Goal: Task Accomplishment & Management: Contribute content

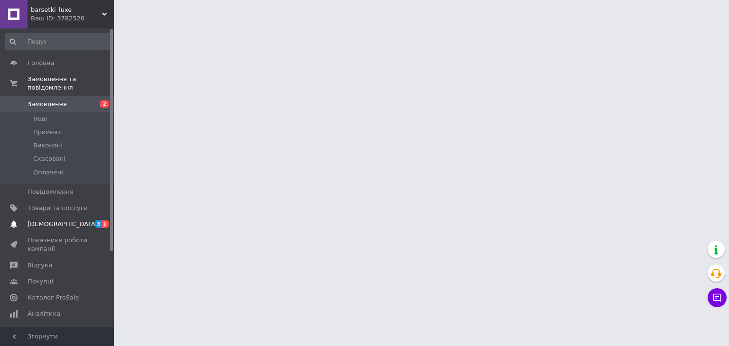
click at [72, 220] on span "[DEMOGRAPHIC_DATA]" at bounding box center [58, 224] width 60 height 9
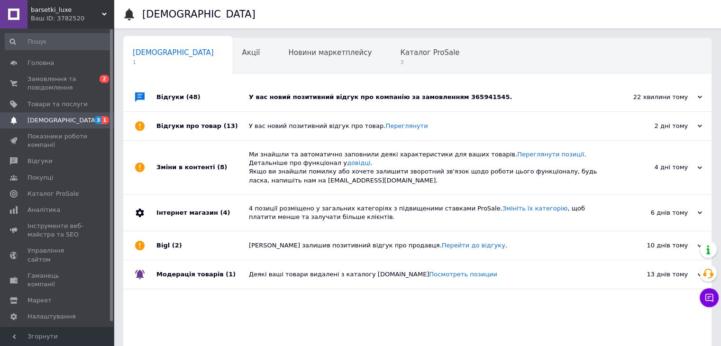
click at [304, 102] on div "У вас новий позитивний відгук про компанію за замовленням 365941545." at bounding box center [428, 97] width 359 height 28
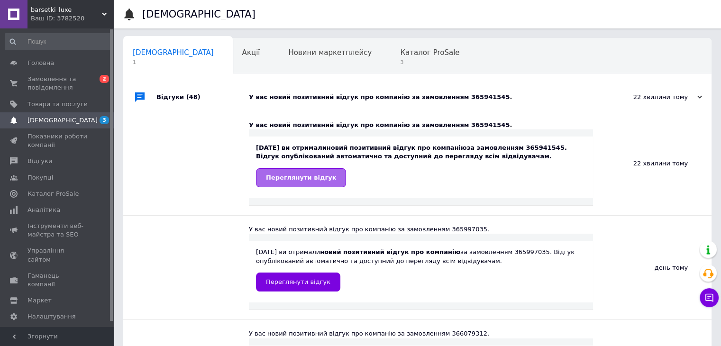
click at [297, 178] on span "Переглянути відгук" at bounding box center [301, 177] width 70 height 7
click at [400, 49] on span "Каталог ProSale" at bounding box center [429, 52] width 59 height 9
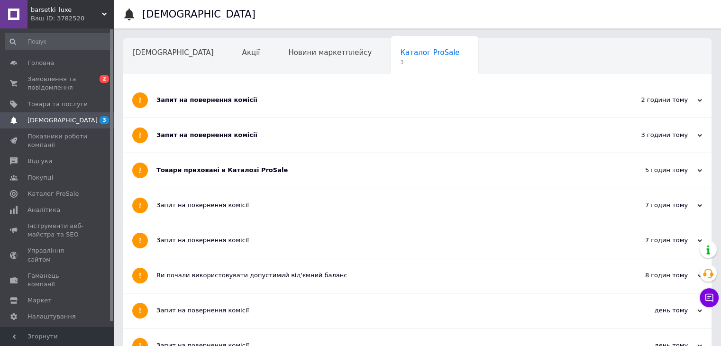
click at [293, 133] on div "Запит на повернення комісії" at bounding box center [382, 135] width 451 height 9
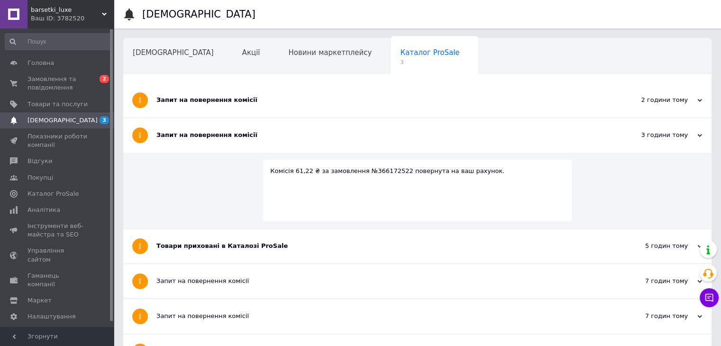
click at [291, 113] on div "Запит на повернення комісії" at bounding box center [382, 100] width 451 height 35
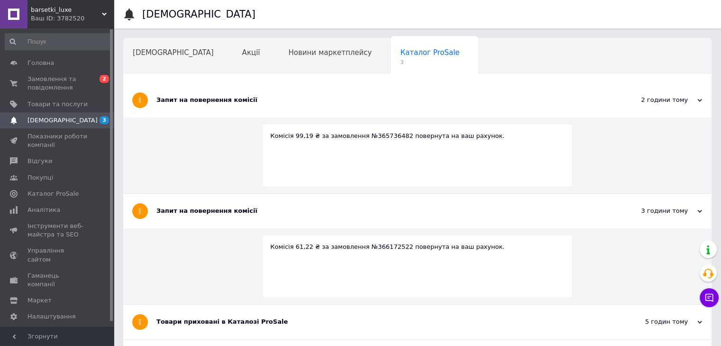
scroll to position [95, 0]
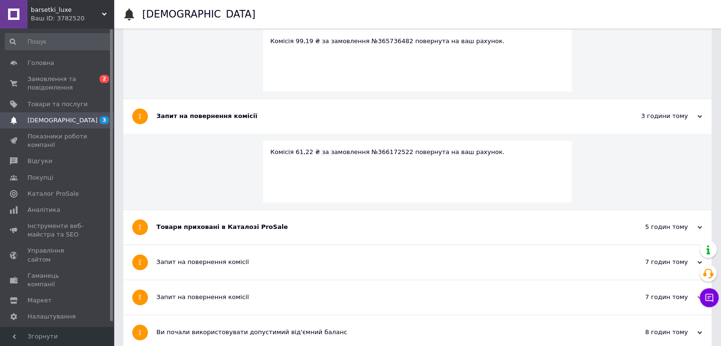
click at [263, 236] on div "Товари приховані в Каталозі ProSale" at bounding box center [382, 227] width 451 height 35
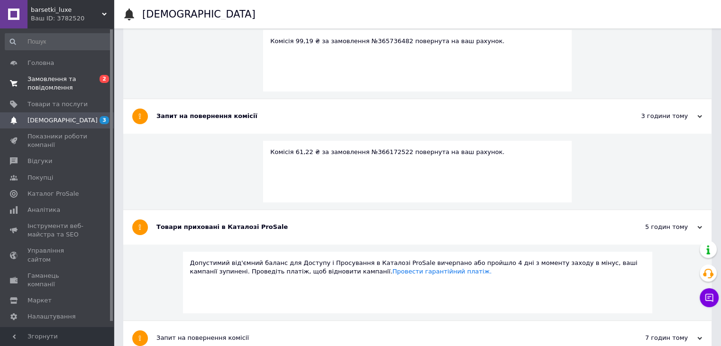
click at [92, 89] on span "0 2" at bounding box center [101, 83] width 26 height 17
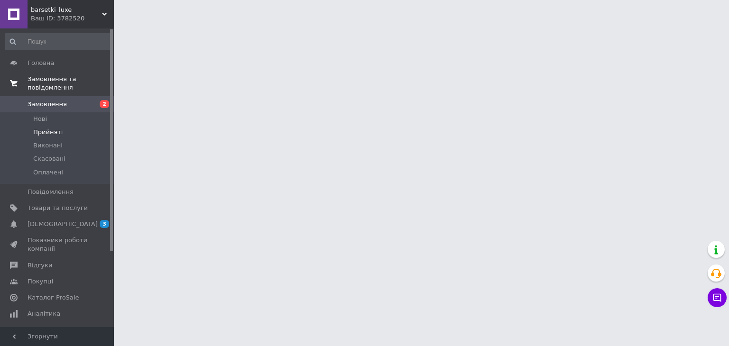
click at [79, 126] on li "Прийняті" at bounding box center [58, 132] width 117 height 13
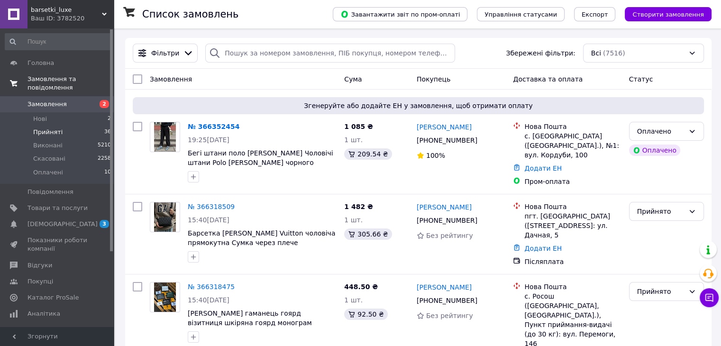
click at [79, 126] on li "Прийняті 36" at bounding box center [58, 132] width 117 height 13
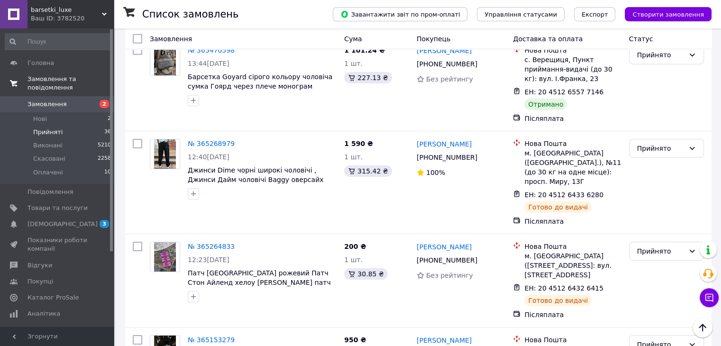
scroll to position [3124, 0]
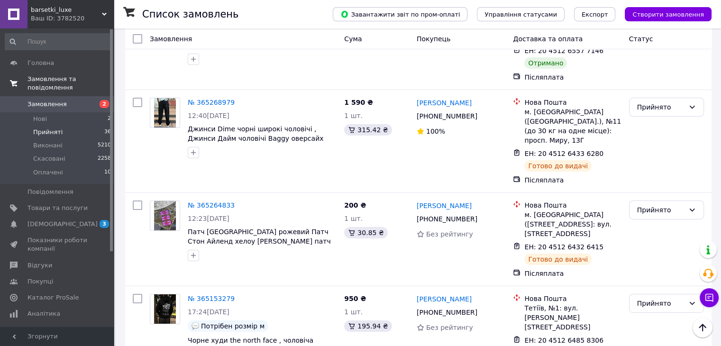
click at [606, 337] on icon at bounding box center [610, 341] width 8 height 8
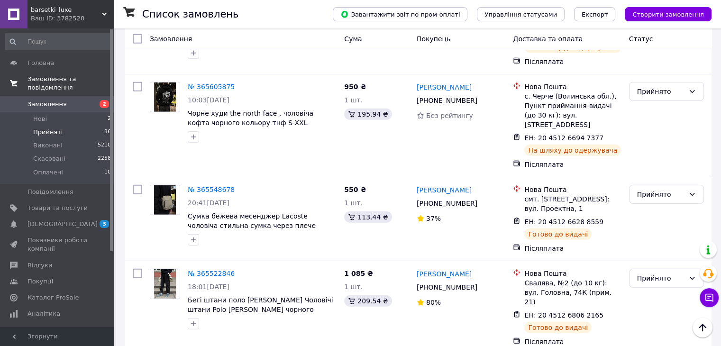
scroll to position [2745, 0]
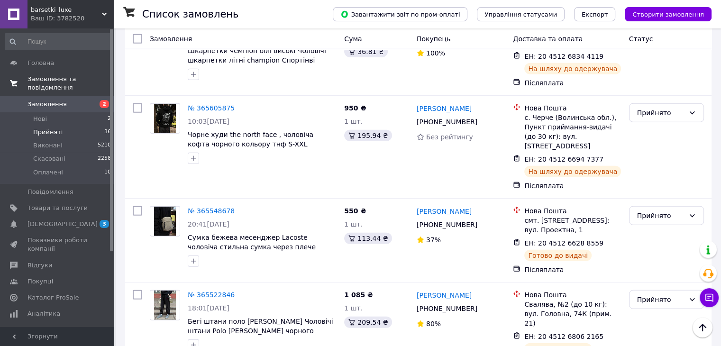
click at [653, 179] on li "Виконано" at bounding box center [666, 182] width 74 height 17
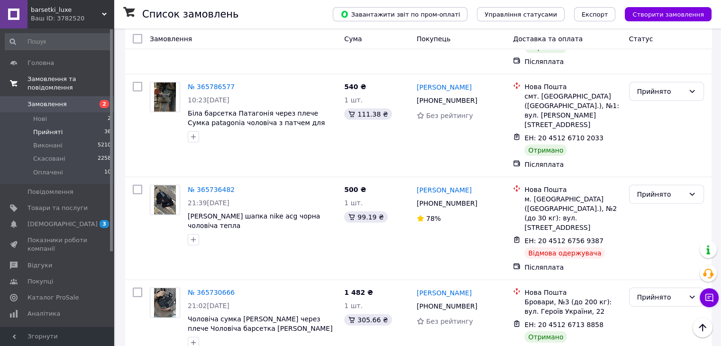
scroll to position [2223, 0]
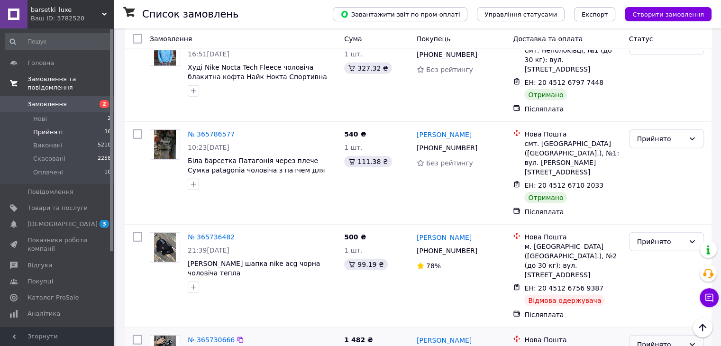
click at [672, 340] on div "Прийнято" at bounding box center [661, 345] width 47 height 10
click at [672, 152] on li "Виконано" at bounding box center [666, 152] width 74 height 17
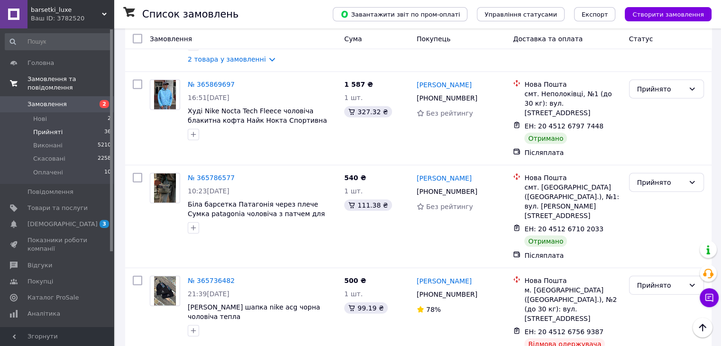
scroll to position [2128, 0]
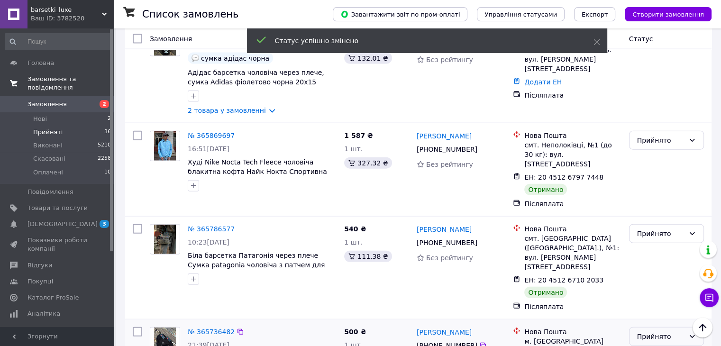
click at [660, 332] on div "Прийнято" at bounding box center [661, 337] width 47 height 10
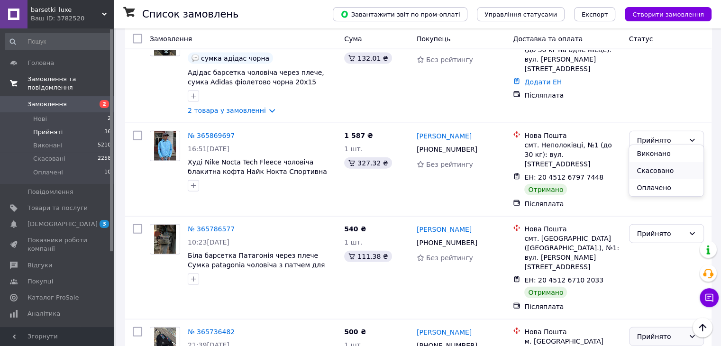
click at [660, 169] on li "Скасовано" at bounding box center [666, 170] width 74 height 17
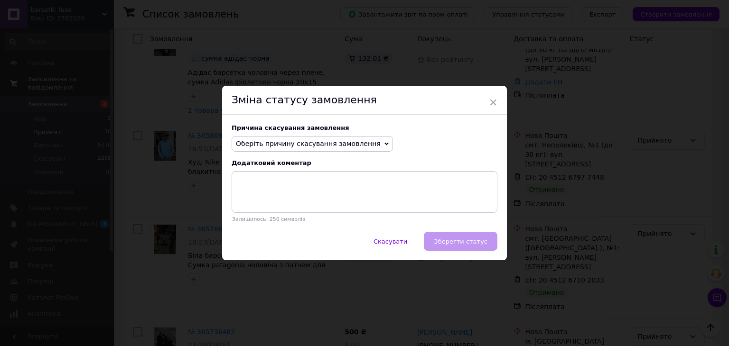
click at [337, 141] on span "Оберіть причину скасування замовлення" at bounding box center [308, 144] width 145 height 8
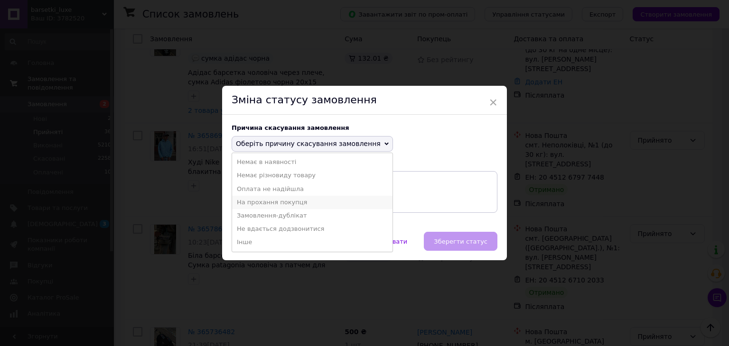
click at [294, 200] on li "На прохання покупця" at bounding box center [312, 202] width 160 height 13
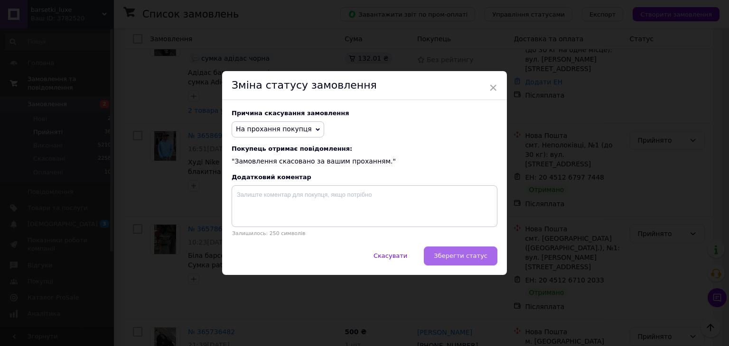
drag, startPoint x: 453, startPoint y: 252, endPoint x: 462, endPoint y: 240, distance: 14.0
click at [454, 252] on button "Зберегти статус" at bounding box center [461, 256] width 74 height 19
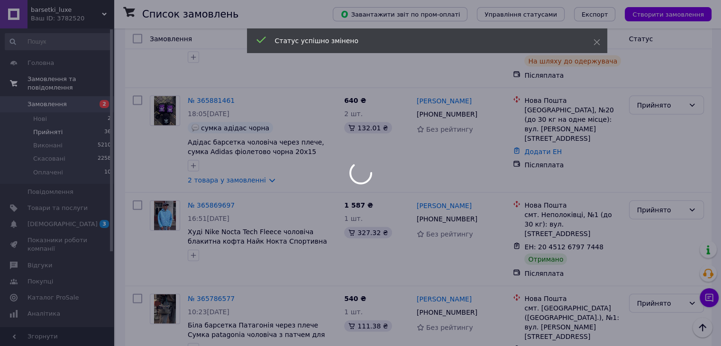
scroll to position [2033, 0]
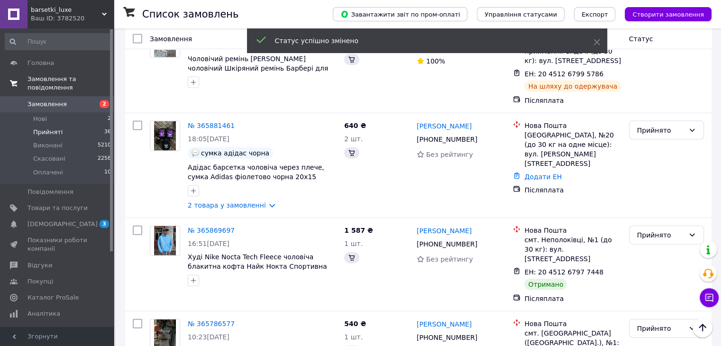
click at [659, 323] on div "Прийнято" at bounding box center [661, 328] width 47 height 10
click at [662, 161] on li "Виконано" at bounding box center [666, 164] width 74 height 17
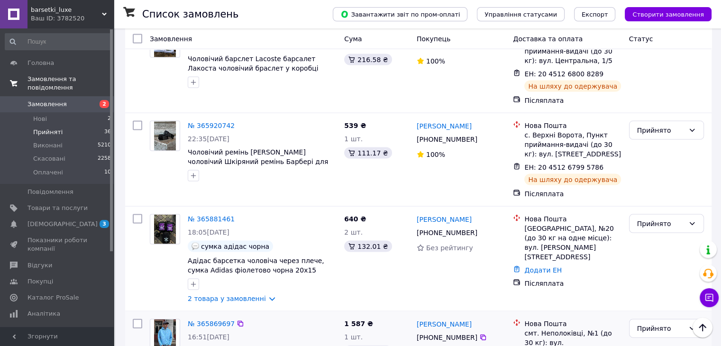
scroll to position [1939, 0]
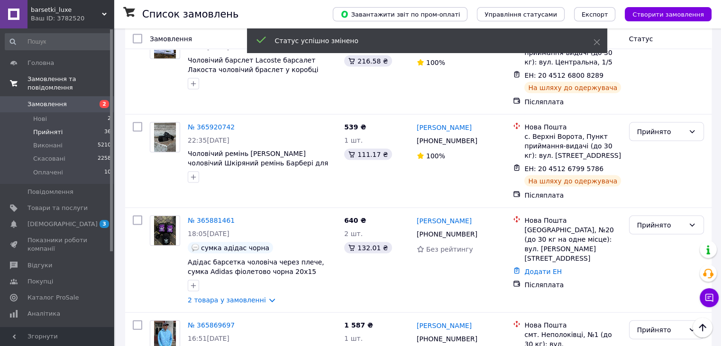
click at [660, 325] on div "Прийнято" at bounding box center [661, 330] width 47 height 10
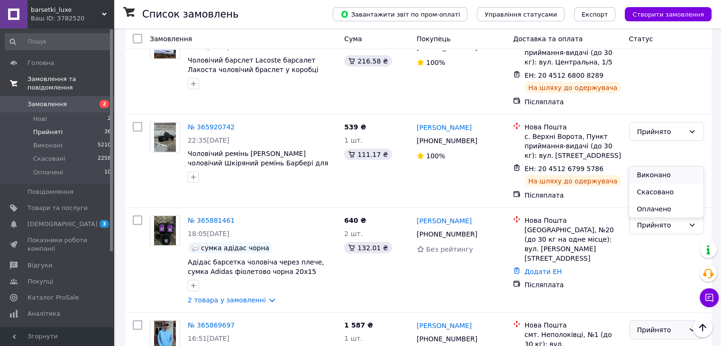
click at [657, 172] on li "Виконано" at bounding box center [666, 174] width 74 height 17
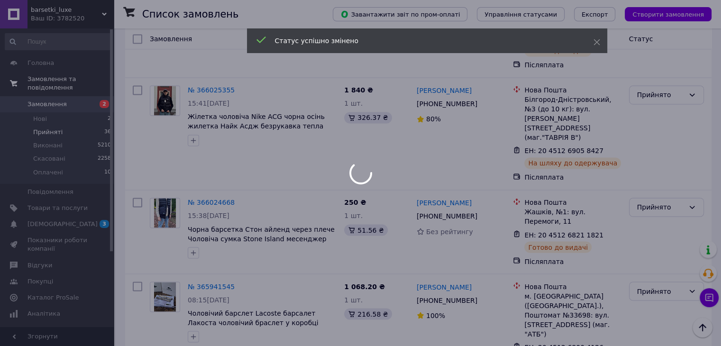
scroll to position [1559, 0]
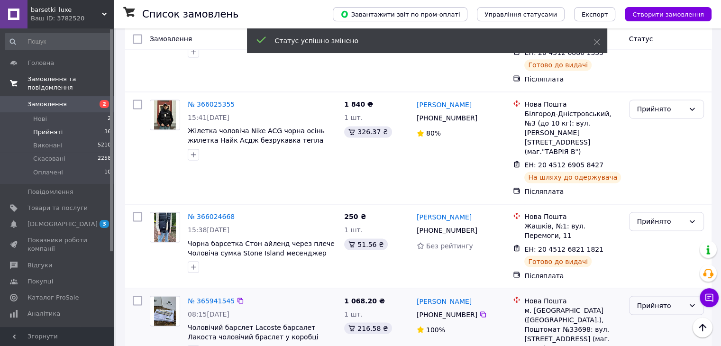
click at [666, 300] on div "Прийнято" at bounding box center [661, 305] width 47 height 10
click at [661, 160] on li "Виконано" at bounding box center [666, 158] width 74 height 17
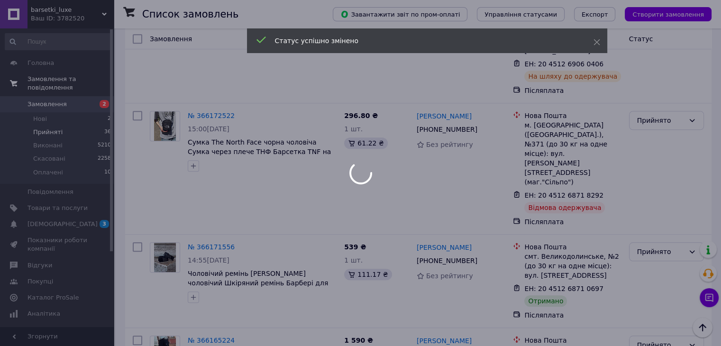
scroll to position [753, 0]
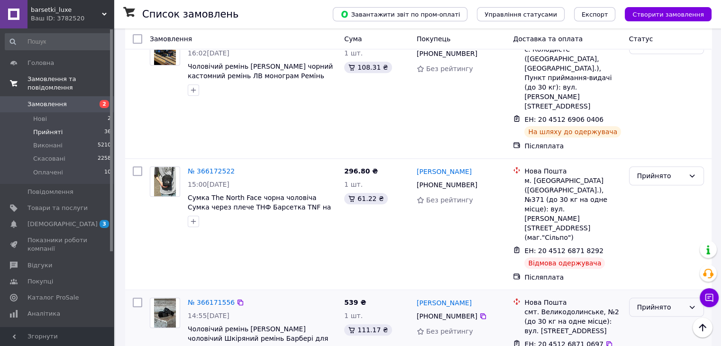
click at [662, 302] on div "Прийнято" at bounding box center [661, 307] width 47 height 10
click at [661, 219] on li "Виконано" at bounding box center [666, 223] width 74 height 17
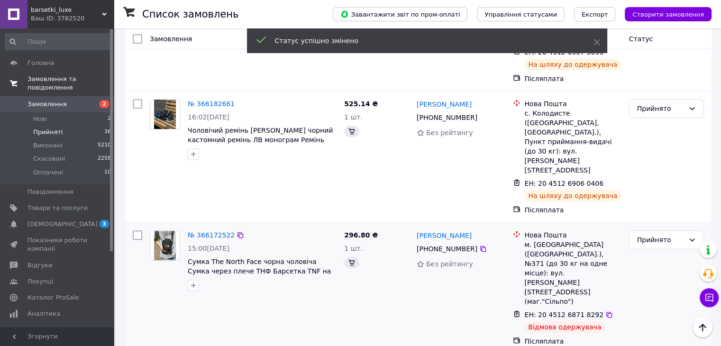
scroll to position [705, 0]
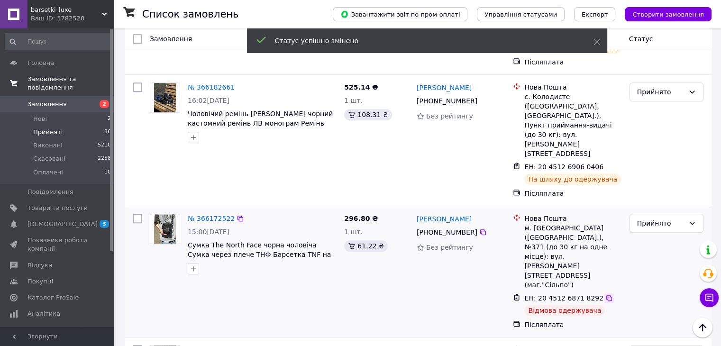
click at [606, 295] on icon at bounding box center [610, 299] width 8 height 8
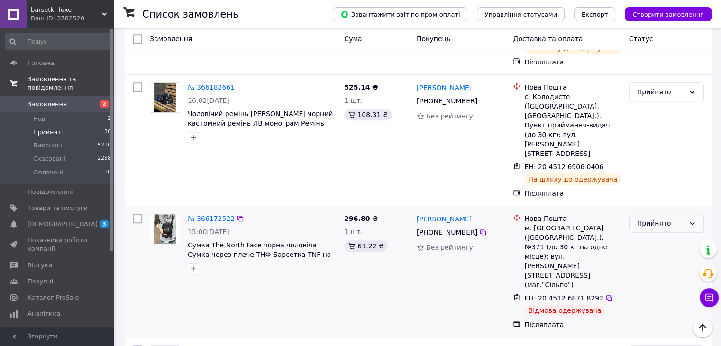
click at [661, 218] on div "Прийнято" at bounding box center [661, 223] width 47 height 10
click at [649, 189] on li "Скасовано" at bounding box center [666, 184] width 74 height 17
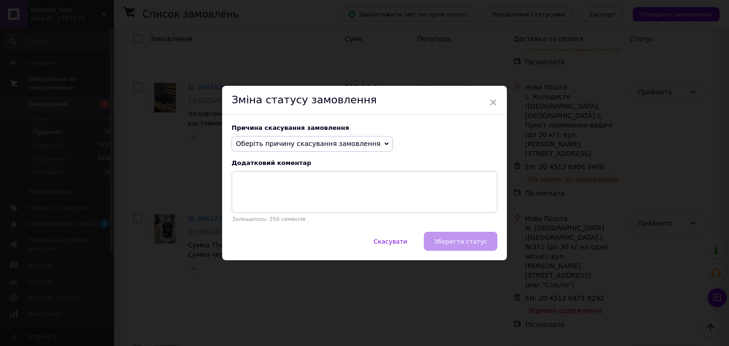
click at [321, 149] on span "Оберіть причину скасування замовлення" at bounding box center [311, 144] width 161 height 16
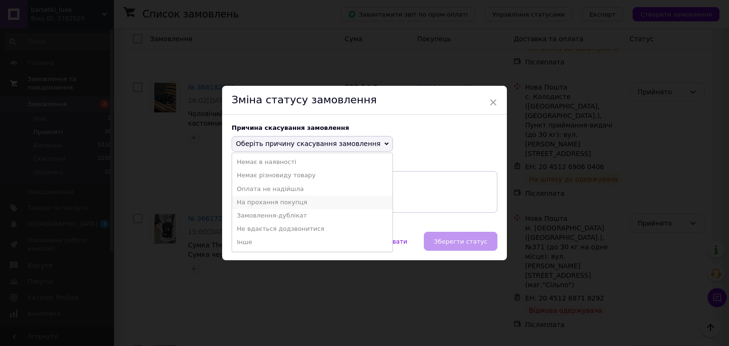
drag, startPoint x: 288, startPoint y: 203, endPoint x: 302, endPoint y: 205, distance: 13.6
click at [289, 203] on li "На прохання покупця" at bounding box center [312, 202] width 160 height 13
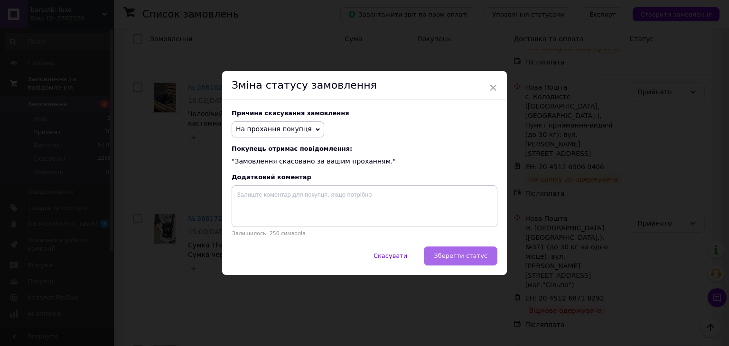
click at [471, 253] on button "Зберегти статус" at bounding box center [461, 256] width 74 height 19
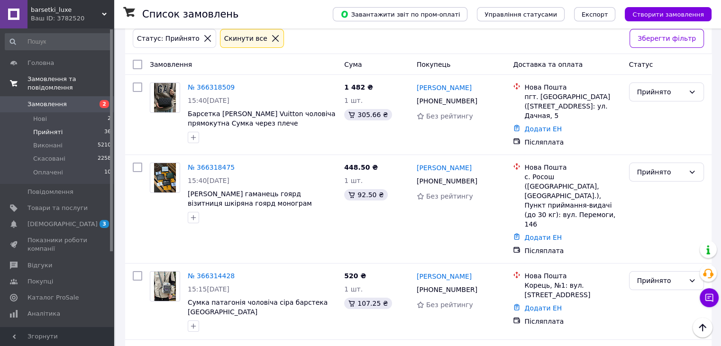
scroll to position [0, 0]
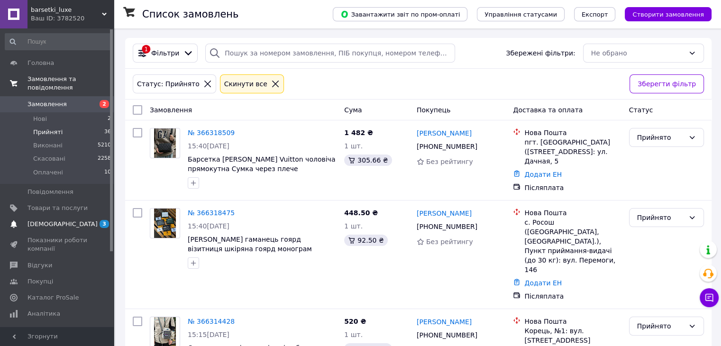
click at [80, 220] on span "[DEMOGRAPHIC_DATA]" at bounding box center [58, 224] width 60 height 9
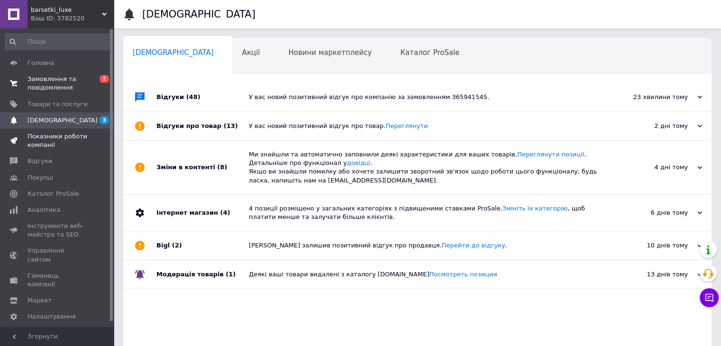
click at [52, 147] on span "Показники роботи компанії" at bounding box center [58, 140] width 60 height 17
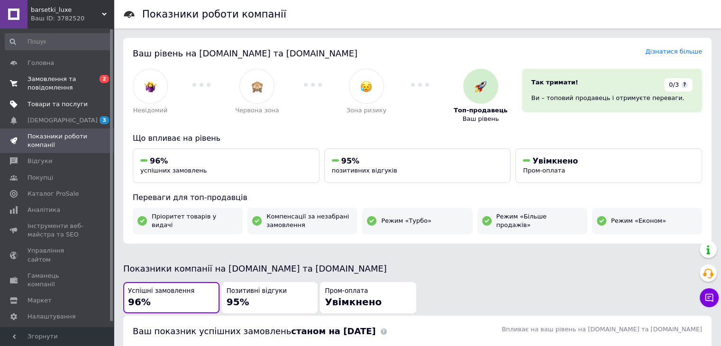
click at [58, 109] on link "Товари та послуги" at bounding box center [58, 104] width 117 height 16
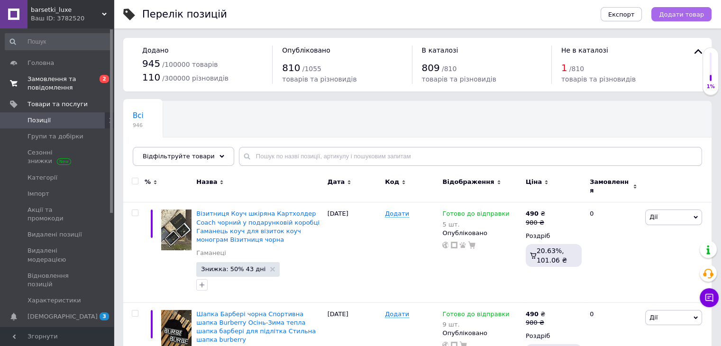
click at [684, 18] on span "Додати товар" at bounding box center [681, 14] width 45 height 7
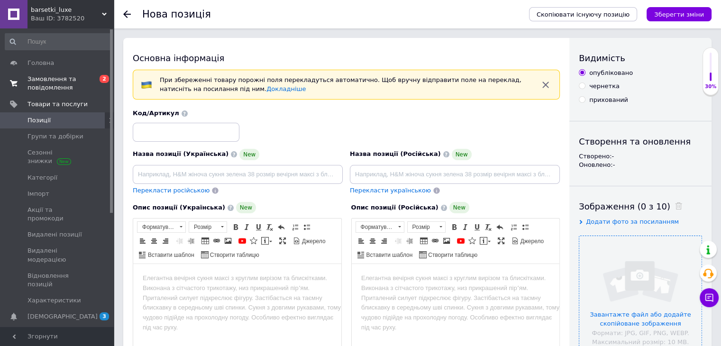
click at [607, 251] on input "file" at bounding box center [641, 297] width 122 height 122
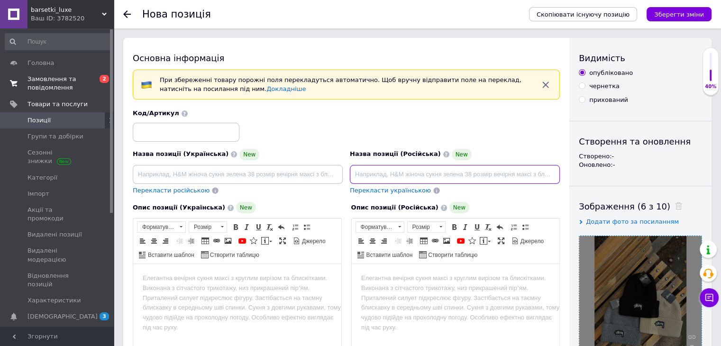
click at [359, 171] on input at bounding box center [455, 174] width 210 height 19
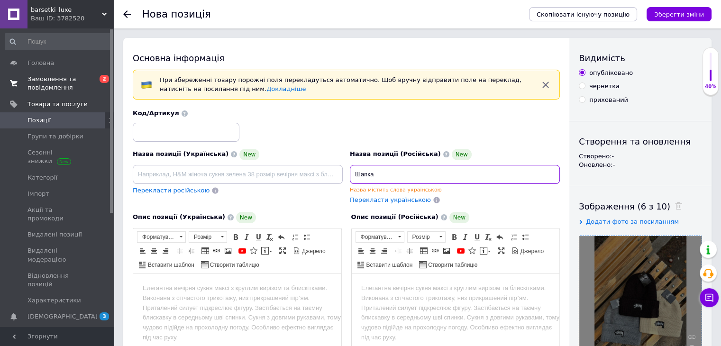
paste input "Stussy"
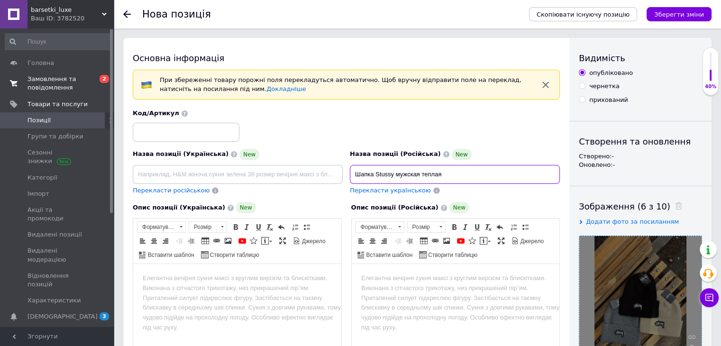
paste input "демисезонная шапка"
click at [447, 175] on input "Шапка Stussy мужская теплая демисезонная шапка" at bounding box center [455, 174] width 210 height 19
click at [523, 174] on input "Шапка Stussy мужская теплая Демисезонная шапка" at bounding box center [455, 174] width 210 height 19
drag, startPoint x: 532, startPoint y: 178, endPoint x: 561, endPoint y: 176, distance: 29.0
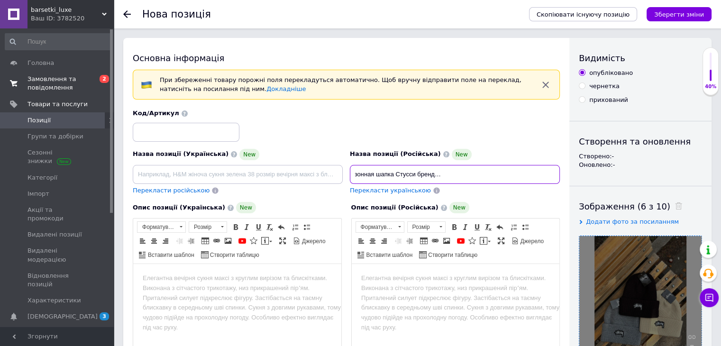
click at [561, 176] on div "Назва позиції (Російська) New Шапка Stussy мужская теплая Демисезонная шапка Ст…" at bounding box center [455, 172] width 217 height 54
click at [554, 176] on input "Шапка Stussy мужская теплая Демисезонная шапка Стусси брендовая Осень - Зима же…" at bounding box center [455, 174] width 210 height 19
drag, startPoint x: 556, startPoint y: 173, endPoint x: 353, endPoint y: 180, distance: 203.1
click at [353, 180] on input "Шапка Stussy мужская теплая Демисезонная шапка Стусси брендовая Осень - Зима же…" at bounding box center [455, 174] width 210 height 19
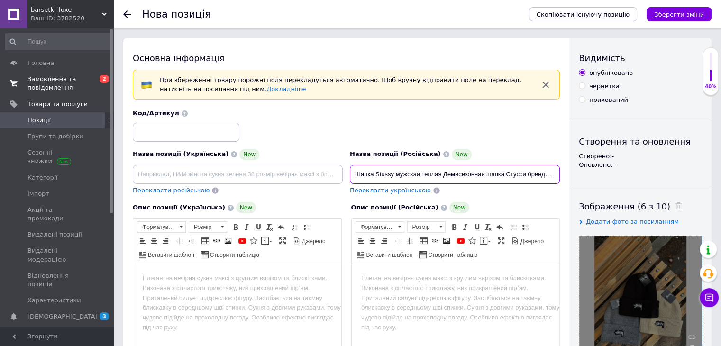
type input "Шапка Stussy мужская теплая Демисезонная шапка Стусси брендовая Осень - Зима же…"
click at [194, 175] on input at bounding box center [238, 174] width 210 height 19
paste input "Шапка Stussy чоловіча тепла Демісезонна шапка Стуссі брендова Осінь - Зима жіно…"
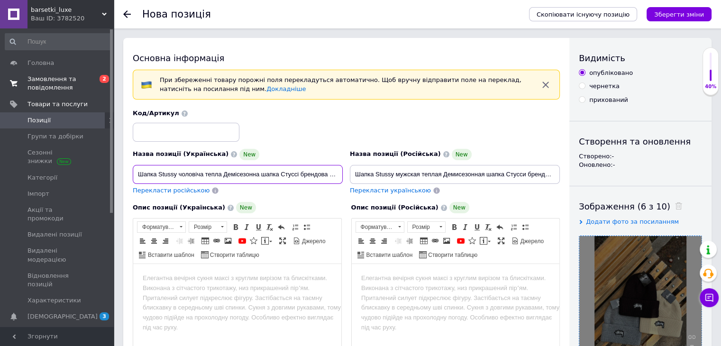
scroll to position [0, 165]
click at [259, 175] on input "Шапка Stussy чоловіча тепла Демісезонна шапка Стуссі брендова Осінь - Зима жіно…" at bounding box center [238, 174] width 210 height 19
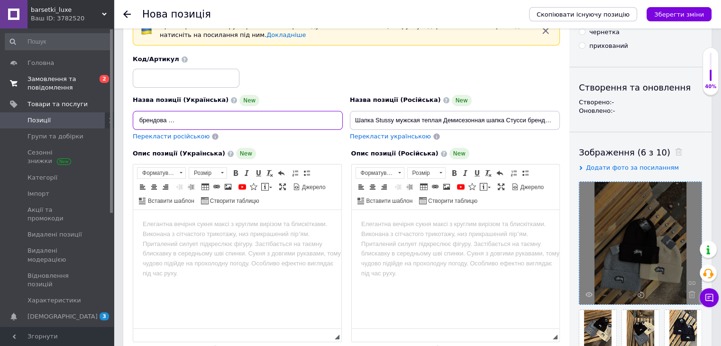
scroll to position [95, 0]
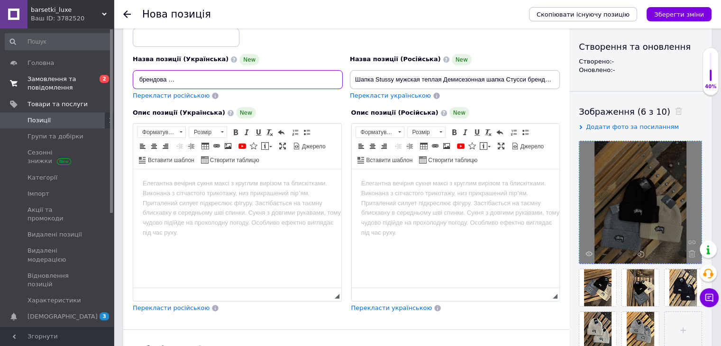
type input "Шапка Stussy чоловіча тепла Демісезонна шапка Стуссі брендова Осінь - Зима жіно…"
click at [206, 198] on html at bounding box center [237, 183] width 208 height 29
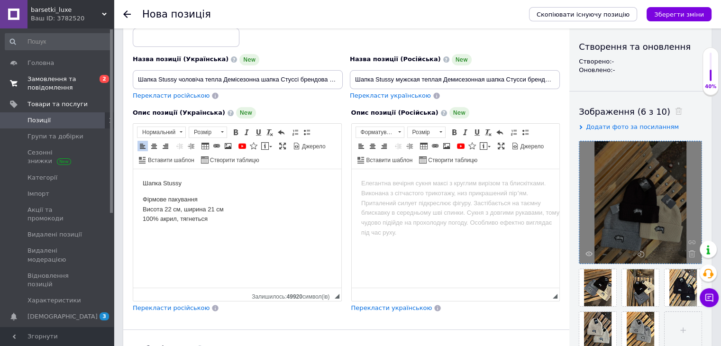
click at [407, 191] on html at bounding box center [455, 183] width 208 height 29
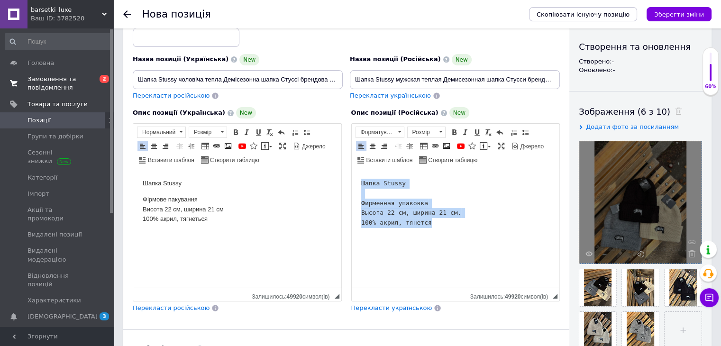
drag, startPoint x: 440, startPoint y: 224, endPoint x: 371, endPoint y: 169, distance: 88.1
click at [351, 177] on html "Шапка Stussy Фирменная упаковка Высота 22 см, ширина 21 см. 100% акрил, тянется" at bounding box center [455, 203] width 208 height 68
click at [455, 132] on span at bounding box center [455, 133] width 8 height 8
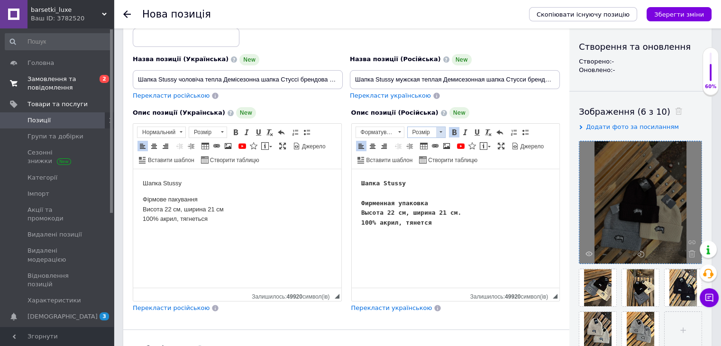
click at [440, 132] on span at bounding box center [440, 132] width 9 height 10
click at [421, 176] on link "14" at bounding box center [435, 174] width 56 height 11
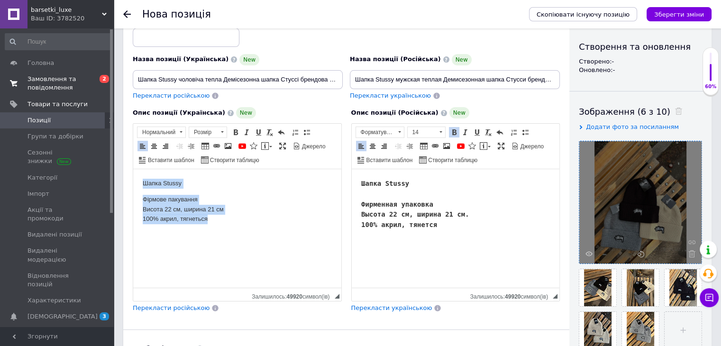
drag, startPoint x: 213, startPoint y: 222, endPoint x: 234, endPoint y: 170, distance: 56.8
click at [133, 180] on html "Шапка Stussy Фірмове пакування Висота 22 см, ширина 21 см 100% акрил, тягнеться" at bounding box center [237, 201] width 208 height 65
drag, startPoint x: 239, startPoint y: 132, endPoint x: 230, endPoint y: 132, distance: 9.0
click at [239, 132] on link "Жирний Сполучення клавіш Ctrl+B" at bounding box center [236, 132] width 10 height 10
click at [222, 132] on span at bounding box center [222, 132] width 9 height 10
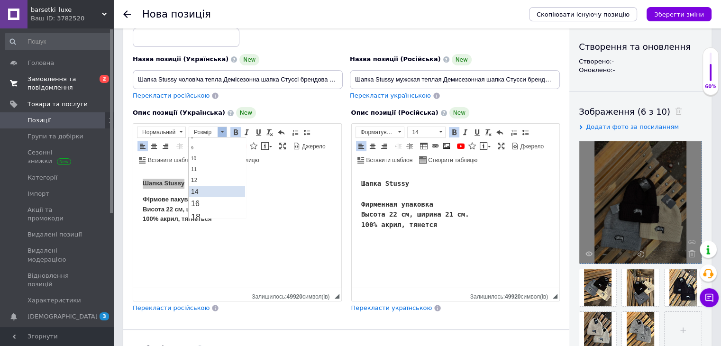
scroll to position [47, 0]
click at [201, 169] on link "14" at bounding box center [217, 174] width 56 height 11
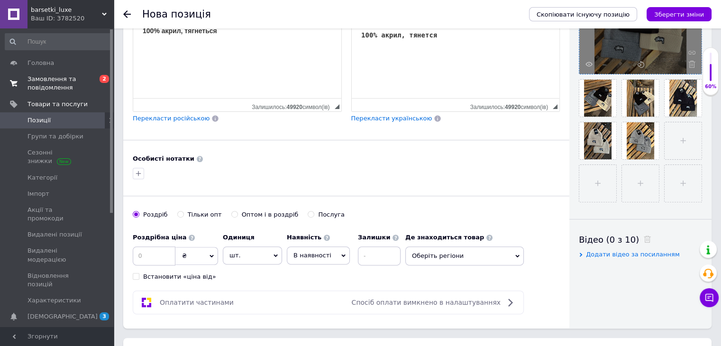
scroll to position [332, 0]
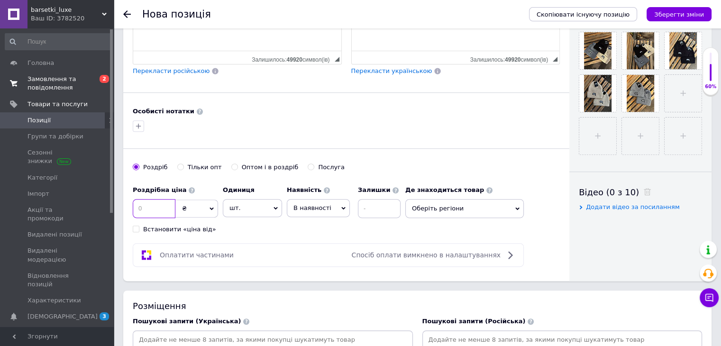
click at [157, 209] on input at bounding box center [154, 208] width 43 height 19
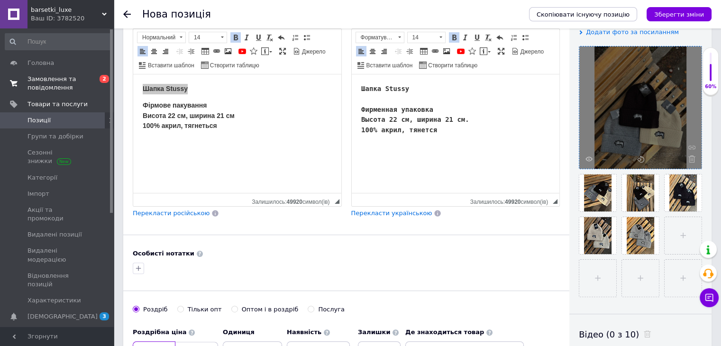
scroll to position [379, 0]
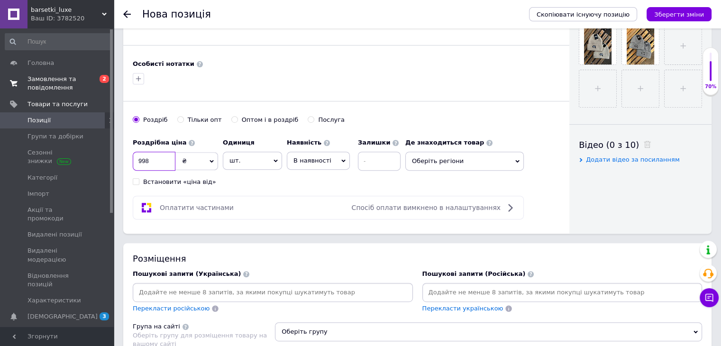
type input "998"
click at [338, 165] on span "В наявності" at bounding box center [318, 161] width 63 height 18
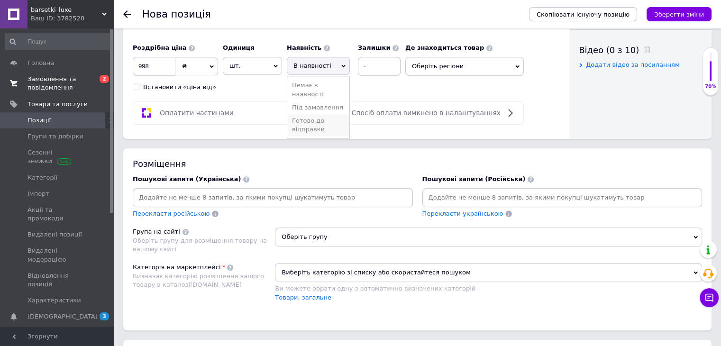
click at [312, 119] on li "Готово до відправки" at bounding box center [318, 125] width 62 height 22
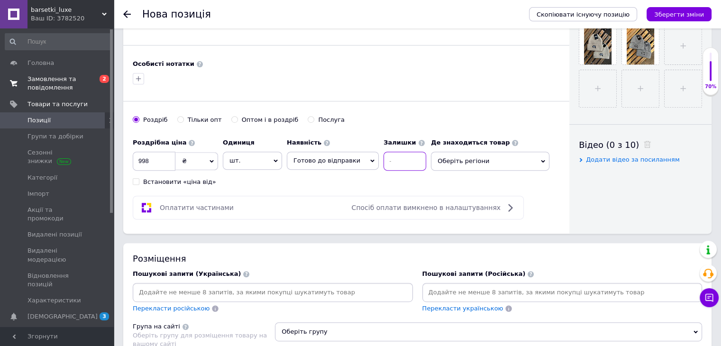
click at [402, 163] on input at bounding box center [405, 161] width 43 height 19
type input "998"
click at [487, 167] on span "Оберіть регіони" at bounding box center [490, 161] width 119 height 19
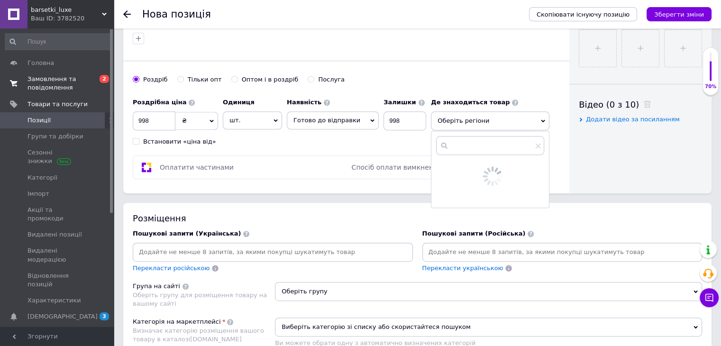
scroll to position [474, 0]
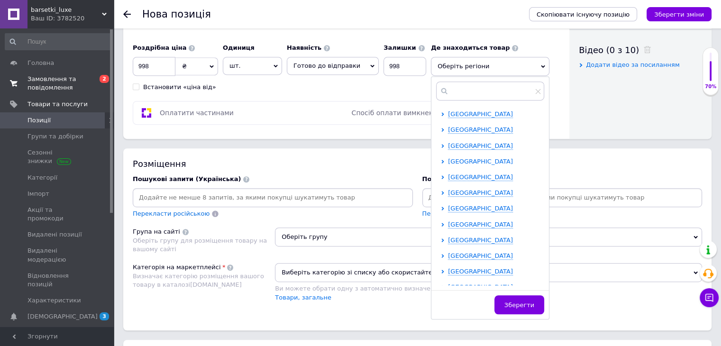
click at [450, 160] on span "[GEOGRAPHIC_DATA]" at bounding box center [480, 161] width 65 height 7
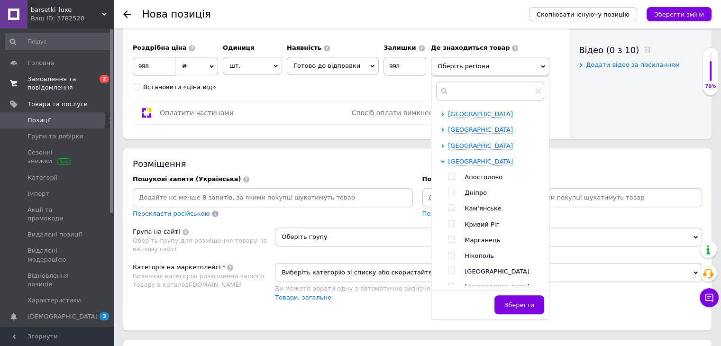
click at [448, 222] on input "checkbox" at bounding box center [451, 224] width 6 height 6
checkbox input "true"
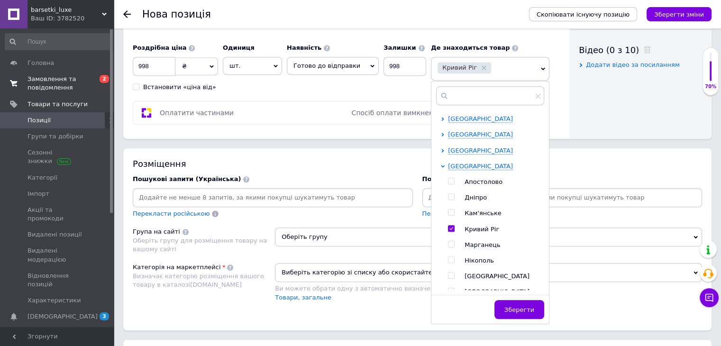
click at [533, 300] on div "Зберегти" at bounding box center [491, 312] width 118 height 24
click at [527, 308] on button "Зберегти" at bounding box center [520, 309] width 50 height 19
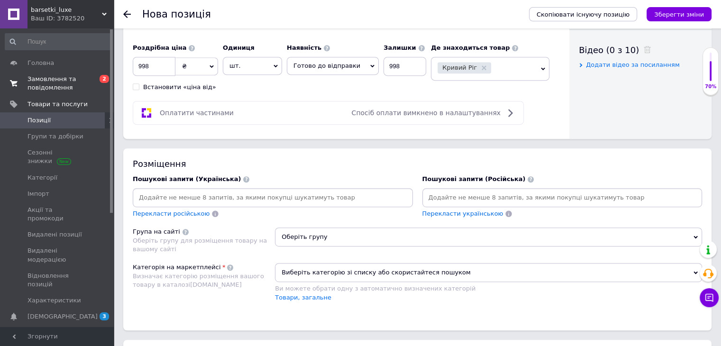
drag, startPoint x: 335, startPoint y: 244, endPoint x: 334, endPoint y: 210, distance: 34.2
click at [335, 240] on span "Оберіть групу" at bounding box center [488, 237] width 427 height 19
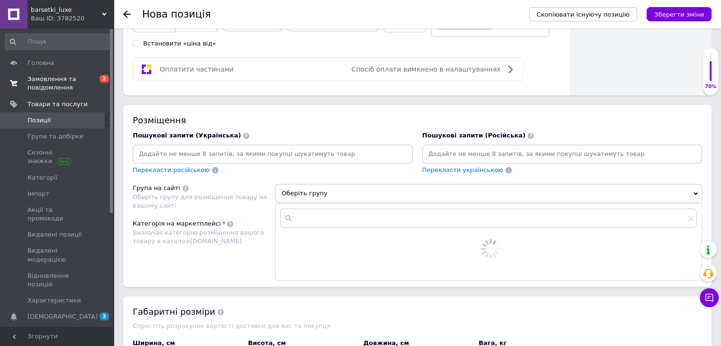
scroll to position [569, 0]
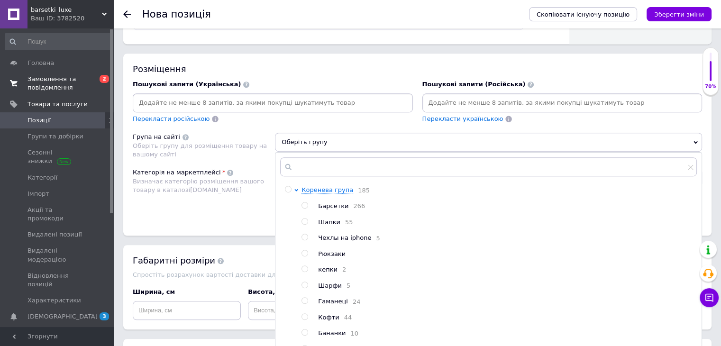
drag, startPoint x: 304, startPoint y: 222, endPoint x: 379, endPoint y: 159, distance: 98.3
click at [304, 222] on input "radio" at bounding box center [305, 222] width 6 height 6
radio input "true"
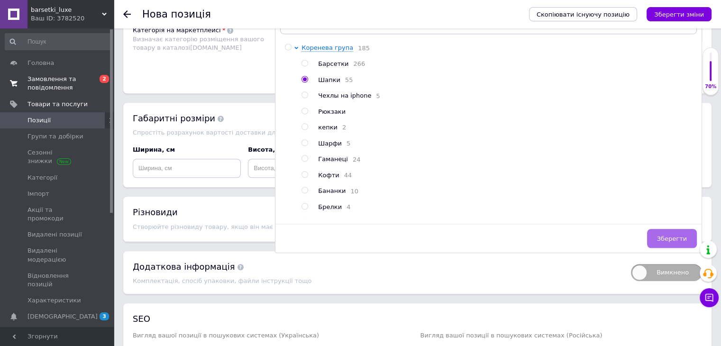
click at [667, 230] on button "Зберегти" at bounding box center [672, 238] width 50 height 19
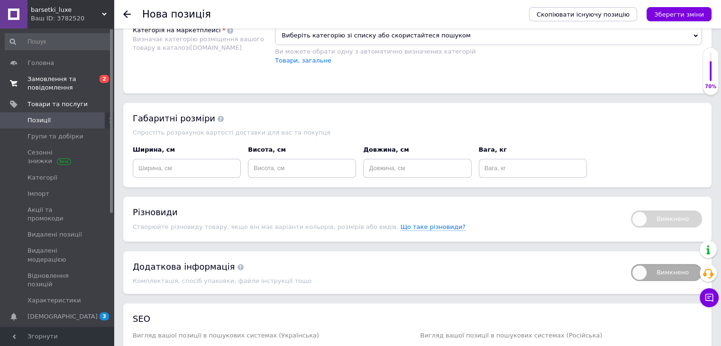
scroll to position [664, 0]
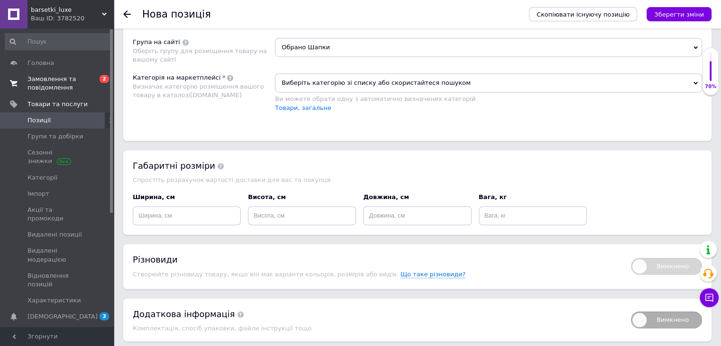
click at [342, 95] on div "Ви можете обрати одну з автоматично визначених категорій" at bounding box center [488, 99] width 427 height 9
click at [344, 86] on span "Виберіть категорію зі списку або скористайтеся пошуком" at bounding box center [488, 83] width 427 height 19
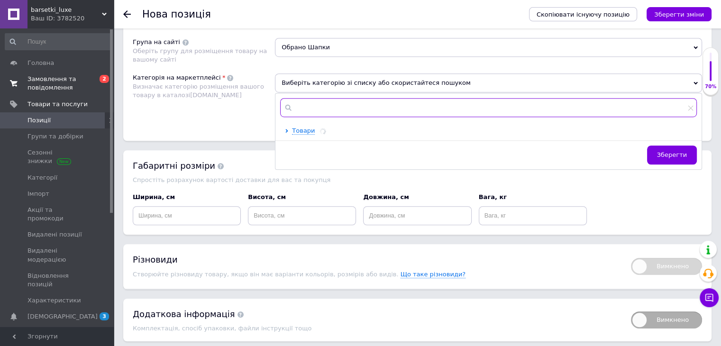
click at [347, 111] on input "text" at bounding box center [488, 107] width 417 height 19
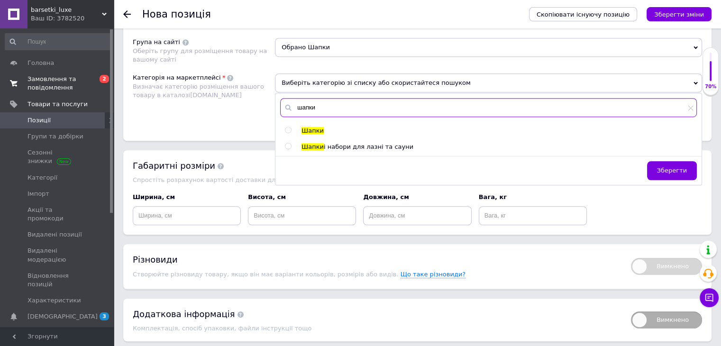
type input "шапки"
click at [286, 127] on input "radio" at bounding box center [288, 130] width 6 height 6
radio input "true"
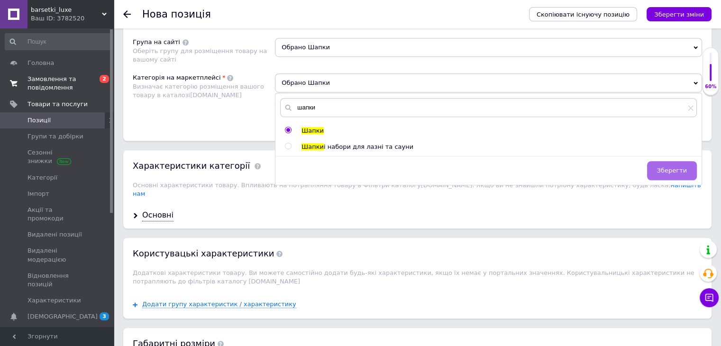
click at [664, 175] on button "Зберегти" at bounding box center [672, 170] width 50 height 19
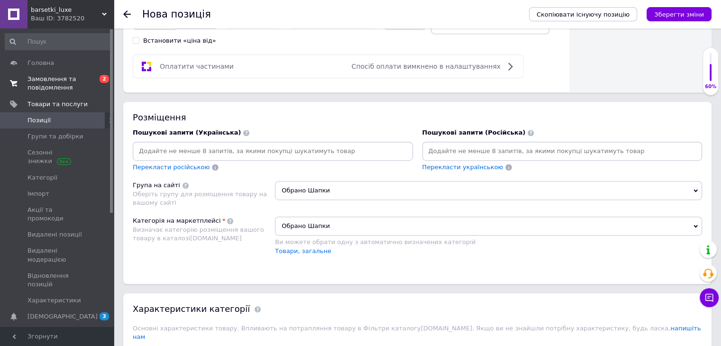
scroll to position [522, 0]
click at [450, 150] on input at bounding box center [563, 150] width 277 height 14
click at [451, 163] on span "Перекласти українською" at bounding box center [463, 166] width 81 height 7
click at [450, 145] on input at bounding box center [563, 150] width 277 height 14
paste input "шапка стусси"
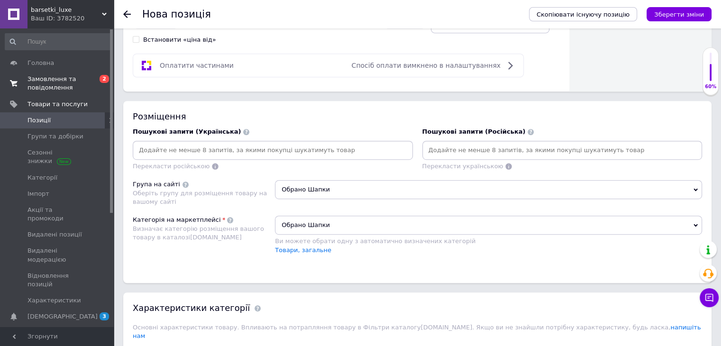
type input "шапка стусси"
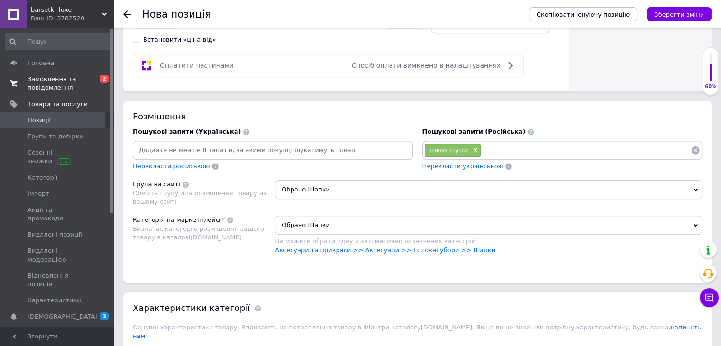
paste input "шапка стусси мужская"
type input "шапка стусси мужская"
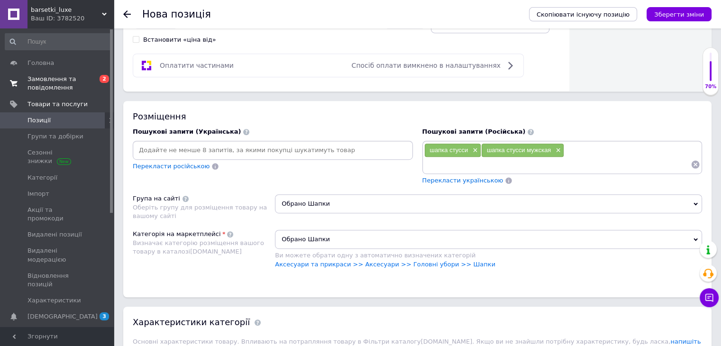
paste input "тусси черная"
click at [430, 162] on input "тусси черная" at bounding box center [558, 164] width 267 height 14
click at [427, 166] on input "тусси черная" at bounding box center [558, 164] width 267 height 14
click at [427, 166] on input "стусси черная" at bounding box center [558, 164] width 267 height 14
type input "шапка стусси черная"
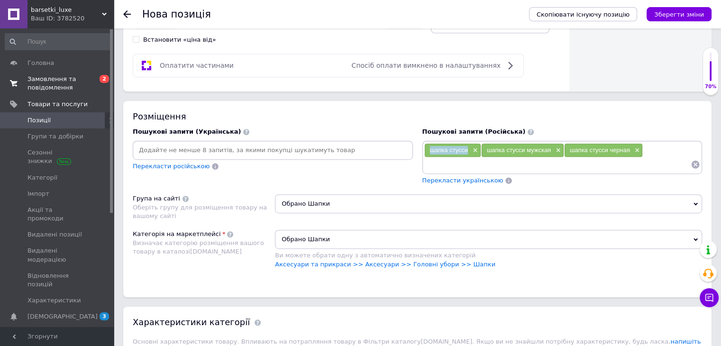
drag, startPoint x: 430, startPoint y: 147, endPoint x: 455, endPoint y: 148, distance: 25.7
click at [468, 152] on div "шапка стусси ×" at bounding box center [453, 150] width 56 height 13
copy span "шапка стусси"
click at [463, 166] on input at bounding box center [558, 164] width 267 height 14
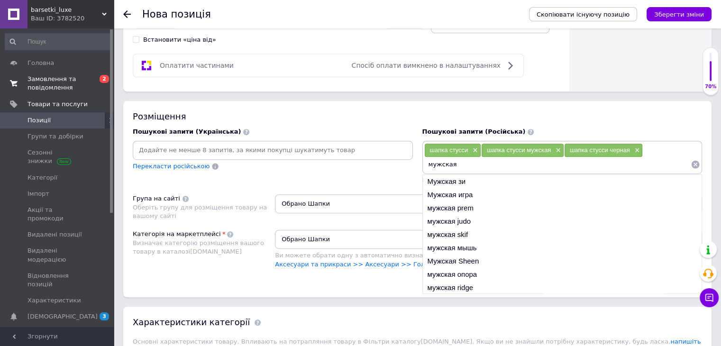
paste input "шапка стусси"
type input "мужская шапка стусси"
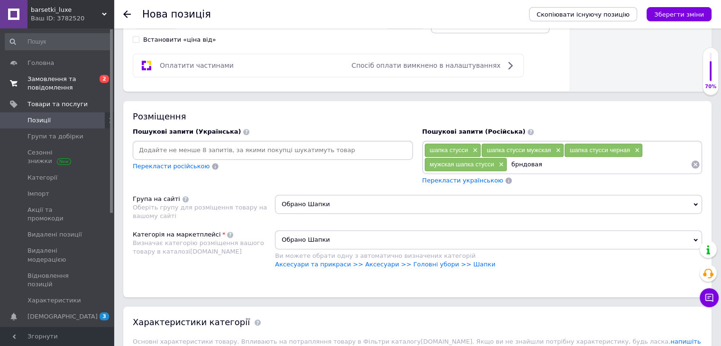
paste input "шапка стусси"
type input "брндовая шапка стусси"
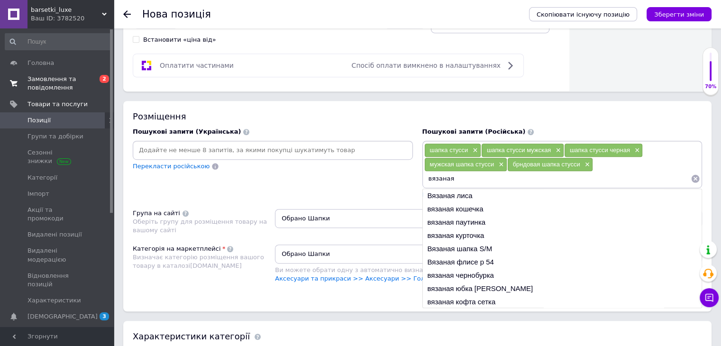
paste input "шапка стусси"
type input "вязаная шапка стусси"
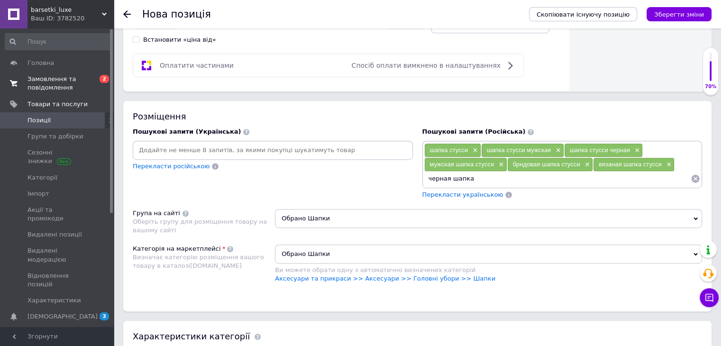
paste input "шапка стусси"
type input "черная шапка шапка стусси"
paste input "шапка стусси"
type input "теплая шапка стусси"
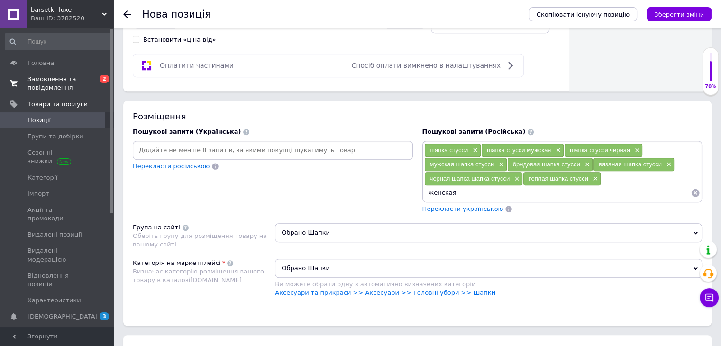
paste input "шапка стусси"
type input "женская шапка стусси"
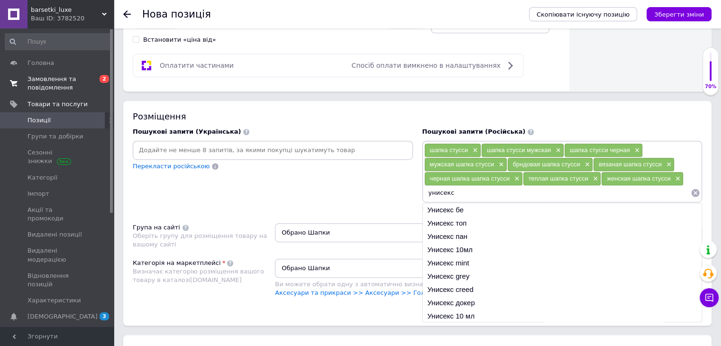
paste input "шапка стусси"
type input "унисекс шапка стусси"
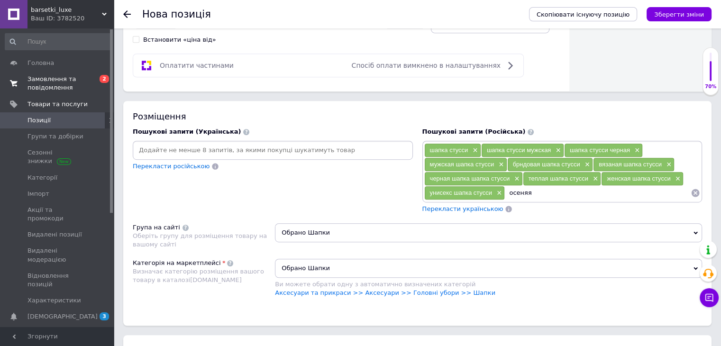
paste input "шапка стусси"
type input "осеняя шапка стусси"
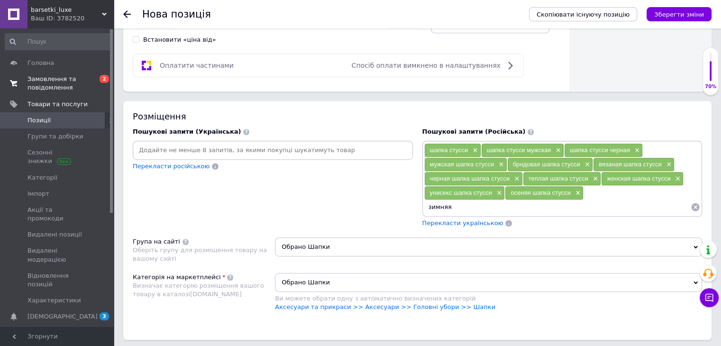
paste input "шапка стусси"
type input "зимняя шапка стусси"
paste input "шапка стусси"
type input "шапка стусси для мужчины"
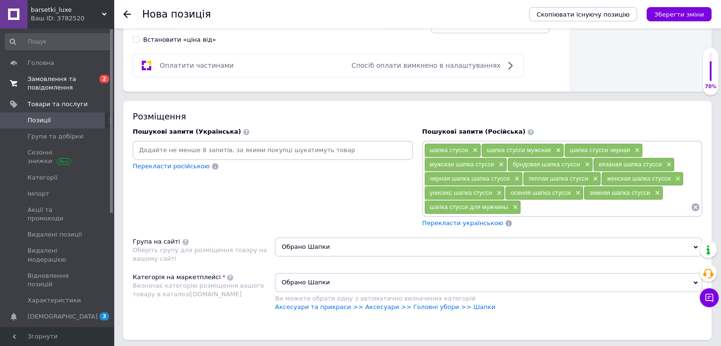
paste input "шапка стусси"
type input "шапка стусси для подростка"
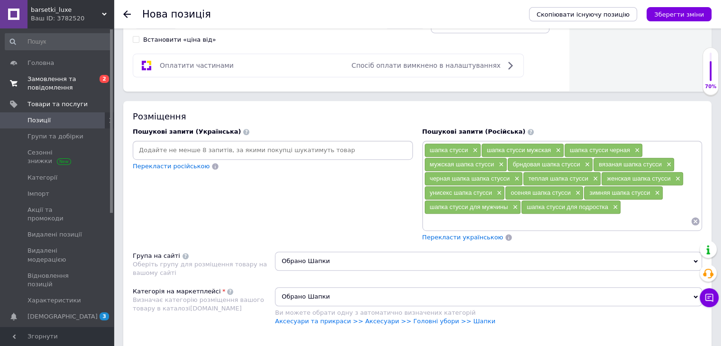
paste input "шапка стусси"
type input "шапка стусси теплая"
paste input "шапка мужская брендовая"
type input "шапка мужская брендовая"
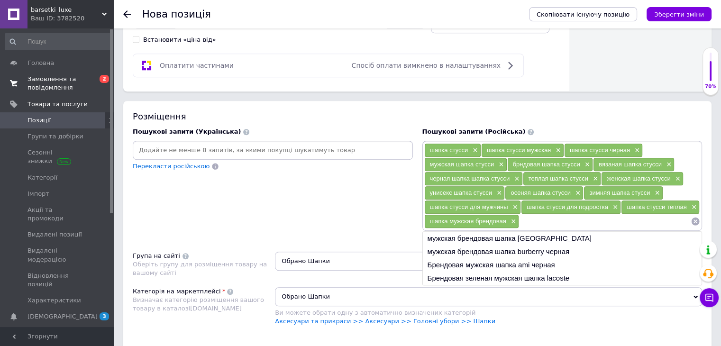
paste input "шапка черная мужская"
type input "шапка черная мужская"
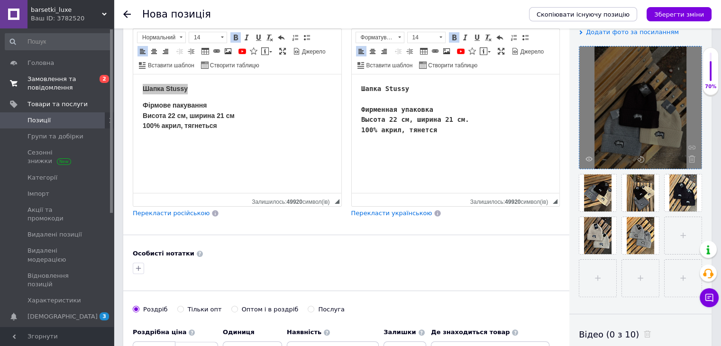
scroll to position [0, 0]
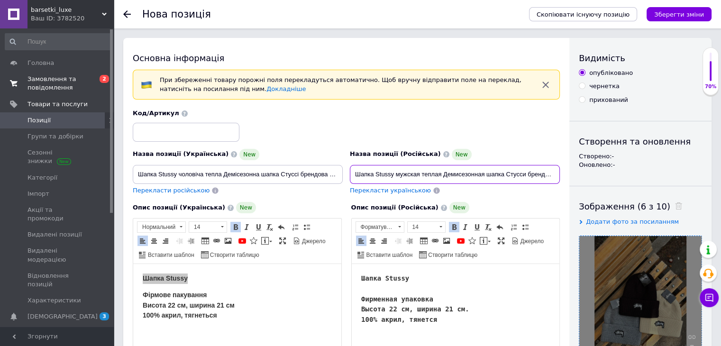
click at [387, 174] on input "Шапка Stussy мужская теплая Демисезонная шапка Стусси брендовая Осень - Зима же…" at bounding box center [455, 174] width 210 height 19
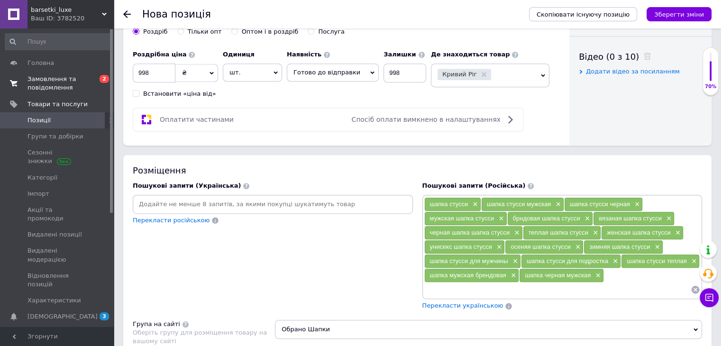
scroll to position [522, 0]
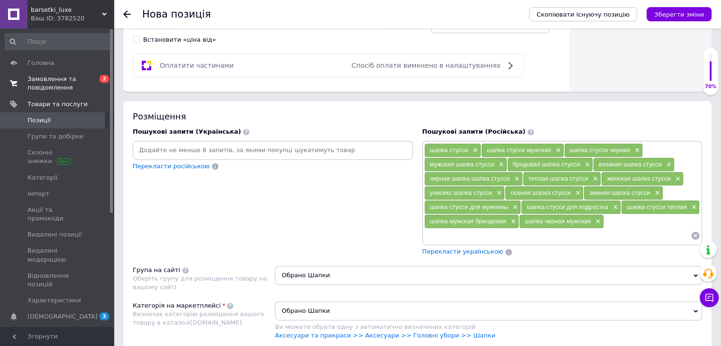
click at [496, 232] on input at bounding box center [558, 236] width 267 height 14
paste input "Stussy"
type input "шапка Stussy"
click at [480, 250] on li "Модная шапка Stussy" at bounding box center [562, 252] width 279 height 13
click at [474, 236] on input at bounding box center [558, 236] width 267 height 14
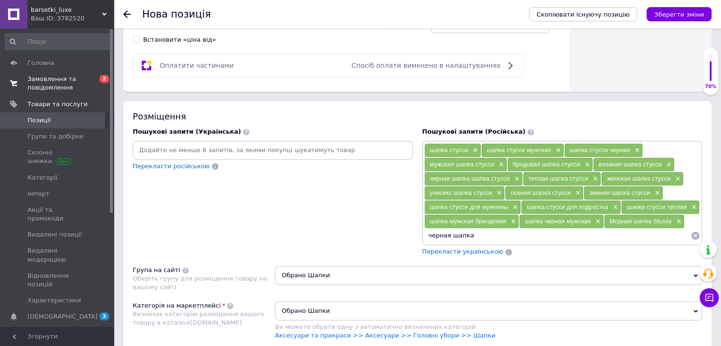
paste input "Stussy"
type input "черная шапка Stussy"
drag, startPoint x: 452, startPoint y: 233, endPoint x: 490, endPoint y: 232, distance: 38.4
click at [490, 232] on div "черная шапка Stussy ×" at bounding box center [464, 235] width 78 height 13
copy span "шапка Stussy"
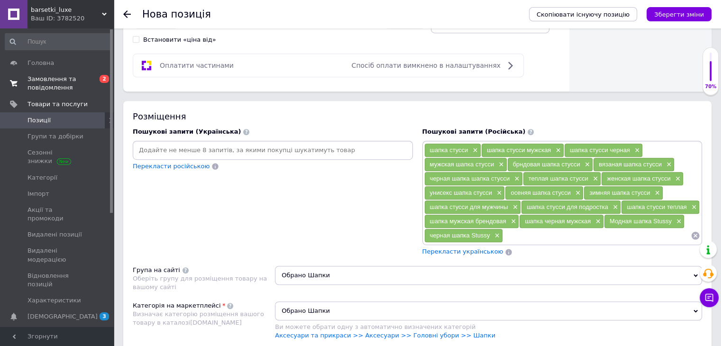
click at [531, 230] on input at bounding box center [597, 236] width 188 height 14
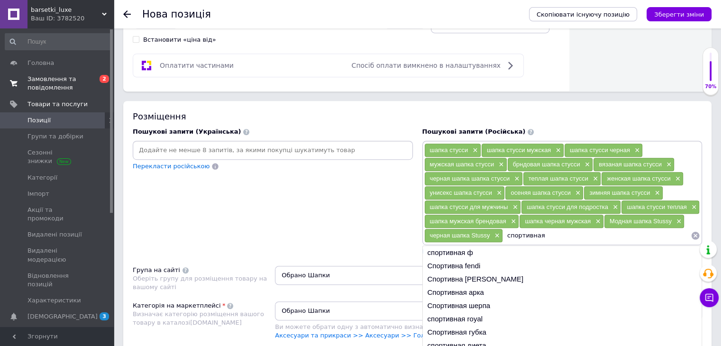
paste input "шапка Stussy"
type input "спортивная шапка Stussy"
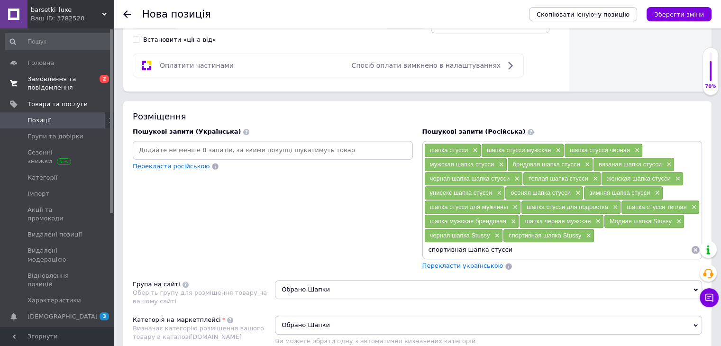
type input "спортивная шапка стусси"
paste input "шапка Stussy"
type input "шапка Stussy"
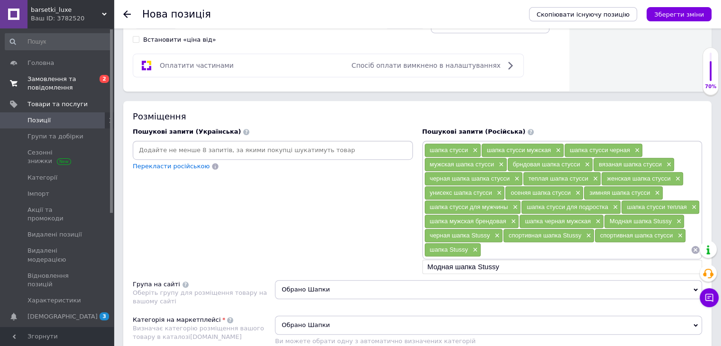
paste input "женская шапка Stussy"
type input "женская шапка Stussy"
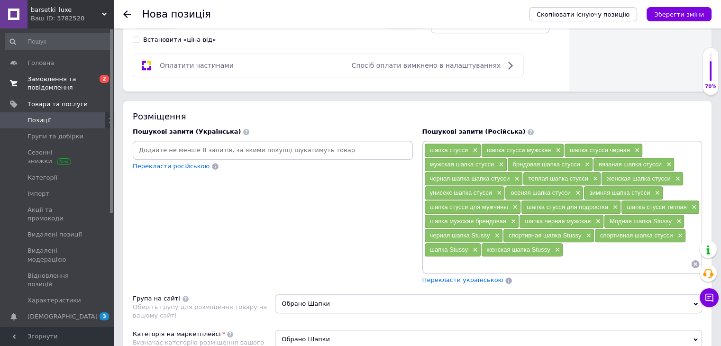
paste input "зимняя шапка Stussy"
type input "зимняя шапка Stussy"
paste input "шерстяная шапка Stussy"
type input "шерстяная шапка Stussy"
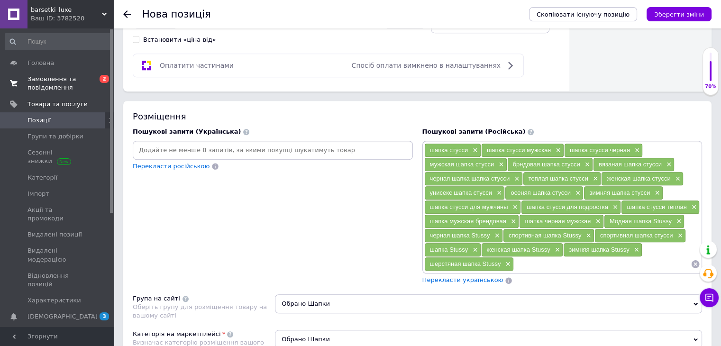
paste input "вязаная шапка Stussy"
type input "вязаная шапка Stussy"
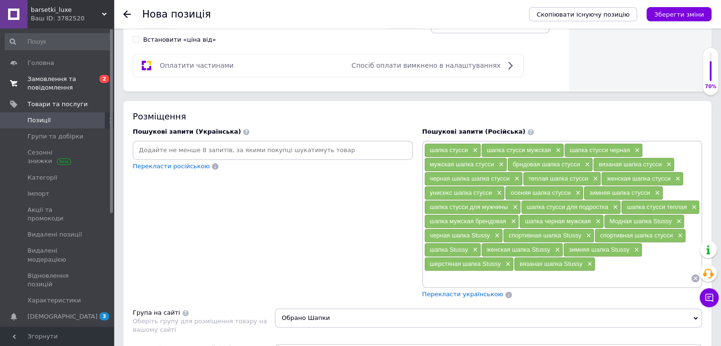
paste input "черная шапка Stussy"
type input "черная шапка"
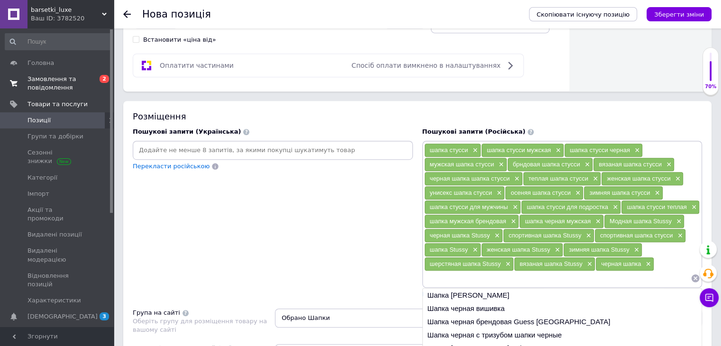
paste input "шапка Stussy с логотипом"
type input "шапка Stussy с логотипом"
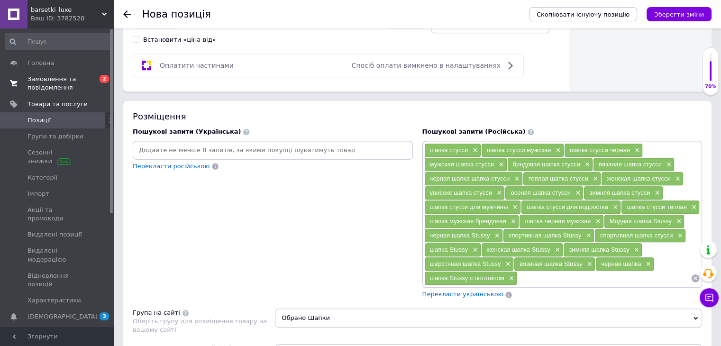
paste input "шапка Stussy унисекс"
type input "шапка Stussy унисекс"
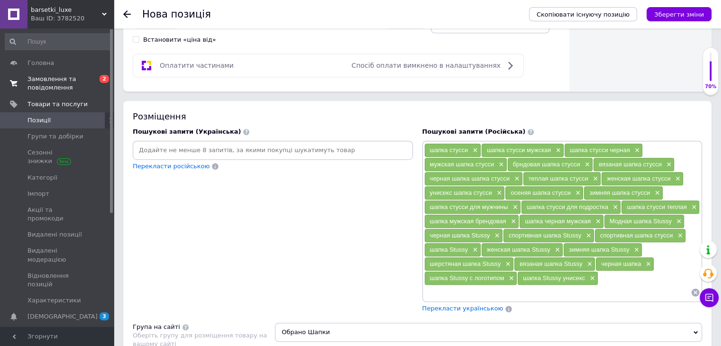
paste input "шапка Stussy фирменная"
type input "шапка Stussy фирменная"
paste input "брендовая шапка Stussy"
type input "брендовая шапка Stussy"
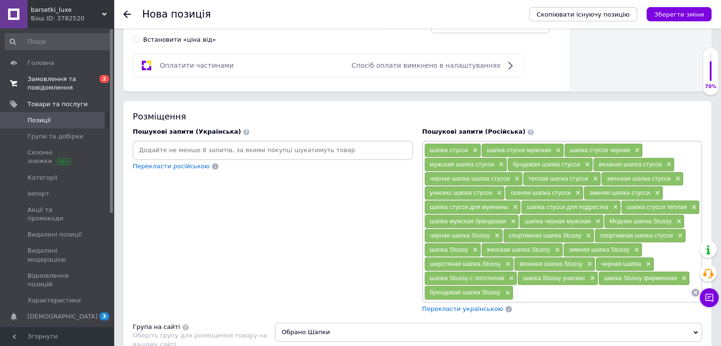
paste input "стильная шапка Stussy"
type input "стильная шапка Stussy"
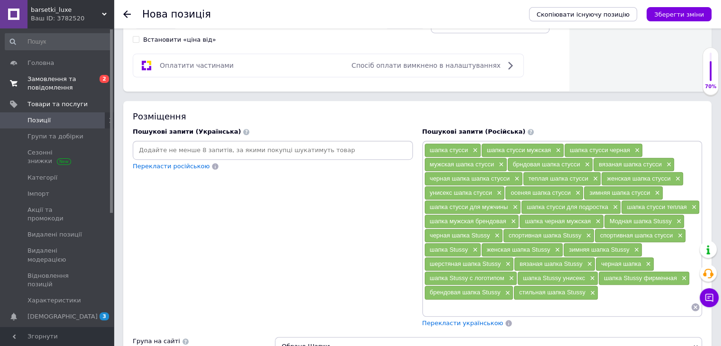
paste input "теплая шапка Stussy"
type input "теплая шапка Stussy"
paste input "шапка Stussy новая коллекция"
type input "шапка Stussy новая коллекция"
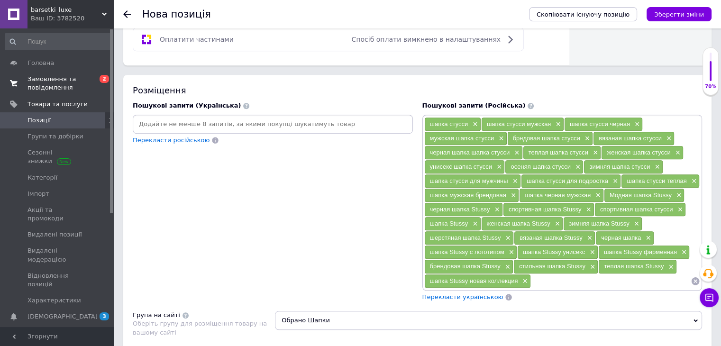
scroll to position [569, 0]
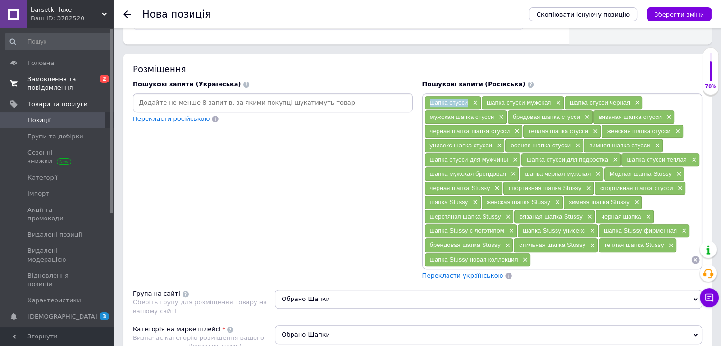
drag, startPoint x: 429, startPoint y: 101, endPoint x: 467, endPoint y: 99, distance: 37.5
click at [469, 99] on div "шапка стусси ×" at bounding box center [453, 102] width 56 height 13
copy span "шапка стусси"
click at [181, 96] on input at bounding box center [273, 103] width 277 height 14
paste input "шапка стуссі"
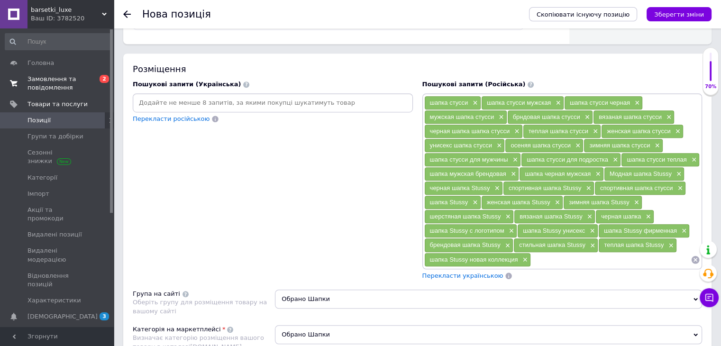
type input "шапка стуссі"
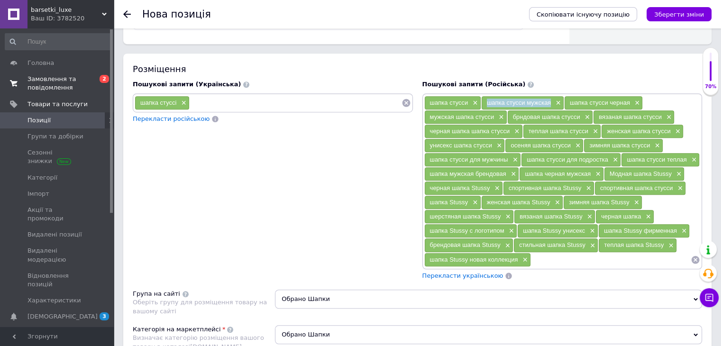
drag, startPoint x: 488, startPoint y: 99, endPoint x: 550, endPoint y: 102, distance: 62.7
click at [550, 102] on span "шапка стусси мужская" at bounding box center [519, 102] width 65 height 7
copy span "шапка стусси мужская"
click at [262, 101] on input at bounding box center [296, 103] width 212 height 14
paste input "[PERSON_NAME] чоловіча"
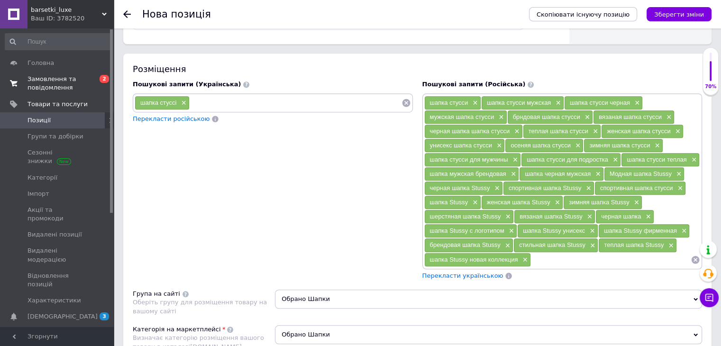
type input "[PERSON_NAME] чоловіча"
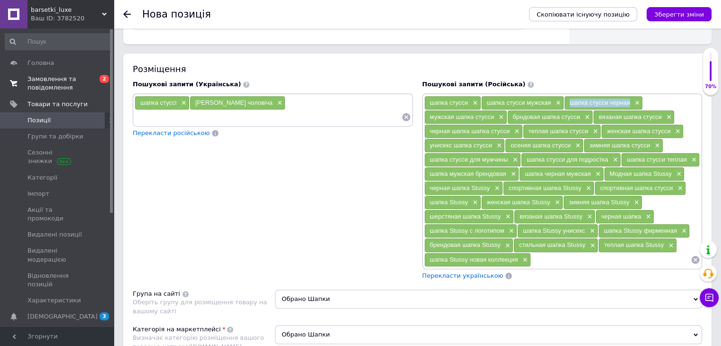
drag, startPoint x: 567, startPoint y: 99, endPoint x: 630, endPoint y: 101, distance: 62.6
click at [630, 101] on div "шапка стусси черная ×" at bounding box center [604, 102] width 78 height 13
copy span "шапка стусси черная"
click at [296, 110] on input at bounding box center [268, 117] width 267 height 14
paste input "шапка туссі чорна"
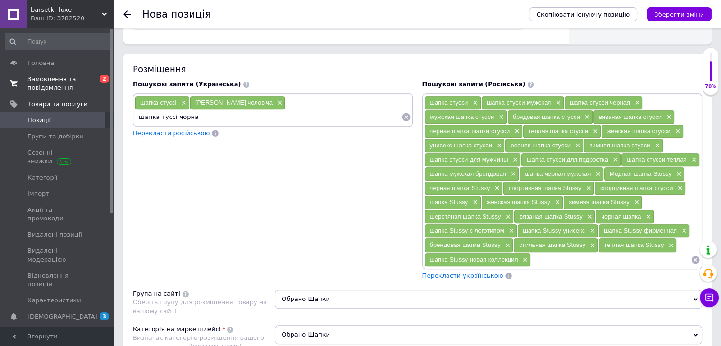
click at [294, 110] on input "шапка туссі чорна" at bounding box center [268, 117] width 267 height 14
click at [298, 110] on input "шапка суссі чорна" at bounding box center [268, 117] width 267 height 14
click at [303, 110] on input "шапка стуссі чорна" at bounding box center [268, 117] width 267 height 14
click at [327, 110] on input "шапка [PERSON_NAME]" at bounding box center [268, 117] width 267 height 14
type input "шапка [PERSON_NAME]"
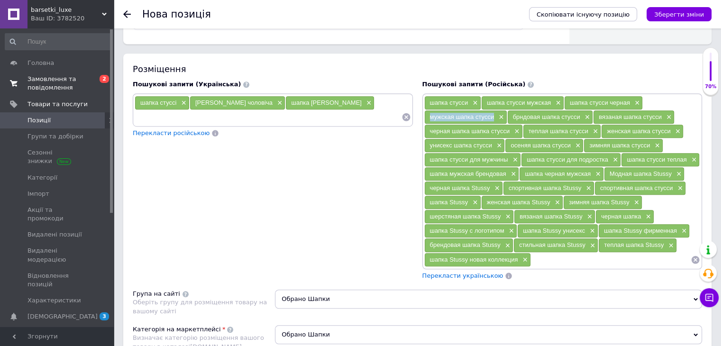
drag, startPoint x: 428, startPoint y: 115, endPoint x: 493, endPoint y: 116, distance: 65.0
click at [493, 116] on div "мужская шапка стусси ×" at bounding box center [466, 117] width 82 height 13
copy span "мужская шапка стусси"
click at [285, 118] on input at bounding box center [268, 117] width 267 height 14
paste input "чоловіча шапка стуссі"
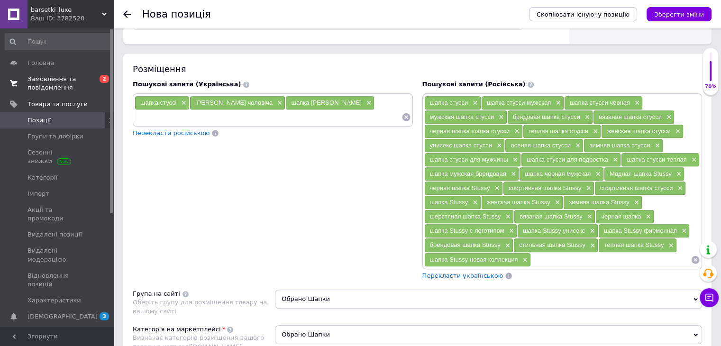
type input "чоловіча шапка стуссі"
drag, startPoint x: 512, startPoint y: 113, endPoint x: 575, endPoint y: 117, distance: 62.7
click at [580, 118] on div "брндовая шапка стусси ×" at bounding box center [550, 117] width 85 height 13
copy span "брндовая шапка стусси"
click at [258, 122] on div "шапка стуссі × [PERSON_NAME] чоловіча × шапка [PERSON_NAME] × чоловіча шапка ст…" at bounding box center [273, 109] width 280 height 33
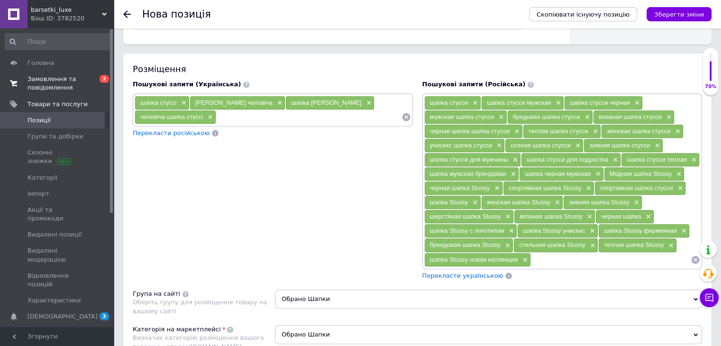
click at [258, 111] on input at bounding box center [308, 117] width 185 height 14
paste input "брндова шапка стуссі"
type input "брндова шапка стуссі"
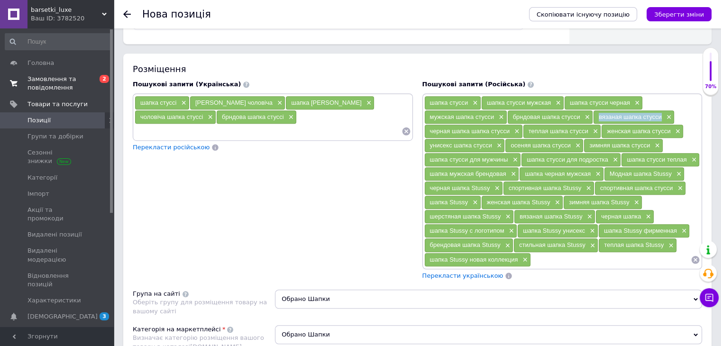
drag, startPoint x: 613, startPoint y: 115, endPoint x: 663, endPoint y: 114, distance: 49.3
click at [663, 114] on div "вязаная шапка стусси ×" at bounding box center [634, 117] width 81 height 13
copy span "вязаная шапка стусси"
click at [308, 124] on input at bounding box center [268, 131] width 267 height 14
paste input "в'язана шапка стуссі"
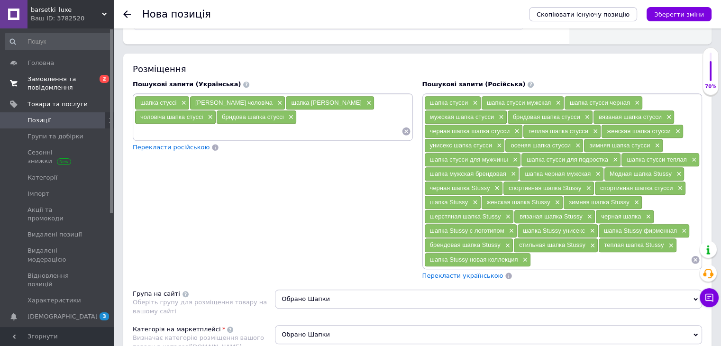
type input "в'язана шапка стуссі"
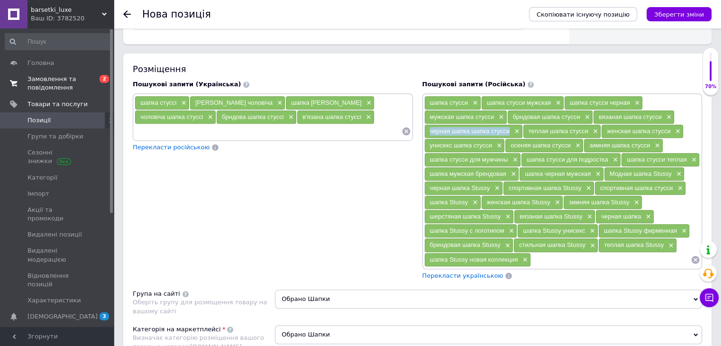
drag, startPoint x: 429, startPoint y: 128, endPoint x: 508, endPoint y: 130, distance: 79.7
click at [508, 130] on div "черная шапка шапка стусси ×" at bounding box center [474, 131] width 98 height 13
copy span "черная шапка шапка стусси"
click at [291, 133] on input at bounding box center [268, 131] width 267 height 14
paste input "чорна шапка шапка стуссі"
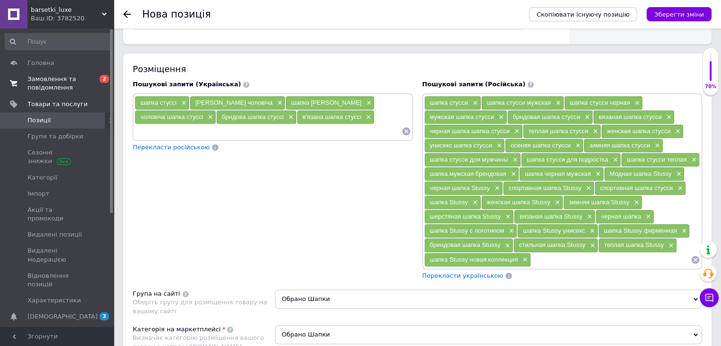
type input "чорна шапка шапка стуссі"
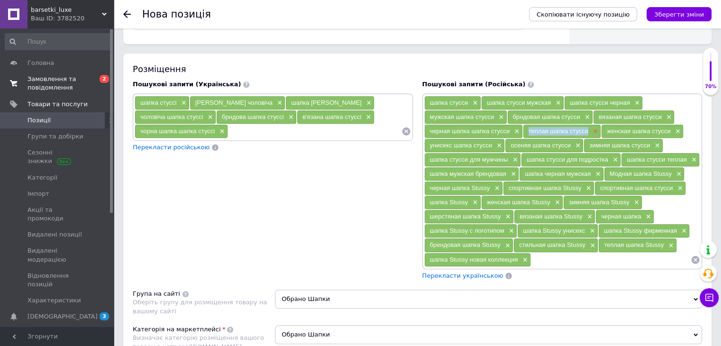
drag, startPoint x: 527, startPoint y: 129, endPoint x: 590, endPoint y: 129, distance: 63.1
click at [590, 129] on div "теплая шапка стусси ×" at bounding box center [563, 131] width 78 height 13
copy span "теплая шапка стусси"
click at [277, 134] on input at bounding box center [315, 131] width 174 height 14
paste input "тепла шапка стуссі"
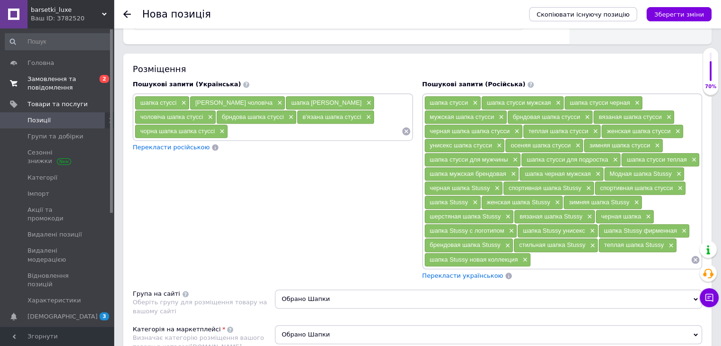
type input "тепла шапка стуссі"
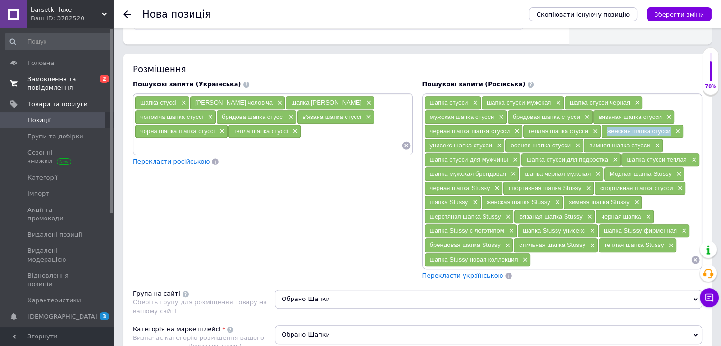
drag, startPoint x: 609, startPoint y: 131, endPoint x: 646, endPoint y: 128, distance: 37.7
click at [670, 132] on div "женская шапка стусси ×" at bounding box center [643, 131] width 82 height 13
click at [260, 139] on input at bounding box center [268, 146] width 267 height 14
paste input "жіноча шапка стуссі"
type input "жіноча шапка стуссі"
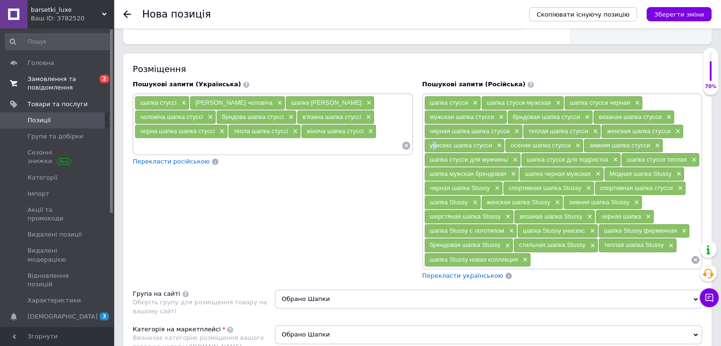
click at [438, 143] on span "унисекс шапка стусси" at bounding box center [461, 145] width 62 height 7
click at [428, 143] on div "унисекс шапка стусси ×" at bounding box center [465, 145] width 80 height 13
drag, startPoint x: 437, startPoint y: 143, endPoint x: 490, endPoint y: 143, distance: 53.1
click at [490, 143] on div "унисекс шапка стусси ×" at bounding box center [465, 145] width 80 height 13
drag, startPoint x: 490, startPoint y: 142, endPoint x: 428, endPoint y: 145, distance: 62.2
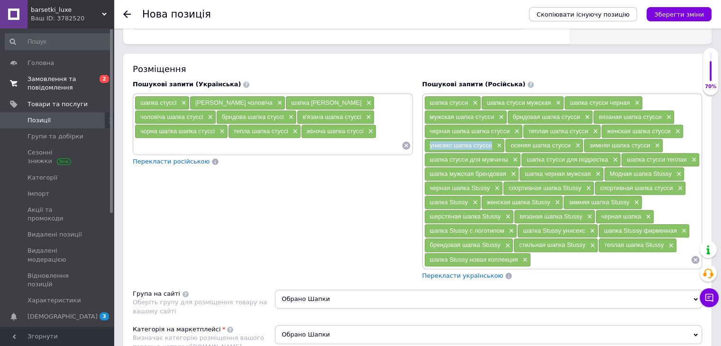
click at [428, 145] on div "унисекс шапка стусси ×" at bounding box center [465, 145] width 80 height 13
click at [256, 143] on input at bounding box center [268, 146] width 267 height 14
paste input "унісекс шапка стуссі"
type input "унісекс шапка стуссі"
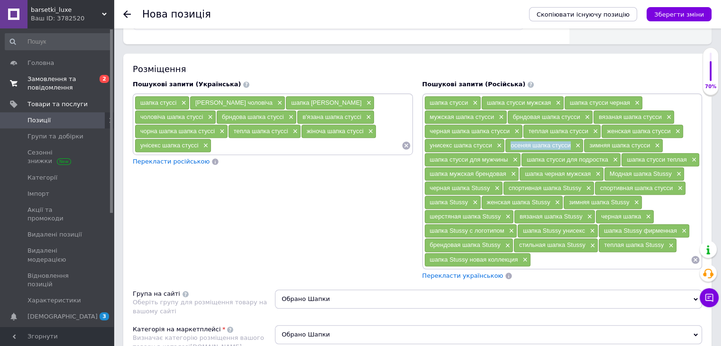
drag, startPoint x: 511, startPoint y: 142, endPoint x: 572, endPoint y: 146, distance: 60.3
click at [572, 146] on div "осеняя шапка стусси ×" at bounding box center [545, 145] width 78 height 13
click at [272, 150] on div "шапка стуссі × [PERSON_NAME] чоловіча × шапка [PERSON_NAME] × чоловіча шапка ст…" at bounding box center [273, 124] width 280 height 62
click at [235, 144] on input at bounding box center [307, 146] width 190 height 14
paste input "осіняючи шапка стуссі"
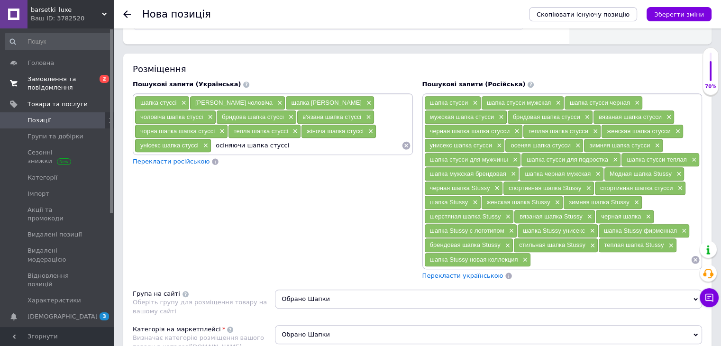
click at [242, 146] on input "осіняючи шапка стуссі" at bounding box center [307, 146] width 190 height 14
click at [241, 145] on input "осіняя и шапка стуссі" at bounding box center [307, 146] width 190 height 14
type input "осіняя шапка стуссі"
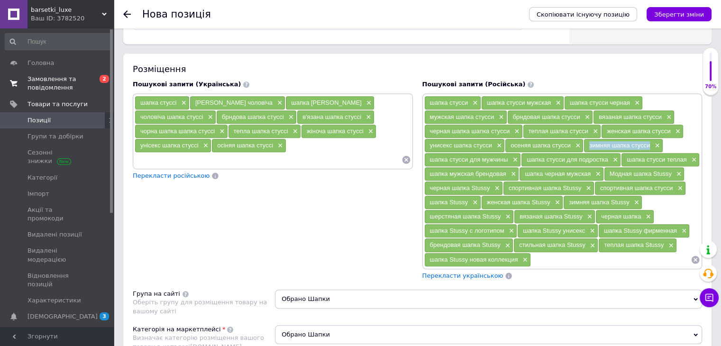
drag, startPoint x: 590, startPoint y: 143, endPoint x: 630, endPoint y: 143, distance: 40.8
click at [650, 143] on div "зимняя шапка стусси ×" at bounding box center [623, 145] width 78 height 13
click at [271, 156] on input at bounding box center [268, 160] width 267 height 14
paste input "зимова шапка стуссі"
type input "зимова шапка стуссі"
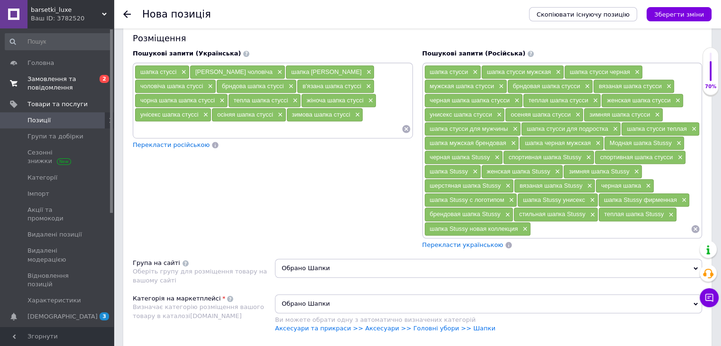
scroll to position [617, 0]
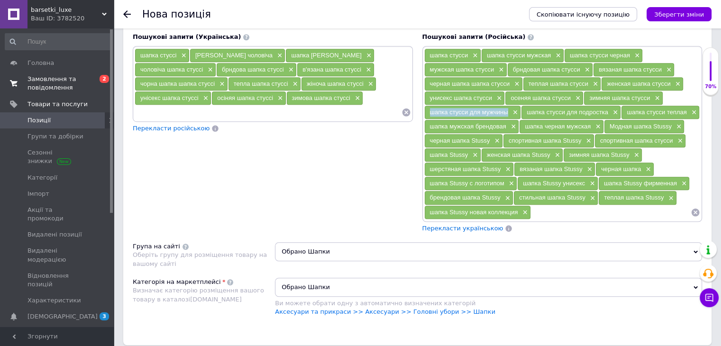
drag, startPoint x: 430, startPoint y: 106, endPoint x: 506, endPoint y: 109, distance: 75.9
click at [508, 109] on span "шапка стусси для мужчины" at bounding box center [469, 112] width 78 height 7
click at [177, 111] on input at bounding box center [268, 112] width 267 height 14
paste input "[PERSON_NAME] для чоловіка"
type input "[PERSON_NAME] для чоловіка"
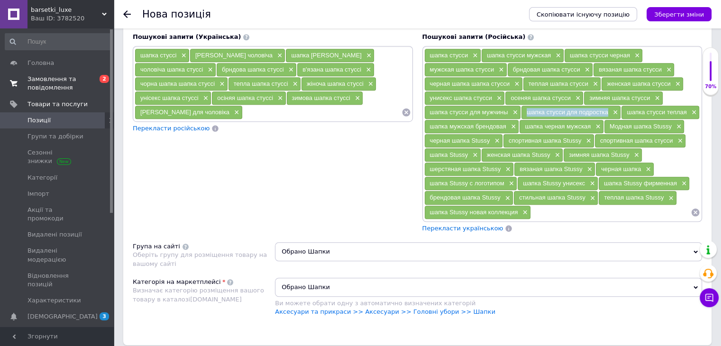
drag, startPoint x: 526, startPoint y: 109, endPoint x: 593, endPoint y: 109, distance: 67.4
click at [609, 111] on div "шапка стусси для подростка ×" at bounding box center [571, 112] width 99 height 13
click at [277, 109] on input at bounding box center [322, 112] width 159 height 14
paste input "шапка стуссі для підлітка"
type input "шапка стуссі для підлітка"
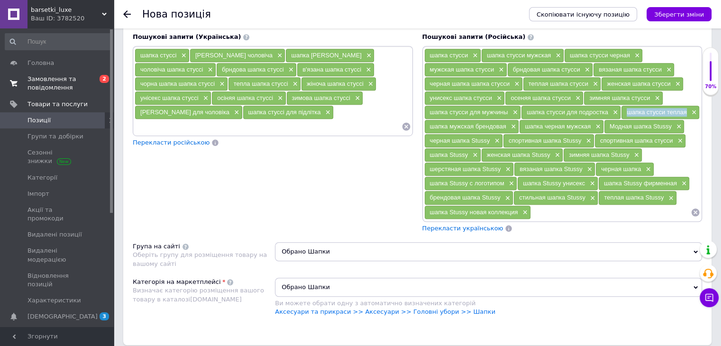
drag, startPoint x: 627, startPoint y: 108, endPoint x: 687, endPoint y: 111, distance: 59.8
click at [687, 111] on div "шапка стусси теплая ×" at bounding box center [661, 112] width 78 height 13
click at [277, 124] on input at bounding box center [268, 127] width 267 height 14
paste input "шапка туссі тепла"
click at [162, 125] on input "шапка туссі тепла" at bounding box center [268, 127] width 267 height 14
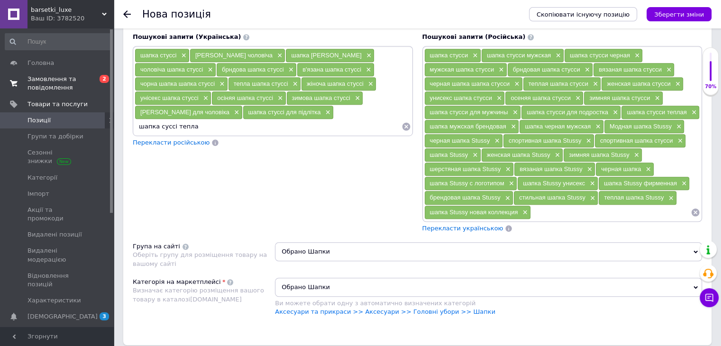
type input "шапка стуссі тепла"
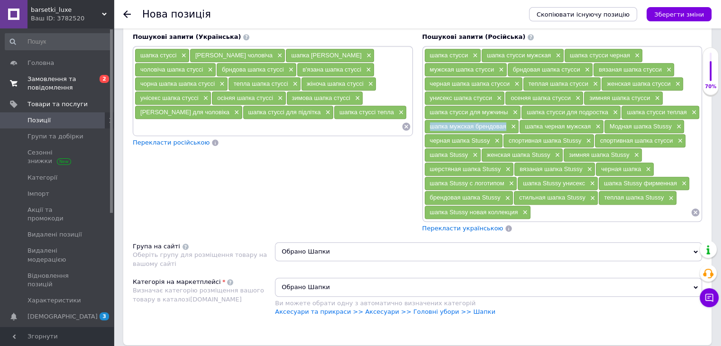
drag, startPoint x: 429, startPoint y: 124, endPoint x: 506, endPoint y: 124, distance: 76.8
click at [506, 124] on div "шапка мужская брендовая ×" at bounding box center [472, 126] width 94 height 13
click at [277, 121] on input at bounding box center [268, 127] width 267 height 14
paste input "шапка чоловіча брендова"
type input "шапка чоловіча брендова"
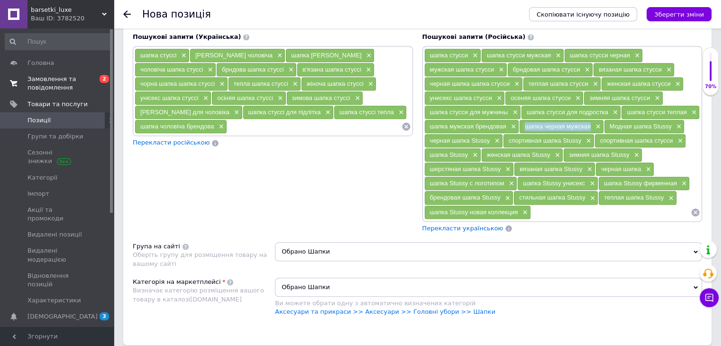
drag, startPoint x: 522, startPoint y: 124, endPoint x: 590, endPoint y: 125, distance: 68.3
click at [590, 125] on div "шапка черная мужская ×" at bounding box center [562, 126] width 84 height 13
click at [272, 120] on input at bounding box center [314, 127] width 174 height 14
paste input "шапка чорна чоловіча"
type input "шапка чорна чоловіча"
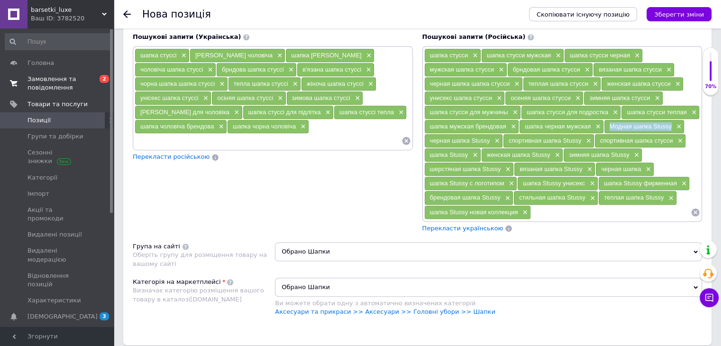
drag, startPoint x: 609, startPoint y: 126, endPoint x: 667, endPoint y: 124, distance: 57.9
click at [672, 125] on div "Модная шапка Stussy ×" at bounding box center [645, 126] width 80 height 13
click at [268, 134] on input at bounding box center [268, 141] width 267 height 14
paste input "Модна шапка Stussy"
type input "Модна шапка Stussy"
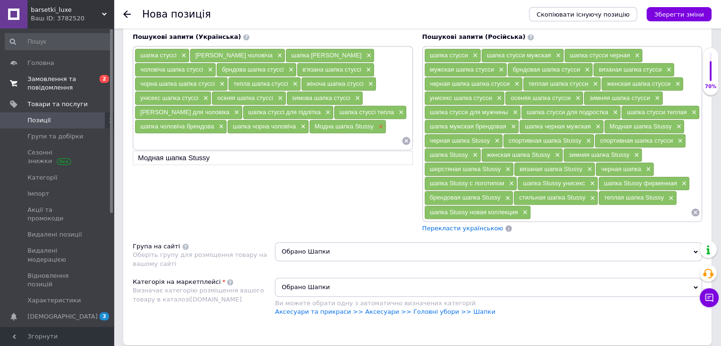
scroll to position [664, 0]
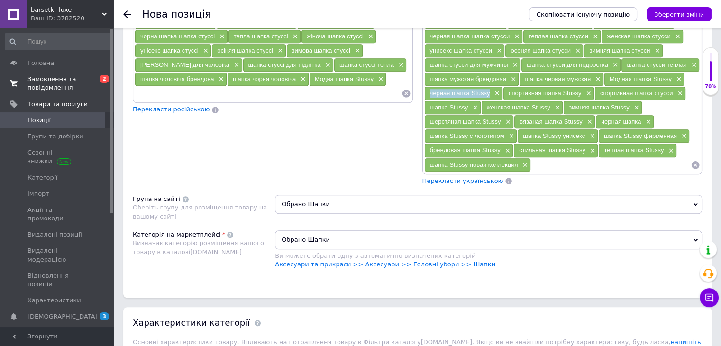
drag, startPoint x: 431, startPoint y: 91, endPoint x: 489, endPoint y: 91, distance: 58.3
click at [489, 91] on span "черная шапка Stussy" at bounding box center [460, 93] width 60 height 7
click at [249, 88] on input at bounding box center [268, 93] width 267 height 14
paste input "чорна шапка Stussy"
type input "чорна шапка Stussy"
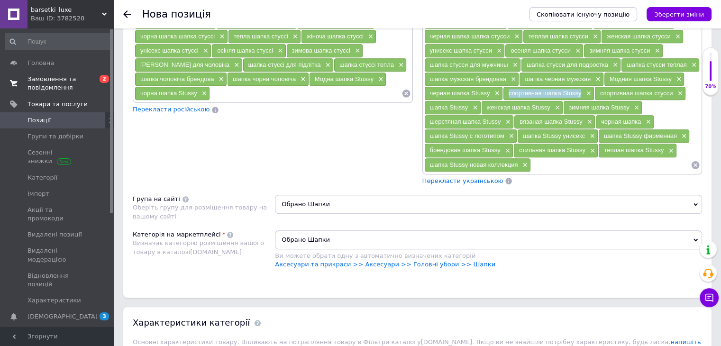
drag, startPoint x: 508, startPoint y: 90, endPoint x: 581, endPoint y: 92, distance: 72.1
click at [581, 92] on span "спортивная шапка Stussy" at bounding box center [545, 93] width 73 height 7
click at [278, 93] on input at bounding box center [305, 93] width 191 height 14
paste input "спортивна шапка Stussy"
type input "спортивна шапка Stussy"
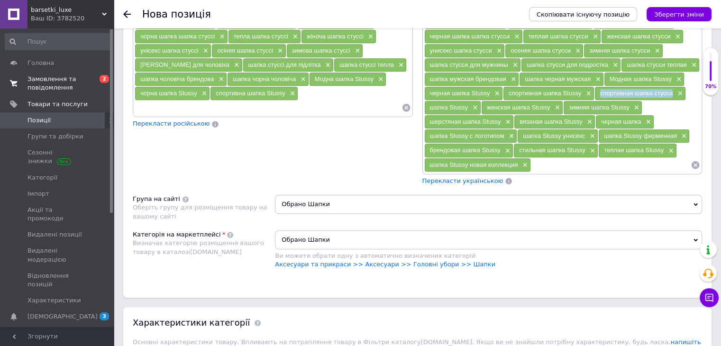
drag, startPoint x: 600, startPoint y: 91, endPoint x: 664, endPoint y: 90, distance: 64.0
click at [672, 90] on span "спортивная шапка стусси" at bounding box center [637, 93] width 73 height 7
click at [244, 101] on input at bounding box center [268, 108] width 267 height 14
paste input "спортивна шапка стуссі"
type input "с"
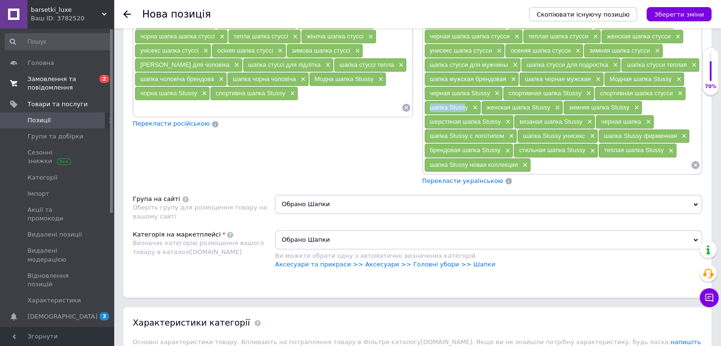
drag, startPoint x: 427, startPoint y: 106, endPoint x: 466, endPoint y: 105, distance: 38.4
click at [466, 105] on div "шапка Stussy ×" at bounding box center [453, 107] width 56 height 13
drag, startPoint x: 469, startPoint y: 105, endPoint x: 431, endPoint y: 105, distance: 37.5
click at [431, 105] on div "шапка Stussy ×" at bounding box center [453, 107] width 56 height 13
click at [323, 101] on input at bounding box center [268, 108] width 267 height 14
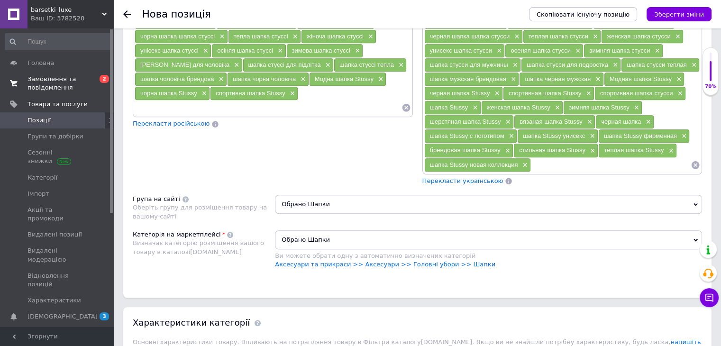
paste input "шапка Stussy"
type input "шапка Stussy"
drag, startPoint x: 486, startPoint y: 101, endPoint x: 551, endPoint y: 103, distance: 65.0
click at [551, 103] on div "женская шапка Stussy ×" at bounding box center [523, 107] width 82 height 13
click at [216, 102] on input at bounding box center [268, 108] width 267 height 14
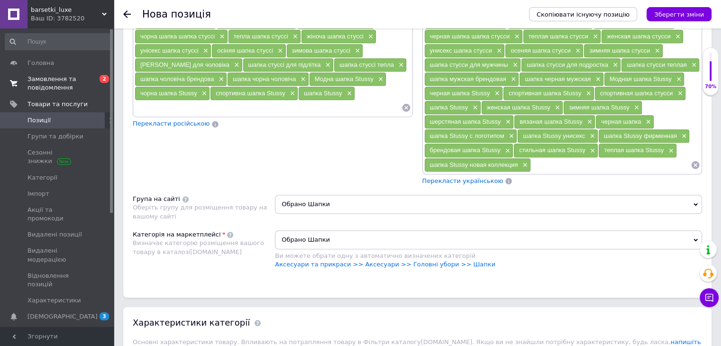
paste input "жіноча шапка Stussy"
type input "жіноча шапка Stussy"
drag, startPoint x: 567, startPoint y: 106, endPoint x: 628, endPoint y: 105, distance: 60.7
click at [628, 105] on div "зимняя шапка Stussy ×" at bounding box center [603, 107] width 78 height 13
click at [231, 106] on input at bounding box center [306, 108] width 189 height 14
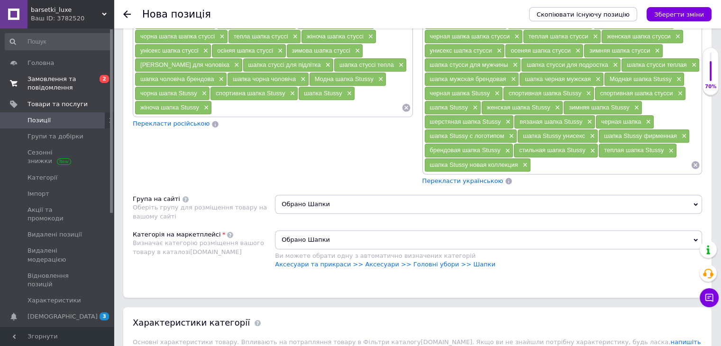
paste input "зимова шапка Stussy"
type input "зимова шапка Stussy"
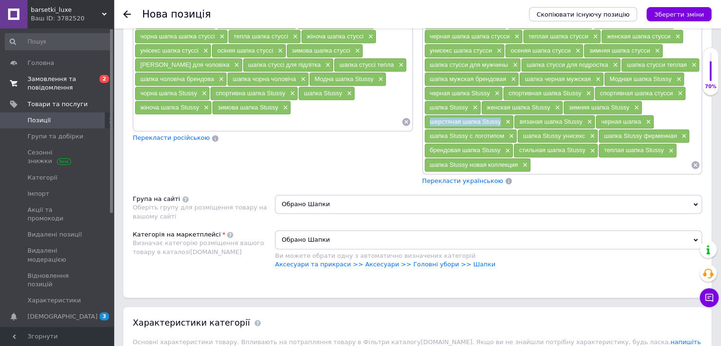
drag, startPoint x: 428, startPoint y: 118, endPoint x: 500, endPoint y: 118, distance: 71.6
click at [500, 118] on div "шерстяная шапка Stussy ×" at bounding box center [469, 121] width 89 height 13
click at [261, 121] on input at bounding box center [268, 122] width 267 height 14
paste input "вовняна шапка Stussy"
type input "вовняна шапка Stussy"
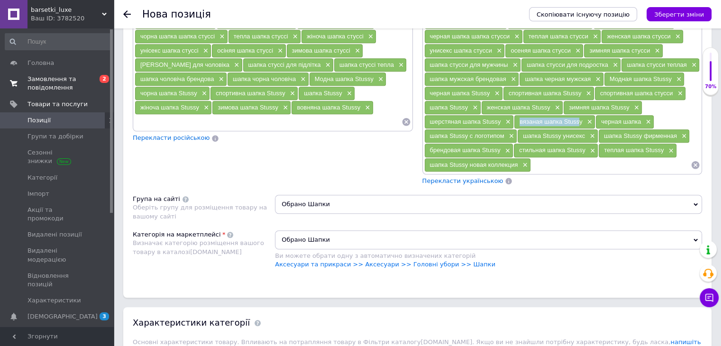
drag, startPoint x: 515, startPoint y: 118, endPoint x: 581, endPoint y: 120, distance: 65.5
click at [581, 120] on div "вязаная шапка Stussy ×" at bounding box center [555, 121] width 81 height 13
drag, startPoint x: 582, startPoint y: 118, endPoint x: 520, endPoint y: 121, distance: 61.3
click at [520, 121] on div "вязаная шапка Stussy ×" at bounding box center [555, 121] width 81 height 13
click at [222, 115] on input at bounding box center [268, 122] width 267 height 14
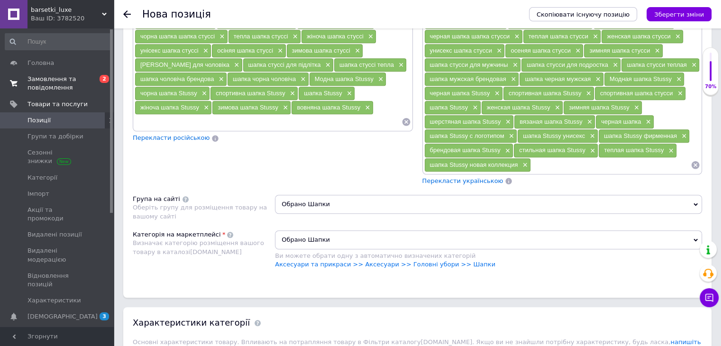
paste input "в'язана шапка Stussy"
type input "в'язана шапка Stussy"
drag, startPoint x: 601, startPoint y: 118, endPoint x: 641, endPoint y: 119, distance: 40.3
click at [641, 119] on div "черная шапка ×" at bounding box center [625, 121] width 58 height 13
click at [273, 121] on input at bounding box center [307, 122] width 187 height 14
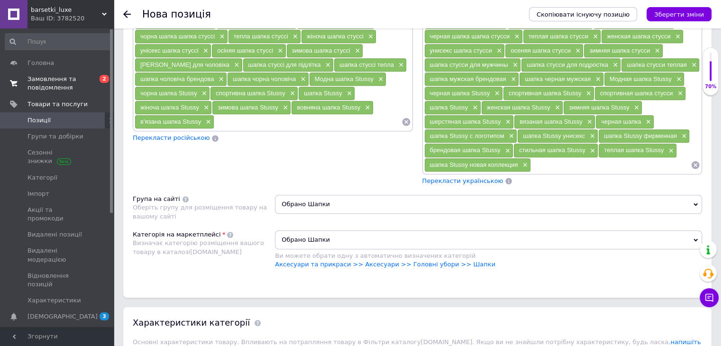
paste input "чорна шапка"
type input "чорна шапка"
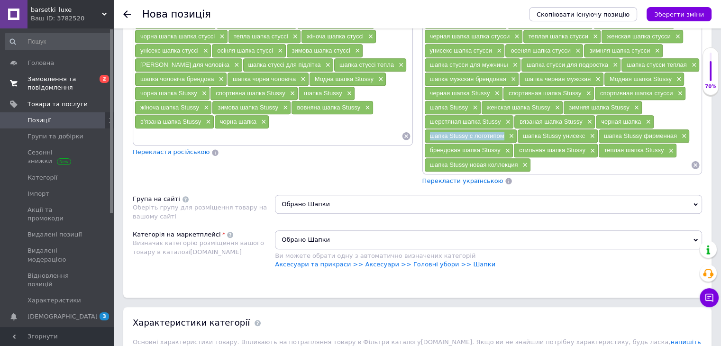
drag, startPoint x: 429, startPoint y: 132, endPoint x: 506, endPoint y: 133, distance: 76.4
click at [506, 133] on div "шапка Stussy с логотипом ×" at bounding box center [471, 135] width 92 height 13
click at [273, 132] on input at bounding box center [268, 136] width 267 height 14
paste input "шапка Stussy з логотипом"
type input "шапка Stussy з логотипом"
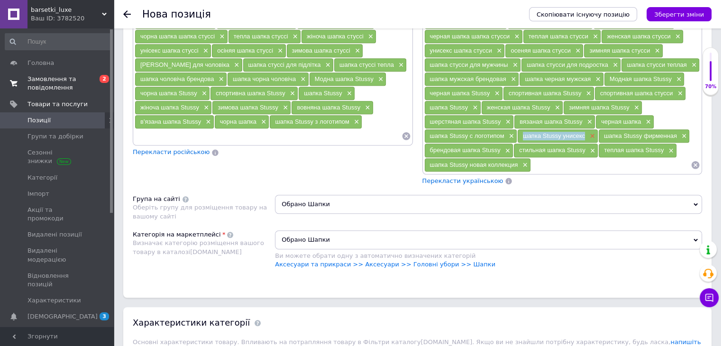
drag, startPoint x: 524, startPoint y: 129, endPoint x: 589, endPoint y: 132, distance: 65.0
click at [589, 132] on div "шапка Stussy унисекс ×" at bounding box center [558, 135] width 80 height 13
click at [247, 137] on input at bounding box center [268, 136] width 267 height 14
paste input "шапка Stussy унісекс"
type input "шапка Stussy унісекс"
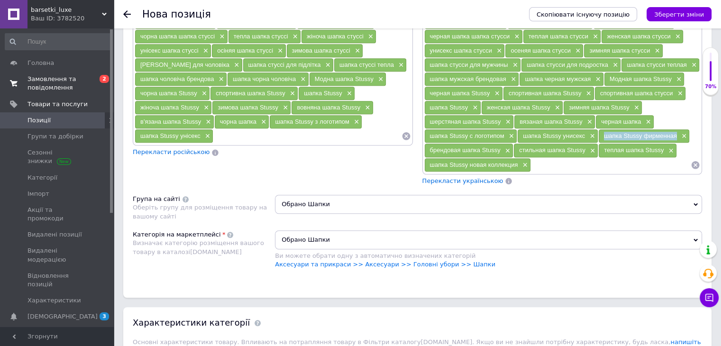
drag, startPoint x: 603, startPoint y: 133, endPoint x: 675, endPoint y: 133, distance: 72.1
click at [678, 133] on div "шапка Stussy фирменная ×" at bounding box center [644, 135] width 91 height 13
click at [249, 129] on input at bounding box center [307, 136] width 188 height 14
paste input "шапка Stussy фірмова"
type input "шапка Stussy фірмова"
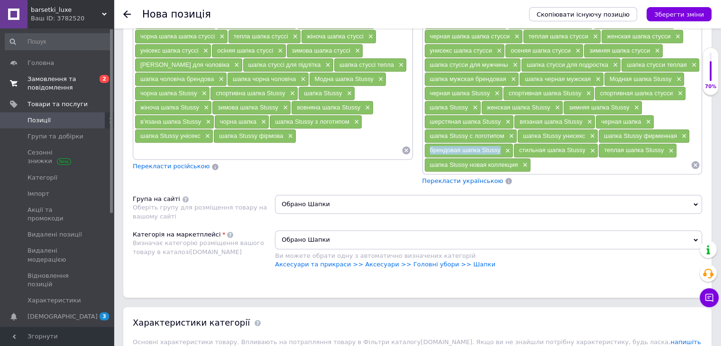
drag, startPoint x: 460, startPoint y: 147, endPoint x: 499, endPoint y: 147, distance: 39.4
click at [501, 147] on div "брендовая шапка Stussy ×" at bounding box center [469, 150] width 89 height 13
click at [256, 148] on input at bounding box center [268, 150] width 267 height 14
paste input "брендова шапка Stussy"
type input "брендова шапка Stussy"
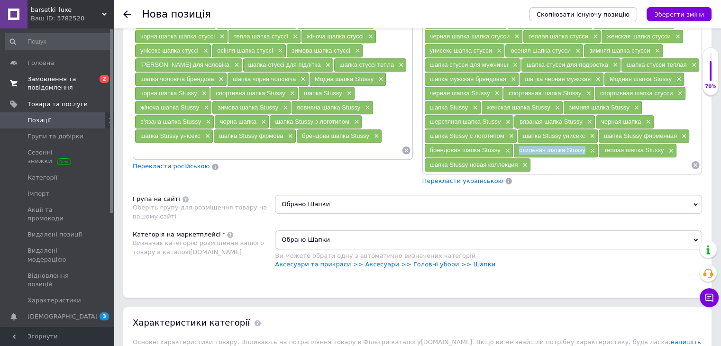
drag, startPoint x: 515, startPoint y: 145, endPoint x: 585, endPoint y: 146, distance: 70.7
click at [585, 146] on div "стильная шапка Stussy ×" at bounding box center [556, 150] width 84 height 13
click at [242, 144] on input at bounding box center [268, 150] width 267 height 14
paste input "стильна шапка Stussy"
type input "стильна шапка Stussy"
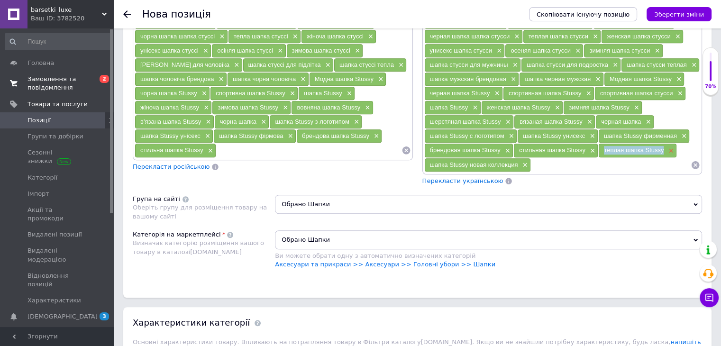
drag, startPoint x: 603, startPoint y: 144, endPoint x: 667, endPoint y: 147, distance: 64.1
click at [667, 147] on div "теплая шапка Stussy ×" at bounding box center [638, 150] width 78 height 13
click at [274, 145] on input at bounding box center [308, 150] width 185 height 14
paste input "тепла шапка Stussy"
type input "тепла шапка Stussy"
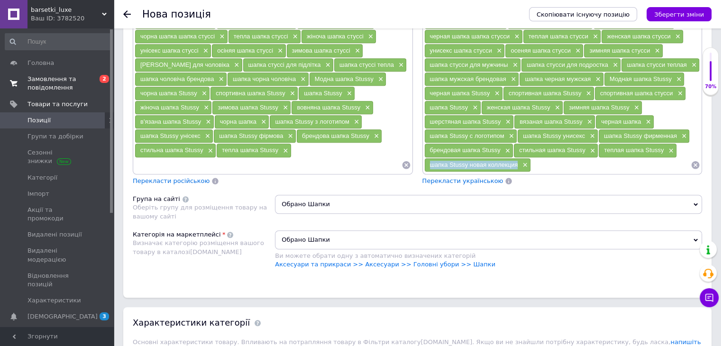
drag, startPoint x: 429, startPoint y: 160, endPoint x: 517, endPoint y: 160, distance: 88.7
click at [517, 160] on div "шапка Stussy новая коллекция ×" at bounding box center [478, 164] width 106 height 13
click at [308, 158] on input at bounding box center [268, 165] width 267 height 14
paste input "шапка Stussy нова колекція"
type input "шапка Stussy нова колекція"
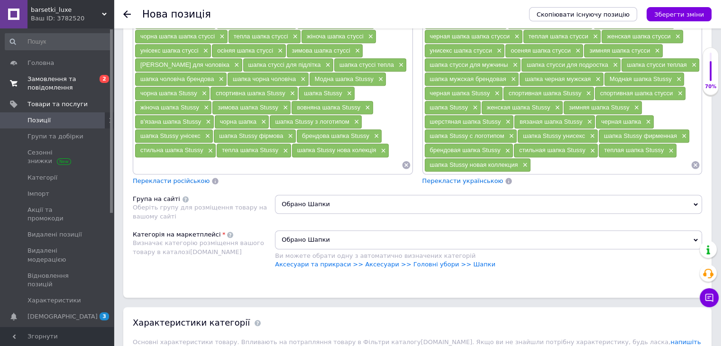
click at [558, 166] on input at bounding box center [611, 165] width 160 height 14
paste input "шапка осень зима"
type input "шапка осень зима"
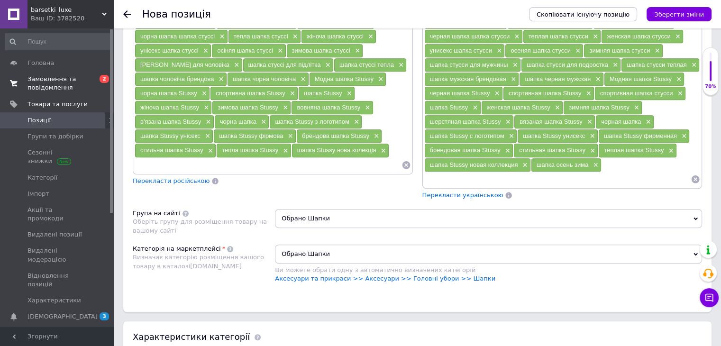
click at [259, 164] on input at bounding box center [268, 165] width 267 height 14
paste input "шапка осінь зима"
type input "шапка осінь зима"
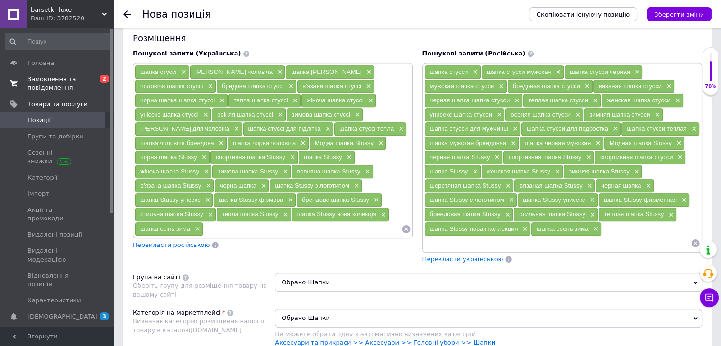
scroll to position [617, 0]
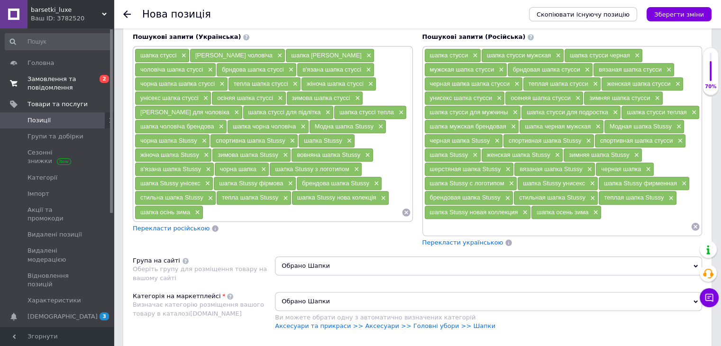
click at [495, 166] on span "шерстяная шапка Stussy" at bounding box center [465, 169] width 71 height 7
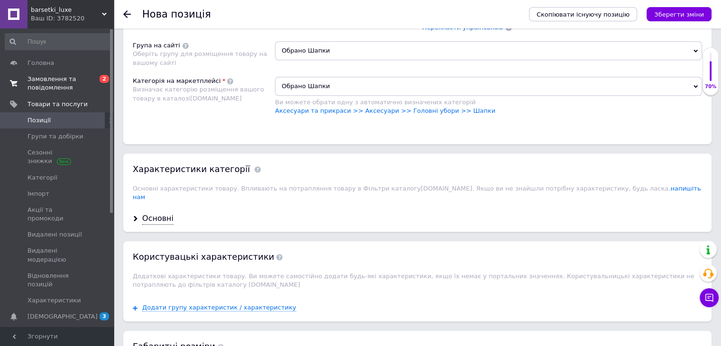
scroll to position [901, 0]
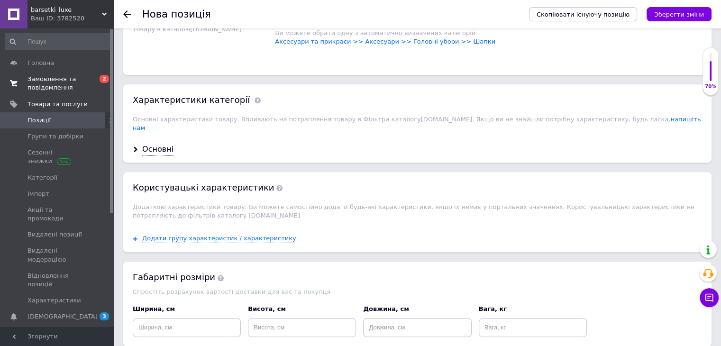
click at [161, 145] on div "Основні" at bounding box center [417, 149] width 589 height 25
click at [161, 144] on div "Основні" at bounding box center [157, 149] width 31 height 11
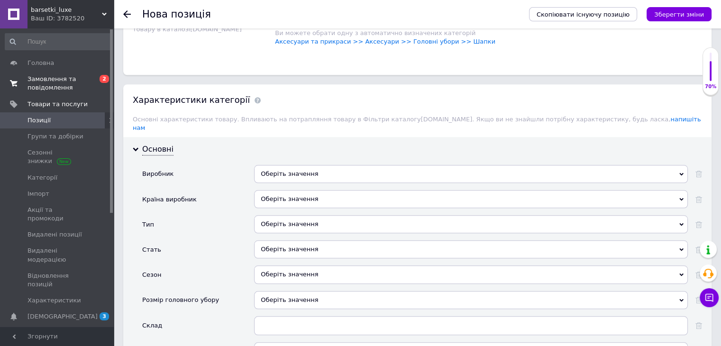
click at [290, 165] on div "Оберіть значення" at bounding box center [471, 174] width 434 height 18
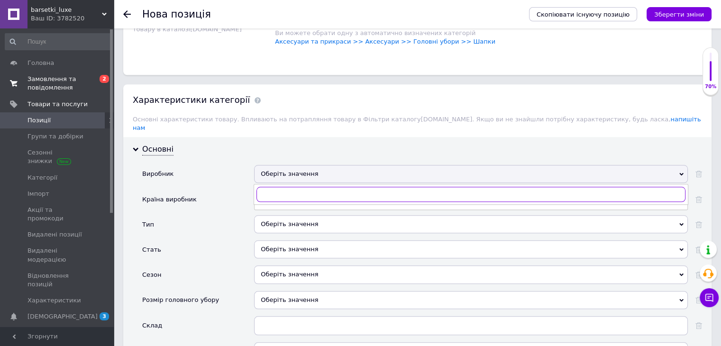
paste input "Stussy"
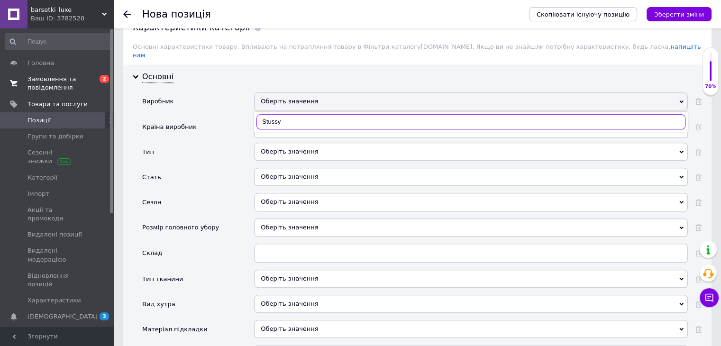
scroll to position [1044, 0]
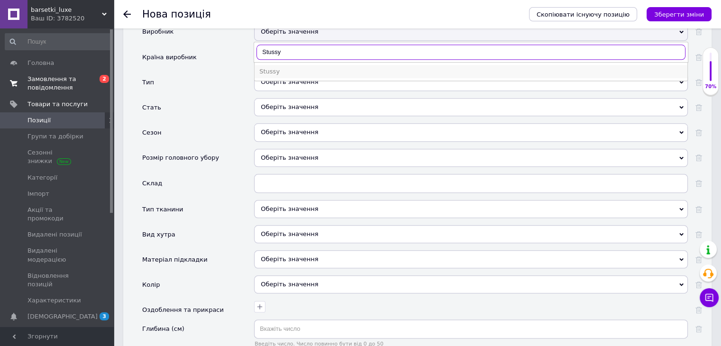
type input "Stussy"
click at [271, 67] on div "Stussy" at bounding box center [471, 71] width 424 height 9
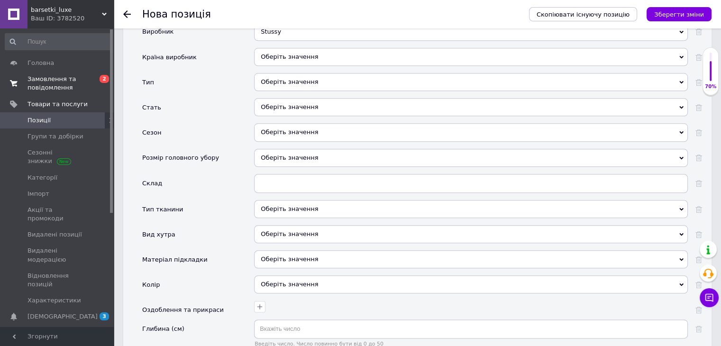
click at [290, 76] on div "Оберіть значення" at bounding box center [471, 85] width 434 height 25
click at [289, 73] on div "Оберіть значення" at bounding box center [471, 82] width 434 height 18
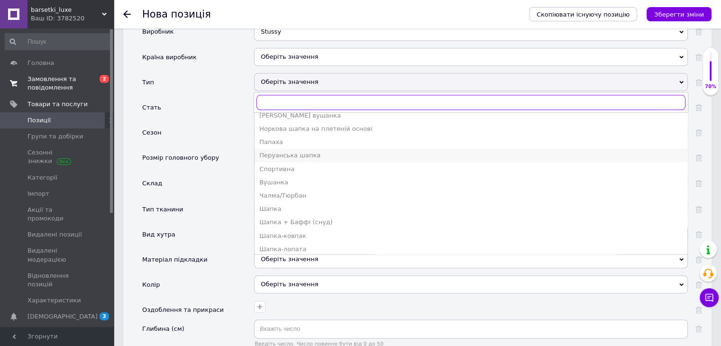
scroll to position [142, 0]
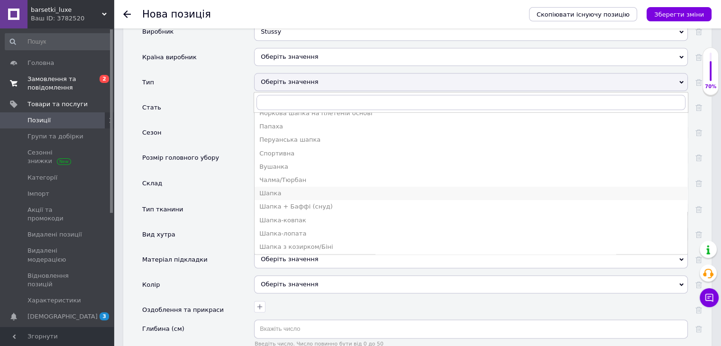
click at [282, 189] on div "Шапка" at bounding box center [471, 193] width 424 height 9
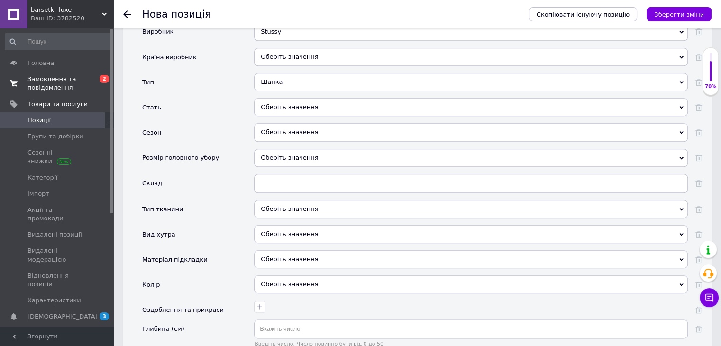
click at [291, 98] on div "Оберіть значення" at bounding box center [471, 107] width 434 height 18
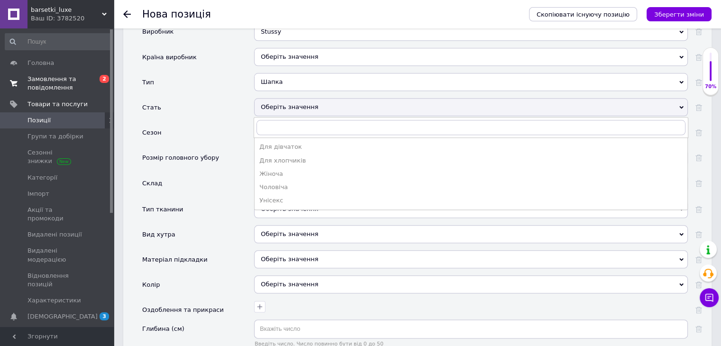
click at [275, 196] on div "Унісекс" at bounding box center [471, 200] width 424 height 9
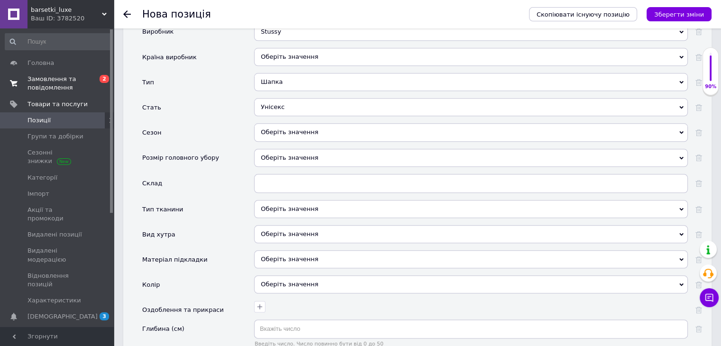
click at [292, 123] on div "Оберіть значення" at bounding box center [471, 132] width 434 height 18
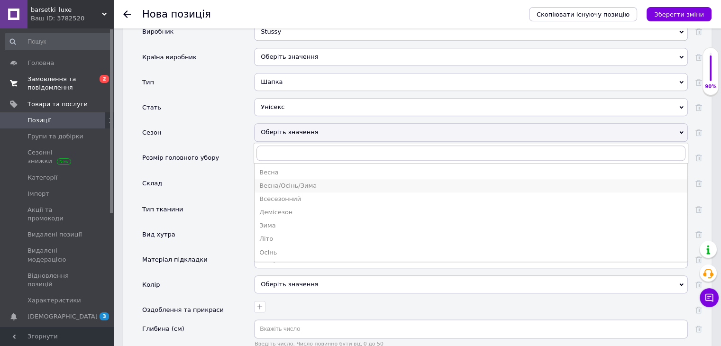
click at [285, 182] on div "Весна/Осінь/Зима" at bounding box center [471, 186] width 424 height 9
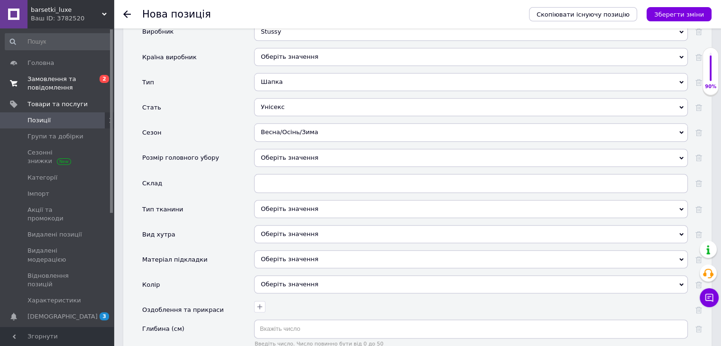
click at [285, 149] on div "Оберіть значення" at bounding box center [471, 158] width 434 height 18
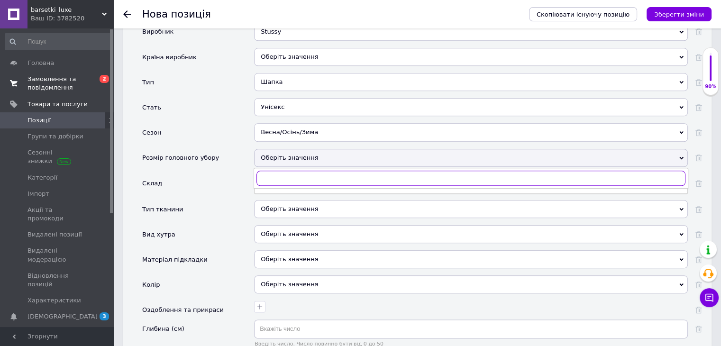
scroll to position [1091, 0]
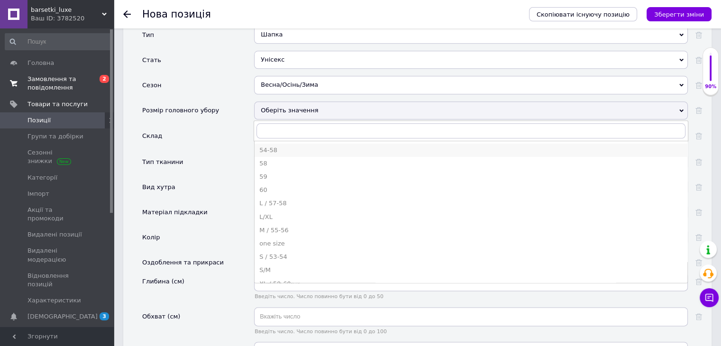
click at [286, 146] on div "54-58" at bounding box center [471, 150] width 424 height 9
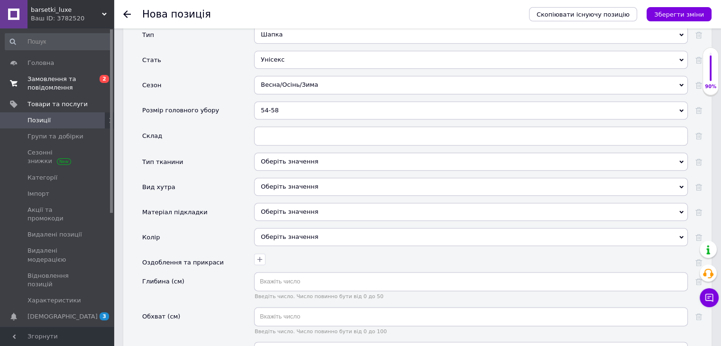
click at [285, 153] on div "Оберіть значення" at bounding box center [471, 162] width 434 height 18
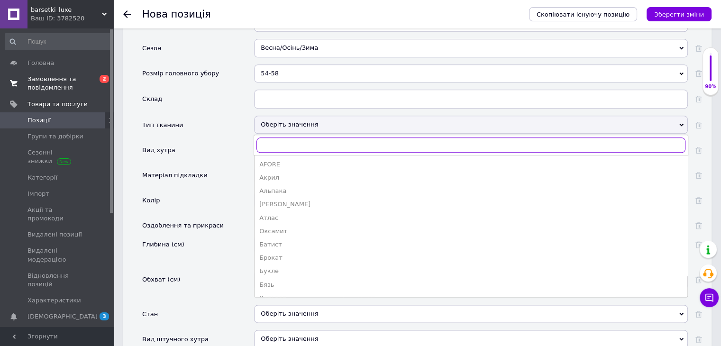
scroll to position [1138, 0]
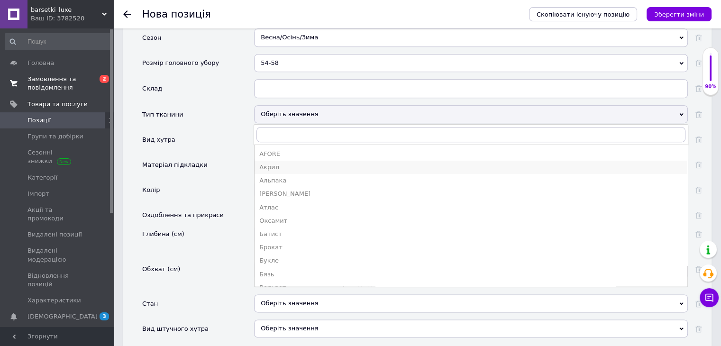
click at [284, 163] on div "Акрил" at bounding box center [471, 167] width 424 height 9
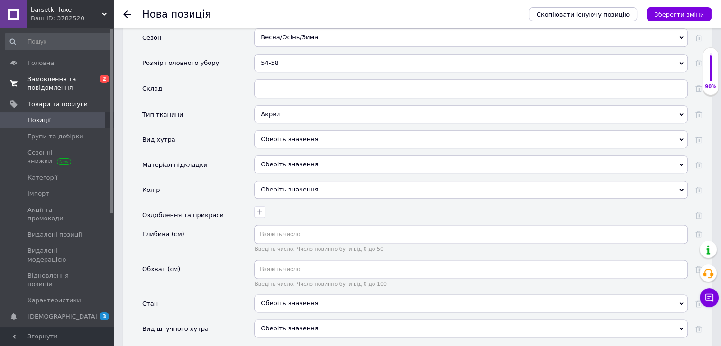
click at [287, 130] on div "Оберіть значення" at bounding box center [471, 139] width 434 height 18
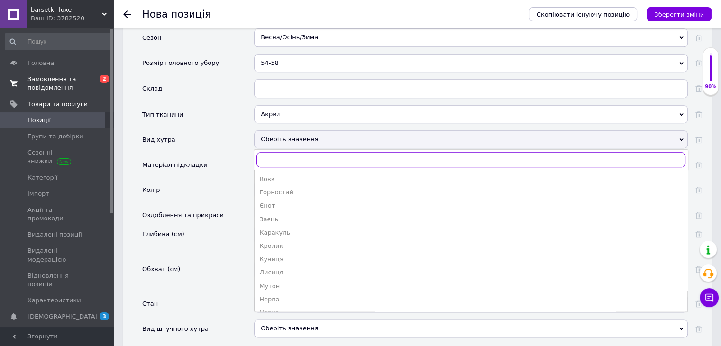
scroll to position [1186, 0]
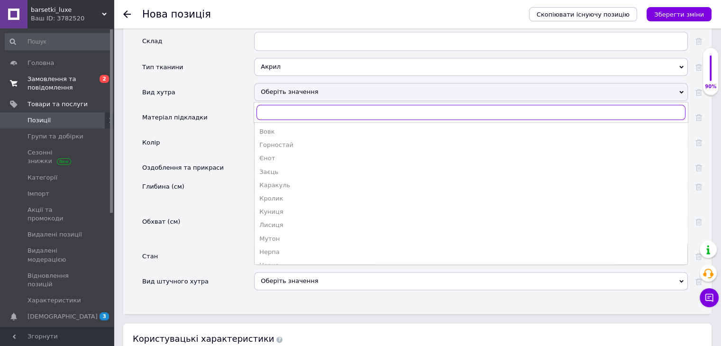
click at [295, 105] on input "text" at bounding box center [471, 112] width 429 height 15
click at [299, 83] on div "Оберіть значення" at bounding box center [471, 92] width 434 height 18
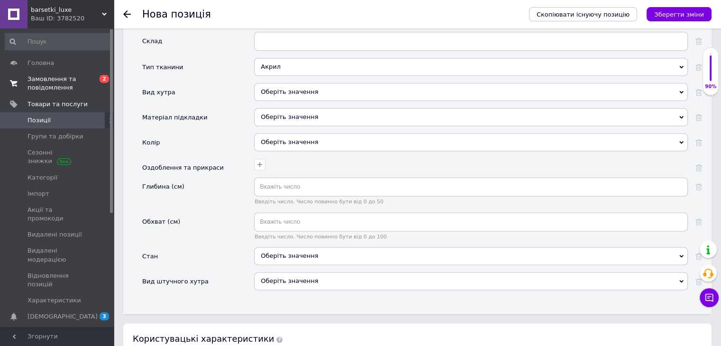
click at [298, 108] on div "Оберіть значення" at bounding box center [471, 117] width 434 height 18
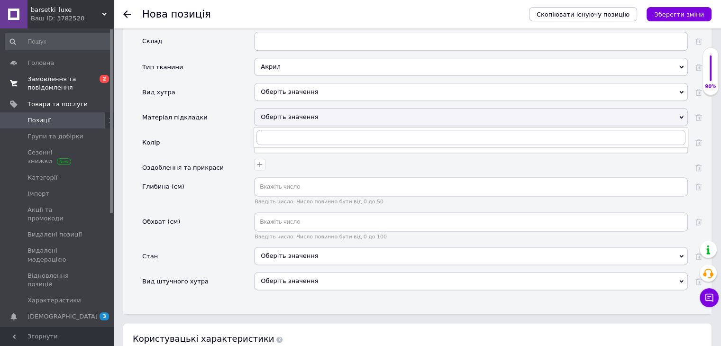
click at [298, 108] on div "Оберіть значення" at bounding box center [471, 117] width 434 height 18
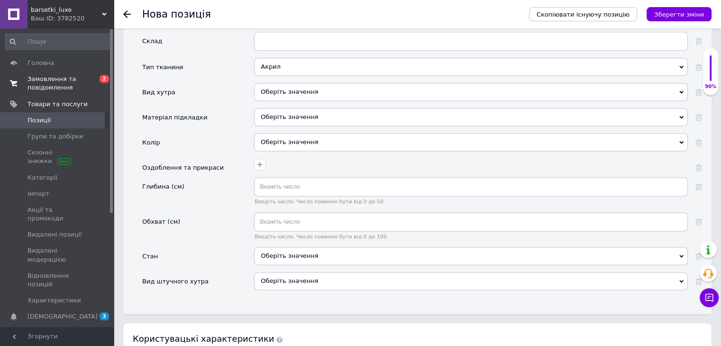
scroll to position [1233, 0]
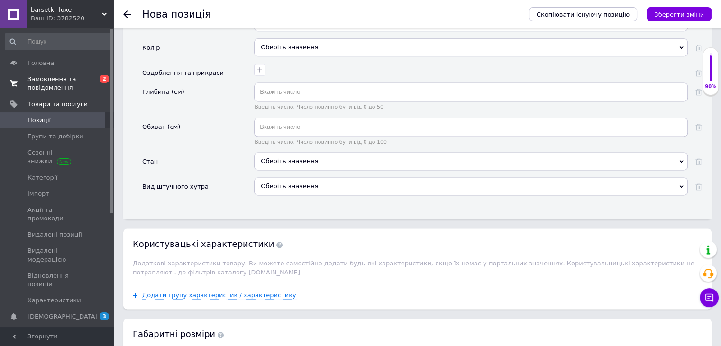
click at [305, 152] on div "Оберіть значення" at bounding box center [471, 161] width 434 height 18
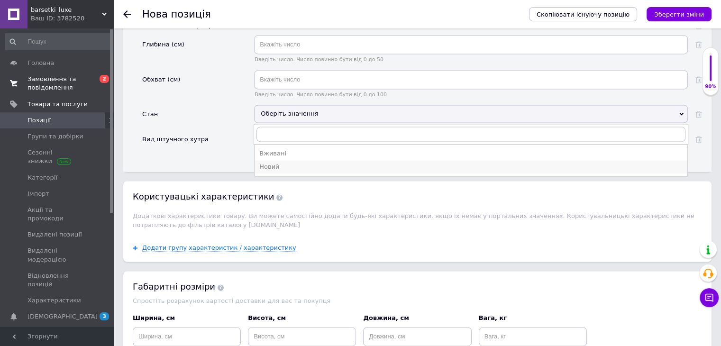
click at [291, 163] on div "Новий" at bounding box center [471, 167] width 424 height 9
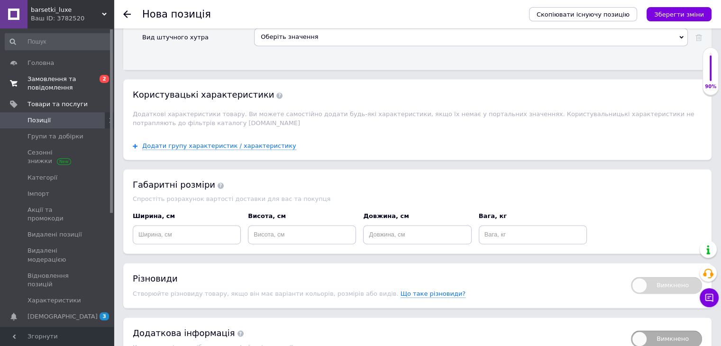
scroll to position [1470, 0]
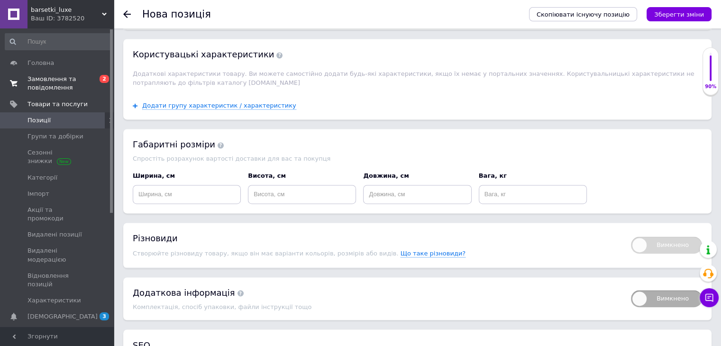
click at [213, 172] on div "Ширина, см" at bounding box center [187, 188] width 108 height 32
click at [210, 185] on input at bounding box center [187, 194] width 108 height 19
type input "14"
click at [318, 185] on input at bounding box center [302, 194] width 108 height 19
type input "14"
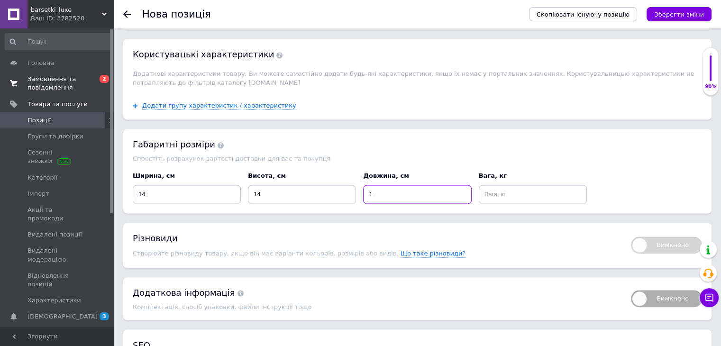
click at [409, 185] on input "1" at bounding box center [417, 194] width 108 height 19
type input "14"
click at [529, 185] on input at bounding box center [533, 194] width 108 height 19
type input "1"
click at [666, 16] on icon "Зберегти зміни" at bounding box center [680, 14] width 50 height 7
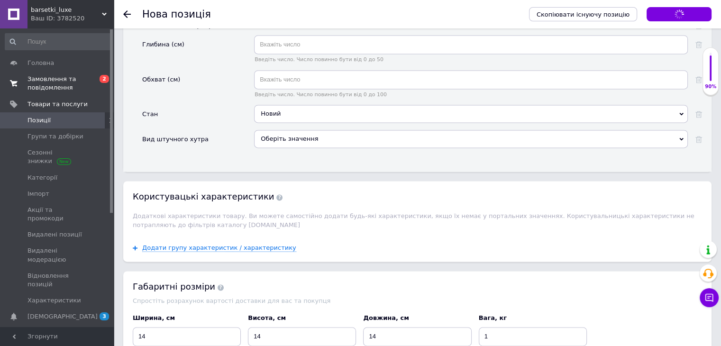
scroll to position [1256, 0]
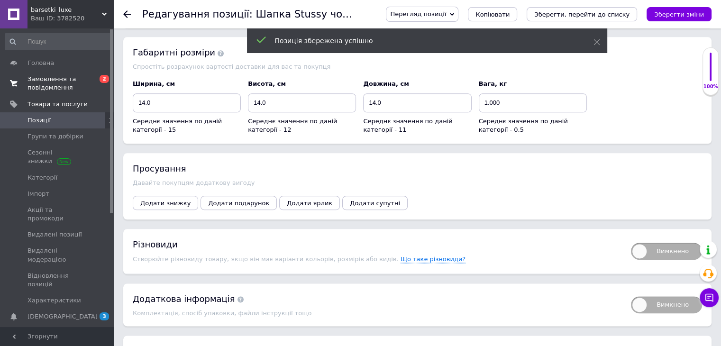
scroll to position [1186, 0]
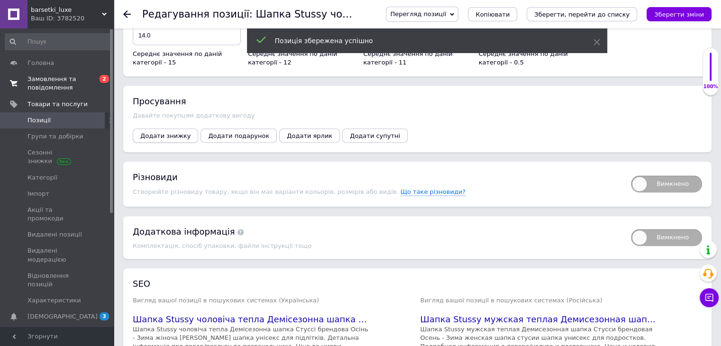
click at [154, 131] on div "Просування Давайте покупцям додаткову вигоду Додати знижку Додати подарунок Дод…" at bounding box center [417, 119] width 589 height 66
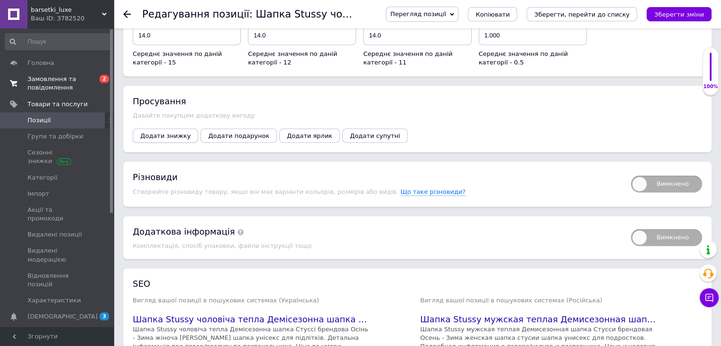
click at [160, 132] on span "Додати знижку" at bounding box center [165, 135] width 50 height 7
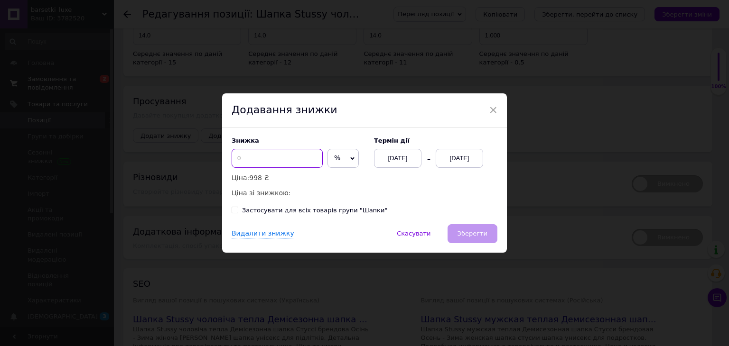
click at [279, 161] on input at bounding box center [276, 158] width 91 height 19
type input "50"
click at [452, 153] on div "[DATE]" at bounding box center [458, 158] width 47 height 19
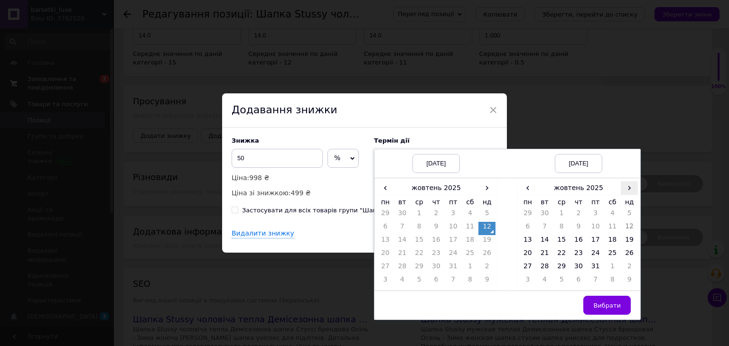
click at [635, 186] on span "›" at bounding box center [628, 188] width 17 height 14
click at [564, 264] on td "26" at bounding box center [561, 268] width 17 height 13
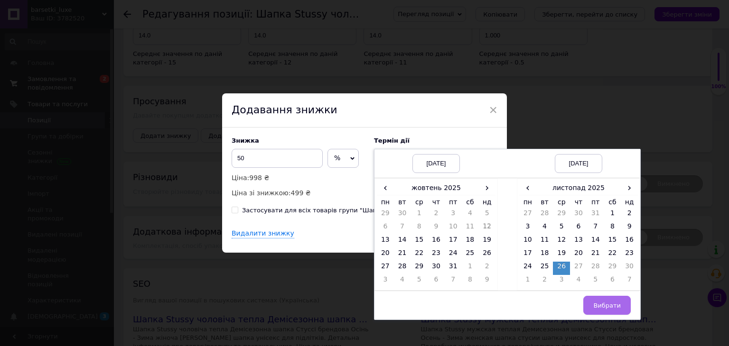
click at [607, 300] on button "Вибрати" at bounding box center [606, 305] width 47 height 19
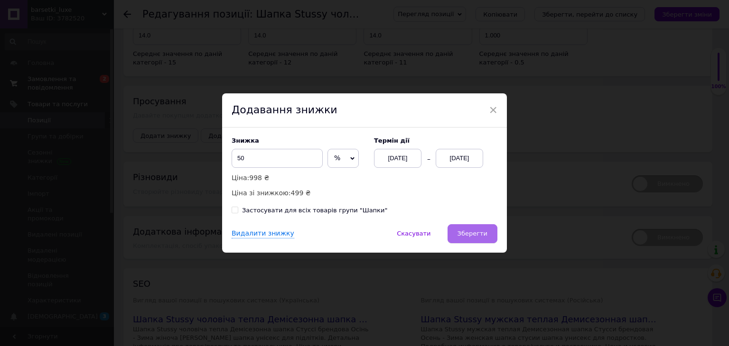
click at [467, 228] on button "Зберегти" at bounding box center [472, 233] width 50 height 19
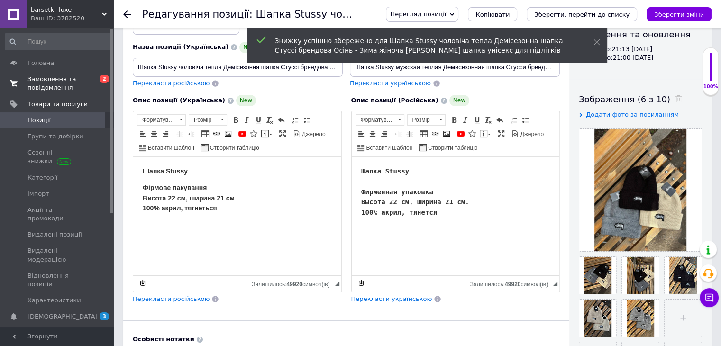
scroll to position [0, 0]
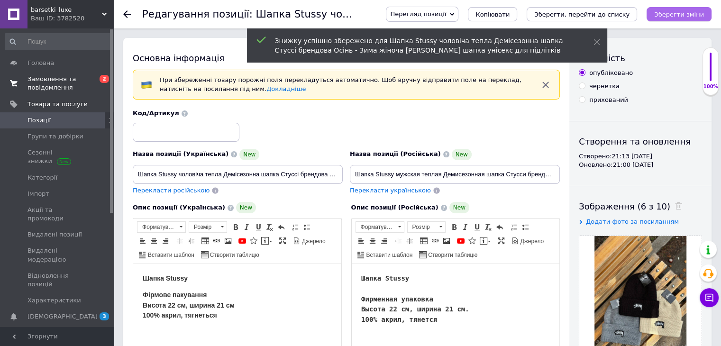
click at [679, 17] on icon "Зберегти зміни" at bounding box center [680, 14] width 50 height 7
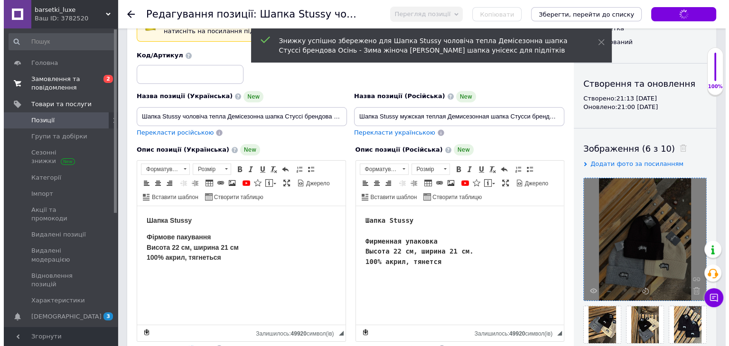
scroll to position [95, 0]
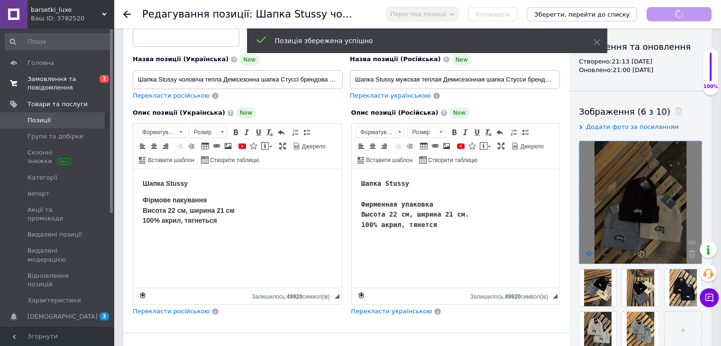
click at [592, 255] on icon at bounding box center [589, 253] width 7 height 7
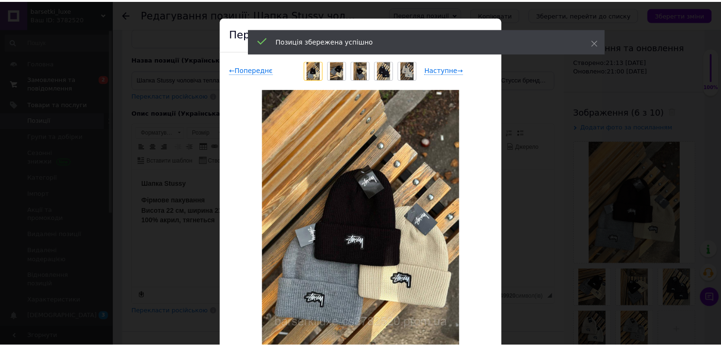
scroll to position [0, 0]
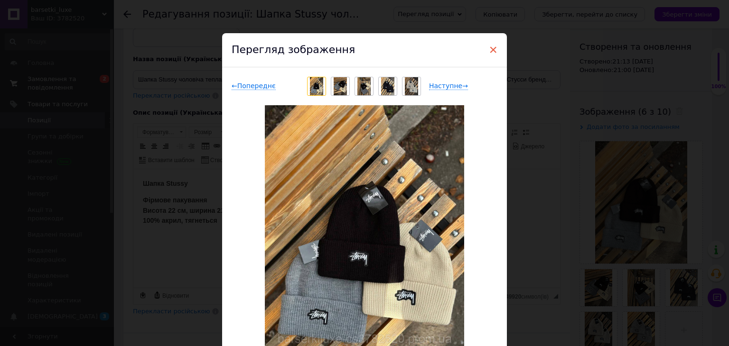
click at [492, 48] on span "×" at bounding box center [493, 50] width 9 height 16
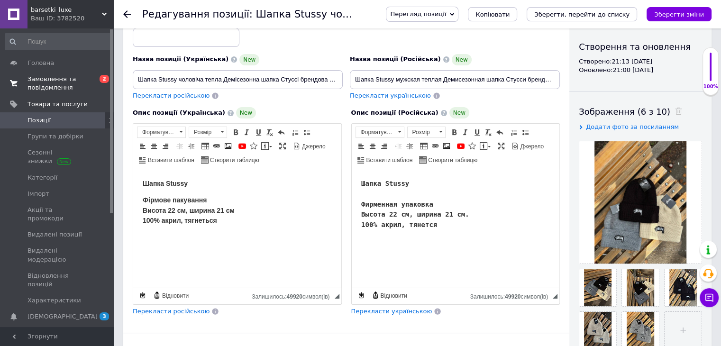
click at [79, 88] on span "Замовлення та повідомлення" at bounding box center [58, 83] width 60 height 17
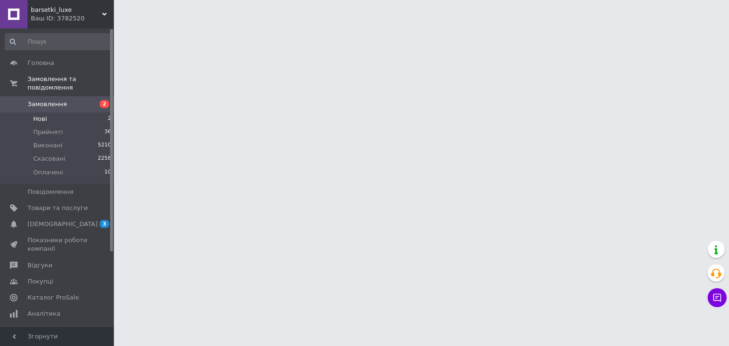
click at [95, 112] on li "Нові 2" at bounding box center [58, 118] width 117 height 13
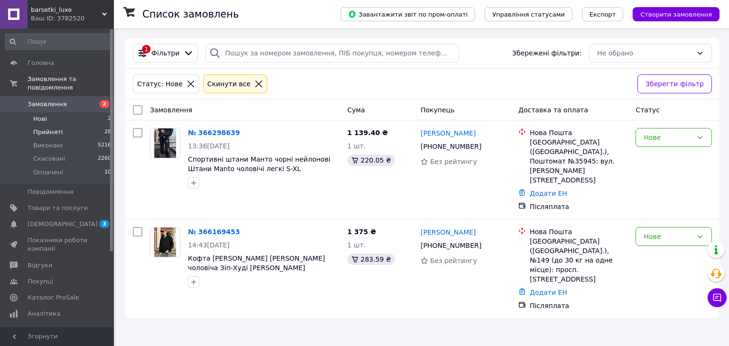
click at [91, 126] on li "Прийняті 28" at bounding box center [58, 132] width 117 height 13
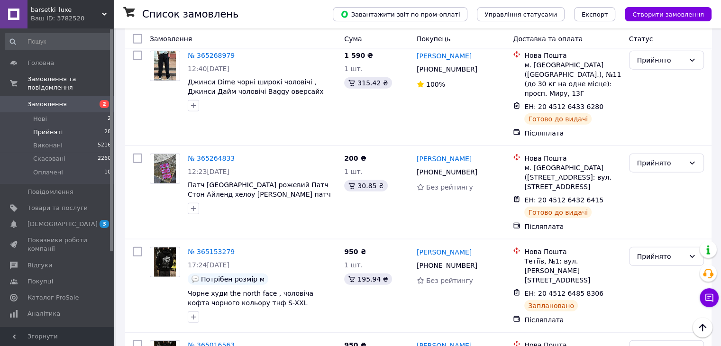
scroll to position [2385, 0]
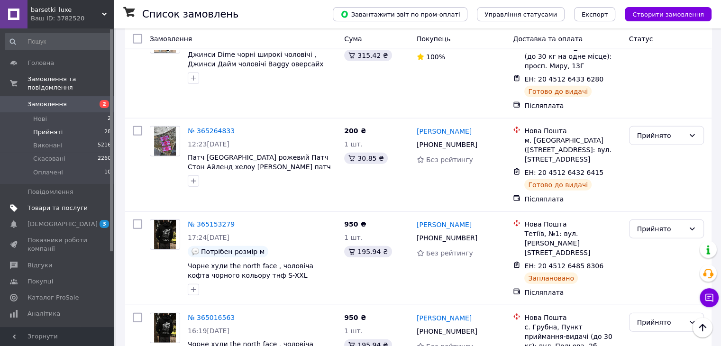
click at [70, 204] on span "Товари та послуги" at bounding box center [58, 208] width 60 height 9
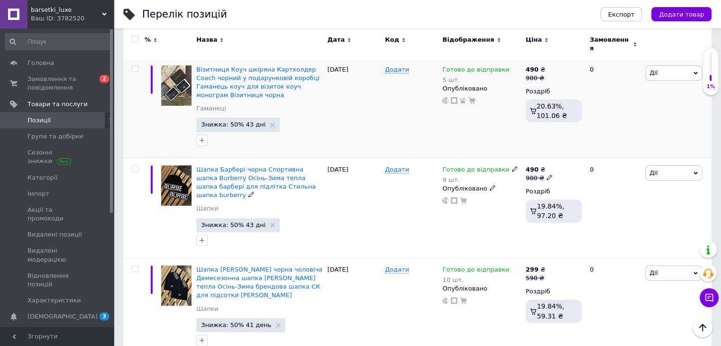
scroll to position [285, 0]
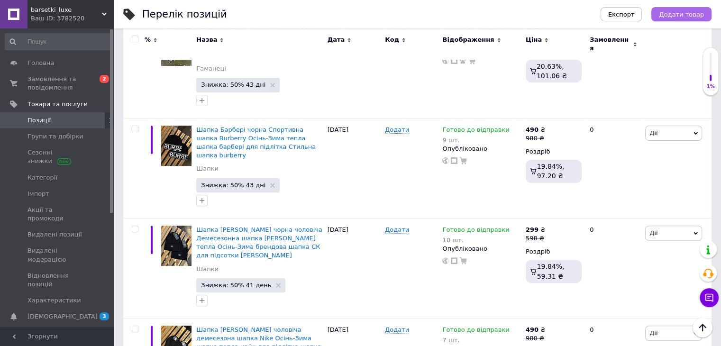
click at [677, 11] on span "Додати товар" at bounding box center [681, 14] width 45 height 7
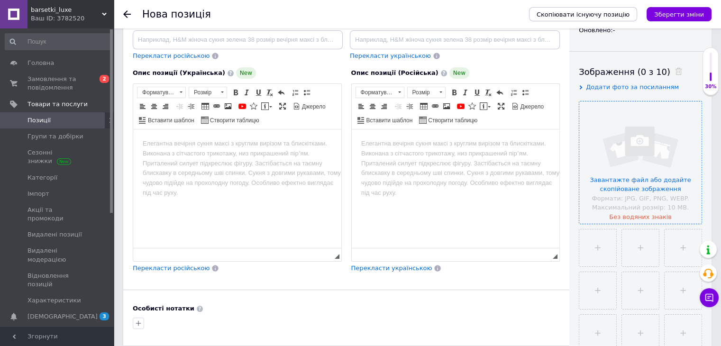
scroll to position [142, 0]
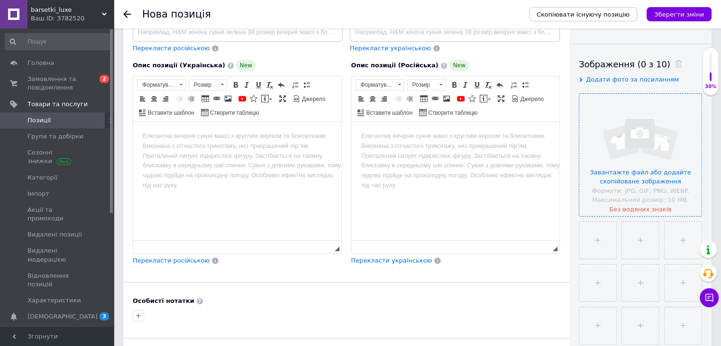
click at [624, 169] on input "file" at bounding box center [641, 155] width 122 height 122
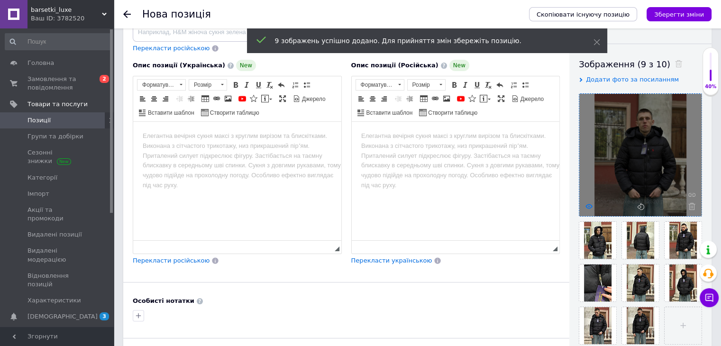
click at [589, 206] on use at bounding box center [589, 206] width 7 height 5
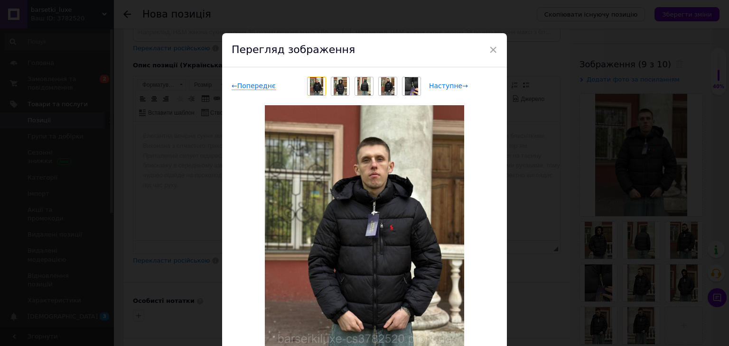
click at [452, 90] on span "Наступне →" at bounding box center [448, 86] width 39 height 8
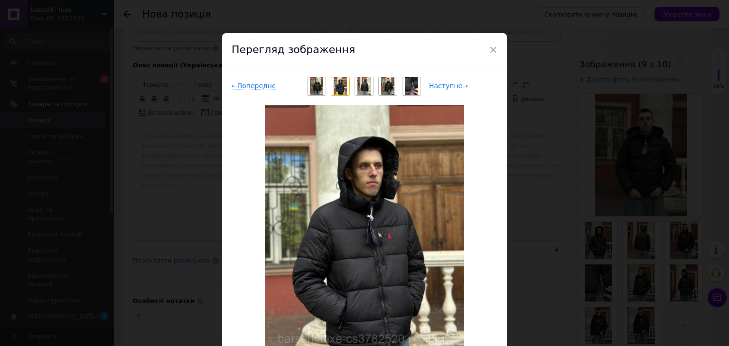
click at [451, 87] on span "Наступне →" at bounding box center [448, 86] width 39 height 8
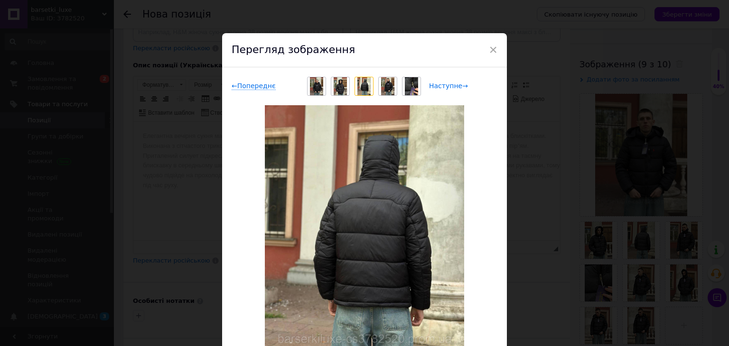
click at [451, 90] on span "Наступне →" at bounding box center [448, 86] width 39 height 8
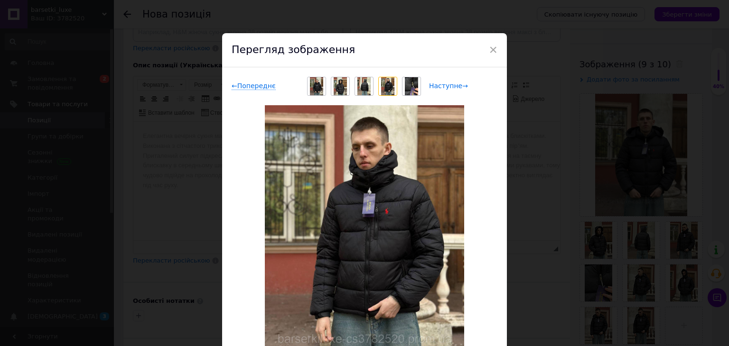
click at [447, 89] on span "Наступне →" at bounding box center [448, 86] width 39 height 8
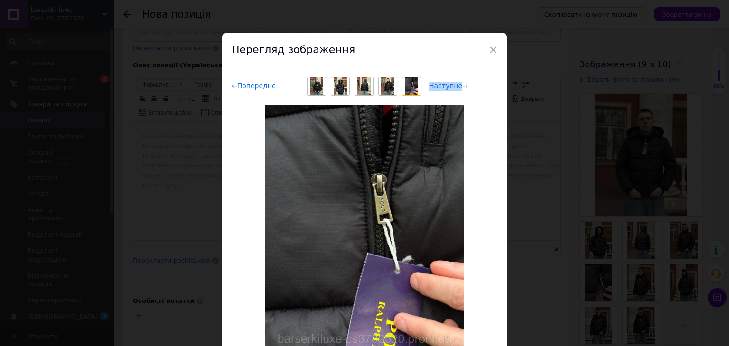
click at [446, 89] on span "Наступне →" at bounding box center [448, 86] width 39 height 8
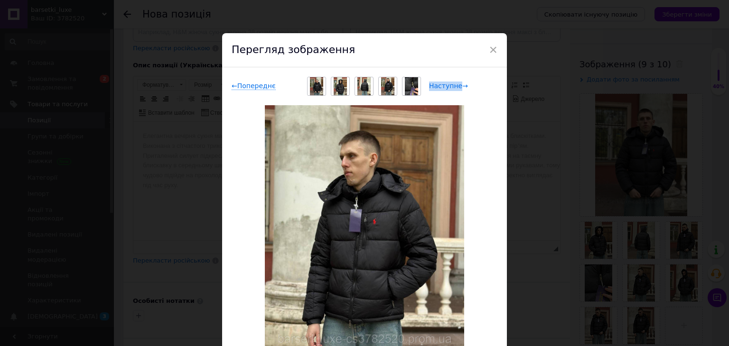
click at [443, 86] on span "Наступне →" at bounding box center [448, 86] width 39 height 8
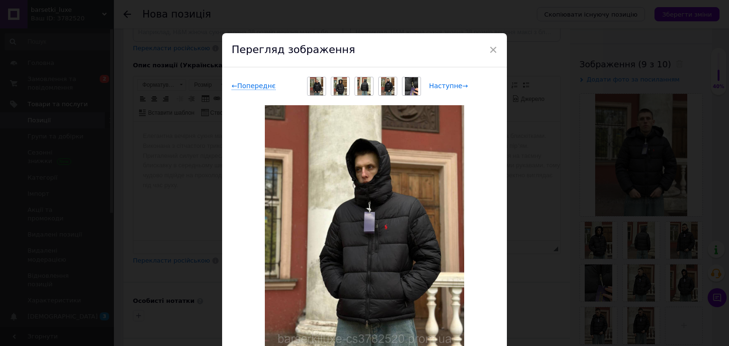
click at [443, 86] on span "Наступне →" at bounding box center [448, 86] width 39 height 8
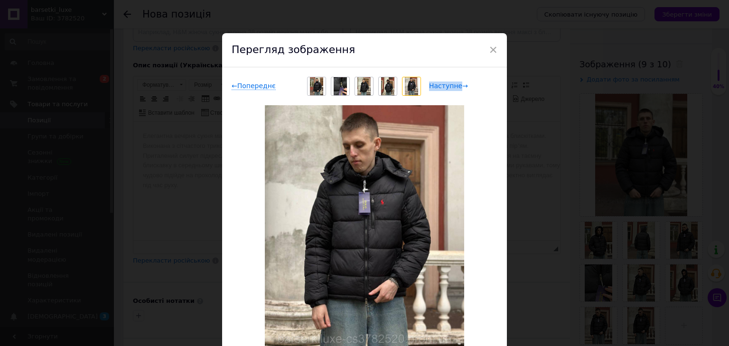
click at [443, 86] on span "Наступне →" at bounding box center [448, 86] width 39 height 8
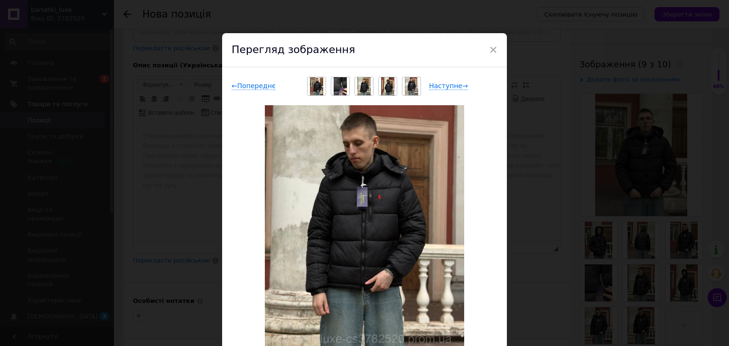
click at [486, 52] on div "Перегляд зображення" at bounding box center [364, 50] width 285 height 34
click at [495, 48] on span "×" at bounding box center [493, 50] width 9 height 16
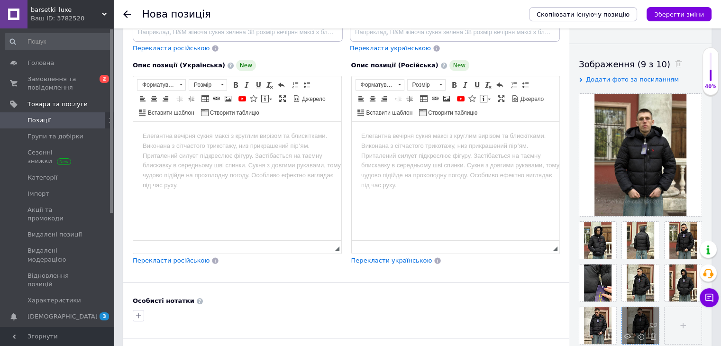
click at [639, 316] on div at bounding box center [640, 325] width 37 height 37
click at [628, 338] on use at bounding box center [627, 336] width 7 height 5
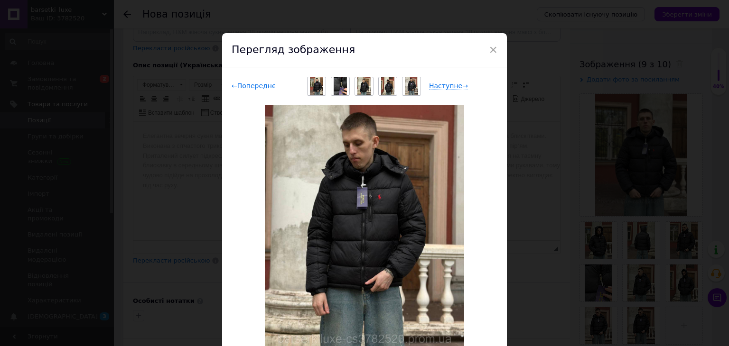
click at [260, 84] on span "← Попереднє" at bounding box center [253, 86] width 44 height 8
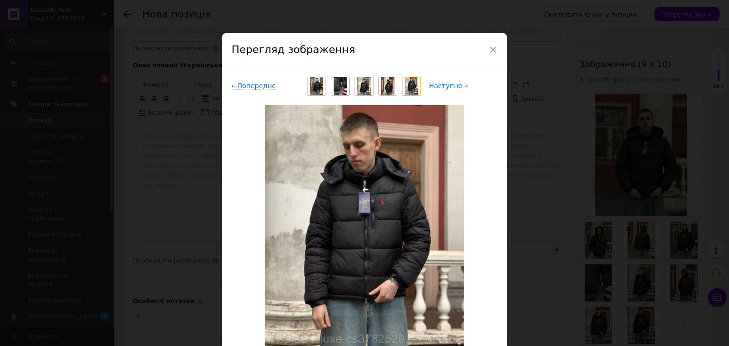
click at [451, 82] on span "Наступне →" at bounding box center [448, 86] width 39 height 8
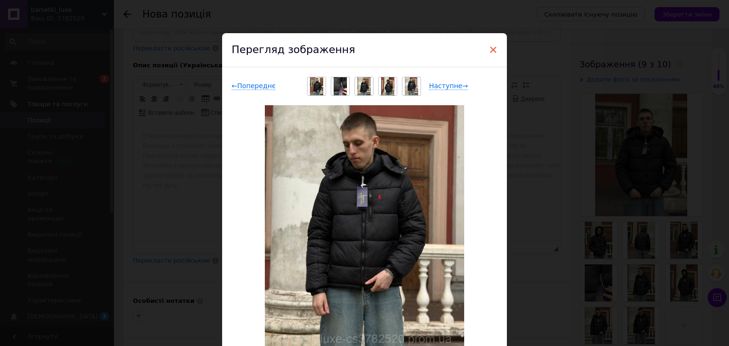
click at [492, 46] on span "×" at bounding box center [493, 50] width 9 height 16
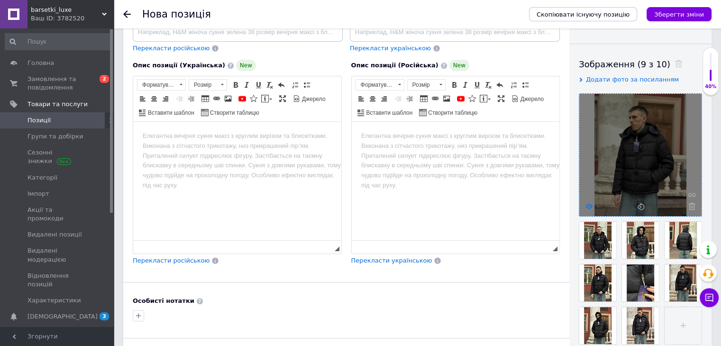
click at [587, 205] on icon at bounding box center [589, 206] width 7 height 7
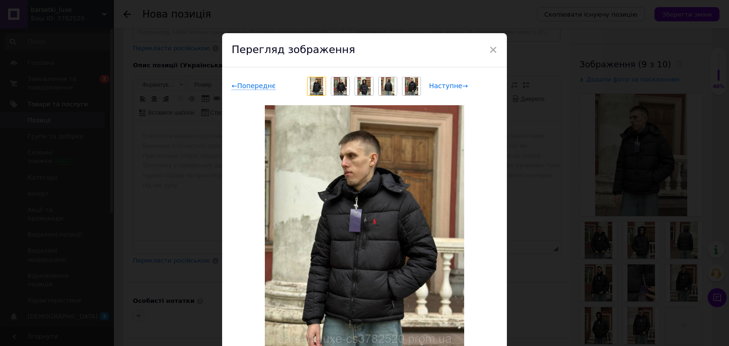
click at [443, 84] on span "Наступне →" at bounding box center [448, 86] width 39 height 8
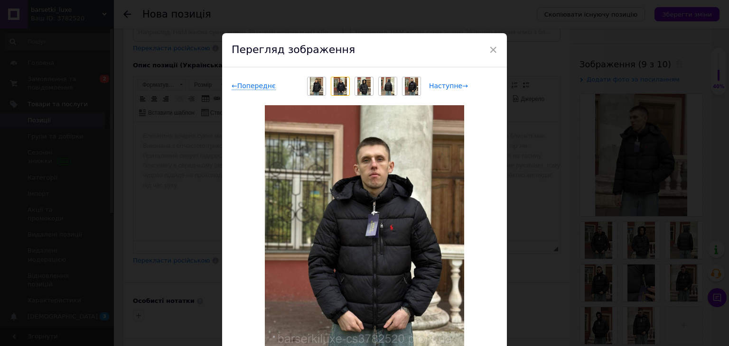
click at [443, 84] on span "Наступне →" at bounding box center [448, 86] width 39 height 8
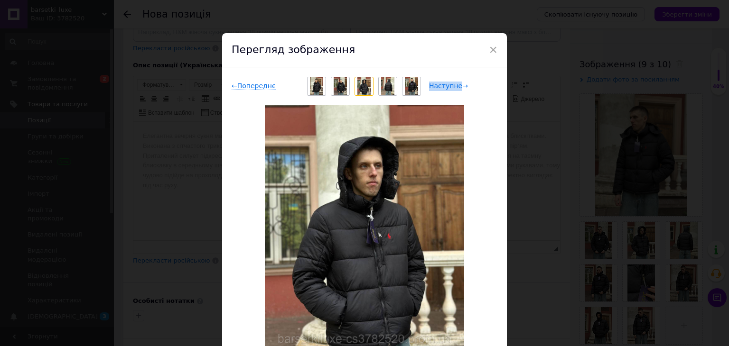
click at [443, 84] on span "Наступне →" at bounding box center [448, 86] width 39 height 8
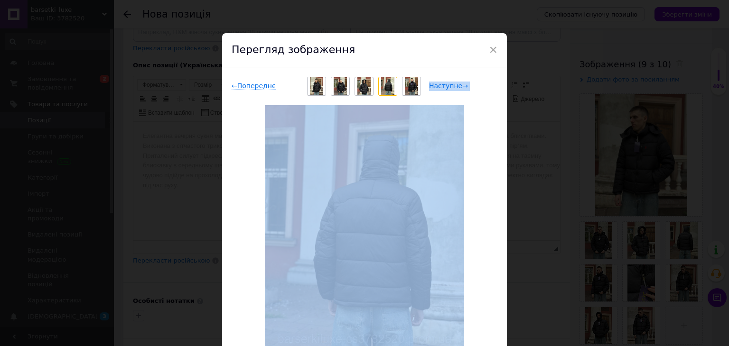
click at [443, 84] on span "Наступне →" at bounding box center [448, 86] width 39 height 8
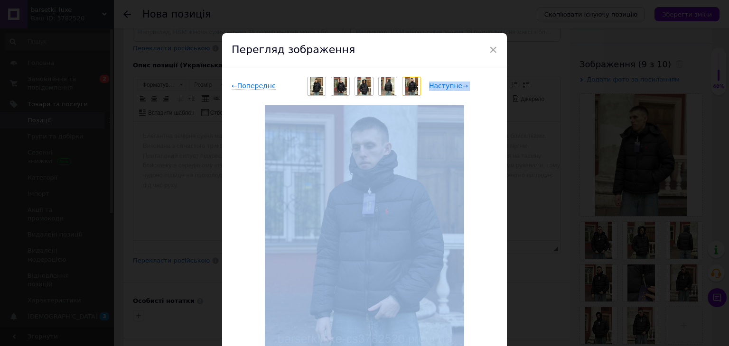
click at [443, 84] on span "Наступне →" at bounding box center [448, 86] width 39 height 8
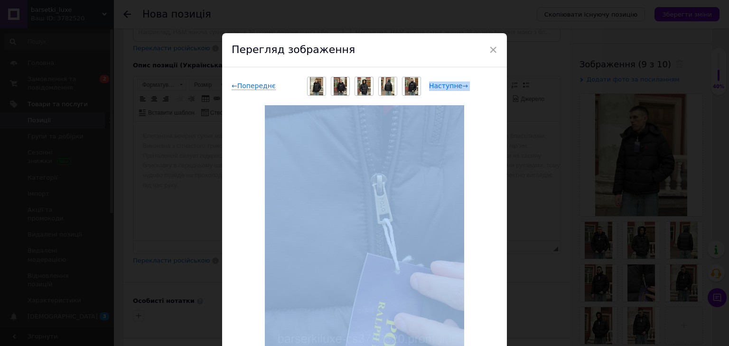
click at [453, 83] on span "Наступне →" at bounding box center [448, 86] width 39 height 8
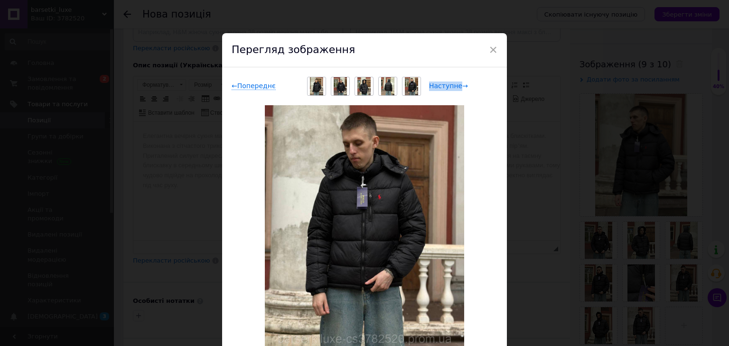
click at [453, 83] on span "Наступне →" at bounding box center [448, 86] width 39 height 8
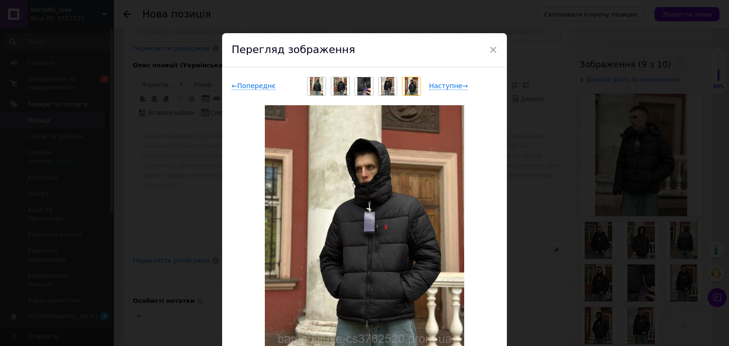
click at [501, 48] on div "Перегляд зображення" at bounding box center [364, 50] width 285 height 34
click at [496, 48] on div "Перегляд зображення" at bounding box center [364, 50] width 285 height 34
click at [494, 54] on span "×" at bounding box center [493, 50] width 9 height 16
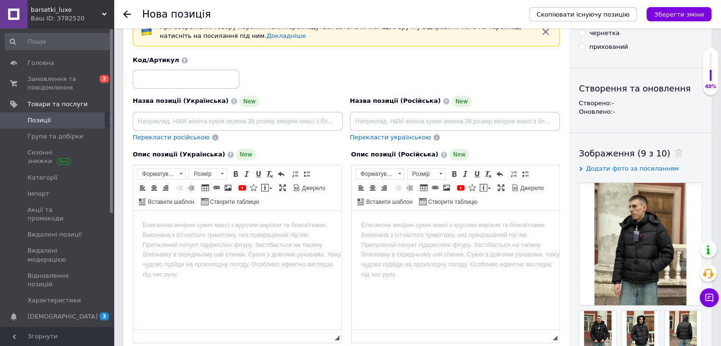
scroll to position [47, 0]
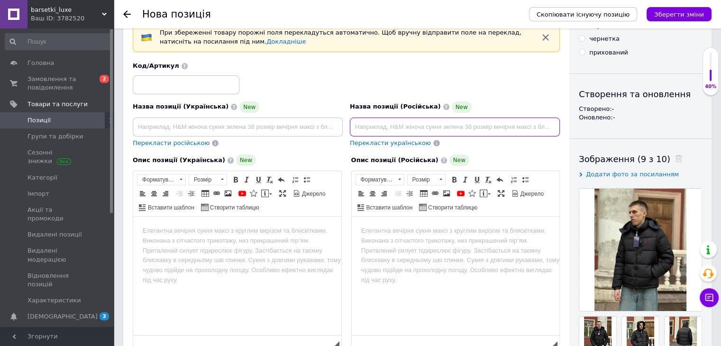
click at [393, 132] on input at bounding box center [455, 127] width 210 height 19
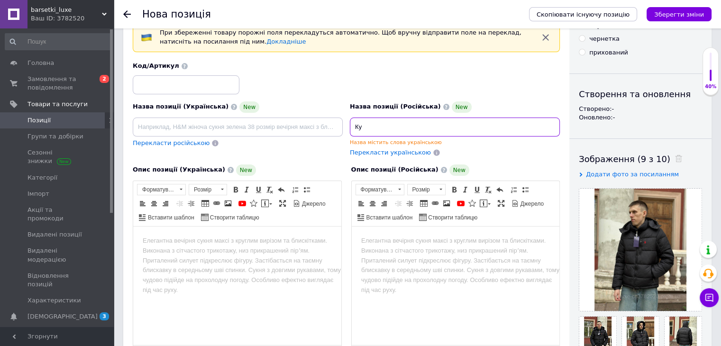
type input "[PERSON_NAME]"
paste input "куртка [PERSON_NAME]"
click at [359, 128] on input "куртка [PERSON_NAME]" at bounding box center [455, 127] width 210 height 19
click at [379, 129] on input "[PERSON_NAME]" at bounding box center [455, 127] width 210 height 19
click at [395, 127] on input "[PERSON_NAME]" at bounding box center [455, 127] width 210 height 19
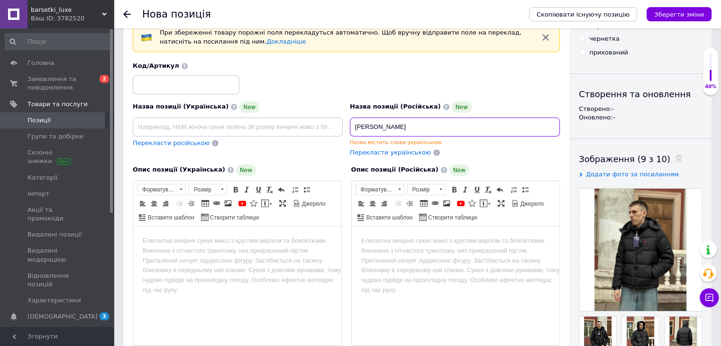
click at [418, 129] on input "[PERSON_NAME]" at bounding box center [455, 127] width 210 height 19
click at [429, 129] on input "[PERSON_NAME]" at bounding box center [455, 127] width 210 height 19
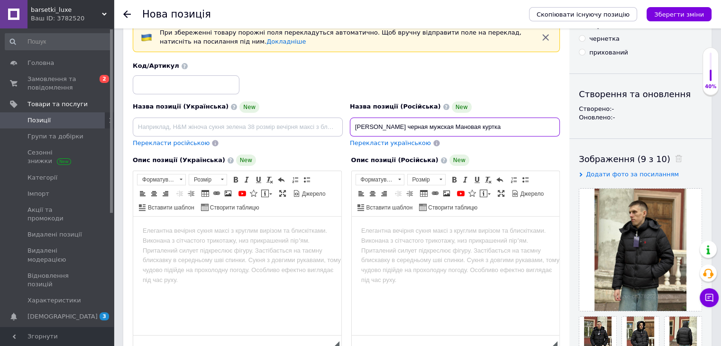
paste input "Polo [PERSON_NAME]"
click at [501, 129] on input "[PERSON_NAME] черная мужская Мановая куртка Polo [PERSON_NAME]" at bounding box center [455, 127] width 210 height 19
drag, startPoint x: 391, startPoint y: 126, endPoint x: 434, endPoint y: 124, distance: 42.8
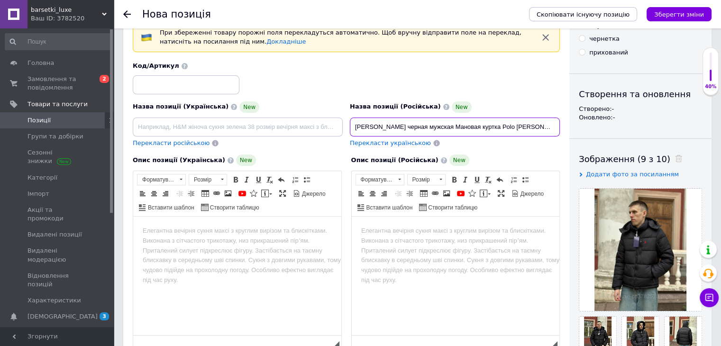
click at [343, 124] on div "Назва позиції (Українська) New Перекласти російською Код/Артикул Назва позиції …" at bounding box center [346, 104] width 434 height 93
drag, startPoint x: 531, startPoint y: 125, endPoint x: 552, endPoint y: 126, distance: 20.9
click at [552, 126] on input "[PERSON_NAME] черная мужская Мановая куртка Polo [PERSON_NAME]" at bounding box center [455, 127] width 210 height 19
click at [554, 129] on input "[PERSON_NAME] черная мужская Мановая куртка Polo [PERSON_NAME]" at bounding box center [455, 127] width 210 height 19
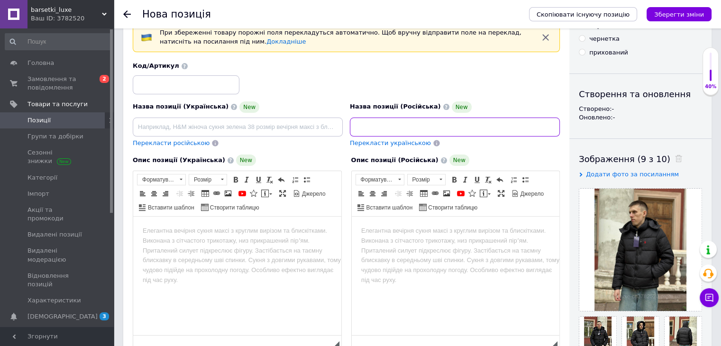
scroll to position [0, 209]
click at [416, 128] on input "[PERSON_NAME] черная мужская Мановая куртка Polo [PERSON_NAME] теплая Осень - З…" at bounding box center [455, 127] width 210 height 19
click at [417, 128] on input "[PERSON_NAME] черная мужская Мановая куртка Polo [PERSON_NAME] теплая Осень - З…" at bounding box center [455, 127] width 210 height 19
click at [552, 127] on input "[PERSON_NAME] черная мужская Мановая куртка Polo [PERSON_NAME] теплая Осень Зим…" at bounding box center [455, 127] width 210 height 19
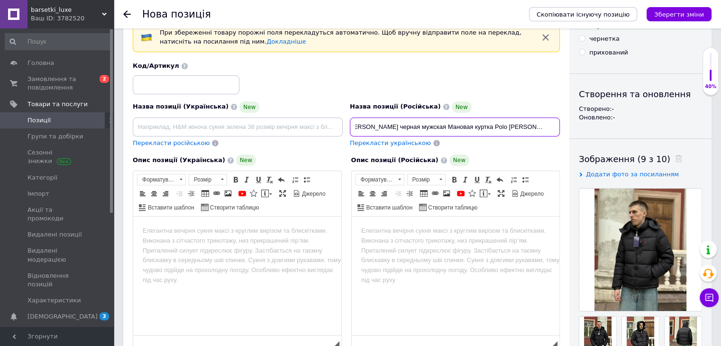
scroll to position [0, 0]
drag, startPoint x: 554, startPoint y: 127, endPoint x: 339, endPoint y: 129, distance: 214.9
click at [332, 129] on div "Назва позиції (Українська) New Перекласти російською Код/Артикул Назва позиції …" at bounding box center [346, 104] width 434 height 93
type input "[PERSON_NAME] черная мужская Мановая куртка Polo [PERSON_NAME] теплая Осень Зим…"
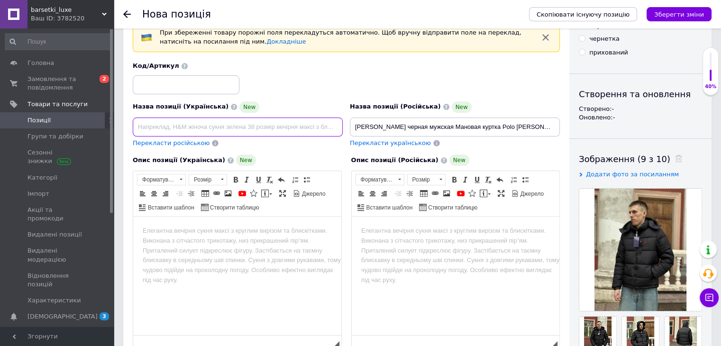
click at [185, 124] on input at bounding box center [238, 127] width 210 height 19
paste input "[PERSON_NAME] чорна чоловіча Манова куртка Polo [PERSON_NAME] тепла Осінь Зима …"
type input "[PERSON_NAME] чорна чоловіча Манова куртка Polo [PERSON_NAME] тепла Осінь Зима …"
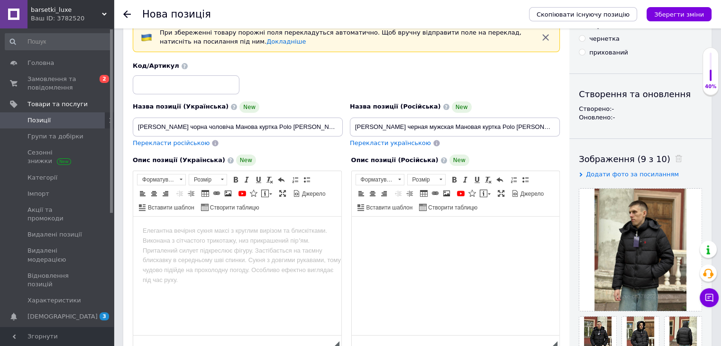
click at [411, 246] on html at bounding box center [455, 231] width 208 height 29
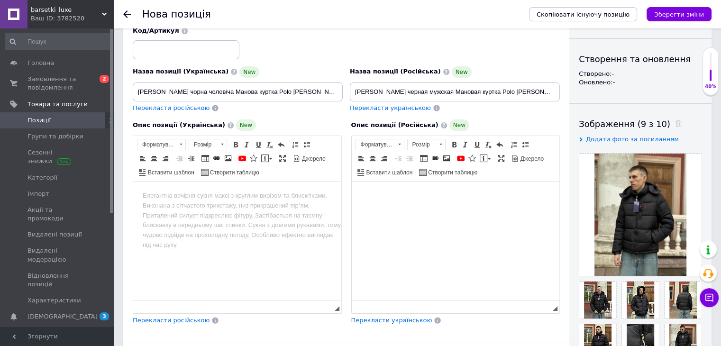
scroll to position [142, 0]
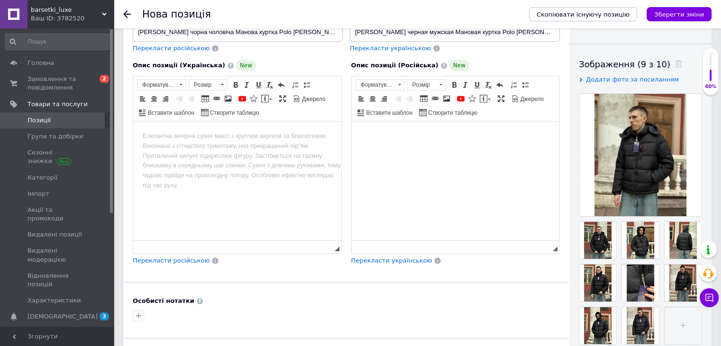
click at [206, 141] on body "Редактор, 4DDE5AD9-46FE-4975-9916-0999099941F2" at bounding box center [237, 136] width 189 height 10
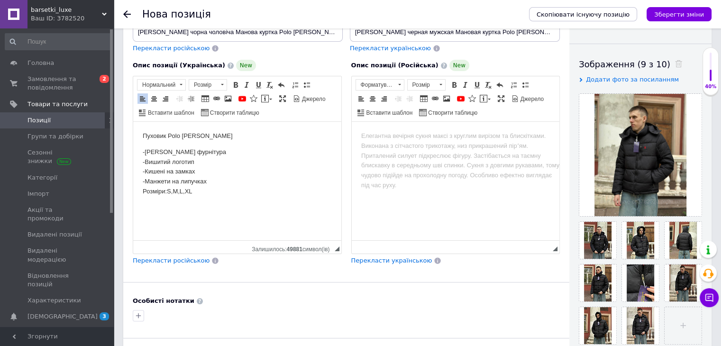
click at [410, 139] on body "Редактор, 6CB816BC-F4DE-469D-9340-C423BCFAED94" at bounding box center [455, 136] width 189 height 10
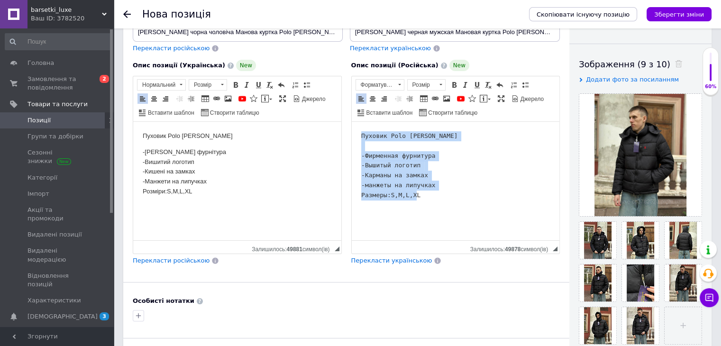
drag, startPoint x: 426, startPoint y: 201, endPoint x: 352, endPoint y: 132, distance: 101.0
click at [352, 132] on html "Пуховик Polo [PERSON_NAME] -Фирменная фурнитура -Вышитый логотип -Карманы на за…" at bounding box center [455, 166] width 208 height 88
click at [451, 86] on span at bounding box center [455, 85] width 8 height 8
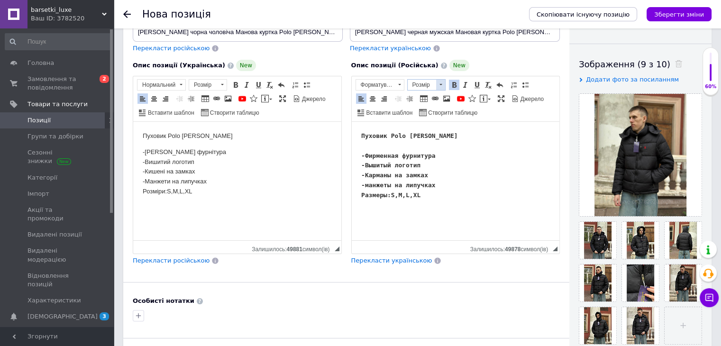
click at [441, 86] on span at bounding box center [440, 85] width 9 height 10
click at [423, 128] on link "14" at bounding box center [435, 127] width 56 height 11
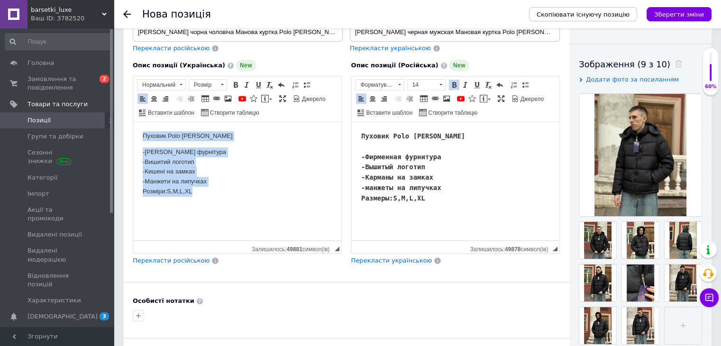
drag, startPoint x: 215, startPoint y: 199, endPoint x: 189, endPoint y: 124, distance: 79.4
click at [133, 126] on html "Пуховик Polo [PERSON_NAME] фурнітура -Вишитий логотип -Кишені на [GEOGRAPHIC_DA…" at bounding box center [237, 164] width 208 height 84
click at [232, 82] on span at bounding box center [236, 85] width 8 height 8
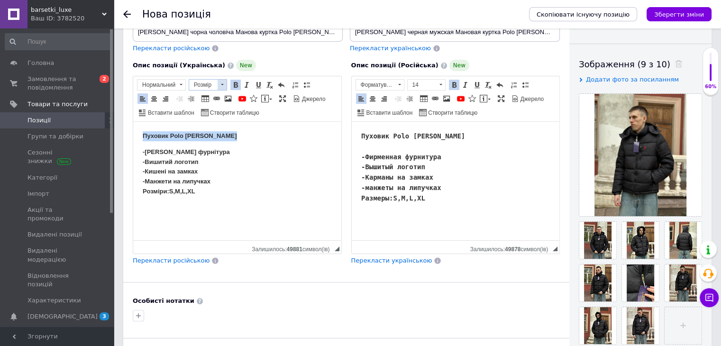
click at [221, 82] on span at bounding box center [222, 85] width 9 height 10
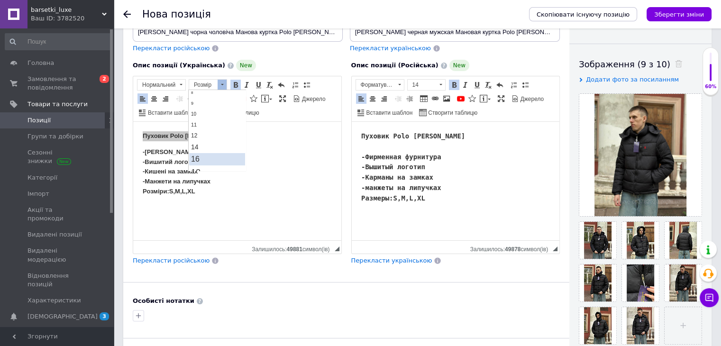
scroll to position [47, 0]
click at [217, 124] on link "14" at bounding box center [217, 127] width 56 height 11
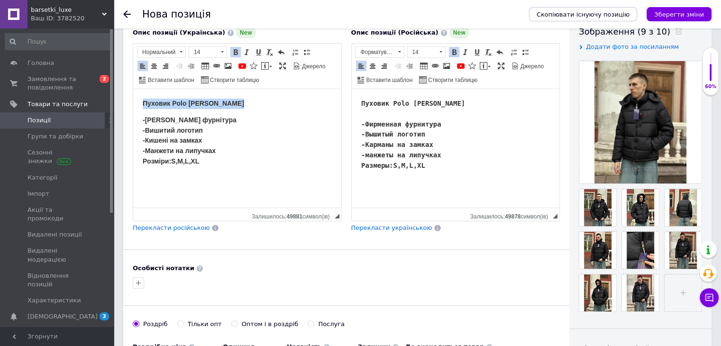
scroll to position [190, 0]
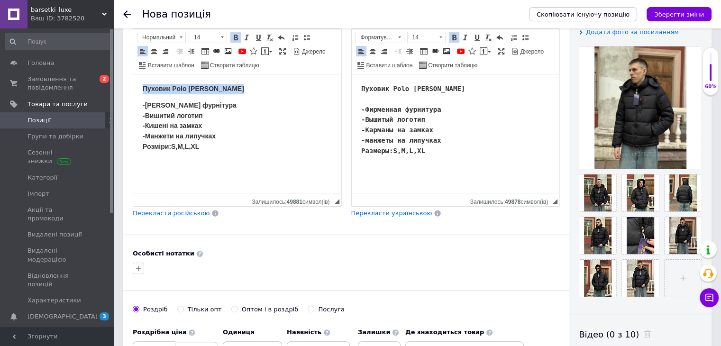
click at [191, 162] on html "Пуховик Polo [PERSON_NAME] фурнітура -Вишитий логотип -Кишені на [GEOGRAPHIC_DA…" at bounding box center [237, 117] width 208 height 87
click at [213, 160] on html "Пуховик Polo [PERSON_NAME] фурнітура -Вишитий логотип -Кишені на [GEOGRAPHIC_DA…" at bounding box center [237, 117] width 208 height 87
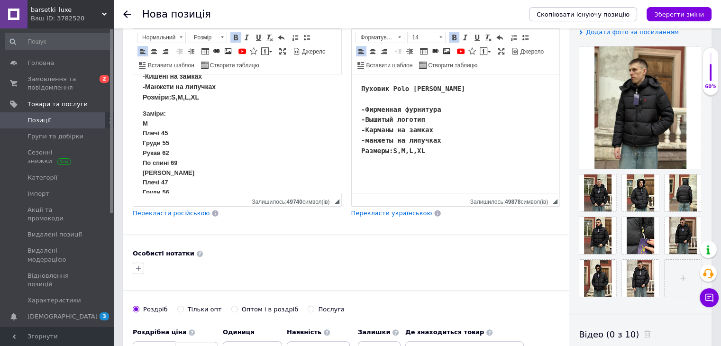
scroll to position [95, 0]
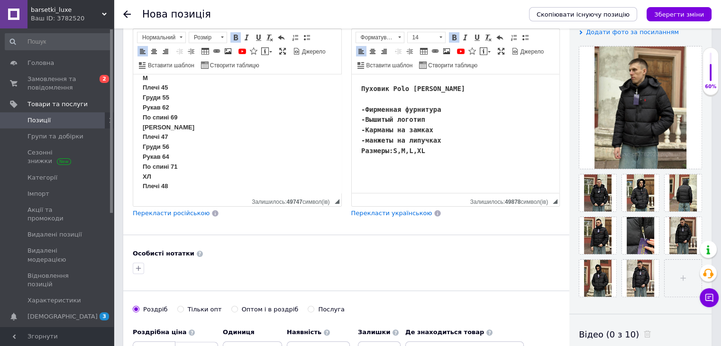
click at [439, 151] on pre "Пуховик Polo [PERSON_NAME] -Фирменная фурнитура -Вышитый логотип -Карманы на за…" at bounding box center [455, 120] width 189 height 73
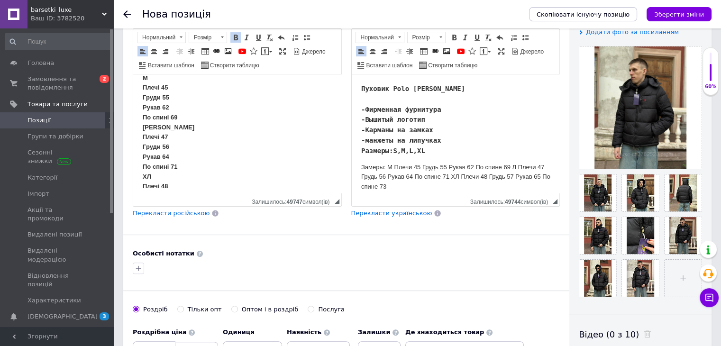
click at [449, 168] on p "Замеры: М Плечи 45 Грудь 55 Рукав 62 По спине 69 Л Плечи 47 Грудь 56 Рукав 64 П…" at bounding box center [455, 177] width 189 height 29
click at [511, 167] on p "Замеры: М Плечи 45 Грудь 55 Рукав 62 По спине 69 Л Плечи 47 Грудь 56 Рукав 64 П…" at bounding box center [455, 177] width 189 height 29
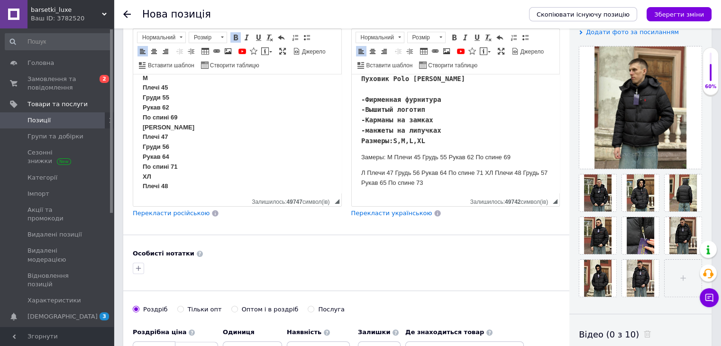
scroll to position [14, 0]
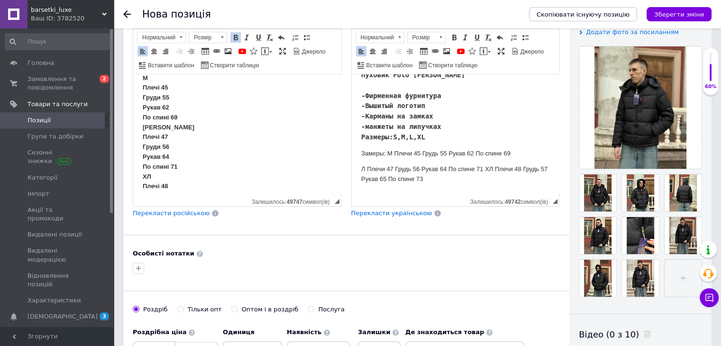
click at [484, 170] on p "Л Плечи 47 Грудь 56 Рукав 64 По спине 71 ХЛ Плечи 48 Грудь 57 Рукав 65 По спине…" at bounding box center [455, 175] width 189 height 20
drag, startPoint x: 494, startPoint y: 183, endPoint x: 472, endPoint y: 172, distance: 24.6
click at [491, 177] on body "Пуховик Polo [PERSON_NAME] -Фирменная фурнитура -Вышитый логотип -Карманы на за…" at bounding box center [455, 130] width 189 height 120
click at [386, 157] on body "Пуховик Polo [PERSON_NAME] -Фирменная фурнитура -Вышитый логотип -Карманы на за…" at bounding box center [455, 130] width 189 height 120
click at [386, 152] on p "Замеры: М Плечи 45 Грудь 55 Рукав 62 По спине 69" at bounding box center [455, 154] width 189 height 10
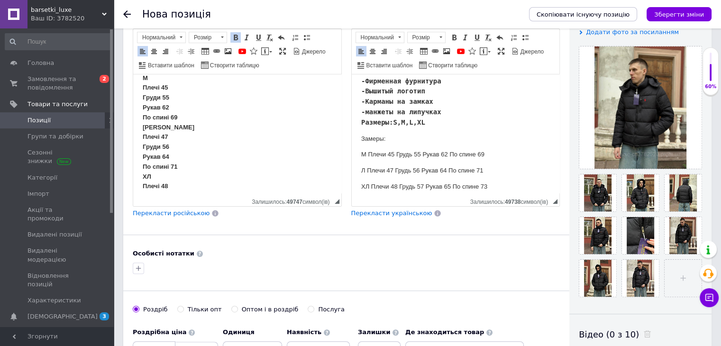
scroll to position [36, 0]
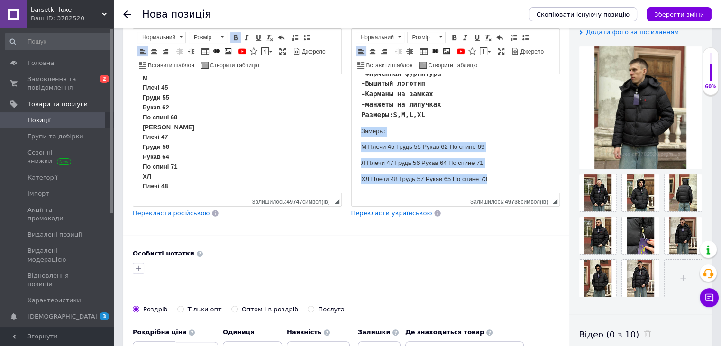
drag, startPoint x: 491, startPoint y: 181, endPoint x: 358, endPoint y: 136, distance: 140.9
click at [358, 136] on html "Пуховик Polo [PERSON_NAME] -Фирменная фурнитура -Вышитый логотип -Карманы на за…" at bounding box center [455, 116] width 208 height 156
click at [449, 35] on link "Жирний Сполучення клавіш Ctrl+B" at bounding box center [454, 37] width 10 height 10
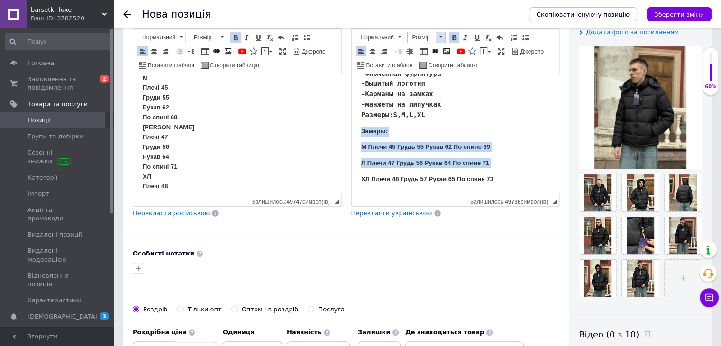
drag, startPoint x: 434, startPoint y: 37, endPoint x: 27, endPoint y: 18, distance: 408.4
click at [434, 37] on span "Розмір" at bounding box center [422, 37] width 28 height 10
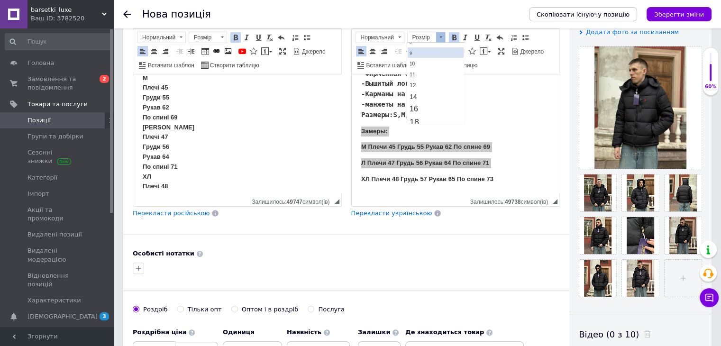
scroll to position [47, 0]
click at [419, 77] on link "14" at bounding box center [435, 79] width 56 height 11
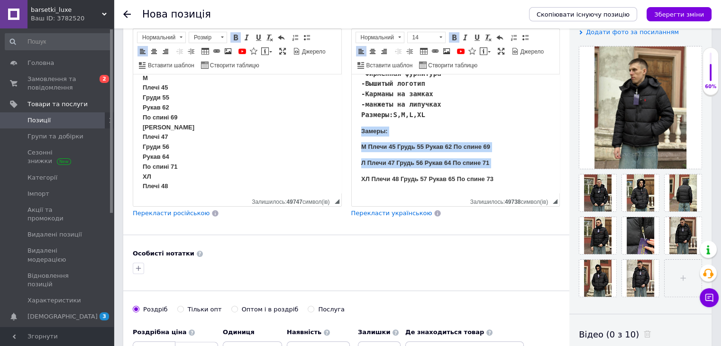
scroll to position [0, 0]
click at [502, 122] on body "Пуховик Polo [PERSON_NAME] -Фирменная фурнитура -Вышитый логотип -Карманы на за…" at bounding box center [455, 117] width 189 height 139
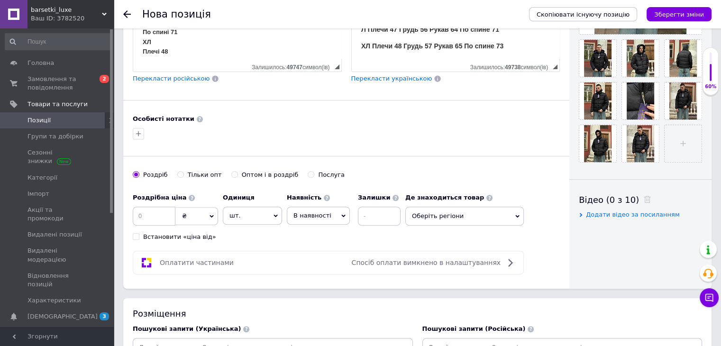
scroll to position [379, 0]
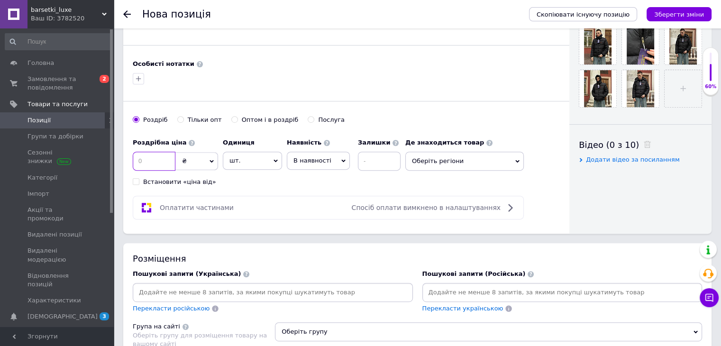
click at [148, 159] on input at bounding box center [154, 161] width 43 height 19
type input "5000"
click at [312, 157] on span "В наявності" at bounding box center [313, 160] width 38 height 7
drag, startPoint x: 320, startPoint y: 212, endPoint x: 329, endPoint y: 202, distance: 13.1
click at [320, 211] on li "Готово до відправки" at bounding box center [318, 220] width 62 height 22
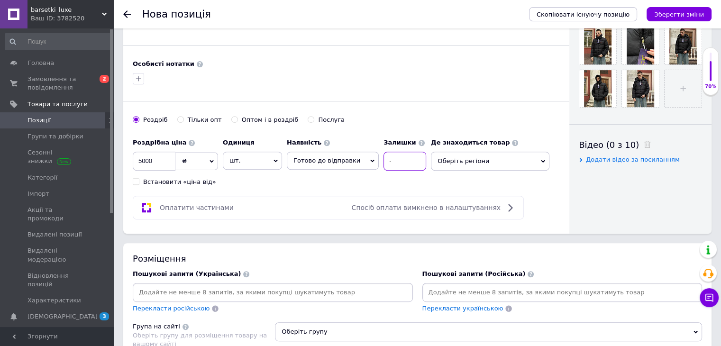
click at [388, 167] on input at bounding box center [405, 161] width 43 height 19
type input "10"
click at [456, 158] on span "Оберіть регіони" at bounding box center [490, 161] width 119 height 19
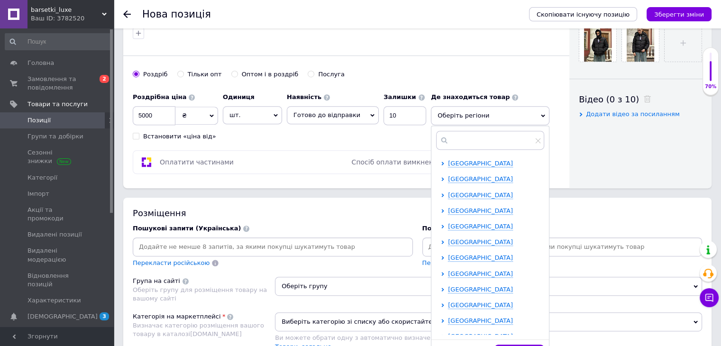
scroll to position [427, 0]
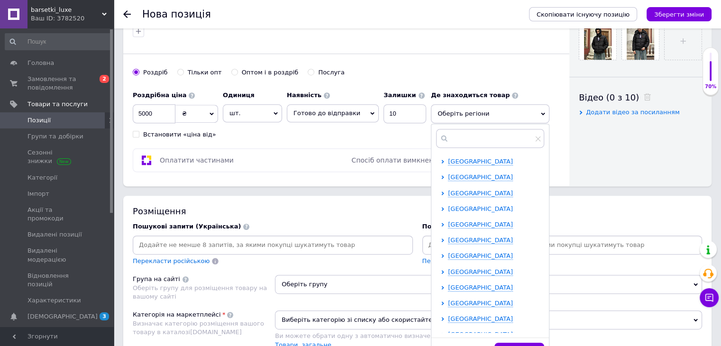
click at [457, 206] on span "[GEOGRAPHIC_DATA]" at bounding box center [480, 208] width 65 height 7
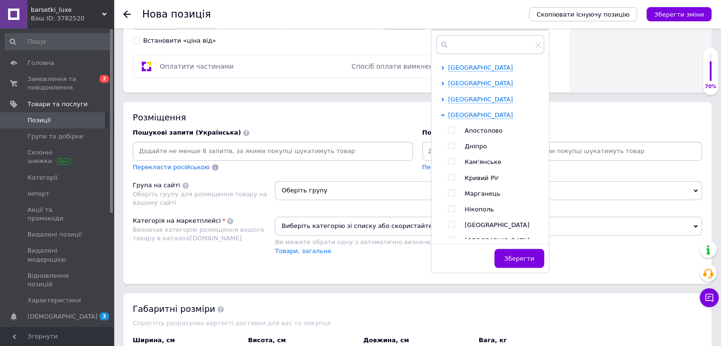
scroll to position [522, 0]
click at [448, 174] on span at bounding box center [451, 176] width 7 height 7
click at [448, 174] on input "checkbox" at bounding box center [451, 177] width 6 height 6
checkbox input "true"
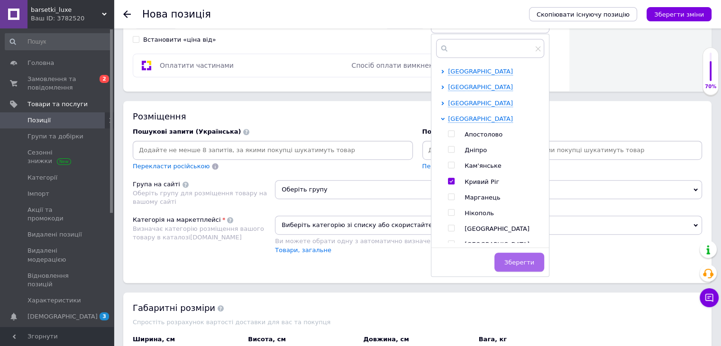
click at [525, 259] on span "Зберегти" at bounding box center [520, 262] width 30 height 7
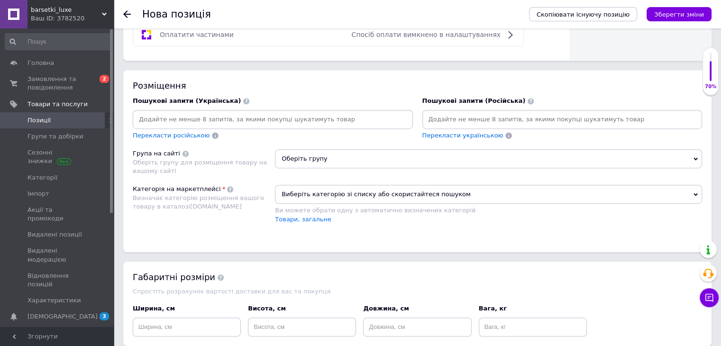
scroll to position [569, 0]
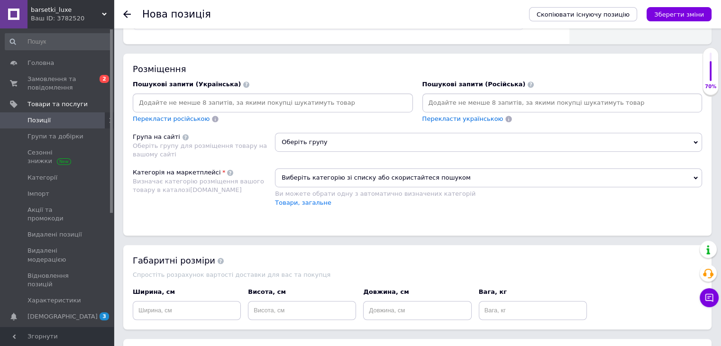
click at [326, 145] on span "Оберіть групу" at bounding box center [488, 142] width 427 height 19
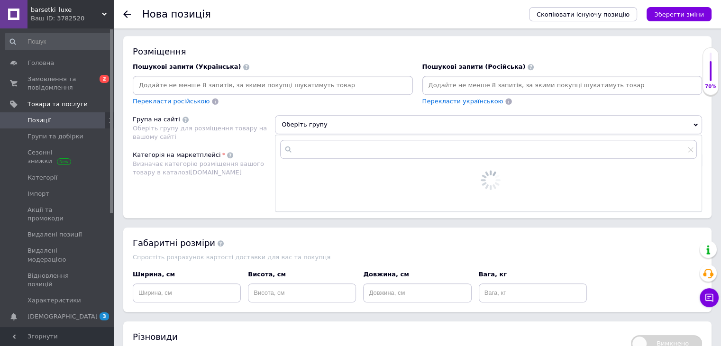
scroll to position [617, 0]
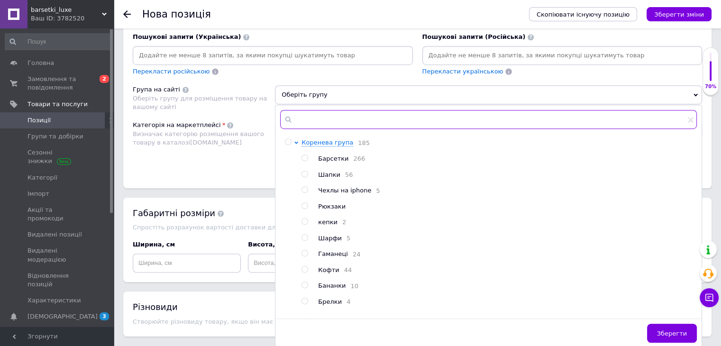
click at [316, 118] on input "text" at bounding box center [488, 119] width 417 height 19
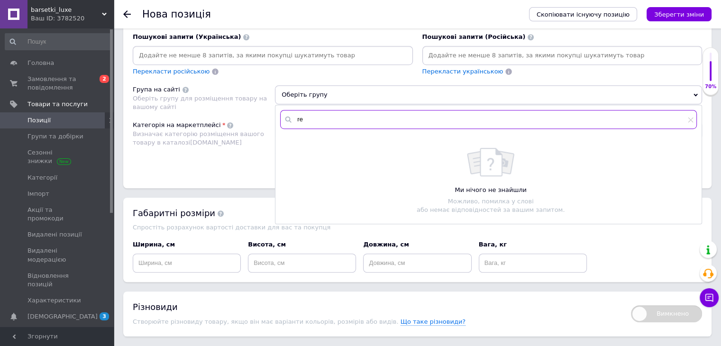
type input "r"
type input "ку"
click at [254, 149] on div "Категорія на маркетплейсі Визначає категорію розміщення вашого товару в каталоз…" at bounding box center [204, 145] width 142 height 48
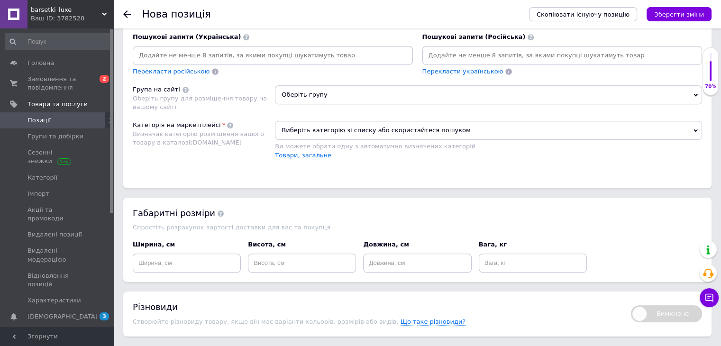
click at [317, 135] on span "Виберіть категорію зі списку або скористайтеся пошуком" at bounding box center [488, 130] width 427 height 19
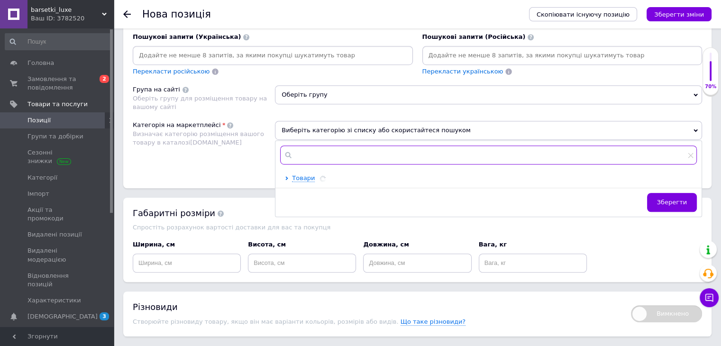
click at [316, 150] on input "text" at bounding box center [488, 155] width 417 height 19
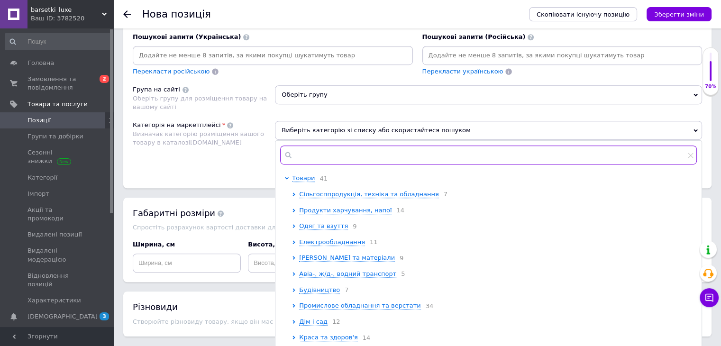
paste input "Чоловічі куртки"
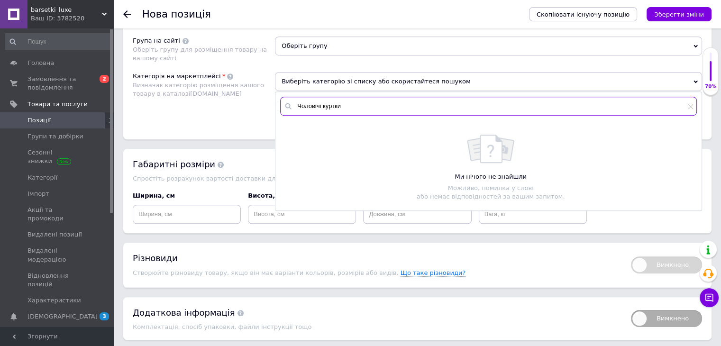
scroll to position [711, 0]
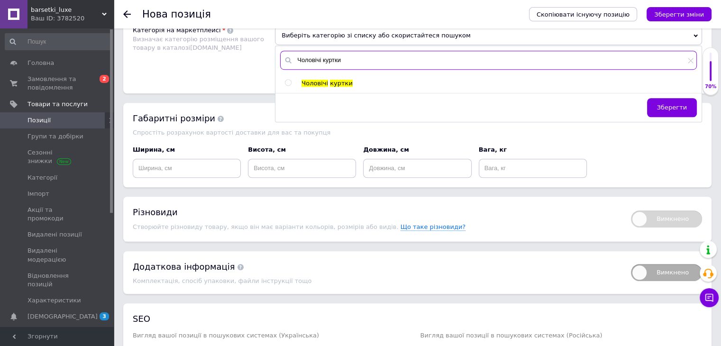
type input "Чоловічі куртки"
click at [288, 80] on input "radio" at bounding box center [288, 83] width 6 height 6
radio input "true"
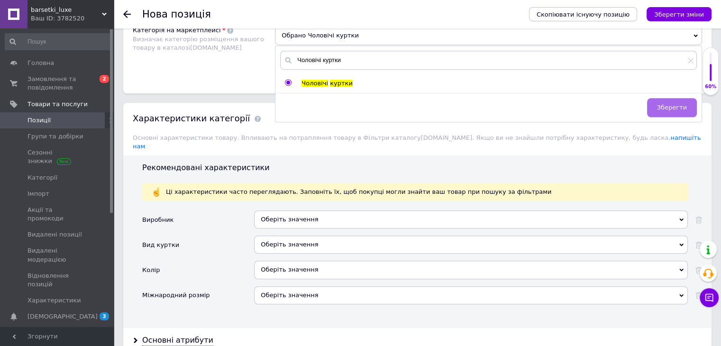
click at [685, 99] on button "Зберегти" at bounding box center [672, 107] width 50 height 19
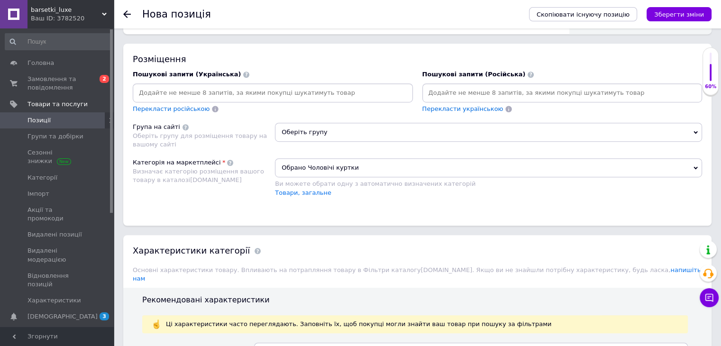
scroll to position [569, 0]
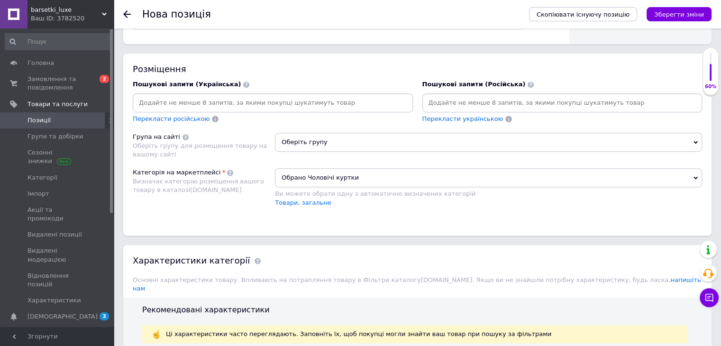
click at [447, 118] on span "Перекласти українською" at bounding box center [463, 118] width 81 height 7
click at [459, 99] on input at bounding box center [563, 103] width 277 height 14
paste input "Чоловічі куртки"
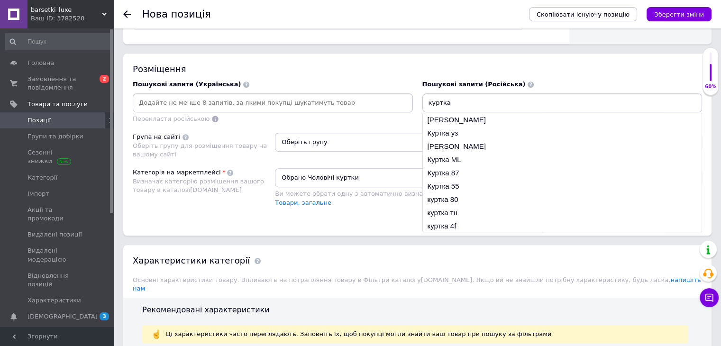
click at [431, 103] on input "куртка" at bounding box center [563, 103] width 277 height 14
click at [453, 101] on input "Куртка" at bounding box center [563, 103] width 277 height 14
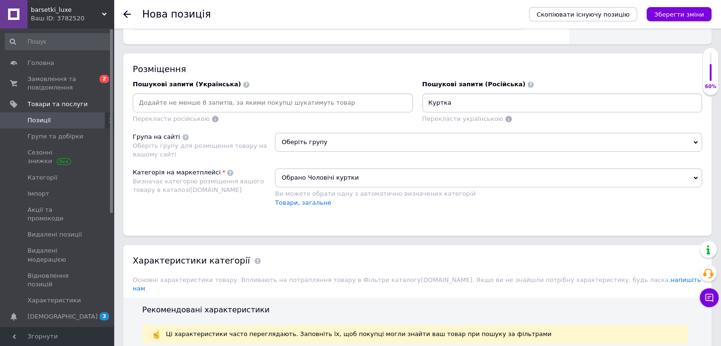
paste input "olo [PERSON_NAME]"
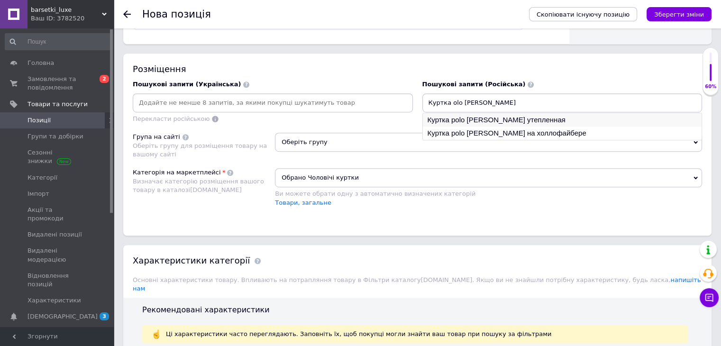
type input "Куртка olo [PERSON_NAME]"
click at [457, 118] on li "Куртка polo [PERSON_NAME] утепленная" at bounding box center [562, 119] width 279 height 13
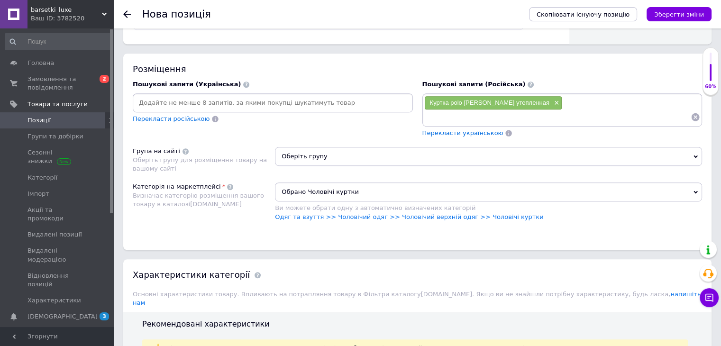
click at [545, 109] on div "Куртка polo [PERSON_NAME] утепленная ×" at bounding box center [563, 109] width 280 height 33
click at [550, 110] on input at bounding box center [558, 117] width 267 height 14
paste input "куртка [PERSON_NAME]"
type input "куртка [PERSON_NAME]"
paste input "матовая курка поло"
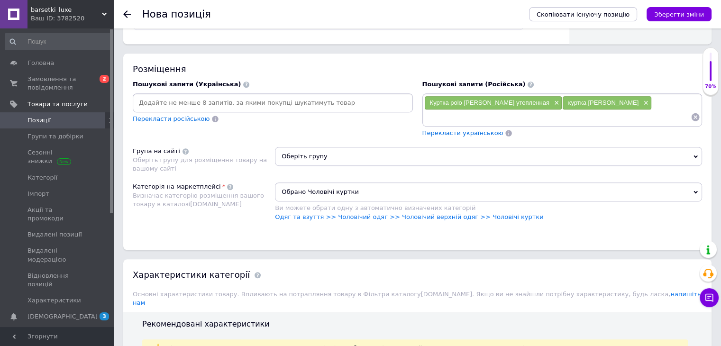
type input "матовая курка поло"
drag, startPoint x: 428, startPoint y: 114, endPoint x: 486, endPoint y: 115, distance: 57.9
click at [486, 115] on div "матовая курка поло ×" at bounding box center [462, 117] width 74 height 13
click at [516, 121] on input at bounding box center [595, 117] width 192 height 14
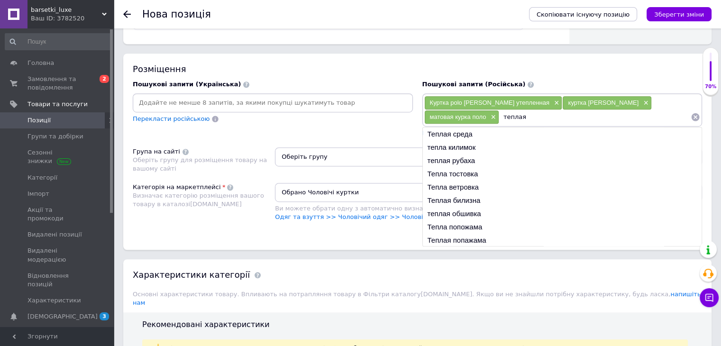
paste input "матовая курка поло"
type input "теплая матовая курка поло"
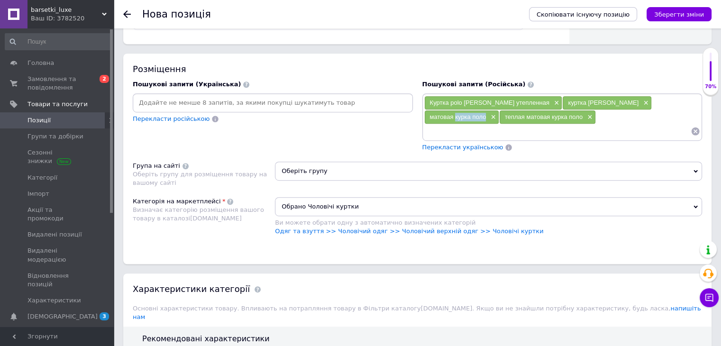
drag, startPoint x: 455, startPoint y: 114, endPoint x: 488, endPoint y: 116, distance: 32.3
click at [488, 116] on div "матовая курка поло ×" at bounding box center [462, 117] width 74 height 13
click at [484, 127] on input at bounding box center [558, 131] width 267 height 14
drag, startPoint x: 427, startPoint y: 114, endPoint x: 489, endPoint y: 115, distance: 61.7
click at [489, 115] on div "матовая курка поло ×" at bounding box center [462, 117] width 74 height 13
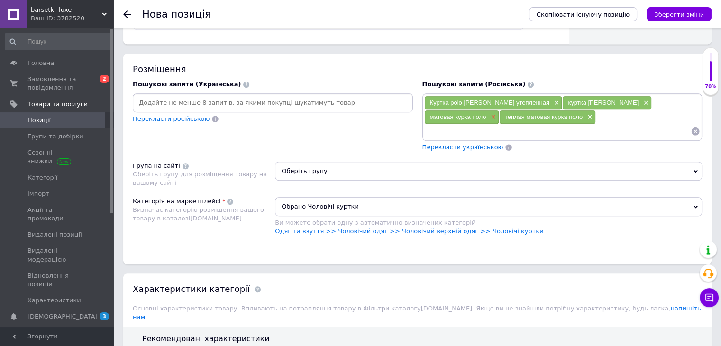
click at [494, 113] on span "×" at bounding box center [493, 117] width 8 height 8
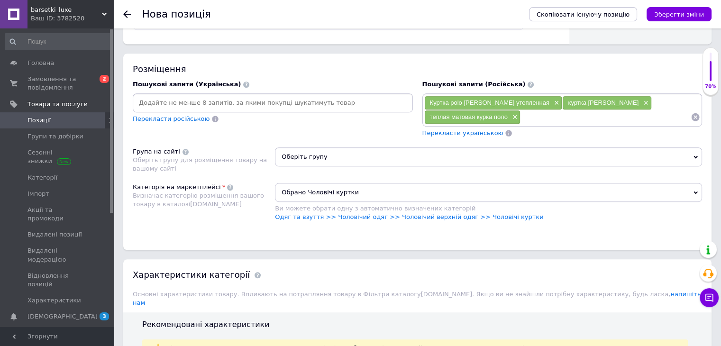
click at [472, 125] on div "Куртка polo [PERSON_NAME] утепленная × куртка [PERSON_NAME] × теплая матовая ку…" at bounding box center [563, 115] width 280 height 45
click at [542, 120] on input at bounding box center [606, 117] width 170 height 14
paste input "матовая курка поло"
click at [556, 120] on input "матовая курка поло" at bounding box center [606, 117] width 170 height 14
click at [559, 120] on input "матовая курка поло" at bounding box center [606, 117] width 170 height 14
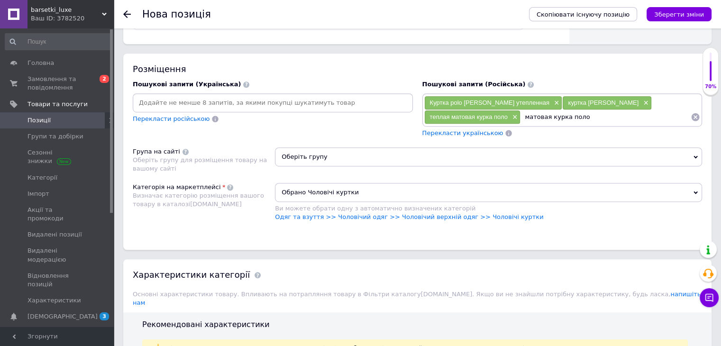
type input "матовая куртка поло"
click at [579, 116] on input "матовая куртка поло" at bounding box center [606, 117] width 170 height 14
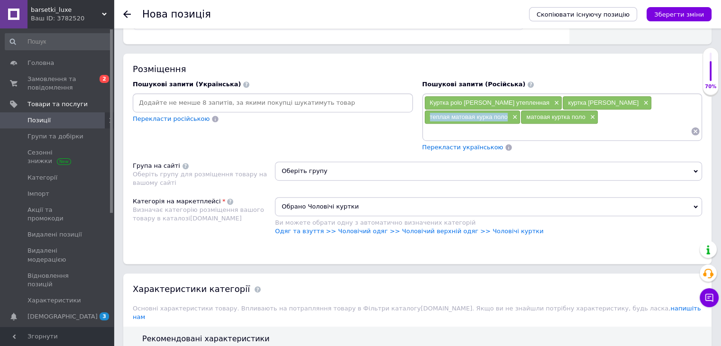
drag, startPoint x: 429, startPoint y: 114, endPoint x: 509, endPoint y: 115, distance: 80.2
click at [509, 115] on div "теплая матовая курка поло ×" at bounding box center [473, 117] width 96 height 13
click at [514, 113] on span "×" at bounding box center [514, 117] width 8 height 8
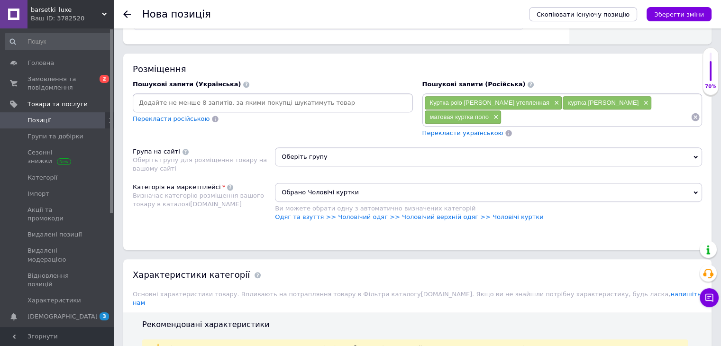
click at [529, 121] on input at bounding box center [596, 117] width 189 height 14
paste input "теплая матовая курка поло"
click at [560, 119] on input "теплая матовая курка поло" at bounding box center [596, 117] width 189 height 14
type input "теплая матовая куртка поло"
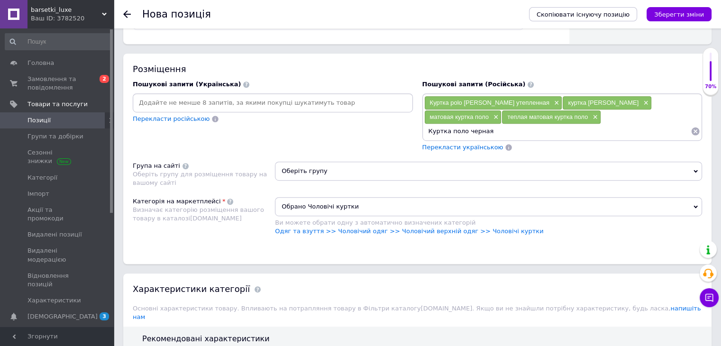
type input "Куртка поло черная"
drag, startPoint x: 604, startPoint y: 114, endPoint x: 640, endPoint y: 114, distance: 36.5
click at [640, 114] on div "Куртка поло черная ×" at bounding box center [639, 117] width 74 height 13
click at [528, 132] on input at bounding box center [558, 131] width 267 height 14
paste input "Куртка поло"
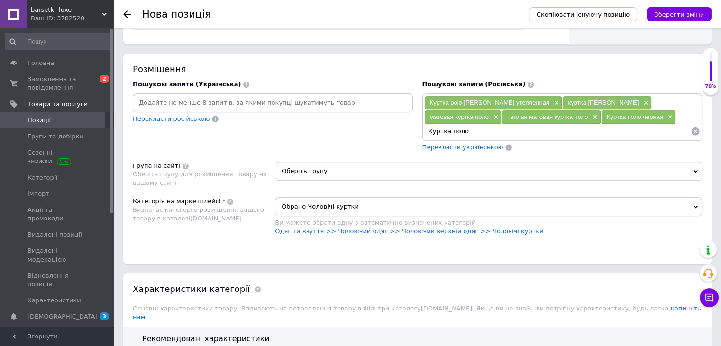
click at [453, 130] on input "Куртка поло" at bounding box center [558, 131] width 267 height 14
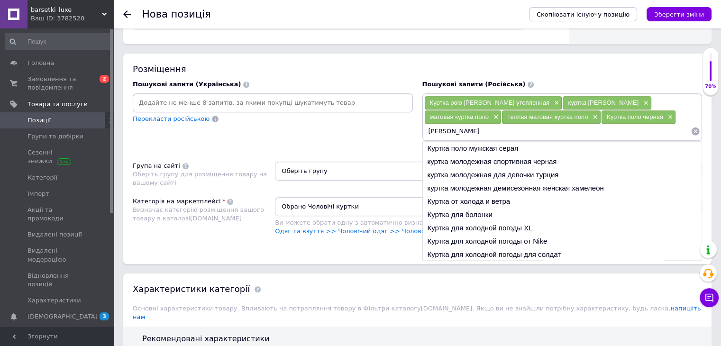
click at [468, 131] on input "[PERSON_NAME]" at bounding box center [558, 131] width 267 height 14
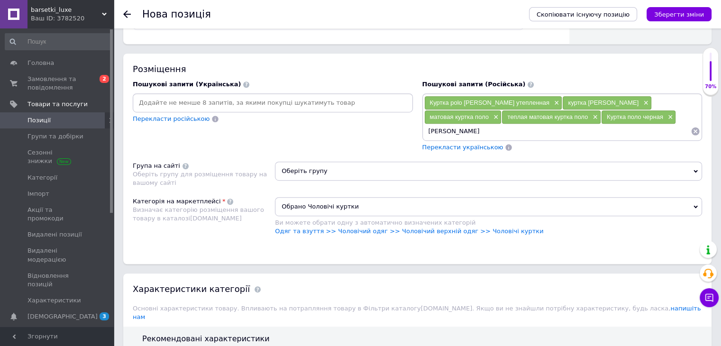
type input "[PERSON_NAME]"
drag, startPoint x: 429, startPoint y: 130, endPoint x: 464, endPoint y: 129, distance: 35.6
click at [464, 129] on div "[PERSON_NAME] ×" at bounding box center [459, 131] width 68 height 13
click at [515, 133] on input at bounding box center [592, 131] width 197 height 14
paste input "[PERSON_NAME]"
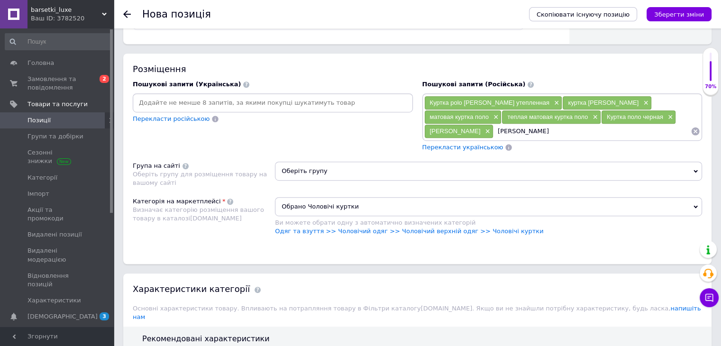
type input "Куртка Поло черная"
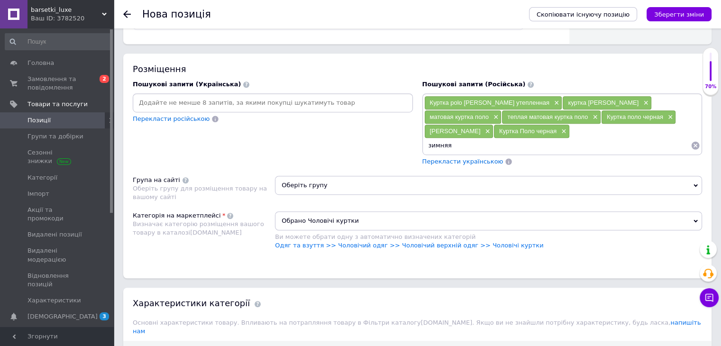
paste input "[PERSON_NAME]"
type input "зимняя [PERSON_NAME]"
paste input "[PERSON_NAME]"
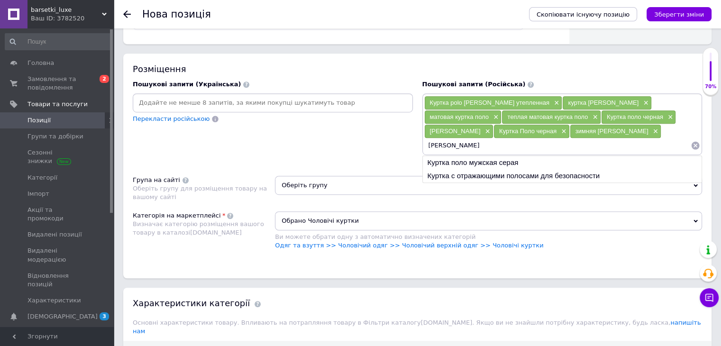
click at [433, 144] on input "[PERSON_NAME]" at bounding box center [558, 146] width 267 height 14
type input "куртка Поло"
drag, startPoint x: 425, startPoint y: 144, endPoint x: 457, endPoint y: 145, distance: 31.3
click at [457, 145] on input "куртка Поло" at bounding box center [558, 146] width 267 height 14
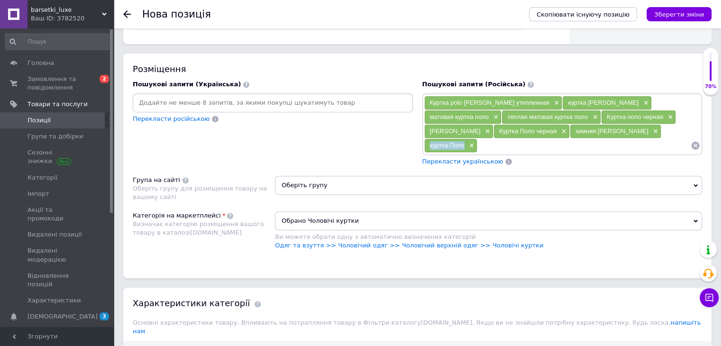
drag, startPoint x: 427, startPoint y: 143, endPoint x: 464, endPoint y: 143, distance: 37.5
click at [464, 143] on div "куртка Поло ×" at bounding box center [451, 145] width 53 height 13
click at [505, 148] on input at bounding box center [584, 146] width 213 height 14
type input "Пуховик Поло"
type input "черный пуховик Поло"
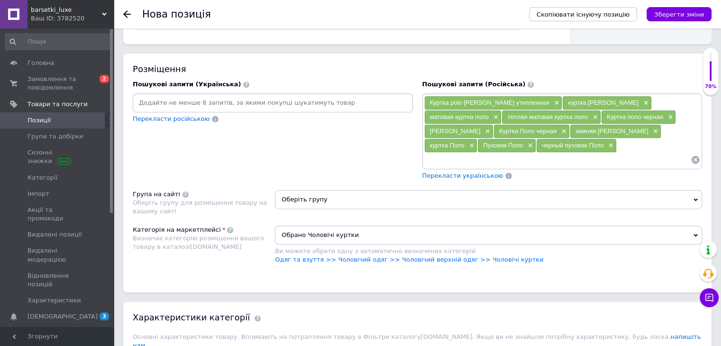
paste input "куртка [PERSON_NAME]"
type input "куртка [PERSON_NAME]"
drag, startPoint x: 430, startPoint y: 143, endPoint x: 469, endPoint y: 144, distance: 38.9
click at [469, 144] on div "куртка Поло ×" at bounding box center [451, 145] width 53 height 13
click at [514, 161] on input at bounding box center [602, 160] width 177 height 14
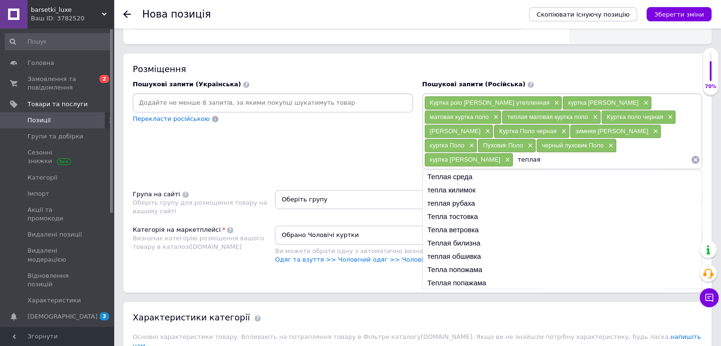
paste input "куртка Поло"
type input "теплая куртка Поло"
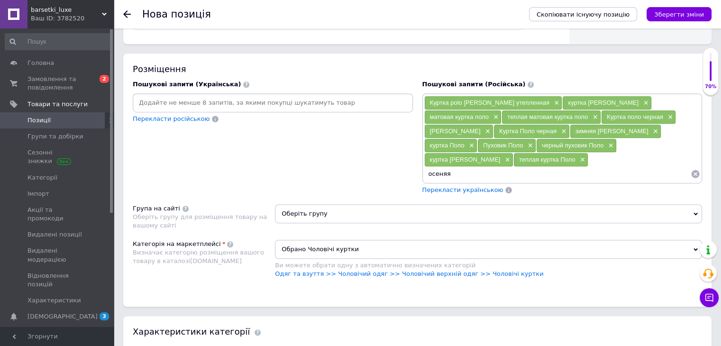
paste input "куртка Поло"
type input "осеняя куртка Поло"
paste input "куртка Поло"
type input "зимняя куртка Поло"
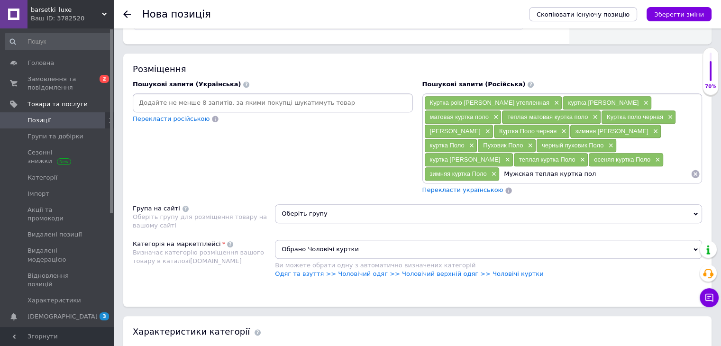
type input "Мужская теплая куртка поло"
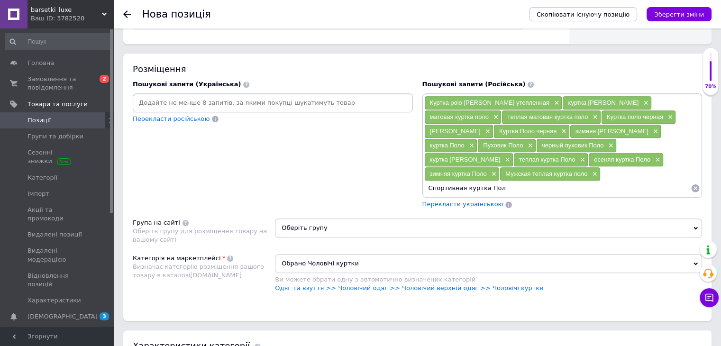
type input "Спортивная куртка Поло"
type input "женская куртка поло"
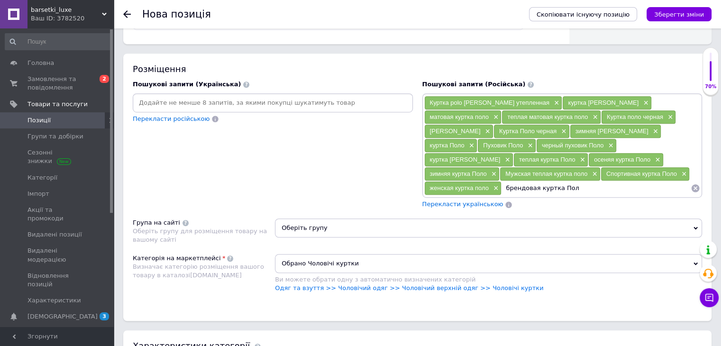
type input "брендовая куртка Поло"
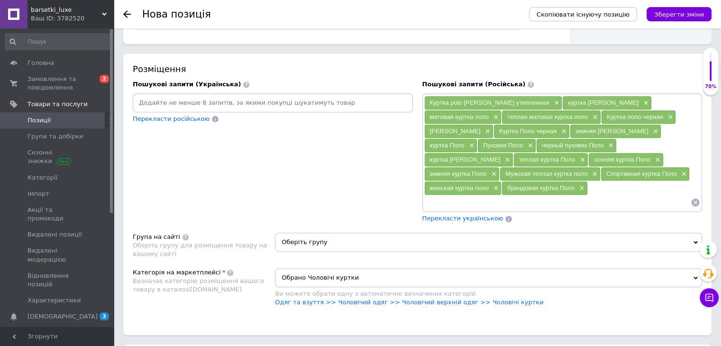
paste input "куртка [PERSON_NAME]"
type input "куртка [PERSON_NAME]"
paste input "куртка [PERSON_NAME]"
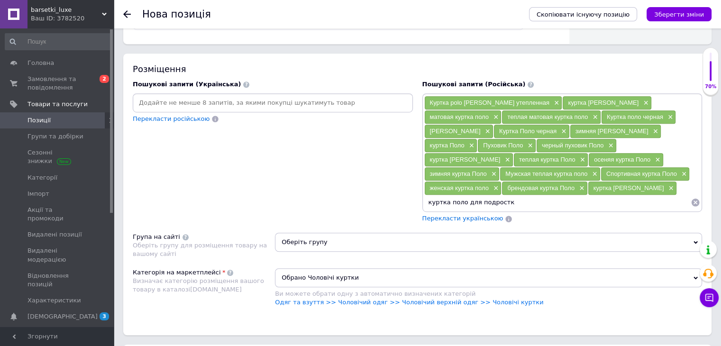
type input "куртка поло для подростка"
paste input "куртка [PERSON_NAME]"
type input "куртка поло для мальчика"
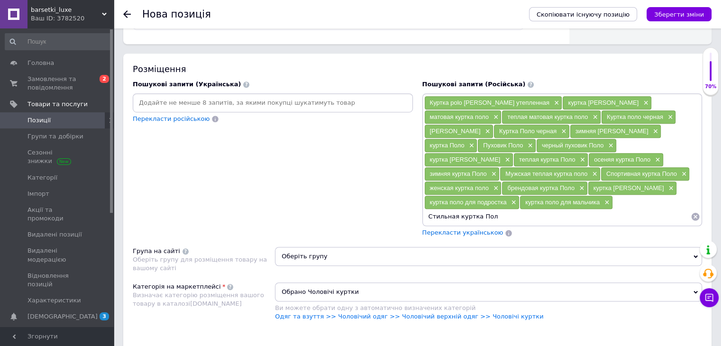
type input "Стильная куртка Поло"
type input "Куртка поло зимняя"
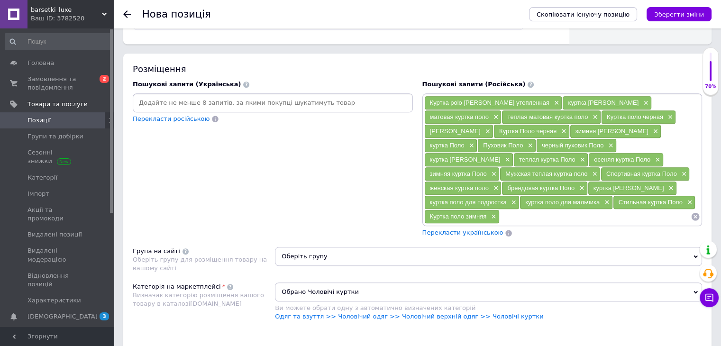
paste input "мужская куртка Polo [PERSON_NAME]"
type input "мужская куртка Polo [PERSON_NAME]"
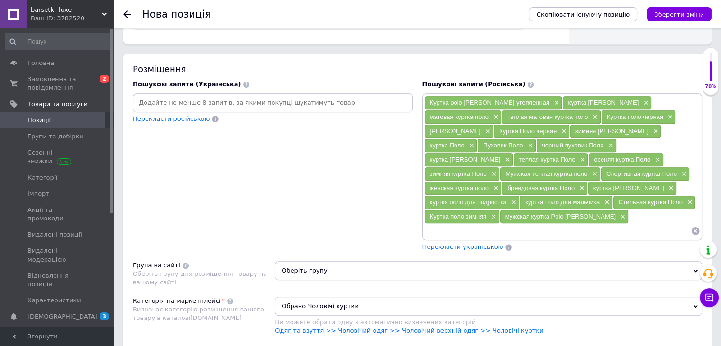
paste input "зимняя куртка Polo [PERSON_NAME]"
type input "зимняя куртка [PERSON_NAME]"
paste input "осенняя куртка [PERSON_NAME]"
type input "осенняя куртка [PERSON_NAME]"
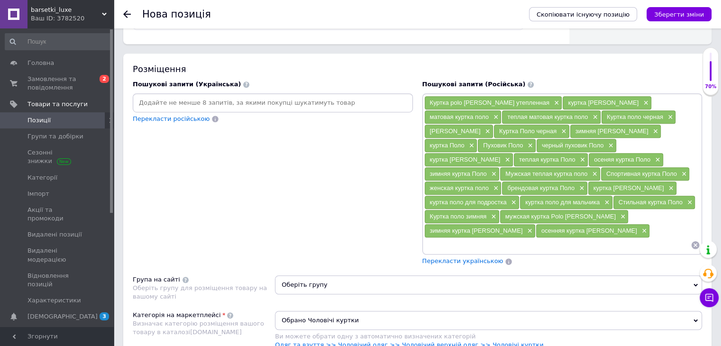
paste input "демисезонная куртка [PERSON_NAME]"
type input "демисезонная куртка [PERSON_NAME]"
paste input "утепленная куртка [PERSON_NAME]"
type input "утепленная куртка [PERSON_NAME]"
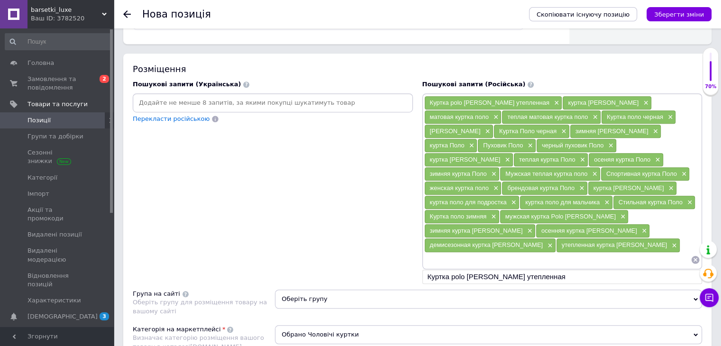
paste
type input "пуховик [PERSON_NAME]"
type input "черная куртка [PERSON_NAME]"
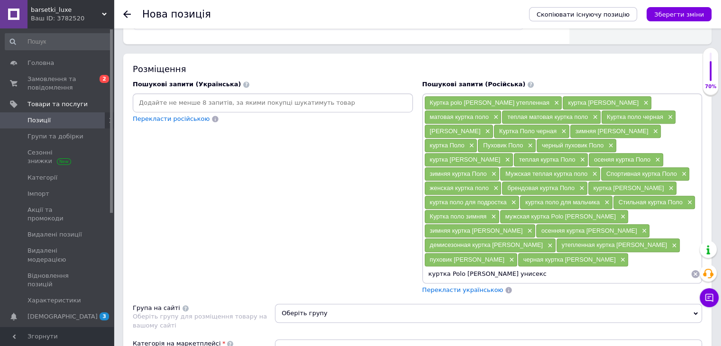
click at [485, 267] on input "куртка Polo [PERSON_NAME] унисекс" at bounding box center [558, 274] width 267 height 14
type input "куртка Polo унисекс"
click at [546, 267] on input "куртка Polo [PERSON_NAME] премиум" at bounding box center [595, 274] width 192 height 14
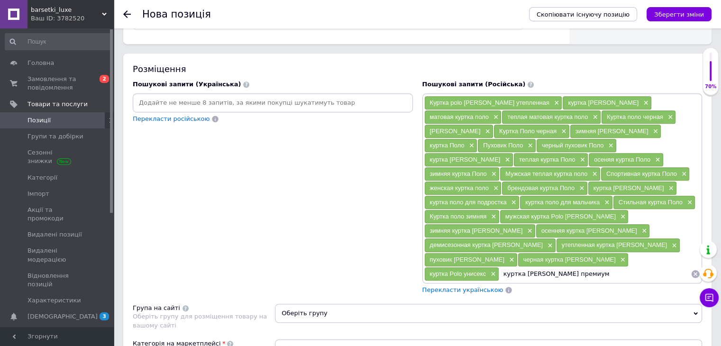
click at [546, 267] on input "куртка [PERSON_NAME] премиум" at bounding box center [595, 274] width 192 height 14
type input "куртка Polo премиум"
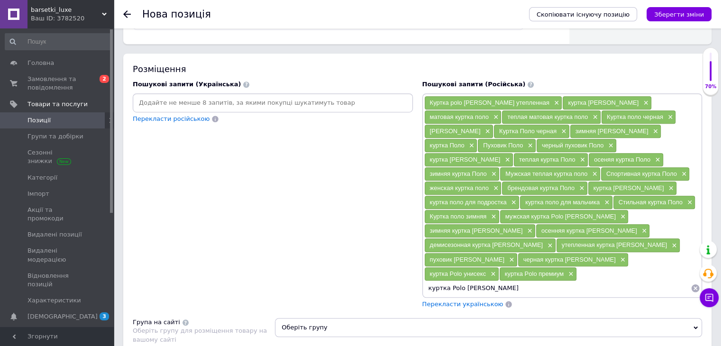
click at [491, 281] on input "куртка Polo [PERSON_NAME]" at bounding box center [558, 288] width 267 height 14
type input "куртка Polo люкс"
click at [475, 281] on input "куртка Polo [PERSON_NAME] модная" at bounding box center [558, 288] width 267 height 14
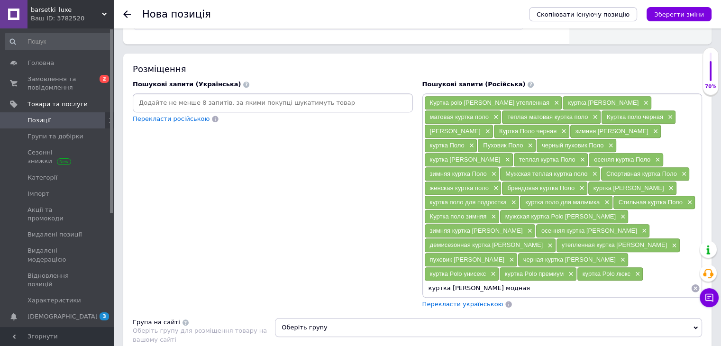
click at [475, 281] on input "куртка [PERSON_NAME] модная" at bounding box center [558, 288] width 267 height 14
type input "куртка Polo модная"
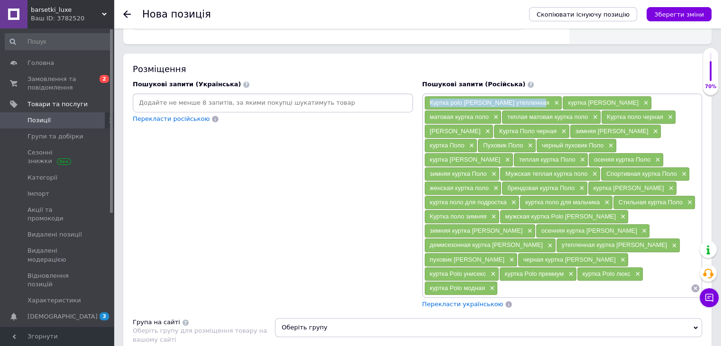
drag, startPoint x: 427, startPoint y: 100, endPoint x: 530, endPoint y: 100, distance: 102.5
click at [530, 100] on div "Куртка polo [PERSON_NAME] утепленная ×" at bounding box center [494, 102] width 138 height 13
click at [214, 96] on input at bounding box center [273, 103] width 277 height 14
type input "Куртка polo [PERSON_NAME] утеплена"
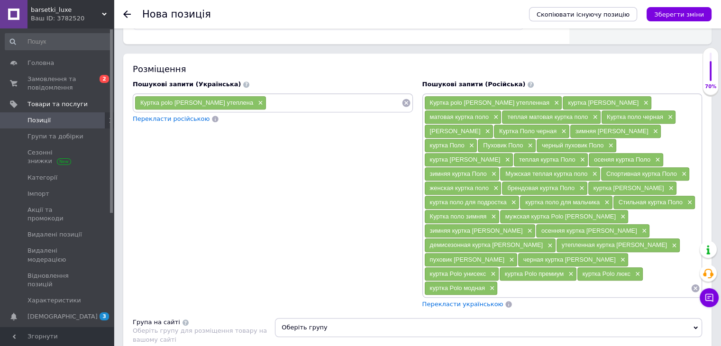
drag, startPoint x: 548, startPoint y: 101, endPoint x: 622, endPoint y: 101, distance: 73.5
click at [622, 101] on div "куртка [PERSON_NAME] ×" at bounding box center [607, 102] width 88 height 13
click at [276, 98] on input at bounding box center [334, 103] width 135 height 14
type input "куртка [PERSON_NAME]"
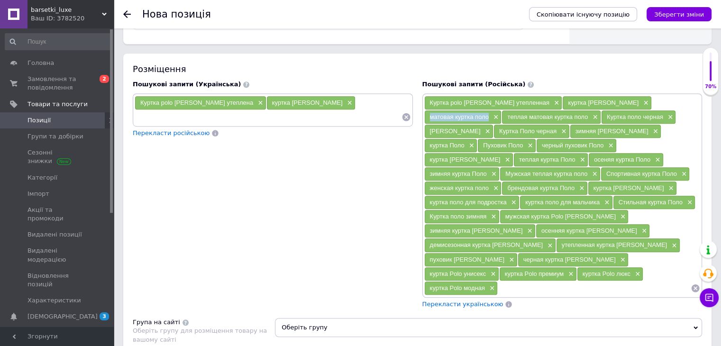
drag, startPoint x: 429, startPoint y: 113, endPoint x: 486, endPoint y: 118, distance: 56.6
click at [488, 118] on div "матовая куртка поло ×" at bounding box center [463, 117] width 77 height 13
click at [225, 110] on input at bounding box center [268, 117] width 267 height 14
type input "матова куртка поло"
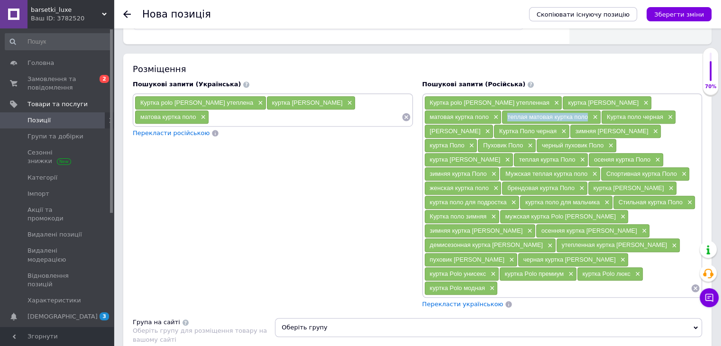
drag, startPoint x: 505, startPoint y: 118, endPoint x: 587, endPoint y: 116, distance: 82.5
click at [587, 116] on div "теплая матовая куртка поло ×" at bounding box center [551, 117] width 98 height 13
click at [283, 115] on input at bounding box center [305, 117] width 193 height 14
type input "тепла матова куртка поло"
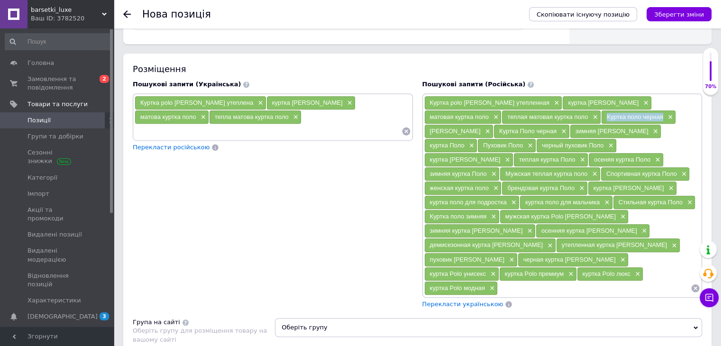
drag, startPoint x: 602, startPoint y: 113, endPoint x: 662, endPoint y: 115, distance: 59.3
click at [662, 115] on div "Куртка поло черная ×" at bounding box center [639, 117] width 74 height 13
click at [269, 127] on input at bounding box center [268, 131] width 267 height 14
type input "Куртка поло чорна"
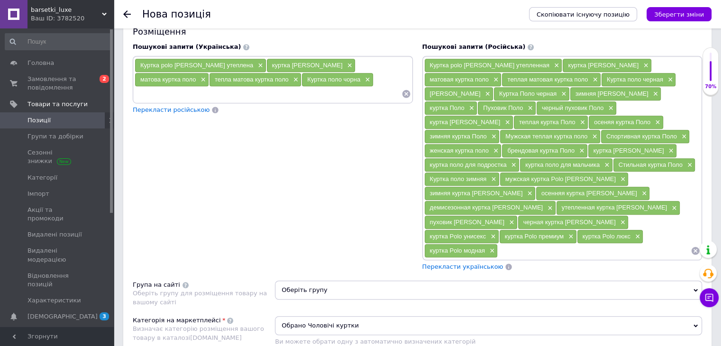
scroll to position [617, 0]
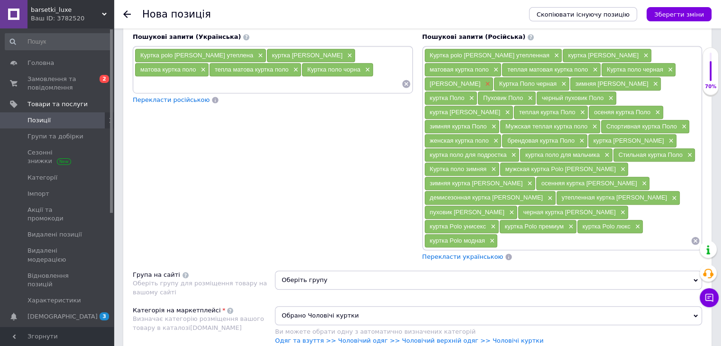
drag, startPoint x: 425, startPoint y: 81, endPoint x: 493, endPoint y: 80, distance: 68.8
click at [493, 80] on div "[PERSON_NAME] ×" at bounding box center [459, 83] width 68 height 13
click at [260, 85] on input at bounding box center [268, 84] width 267 height 14
type input "[PERSON_NAME]"
drag, startPoint x: 511, startPoint y: 82, endPoint x: 566, endPoint y: 82, distance: 55.5
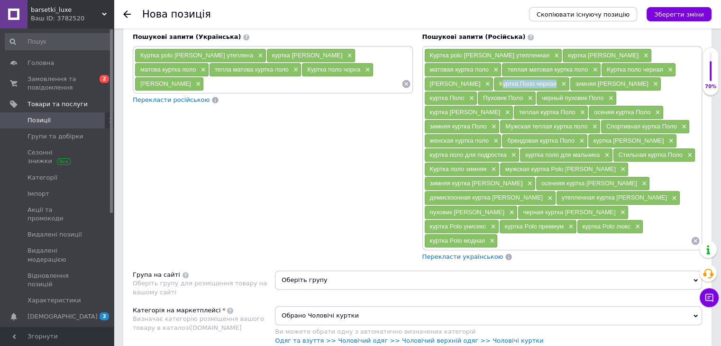
click at [566, 82] on div "Куртка Поло черная ×" at bounding box center [531, 83] width 75 height 13
drag, startPoint x: 506, startPoint y: 82, endPoint x: 567, endPoint y: 82, distance: 61.7
click at [567, 82] on div "Куртка Поло черная ×" at bounding box center [531, 83] width 75 height 13
click at [265, 84] on input at bounding box center [302, 84] width 197 height 14
type input "Куртка Поло чорна"
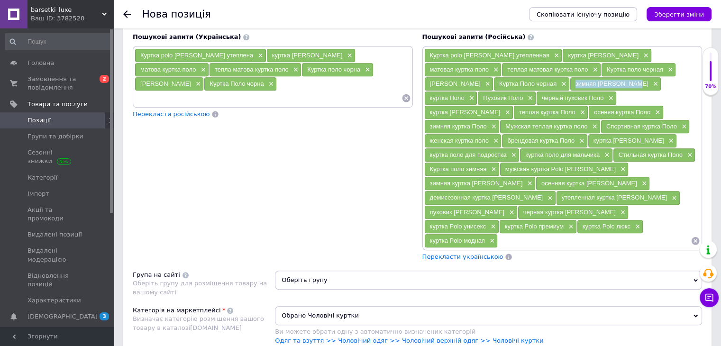
drag, startPoint x: 582, startPoint y: 83, endPoint x: 630, endPoint y: 83, distance: 47.9
click at [641, 83] on div "зимняя [PERSON_NAME] ×" at bounding box center [616, 83] width 91 height 13
drag, startPoint x: 628, startPoint y: 83, endPoint x: 643, endPoint y: 83, distance: 15.7
click at [639, 83] on span "зимняя [PERSON_NAME]" at bounding box center [612, 83] width 73 height 7
drag, startPoint x: 644, startPoint y: 82, endPoint x: 591, endPoint y: 81, distance: 53.1
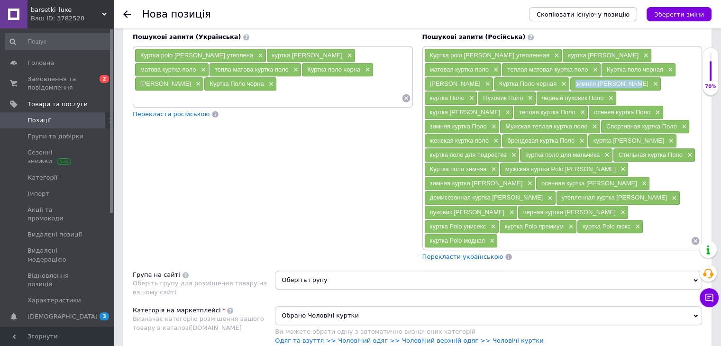
click at [584, 82] on div "зимняя [PERSON_NAME] ×" at bounding box center [616, 83] width 91 height 13
click at [569, 94] on span "черный пуховик Поло" at bounding box center [573, 97] width 62 height 7
click at [587, 80] on span "зимняя [PERSON_NAME]" at bounding box center [612, 83] width 73 height 7
click at [626, 80] on span "зимняя [PERSON_NAME]" at bounding box center [612, 83] width 73 height 7
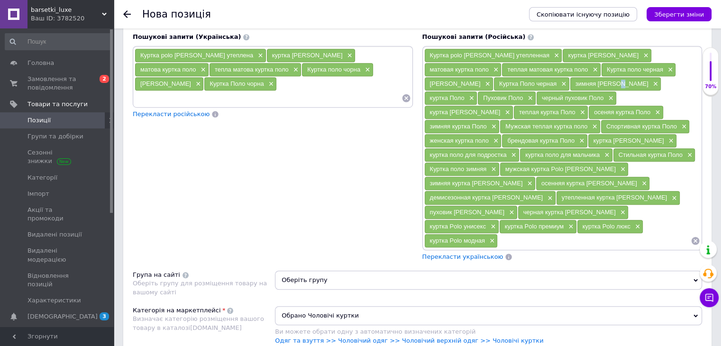
click at [626, 80] on span "зимняя [PERSON_NAME]" at bounding box center [612, 83] width 73 height 7
click at [264, 96] on input at bounding box center [268, 98] width 267 height 14
type input "зимова [PERSON_NAME]"
drag, startPoint x: 429, startPoint y: 93, endPoint x: 463, endPoint y: 94, distance: 34.6
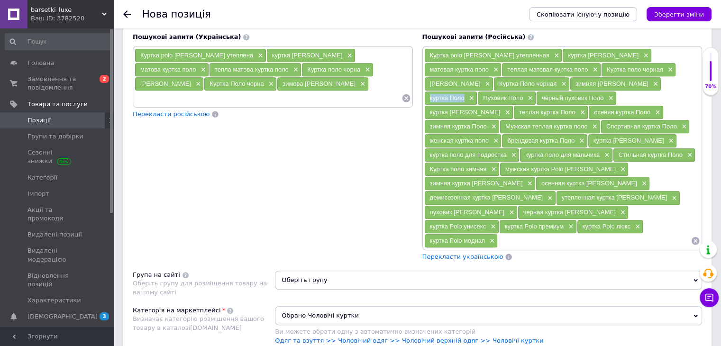
click at [463, 94] on div "куртка Поло ×" at bounding box center [451, 98] width 53 height 13
click at [340, 97] on input at bounding box center [268, 98] width 267 height 14
type input "куртка Поло"
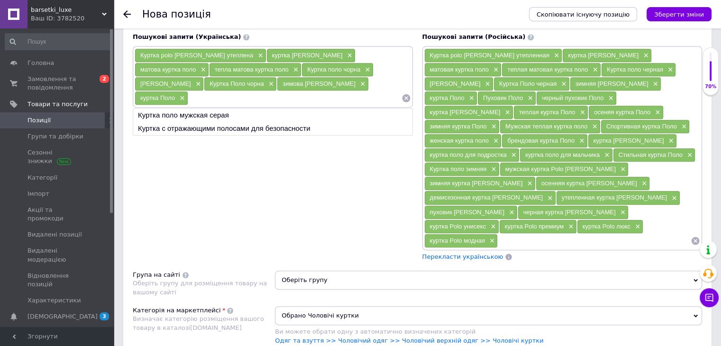
click at [484, 94] on span "Пуховик Поло" at bounding box center [503, 97] width 40 height 7
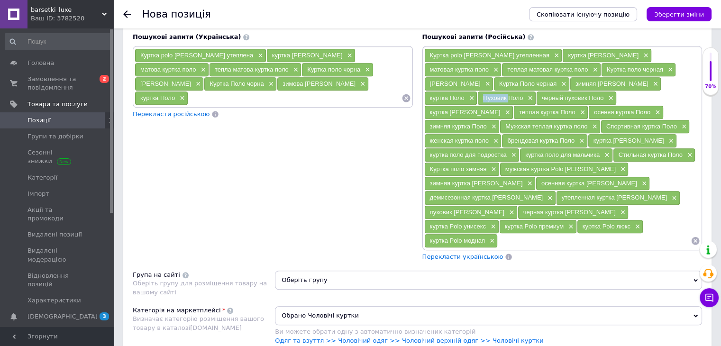
click at [484, 94] on span "Пуховик Поло" at bounding box center [503, 97] width 40 height 7
click at [488, 94] on span "Пуховик Поло" at bounding box center [503, 97] width 40 height 7
click at [497, 96] on span "Пуховик Поло" at bounding box center [503, 97] width 40 height 7
click at [506, 95] on span "Пуховик Поло" at bounding box center [503, 97] width 40 height 7
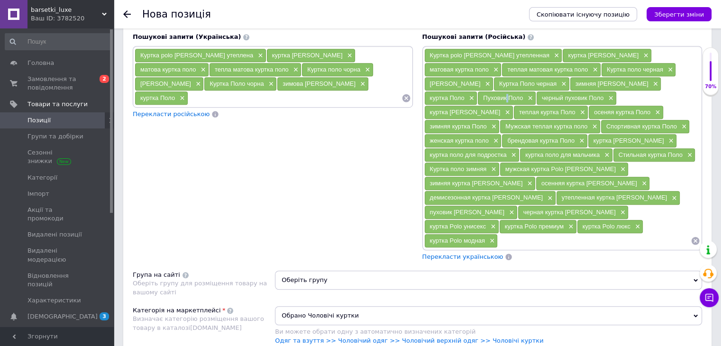
click at [506, 95] on span "Пуховик Поло" at bounding box center [503, 97] width 40 height 7
click at [519, 94] on span "Пуховик Поло" at bounding box center [503, 97] width 40 height 7
click at [248, 97] on input at bounding box center [294, 98] width 213 height 14
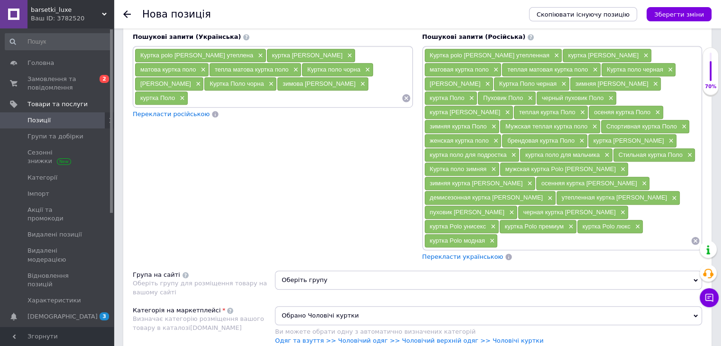
type input "Пуховик Поло"
click at [554, 94] on span "черный пуховик Поло" at bounding box center [573, 97] width 62 height 7
click at [271, 99] on input at bounding box center [324, 98] width 155 height 14
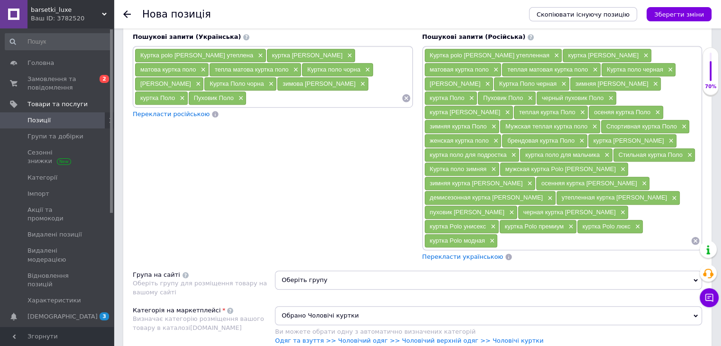
type input "чорний пуховик Поло"
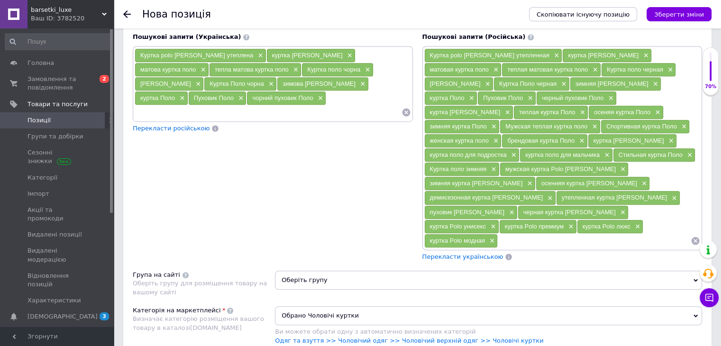
click at [501, 109] on span "куртка [PERSON_NAME]" at bounding box center [465, 112] width 71 height 7
click at [241, 107] on input at bounding box center [268, 112] width 267 height 14
type input "куртка поло чоловіча"
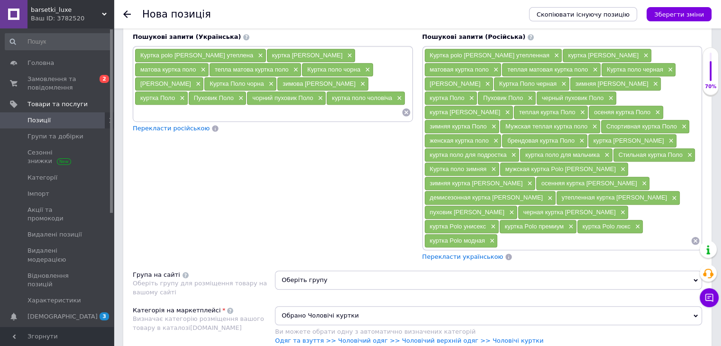
click at [519, 109] on span "теплая куртка Поло" at bounding box center [547, 112] width 56 height 7
click at [225, 110] on input at bounding box center [268, 112] width 267 height 14
type input "тепла куртка Поло"
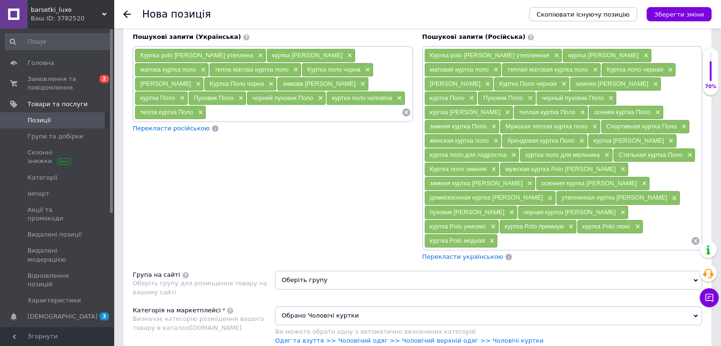
click at [594, 109] on span "осеняя куртка Поло" at bounding box center [622, 112] width 56 height 7
click at [274, 112] on input at bounding box center [303, 112] width 195 height 14
type input "осінь куртка Поло"
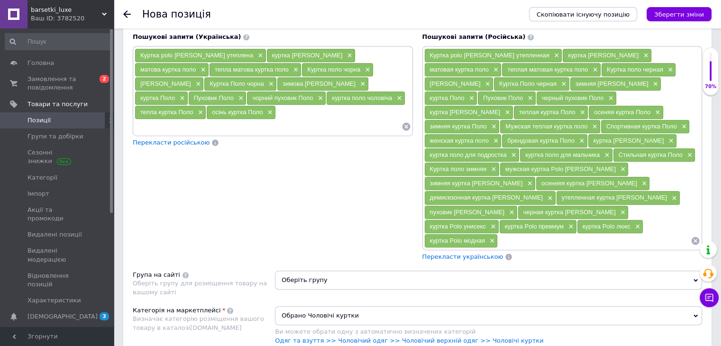
click at [487, 123] on span "зимняя куртка Поло" at bounding box center [458, 126] width 57 height 7
click at [267, 115] on div "осінь куртка Поло ×" at bounding box center [241, 112] width 70 height 14
click at [249, 122] on input at bounding box center [268, 127] width 267 height 14
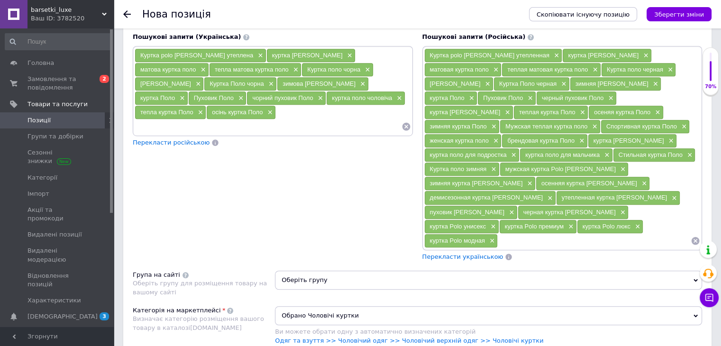
type input "зимова куртка Поло"
click at [506, 123] on span "Мужская теплая куртка поло" at bounding box center [547, 126] width 82 height 7
click at [225, 129] on input at bounding box center [268, 127] width 267 height 14
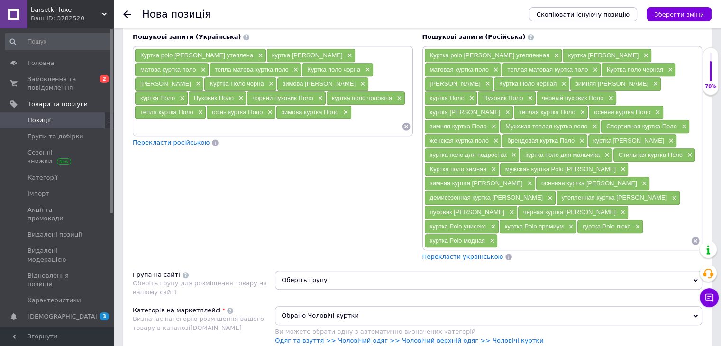
type input "Чоловіча тепла куртка поло"
click at [607, 123] on span "Спортивная куртка Поло" at bounding box center [642, 126] width 71 height 7
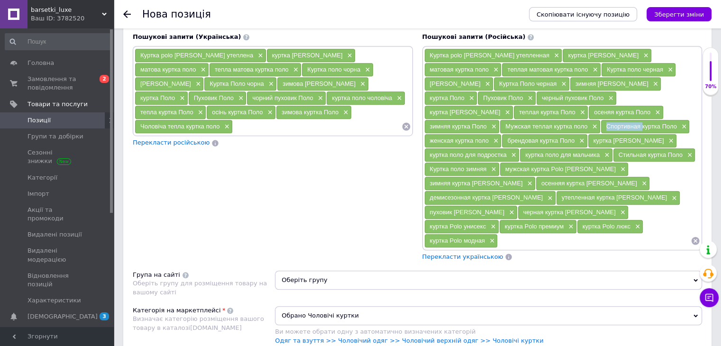
drag, startPoint x: 542, startPoint y: 123, endPoint x: 556, endPoint y: 119, distance: 15.0
click at [601, 120] on div "Спортивная куртка Поло ×" at bounding box center [645, 126] width 88 height 13
click at [607, 124] on span "Спортивная куртка Поло" at bounding box center [642, 126] width 71 height 7
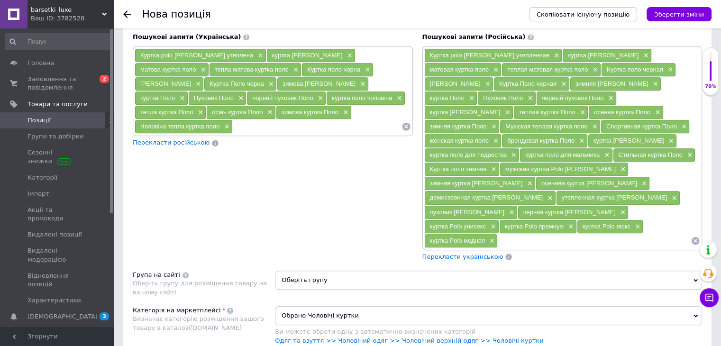
click at [285, 123] on input at bounding box center [317, 127] width 169 height 14
type input "Спортивна куртка Поло"
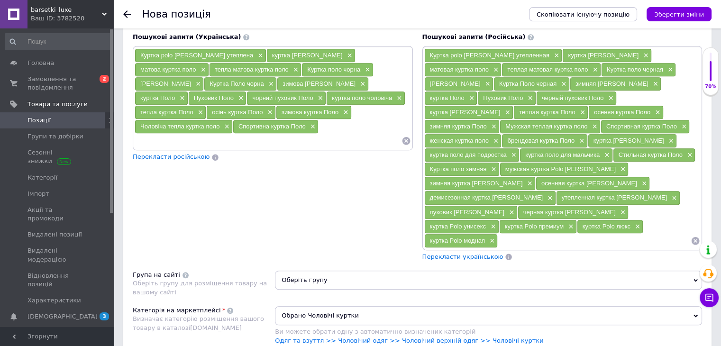
click at [489, 137] on span "женская куртка поло" at bounding box center [459, 140] width 59 height 7
drag, startPoint x: 632, startPoint y: 122, endPoint x: 641, endPoint y: 120, distance: 9.5
click at [489, 137] on span "женская куртка поло" at bounding box center [459, 140] width 59 height 7
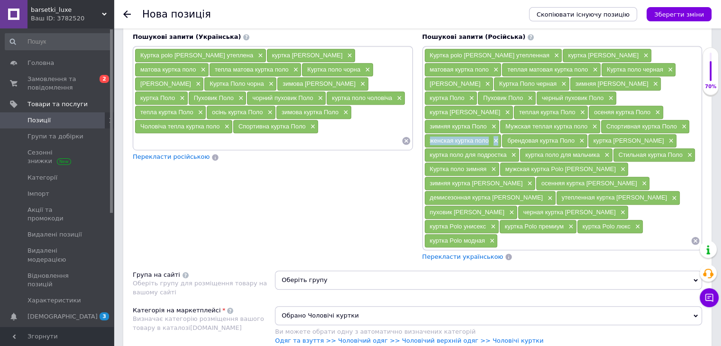
click at [489, 137] on span "женская куртка поло" at bounding box center [459, 140] width 59 height 7
click at [279, 139] on input at bounding box center [268, 141] width 267 height 14
type input "жіноча куртка поло"
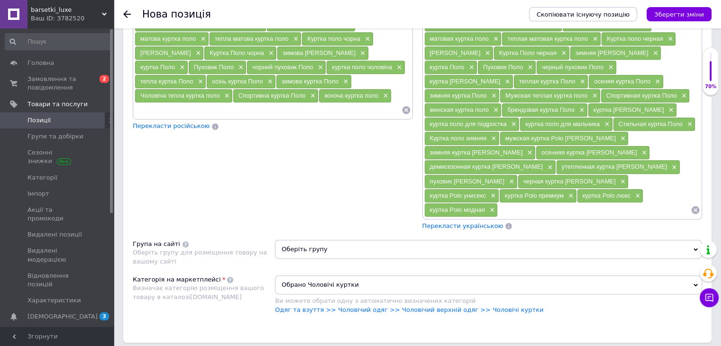
scroll to position [664, 0]
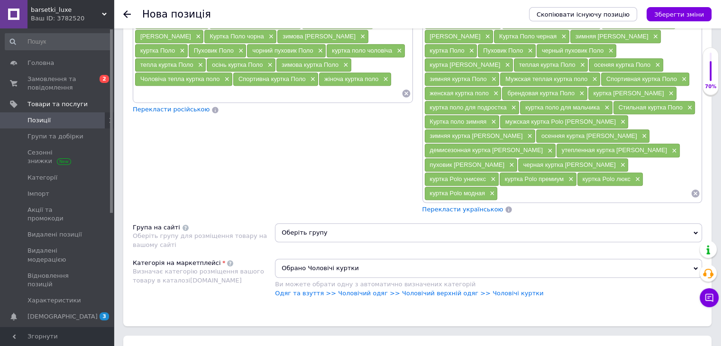
click at [508, 91] on span "брендовая куртка Поло" at bounding box center [541, 93] width 67 height 7
click at [263, 98] on div "Куртка polo [PERSON_NAME] утеплена × куртка поло [PERSON_NAME] × матова куртка …" at bounding box center [273, 51] width 280 height 104
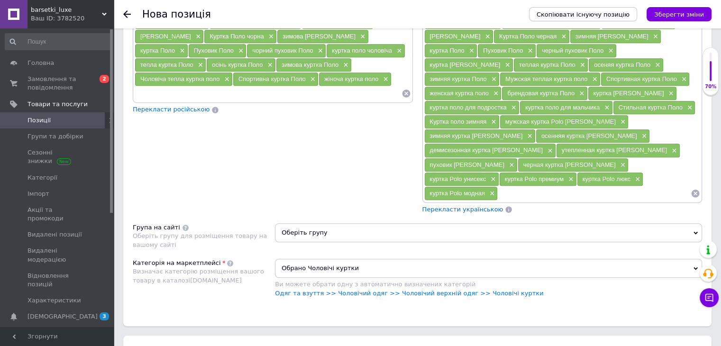
click at [263, 97] on div "Куртка polo [PERSON_NAME] утеплена × куртка поло [PERSON_NAME] × матова куртка …" at bounding box center [273, 51] width 280 height 104
click at [264, 91] on input at bounding box center [268, 93] width 267 height 14
type input "брендова [PERSON_NAME]"
click at [594, 90] on span "куртка [PERSON_NAME]" at bounding box center [629, 93] width 71 height 7
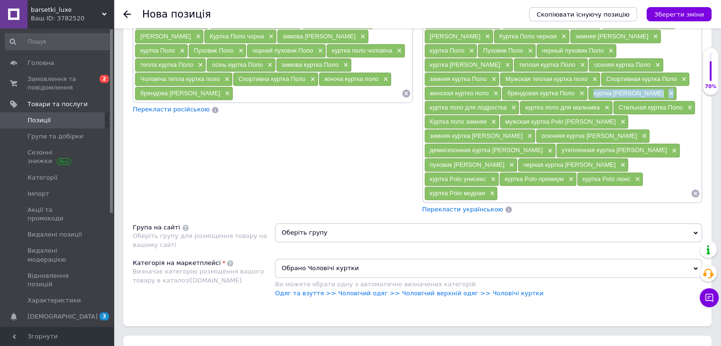
click at [594, 90] on span "куртка [PERSON_NAME]" at bounding box center [629, 93] width 71 height 7
click at [285, 93] on input at bounding box center [317, 93] width 168 height 14
type input "куртка поло [PERSON_NAME]"
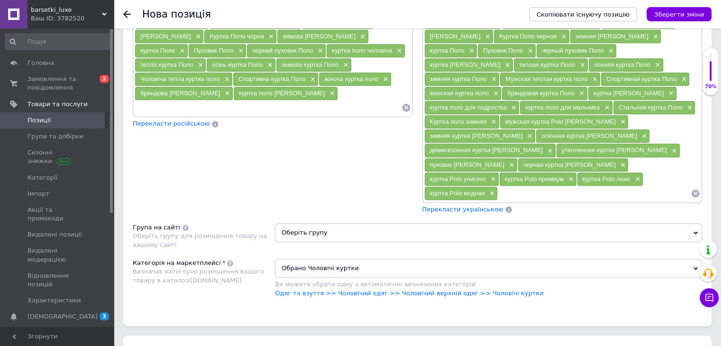
click at [619, 105] on span "Стильная куртка Поло" at bounding box center [651, 107] width 64 height 7
click at [328, 101] on input at bounding box center [268, 108] width 267 height 14
type input "Стильна куртка Поло"
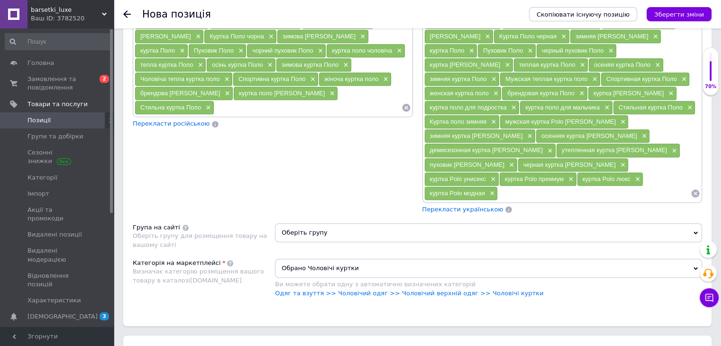
click at [487, 118] on span "Куртка поло зимняя" at bounding box center [458, 121] width 57 height 7
click at [221, 103] on input at bounding box center [307, 108] width 187 height 14
type input "[PERSON_NAME]"
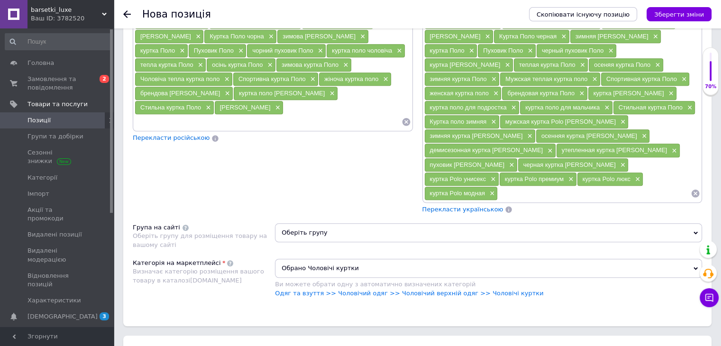
click at [506, 118] on span "мужская куртка Polo [PERSON_NAME]" at bounding box center [561, 121] width 111 height 7
click at [266, 115] on input at bounding box center [268, 122] width 267 height 14
type input "чоловіча куртка Polo [PERSON_NAME]"
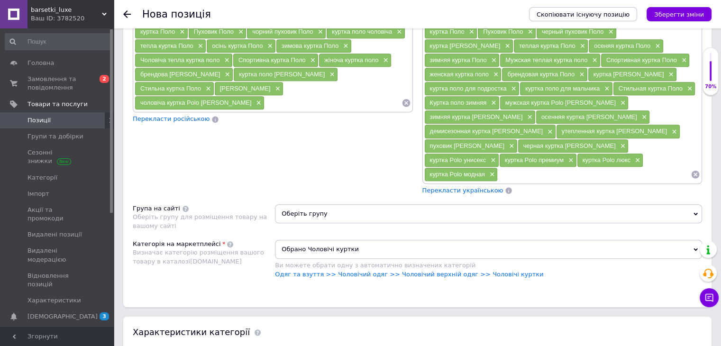
scroll to position [711, 0]
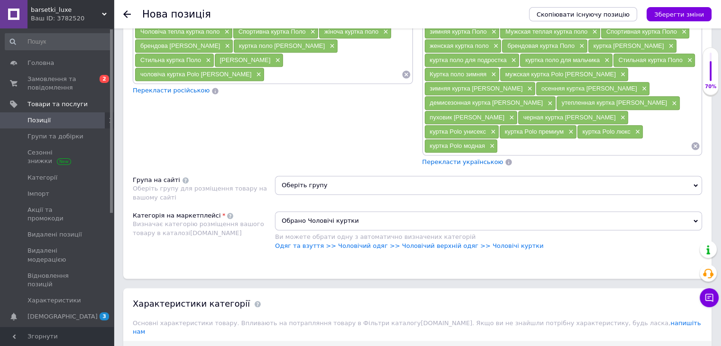
click at [523, 85] on span "зимняя куртка [PERSON_NAME]" at bounding box center [476, 88] width 93 height 7
click at [265, 68] on input at bounding box center [333, 74] width 137 height 14
type input "зимова куртка [PERSON_NAME]"
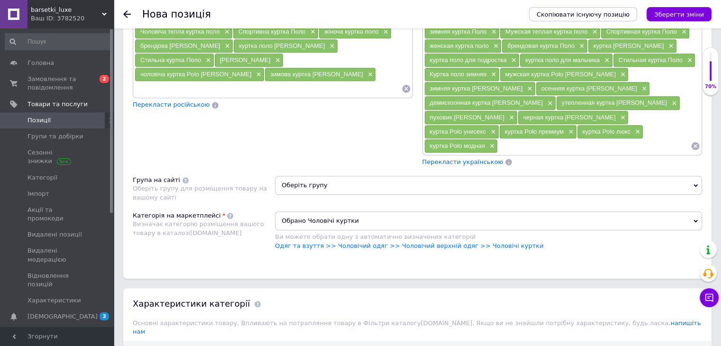
click at [542, 85] on span "осенняя куртка [PERSON_NAME]" at bounding box center [590, 88] width 96 height 7
click at [264, 82] on input at bounding box center [268, 89] width 267 height 14
type input "осіння куртка [PERSON_NAME]"
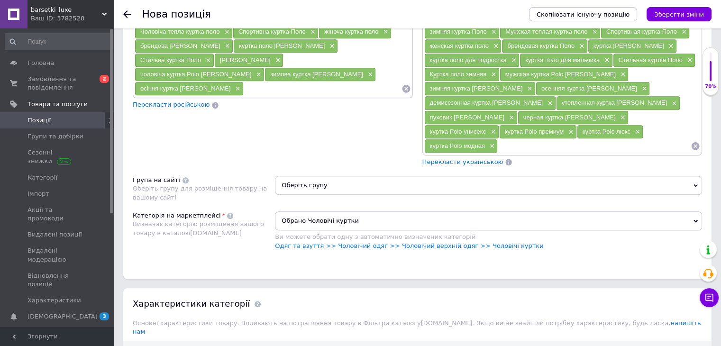
click at [528, 99] on span "демисезонная куртка [PERSON_NAME]" at bounding box center [486, 102] width 113 height 7
drag, startPoint x: 528, startPoint y: 86, endPoint x: 541, endPoint y: 83, distance: 13.2
click at [541, 99] on span "демисезонная куртка [PERSON_NAME]" at bounding box center [486, 102] width 113 height 7
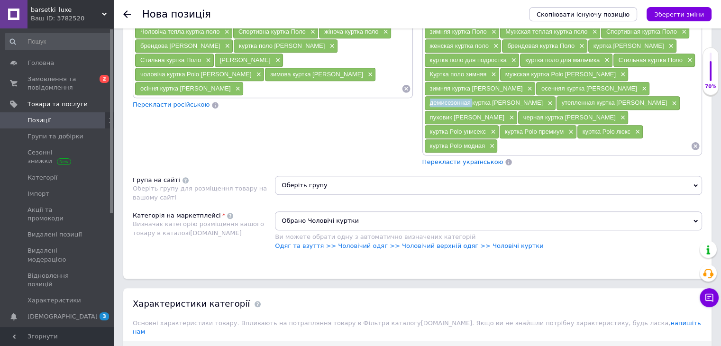
click at [541, 99] on span "демисезонная куртка [PERSON_NAME]" at bounding box center [486, 102] width 113 height 7
drag, startPoint x: 541, startPoint y: 83, endPoint x: 525, endPoint y: 83, distance: 15.7
click at [525, 99] on span "демисезонная куртка [PERSON_NAME]" at bounding box center [486, 102] width 113 height 7
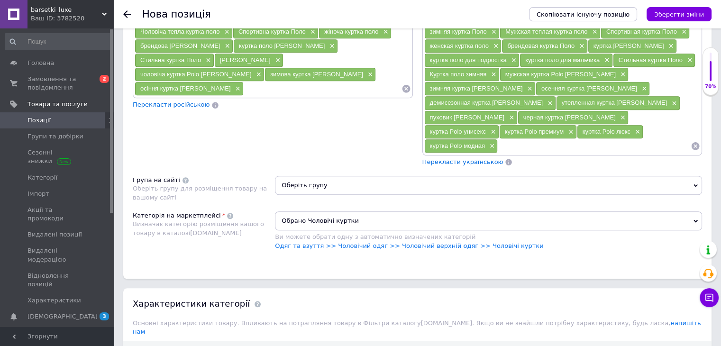
click at [296, 88] on input at bounding box center [323, 89] width 158 height 14
type input "куртка демісезонна [PERSON_NAME]"
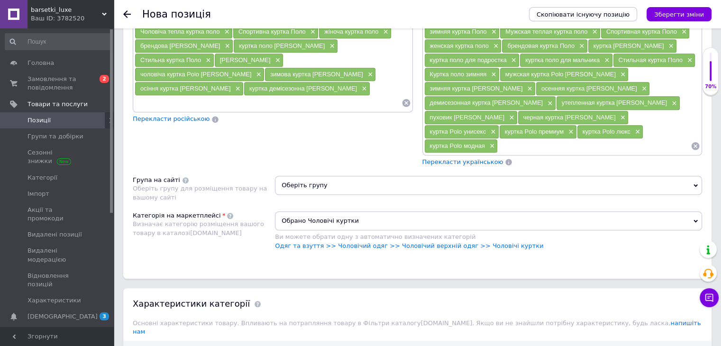
click at [562, 100] on span "утепленная куртка [PERSON_NAME]" at bounding box center [614, 102] width 105 height 7
click at [285, 96] on input at bounding box center [268, 103] width 267 height 14
type input "утеплена куртка [PERSON_NAME]"
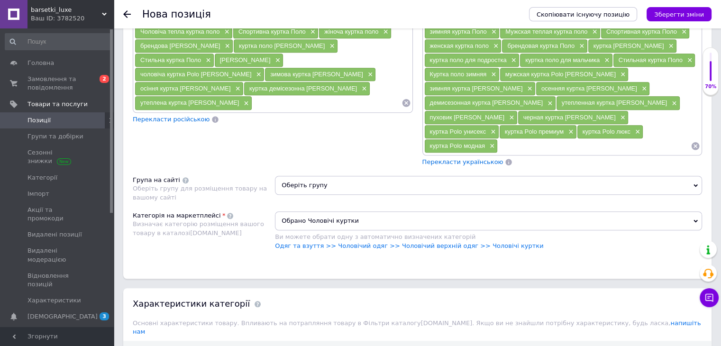
click at [505, 114] on span "пуховик [PERSON_NAME]" at bounding box center [467, 117] width 75 height 7
click at [281, 96] on input at bounding box center [326, 103] width 149 height 14
type input "пуховик [PERSON_NAME]"
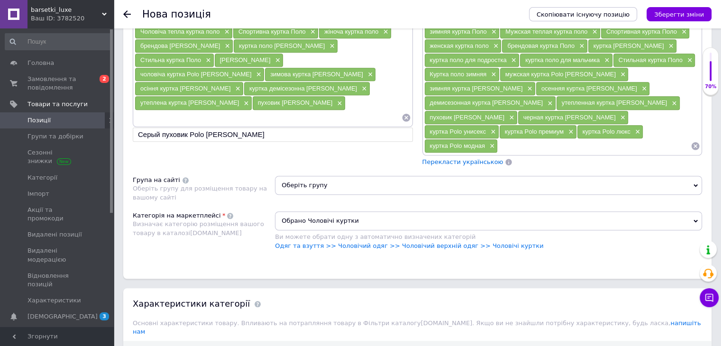
click at [616, 114] on span "черная куртка [PERSON_NAME]" at bounding box center [570, 117] width 92 height 7
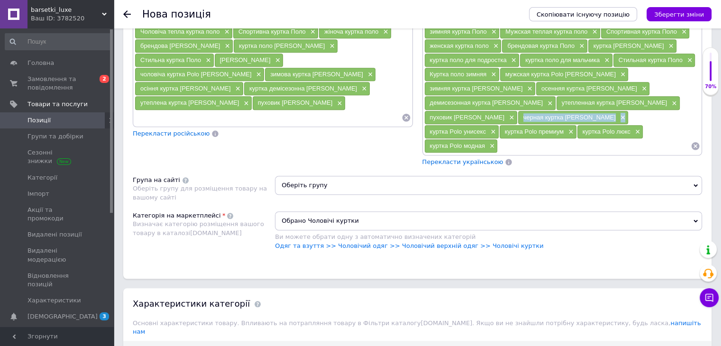
click at [616, 114] on span "черная куртка [PERSON_NAME]" at bounding box center [570, 117] width 92 height 7
click at [240, 111] on input at bounding box center [268, 118] width 267 height 14
type input "чорна куртка [PERSON_NAME]"
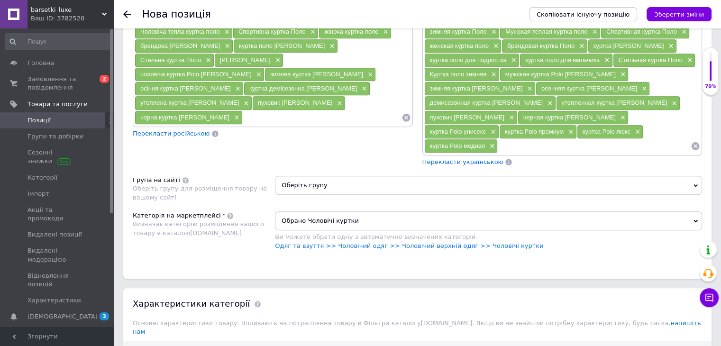
click at [441, 128] on span "куртка Polo унисекс" at bounding box center [458, 131] width 56 height 7
click at [272, 107] on div "Куртка polo [PERSON_NAME] утеплена × куртка поло [PERSON_NAME] × матова куртка …" at bounding box center [273, 39] width 280 height 176
click at [273, 111] on input at bounding box center [322, 118] width 159 height 14
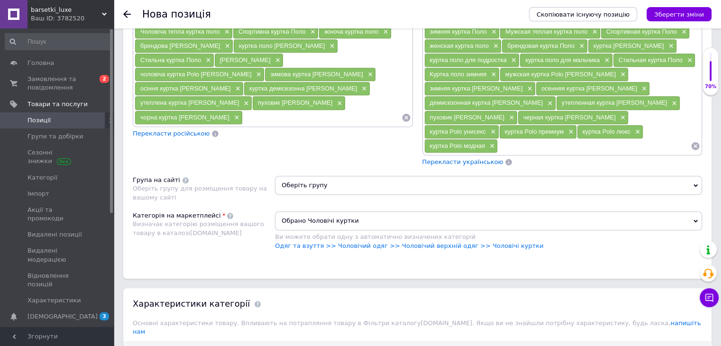
type input "куртка Polo унісекс"
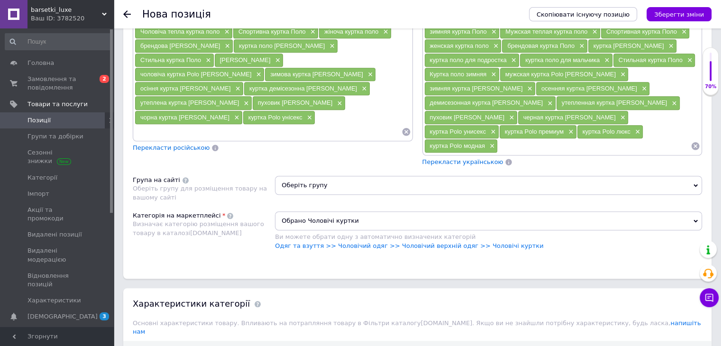
click at [521, 128] on span "куртка Polo премиум" at bounding box center [534, 131] width 59 height 7
click at [268, 125] on input at bounding box center [268, 132] width 267 height 14
type input "куртка Polo преміум"
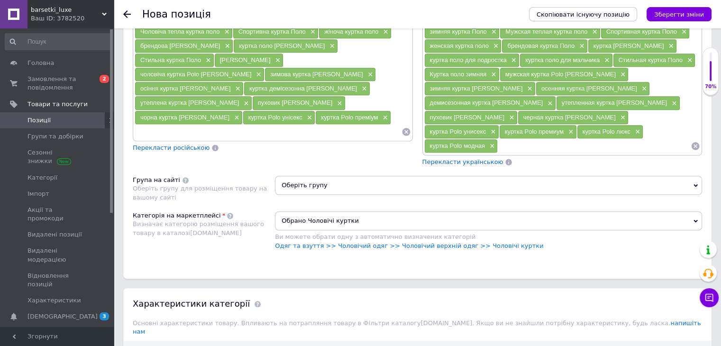
click at [593, 125] on div "куртка Polo люкс ×" at bounding box center [611, 131] width 66 height 13
click at [594, 125] on div "куртка Polo люкс ×" at bounding box center [611, 131] width 66 height 13
click at [213, 125] on input at bounding box center [268, 132] width 267 height 14
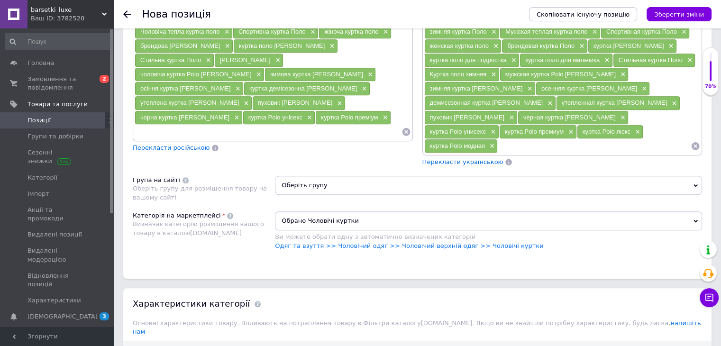
type input "куртка Polo люкс"
click at [440, 142] on span "куртка Polo модная" at bounding box center [457, 145] width 55 height 7
click at [246, 125] on input at bounding box center [302, 132] width 200 height 14
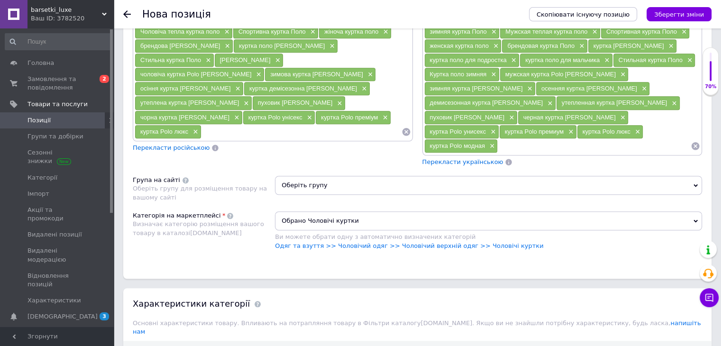
type input "куртка Polo модна"
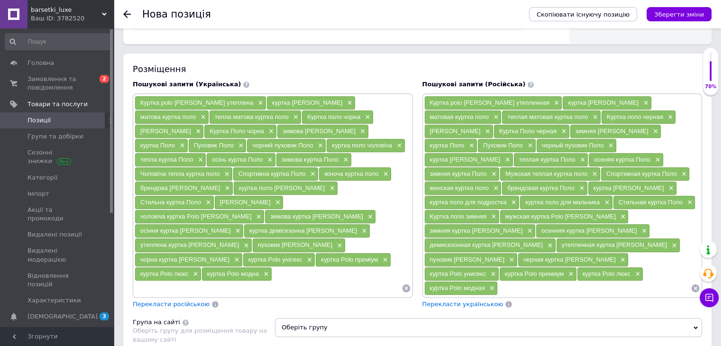
scroll to position [617, 0]
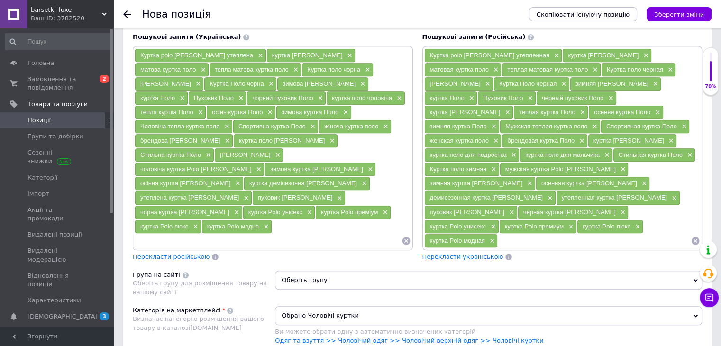
click at [516, 234] on input at bounding box center [594, 241] width 193 height 14
type input "куртка мужская зимняя"
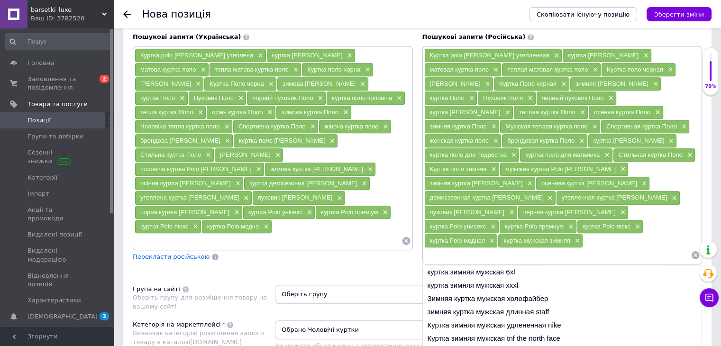
type input "куртка мужская демисезонная"
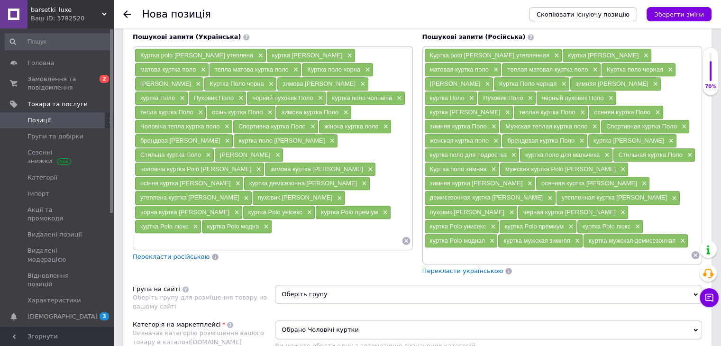
click at [540, 237] on span "куртка мужская зимняя" at bounding box center [537, 240] width 66 height 7
click at [535, 237] on span "куртка мужская зимняя" at bounding box center [537, 240] width 66 height 7
click at [259, 234] on input at bounding box center [268, 241] width 267 height 14
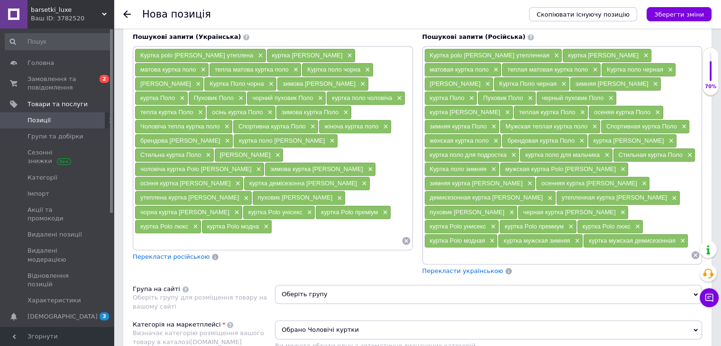
type input "куртка чоловіча зимова"
click at [597, 237] on span "куртка мужская демисезонная" at bounding box center [632, 240] width 87 height 7
click at [258, 234] on input at bounding box center [268, 241] width 267 height 14
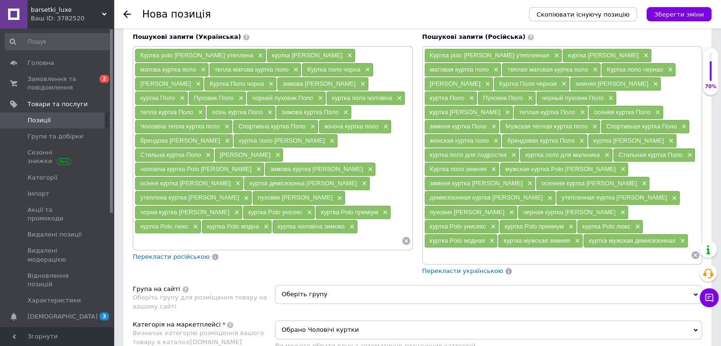
type input "куртка чоловіча демісезонна"
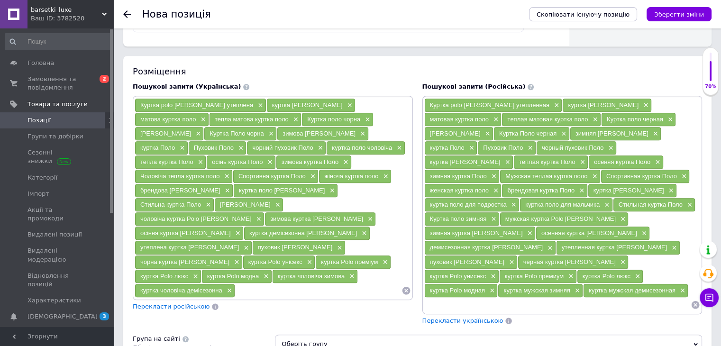
scroll to position [569, 0]
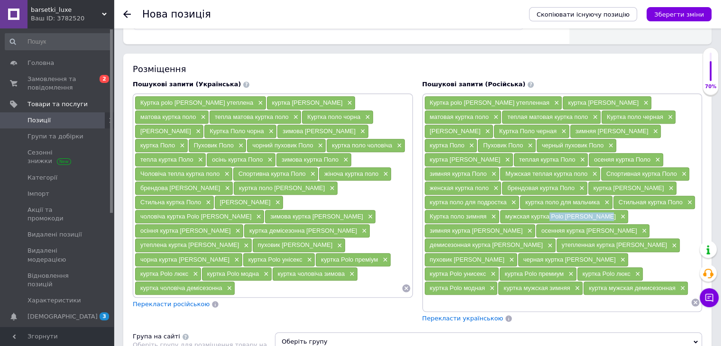
drag, startPoint x: 474, startPoint y: 214, endPoint x: 526, endPoint y: 212, distance: 51.3
click at [526, 213] on span "мужская куртка Polo [PERSON_NAME]" at bounding box center [561, 216] width 111 height 7
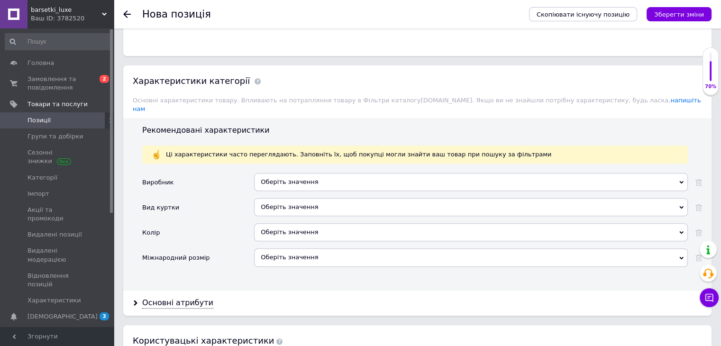
click at [288, 173] on div "Оберіть значення" at bounding box center [471, 182] width 434 height 18
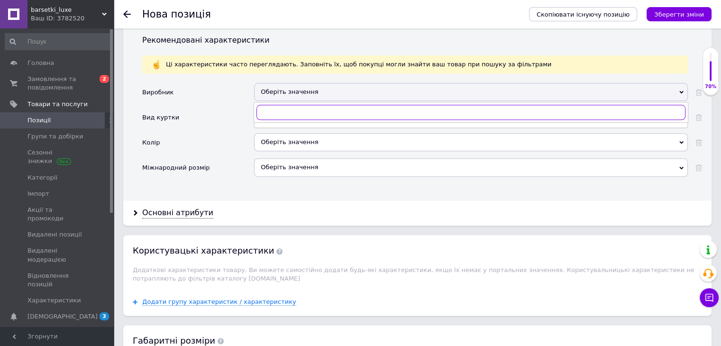
scroll to position [1044, 0]
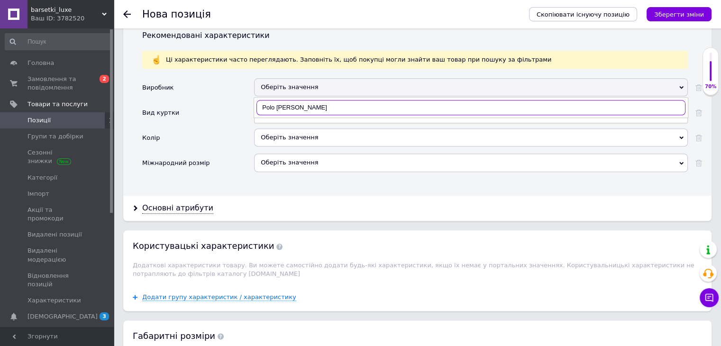
click at [264, 100] on input "Polo [PERSON_NAME]" at bounding box center [471, 107] width 429 height 15
type input "Polo [PERSON_NAME]"
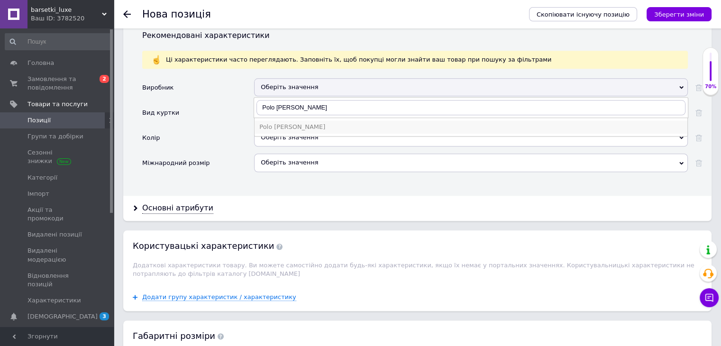
click at [278, 123] on div "Polo [PERSON_NAME]" at bounding box center [471, 127] width 424 height 9
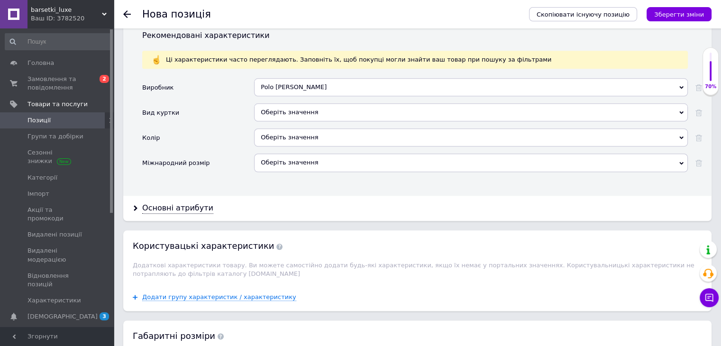
click at [284, 103] on div "Оберіть значення" at bounding box center [471, 112] width 434 height 18
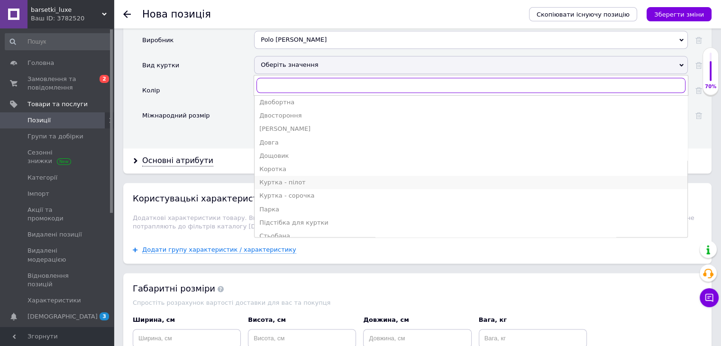
scroll to position [64, 0]
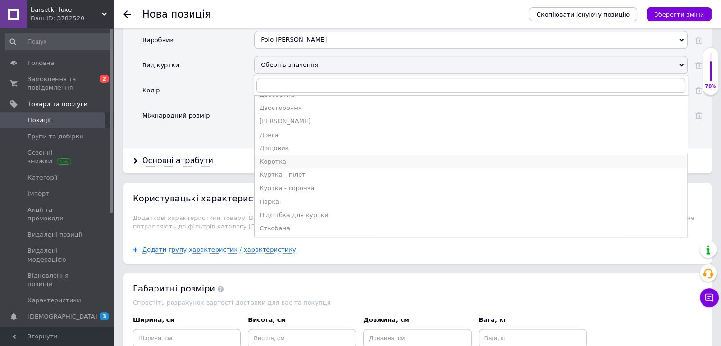
click at [305, 157] on div "Коротка" at bounding box center [471, 161] width 424 height 9
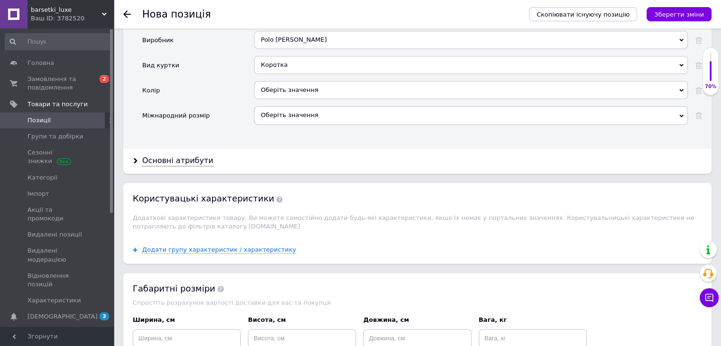
scroll to position [1044, 0]
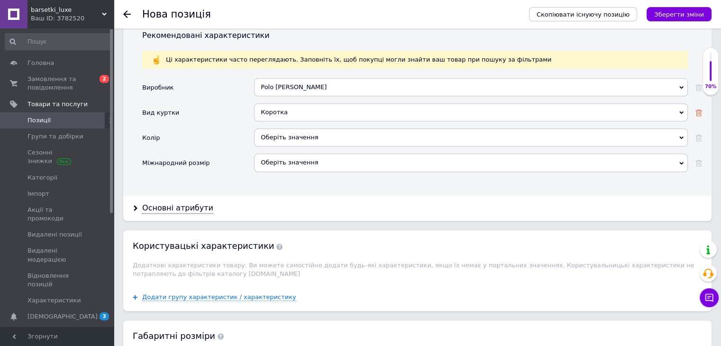
click at [698, 110] on use at bounding box center [699, 113] width 7 height 7
click at [286, 129] on div "Оберіть значення" at bounding box center [471, 138] width 434 height 18
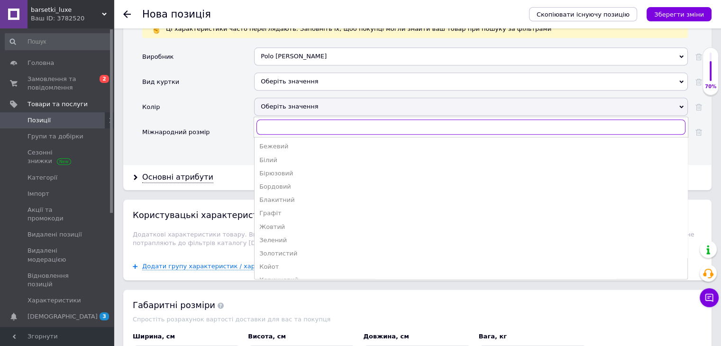
scroll to position [1091, 0]
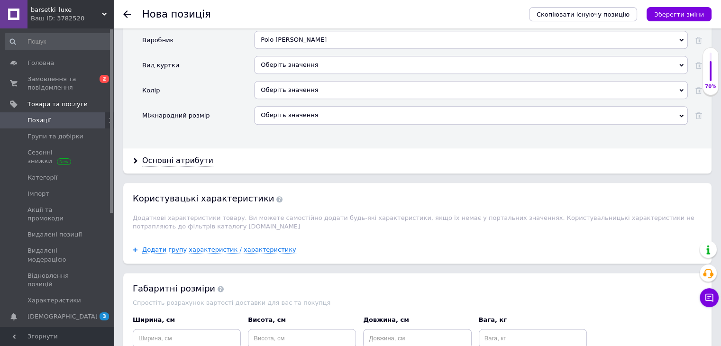
click at [308, 56] on div "Оберіть значення" at bounding box center [471, 65] width 434 height 18
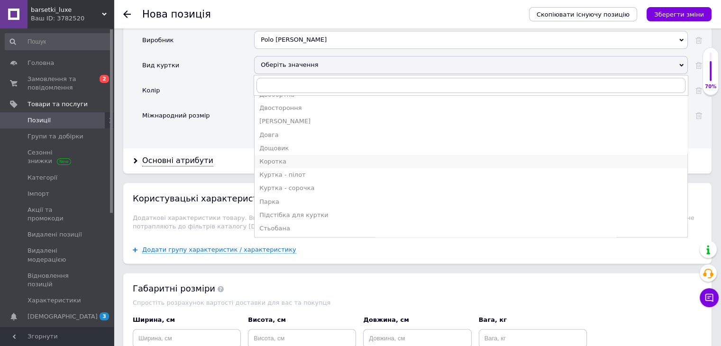
click at [287, 157] on div "Коротка" at bounding box center [471, 161] width 424 height 9
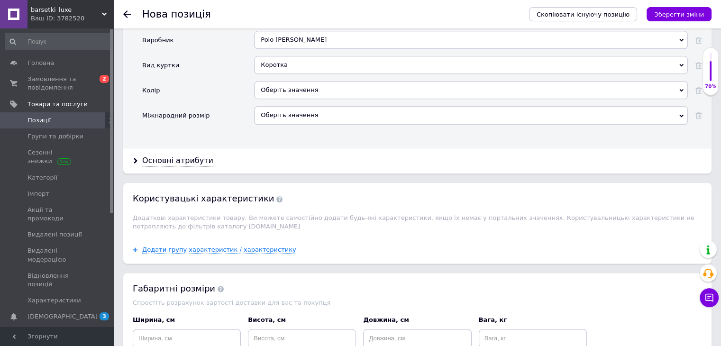
click at [296, 81] on div "Оберіть значення" at bounding box center [471, 90] width 434 height 18
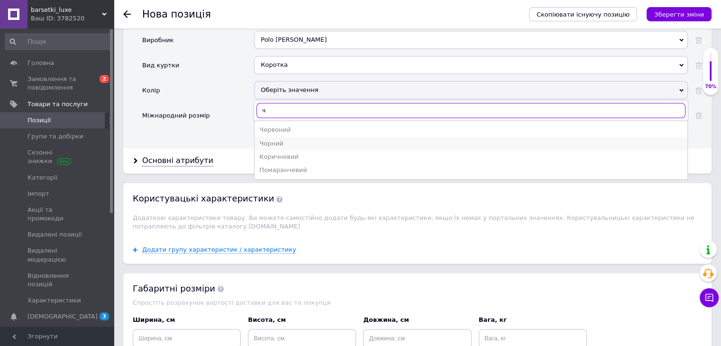
type input "ч"
click at [286, 139] on div "Чорний" at bounding box center [471, 143] width 424 height 9
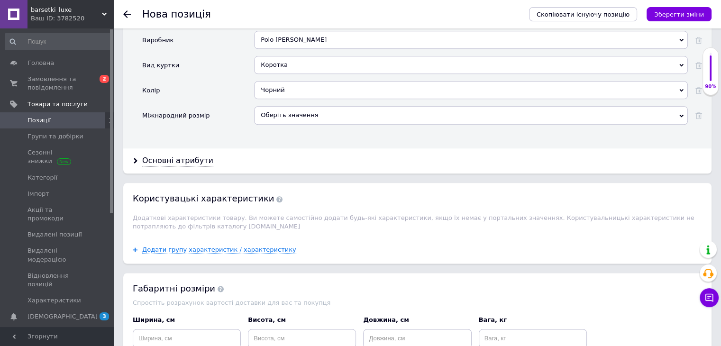
click at [296, 106] on div "Оберіть значення" at bounding box center [471, 115] width 434 height 18
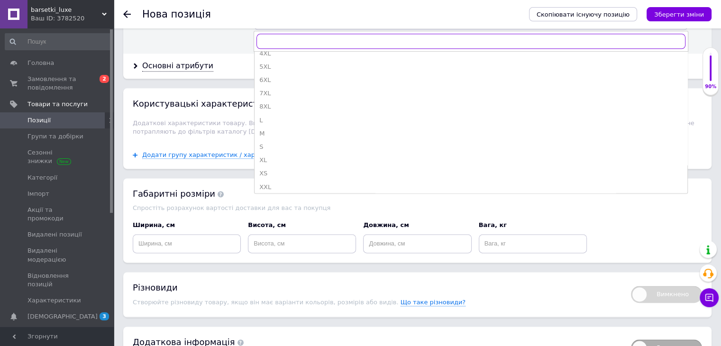
scroll to position [0, 0]
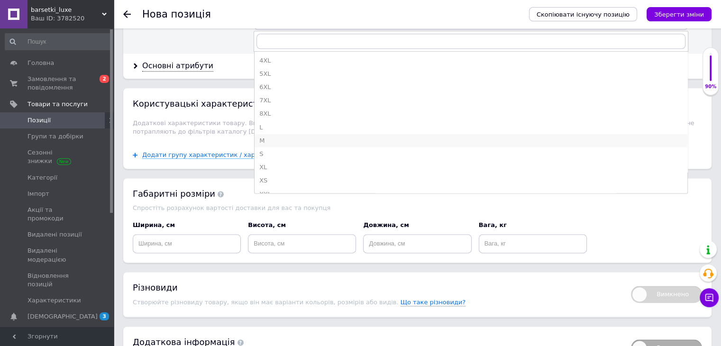
click at [278, 137] on div "M" at bounding box center [471, 141] width 424 height 9
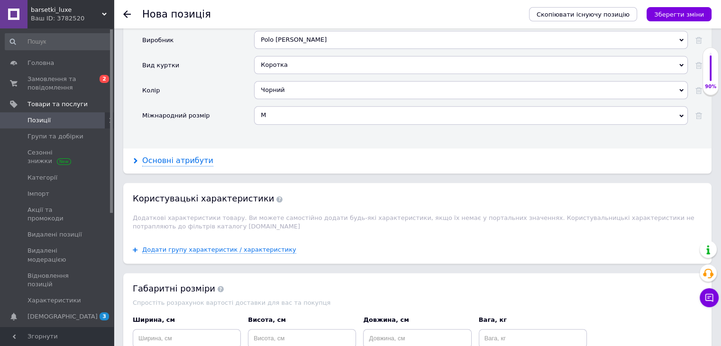
click at [191, 156] on div "Основні атрибути" at bounding box center [177, 161] width 71 height 11
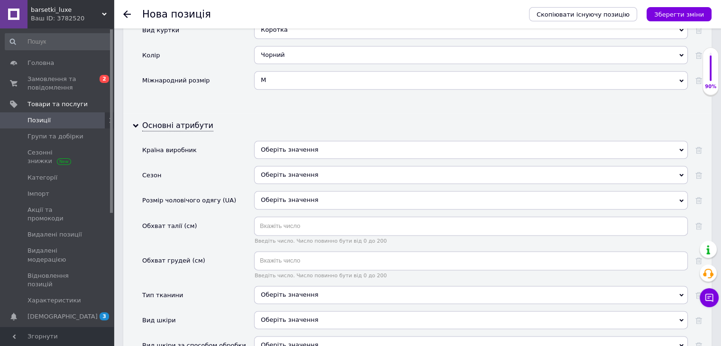
scroll to position [1138, 0]
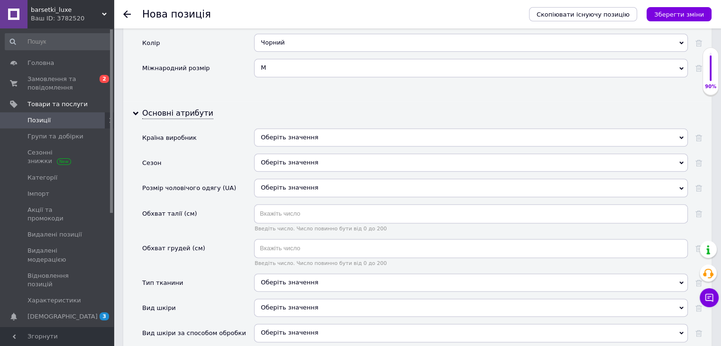
click at [314, 129] on div "Оберіть значення" at bounding box center [471, 138] width 434 height 18
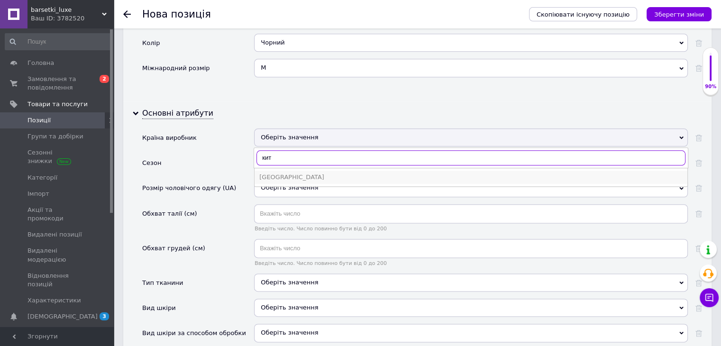
type input "кит"
click at [284, 173] on div "[GEOGRAPHIC_DATA]" at bounding box center [471, 177] width 424 height 9
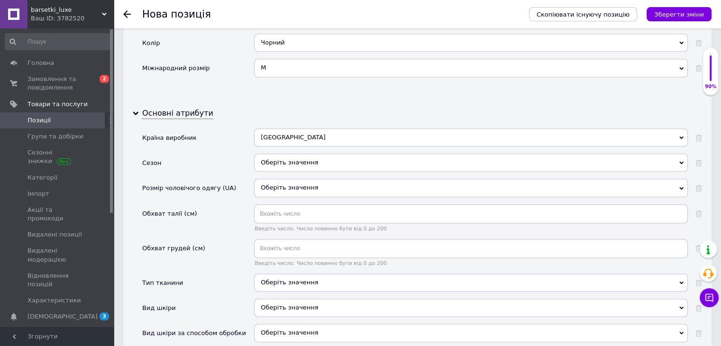
click at [290, 154] on div "Оберіть значення" at bounding box center [471, 163] width 434 height 18
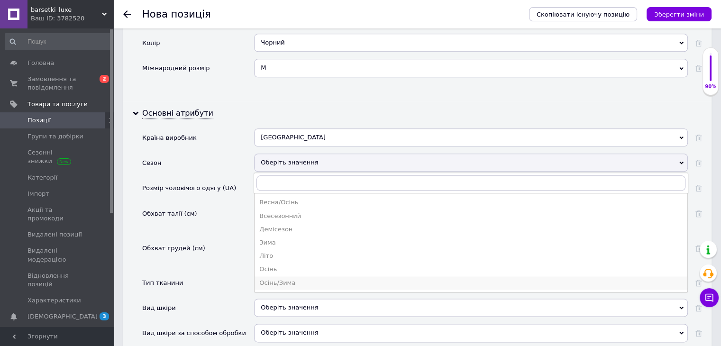
click at [273, 279] on div "Осінь/Зима" at bounding box center [471, 283] width 424 height 9
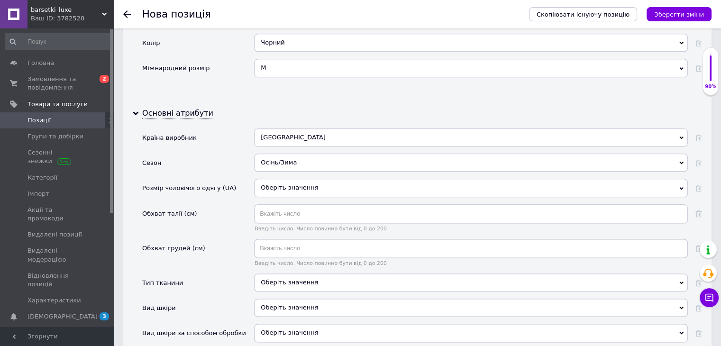
click at [301, 179] on div "Оберіть значення" at bounding box center [471, 188] width 434 height 18
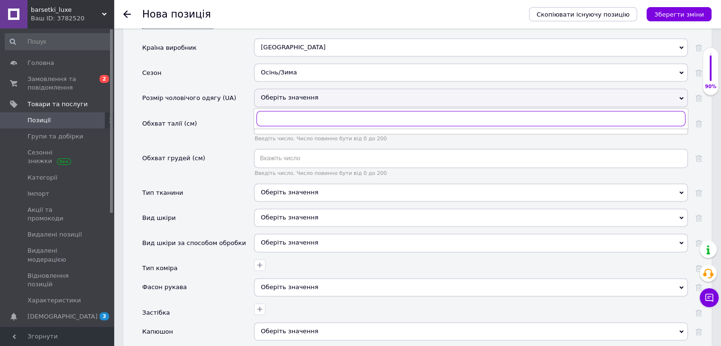
scroll to position [1233, 0]
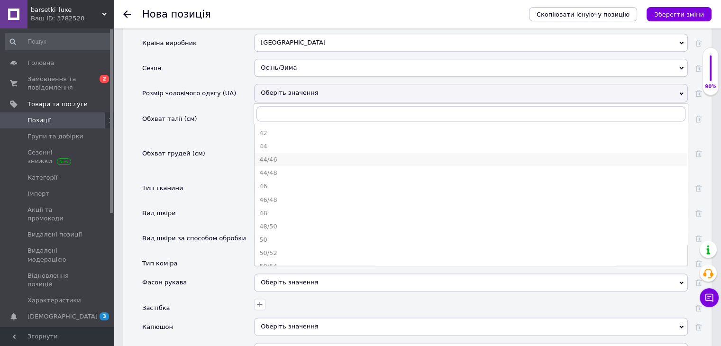
click at [283, 156] on div "44/46" at bounding box center [471, 160] width 424 height 9
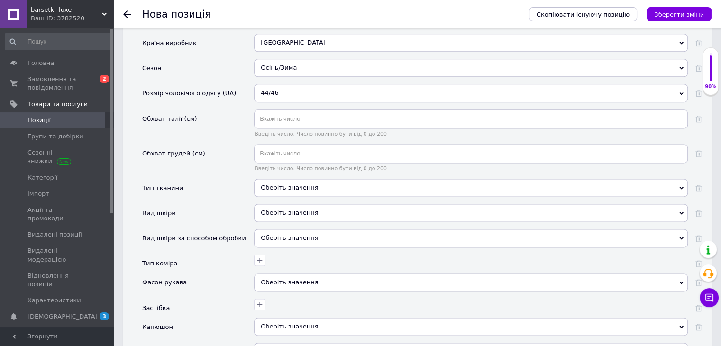
scroll to position [1281, 0]
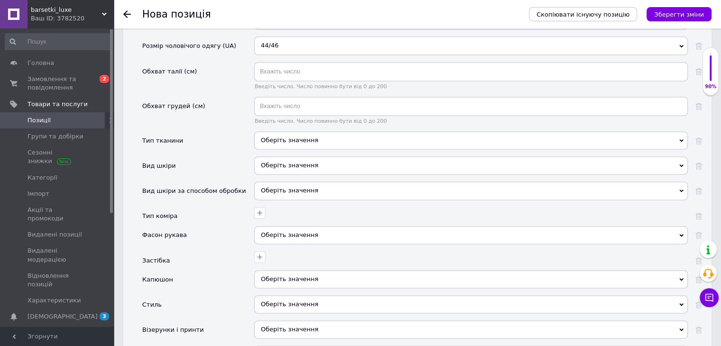
click at [299, 131] on div "Оберіть значення" at bounding box center [471, 140] width 434 height 18
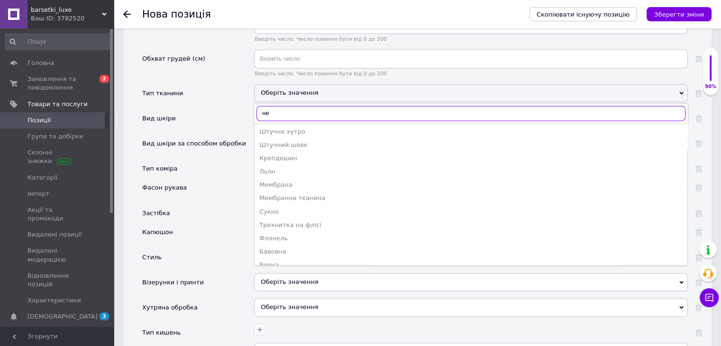
scroll to position [0, 0]
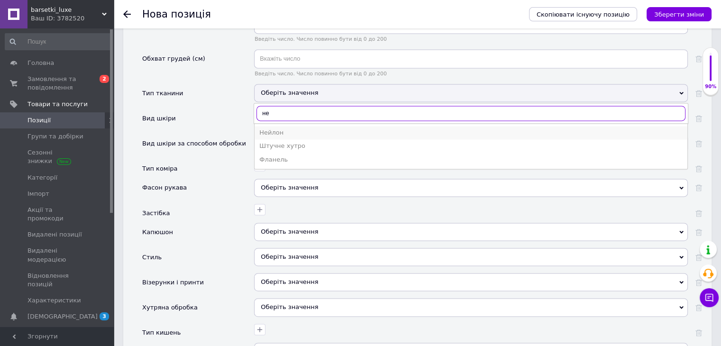
type input "не"
click at [319, 129] on div "Нейлон" at bounding box center [471, 133] width 424 height 9
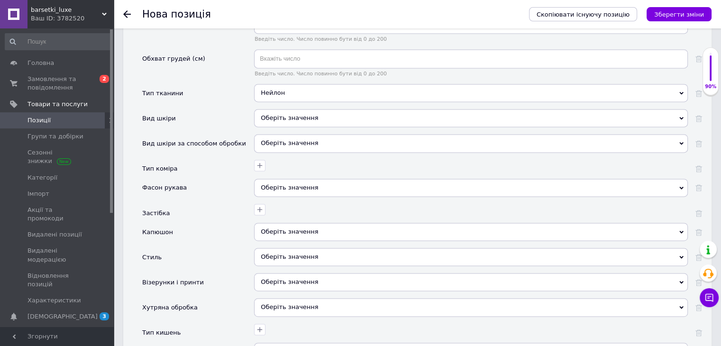
click at [321, 109] on div "Оберіть значення" at bounding box center [471, 118] width 434 height 18
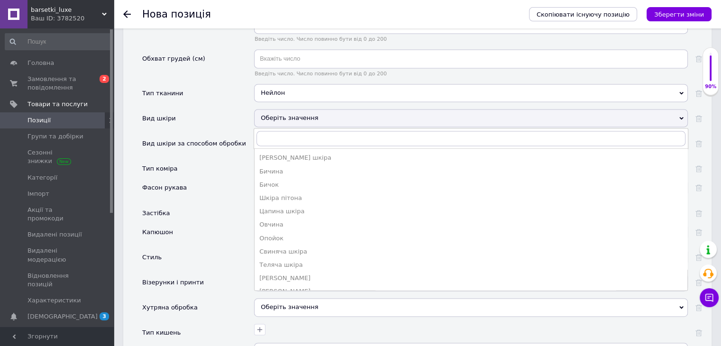
click at [321, 109] on div "Оберіть значення" at bounding box center [471, 118] width 434 height 18
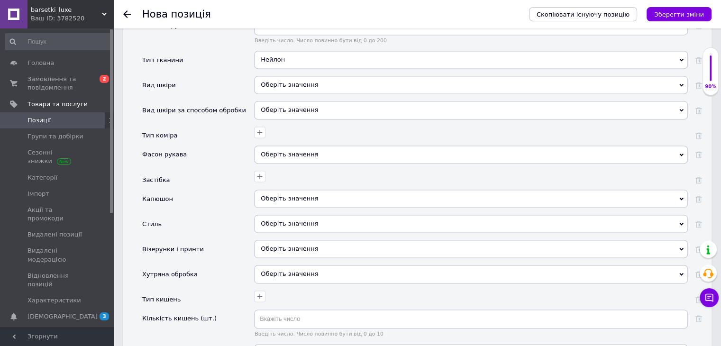
scroll to position [1376, 0]
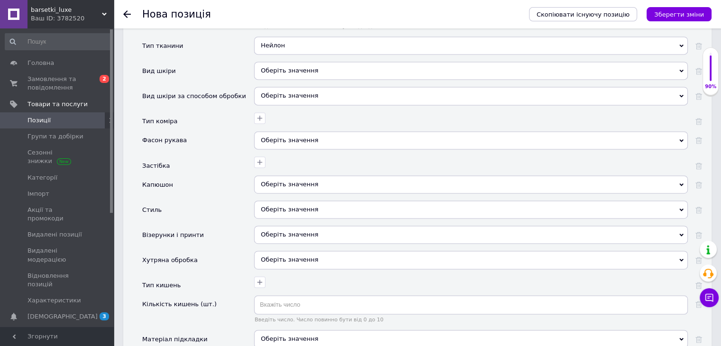
click at [314, 131] on div "Оберіть значення" at bounding box center [471, 140] width 434 height 18
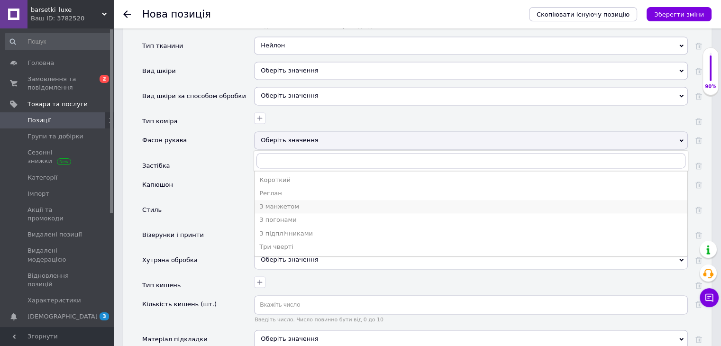
click at [294, 203] on div "З манжетом" at bounding box center [471, 207] width 424 height 9
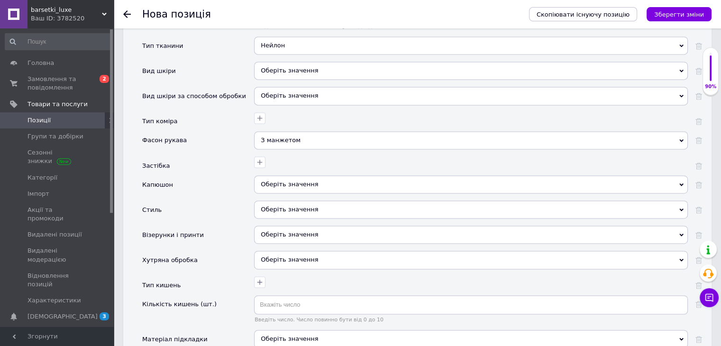
click at [297, 176] on div "Оберіть значення" at bounding box center [471, 185] width 434 height 18
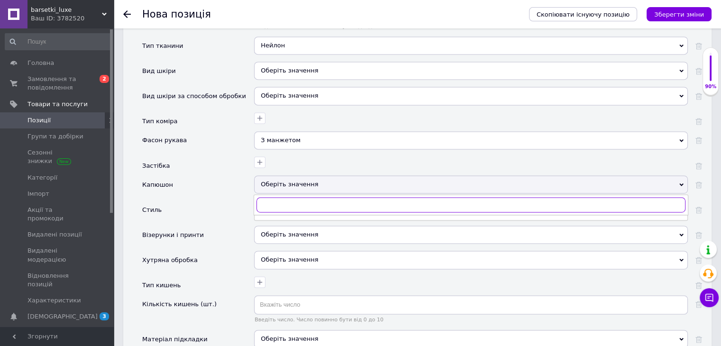
scroll to position [1423, 0]
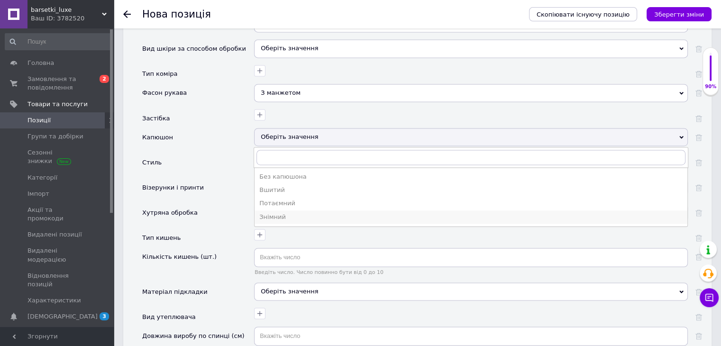
click at [287, 213] on div "Знімний" at bounding box center [471, 217] width 424 height 9
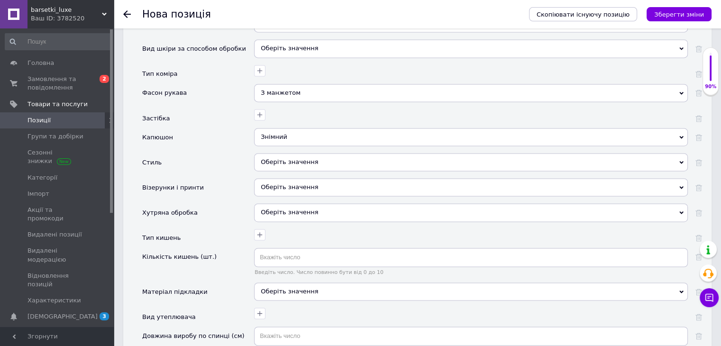
click at [300, 153] on div "Оберіть значення" at bounding box center [471, 162] width 434 height 18
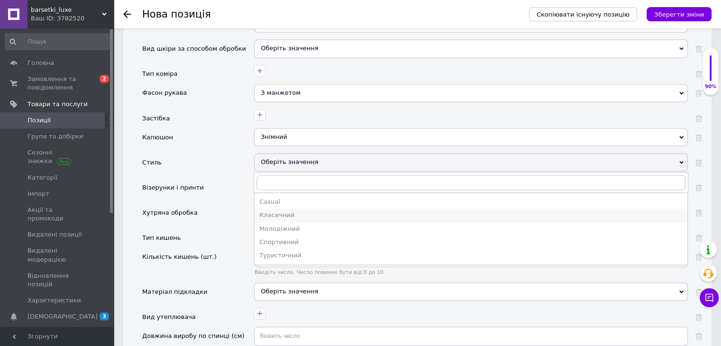
click at [293, 211] on div "Класичний" at bounding box center [471, 215] width 424 height 9
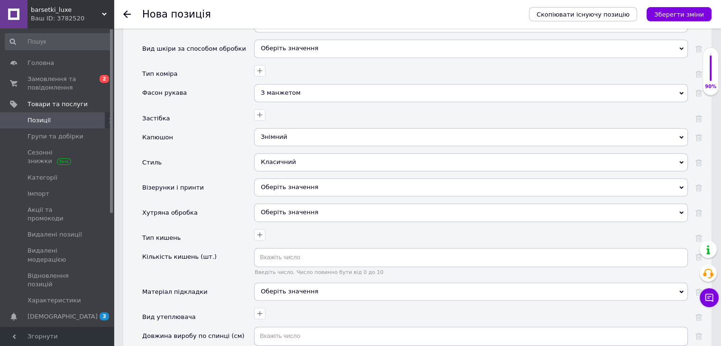
click at [294, 178] on div "Оберіть значення" at bounding box center [471, 187] width 434 height 18
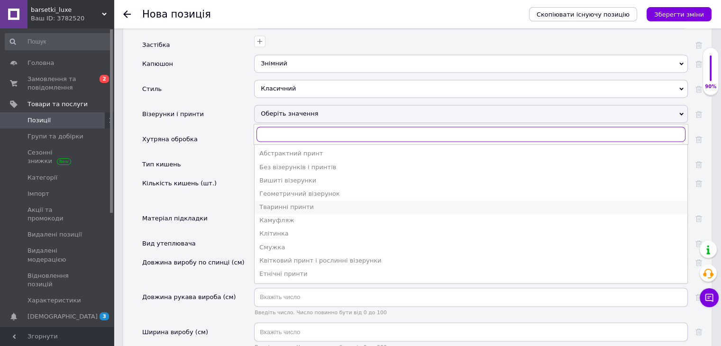
scroll to position [1518, 0]
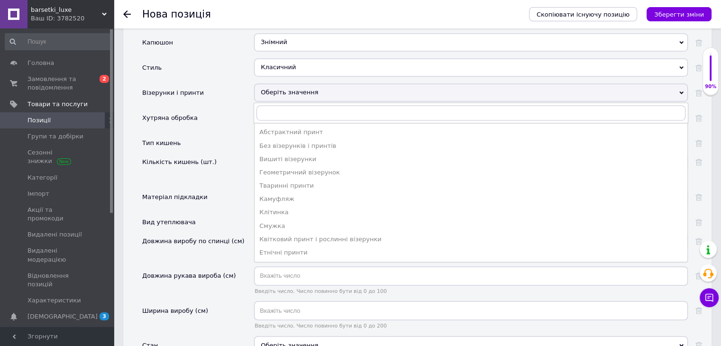
click at [297, 83] on div "Оберіть значення" at bounding box center [471, 92] width 434 height 18
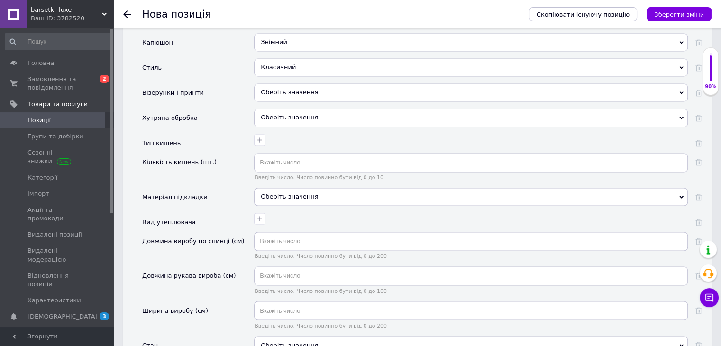
click at [301, 114] on span "Оберіть значення" at bounding box center [289, 117] width 57 height 7
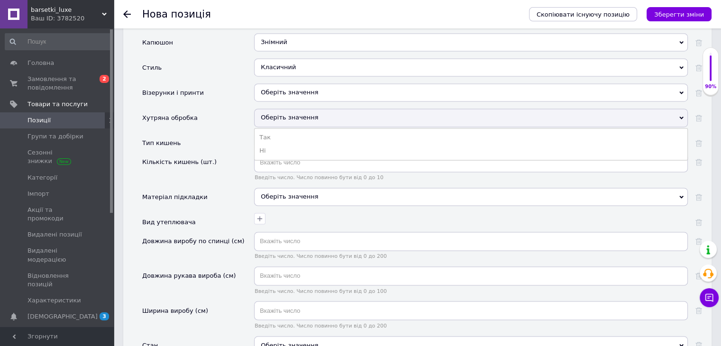
click at [301, 114] on span "Оберіть значення" at bounding box center [289, 117] width 57 height 7
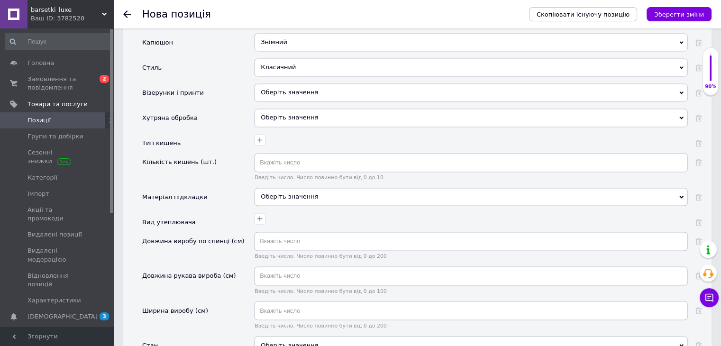
scroll to position [1565, 0]
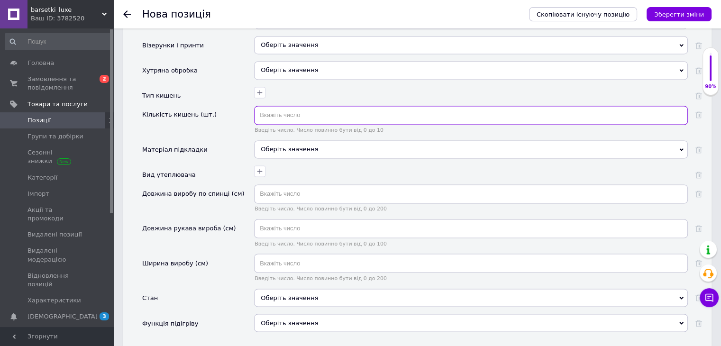
click at [296, 106] on input "text" at bounding box center [471, 115] width 434 height 19
type input "2"
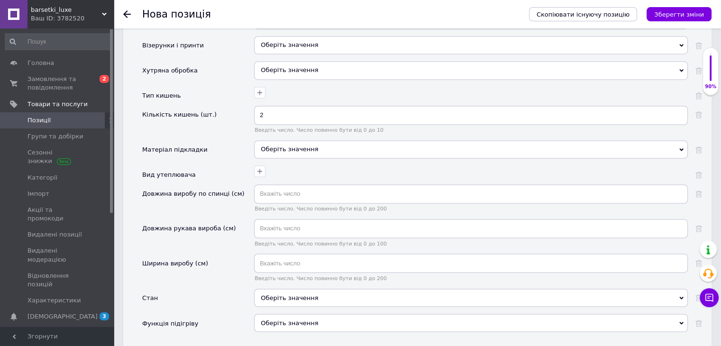
click at [301, 140] on div "Оберіть значення" at bounding box center [471, 149] width 434 height 18
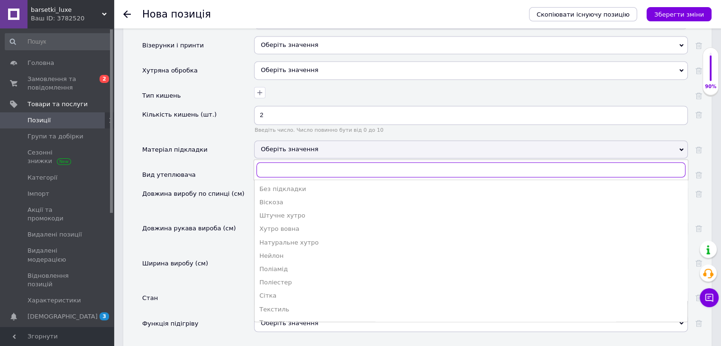
scroll to position [1613, 0]
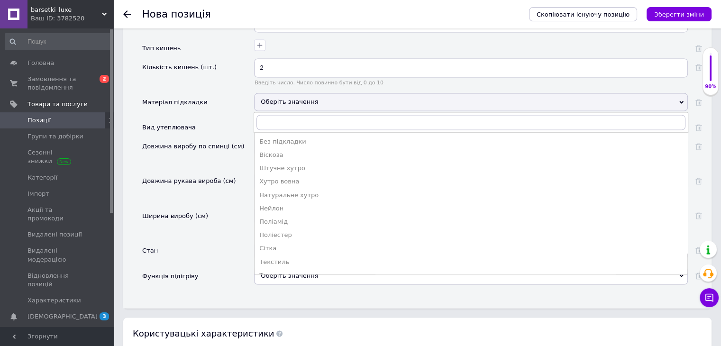
click at [307, 93] on div "Оберіть значення" at bounding box center [471, 102] width 434 height 18
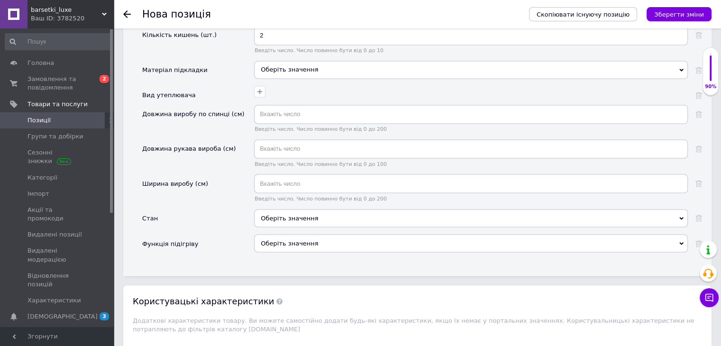
scroll to position [1660, 0]
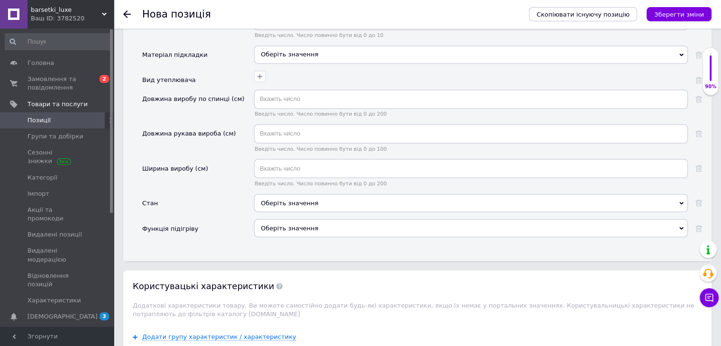
click at [302, 194] on div "Оберіть значення" at bounding box center [471, 203] width 434 height 18
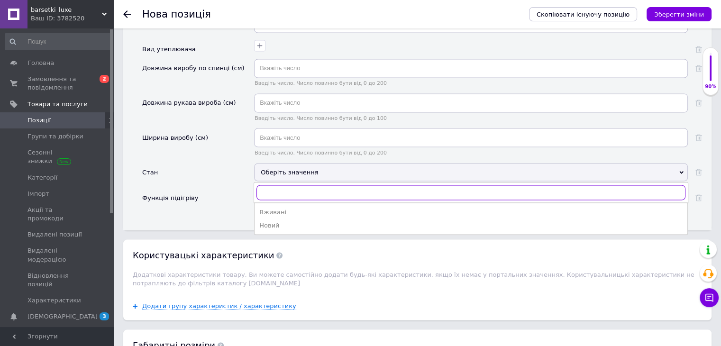
scroll to position [1708, 0]
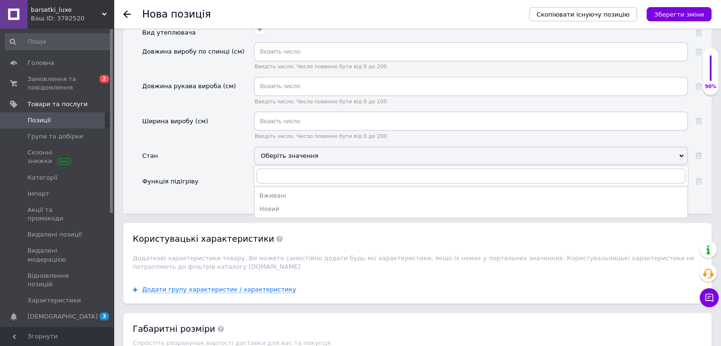
drag, startPoint x: 289, startPoint y: 177, endPoint x: 288, endPoint y: 171, distance: 5.8
click at [289, 204] on div "Новий" at bounding box center [471, 208] width 424 height 9
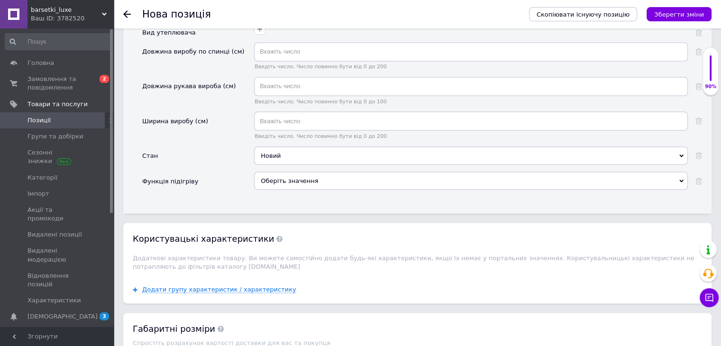
click at [293, 177] on span "Оберіть значення" at bounding box center [289, 180] width 57 height 7
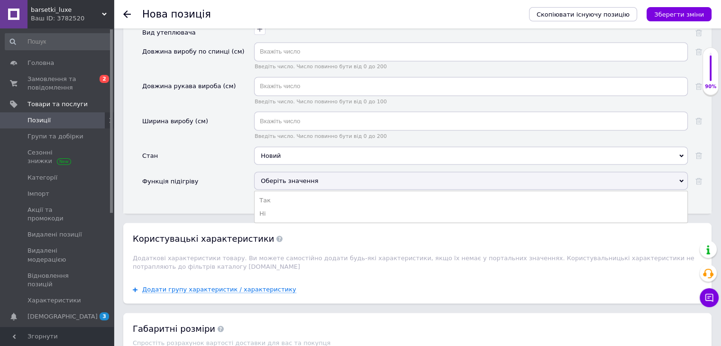
scroll to position [1755, 0]
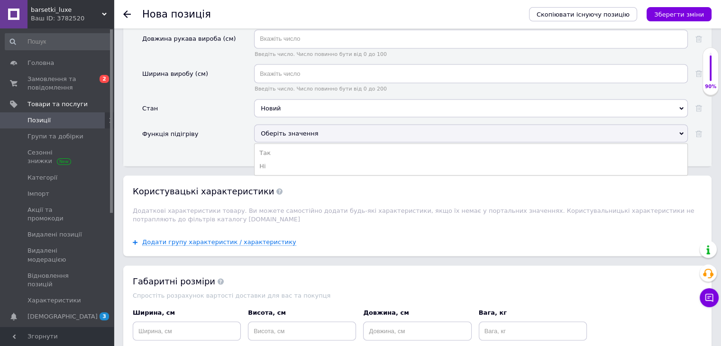
click at [278, 129] on span "Оберіть значення" at bounding box center [289, 132] width 57 height 7
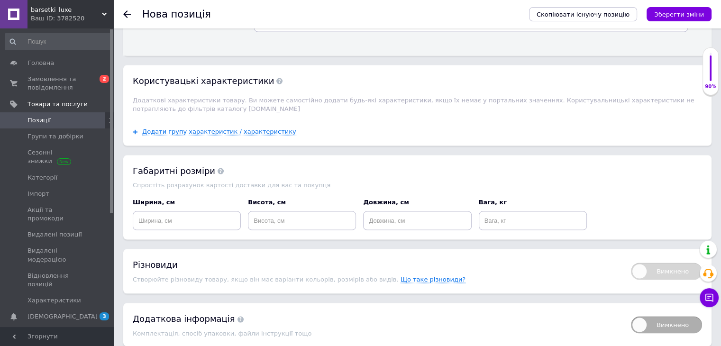
scroll to position [1897, 0]
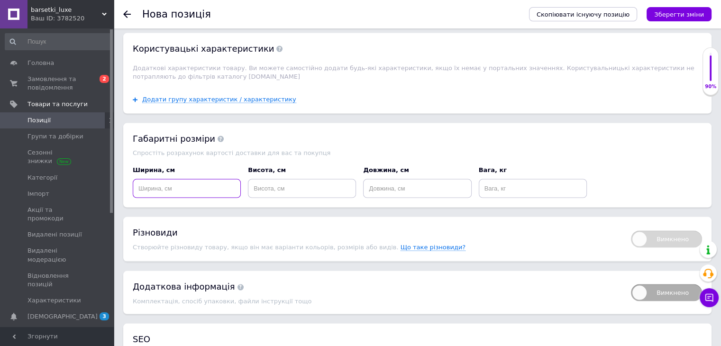
click at [198, 179] on input at bounding box center [187, 188] width 108 height 19
type input "14"
click at [314, 179] on input at bounding box center [302, 188] width 108 height 19
type input "14"
click at [432, 179] on input "1" at bounding box center [417, 188] width 108 height 19
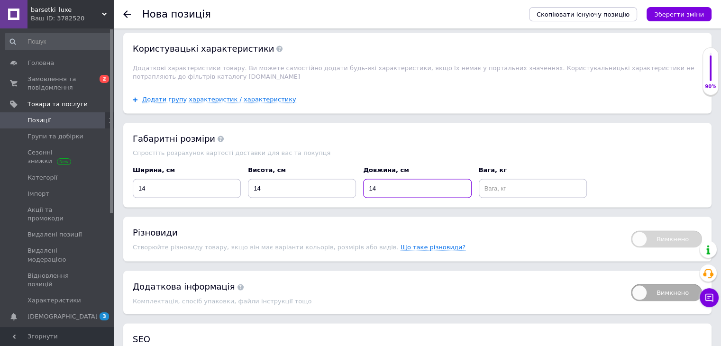
type input "14"
click at [527, 179] on input at bounding box center [533, 188] width 108 height 19
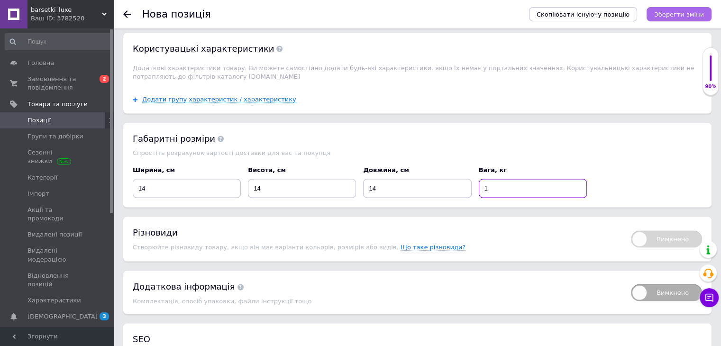
type input "1"
click at [681, 15] on icon "Зберегти зміни" at bounding box center [680, 14] width 50 height 7
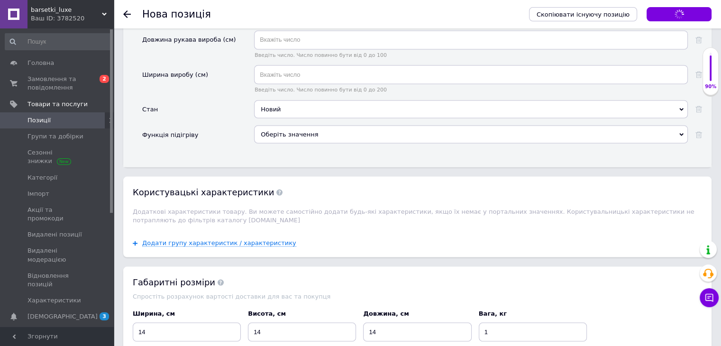
scroll to position [1634, 0]
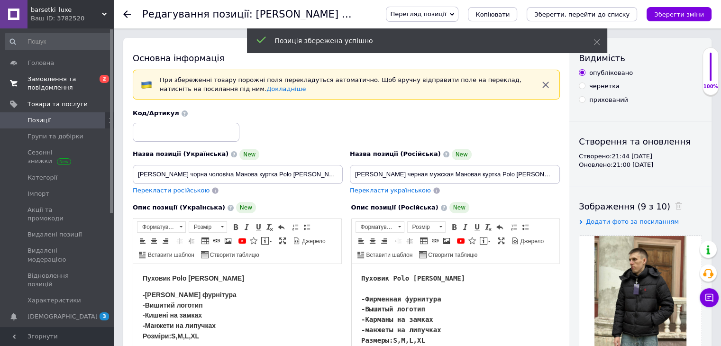
click at [89, 84] on span "0 2" at bounding box center [101, 83] width 26 height 17
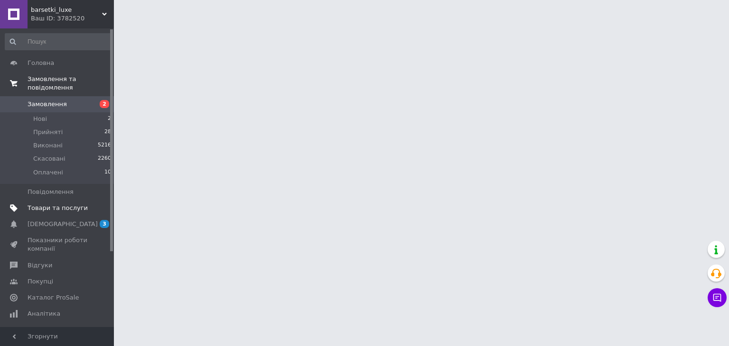
click at [64, 204] on span "Товари та послуги" at bounding box center [58, 208] width 60 height 9
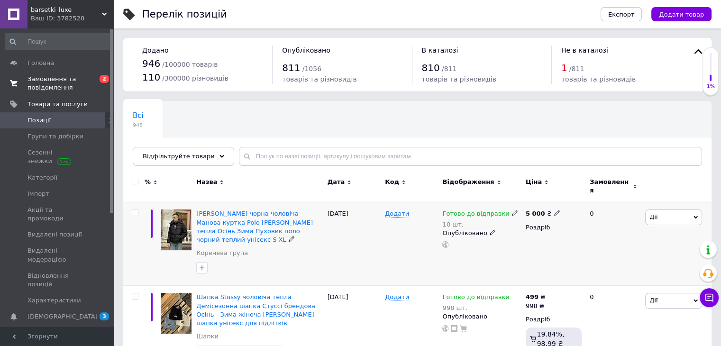
scroll to position [95, 0]
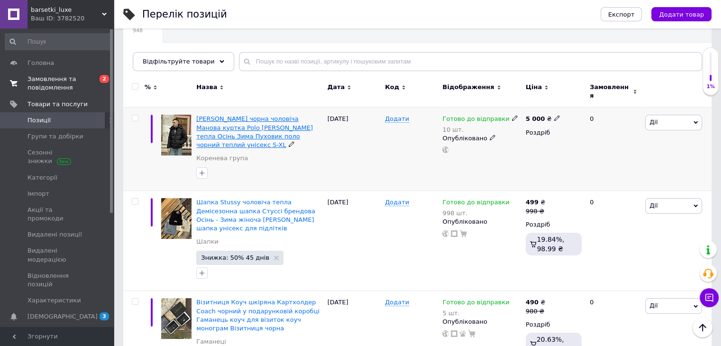
click at [237, 122] on span "[PERSON_NAME] чорна чоловіча Манова куртка Polo [PERSON_NAME] тепла Осінь Зима …" at bounding box center [254, 131] width 117 height 33
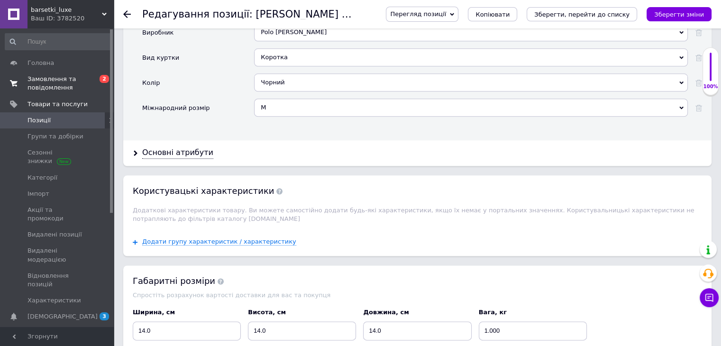
scroll to position [1233, 0]
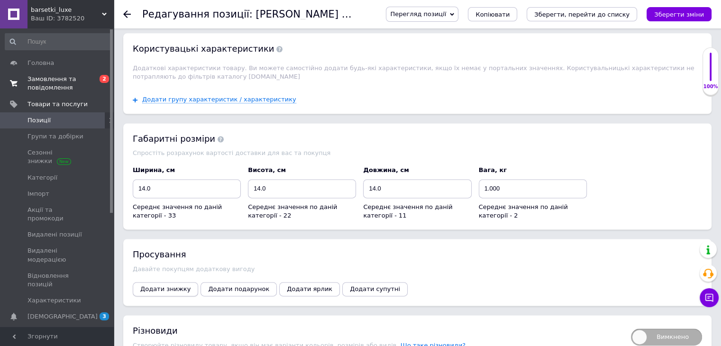
click at [180, 286] on span "Додати знижку" at bounding box center [165, 289] width 50 height 7
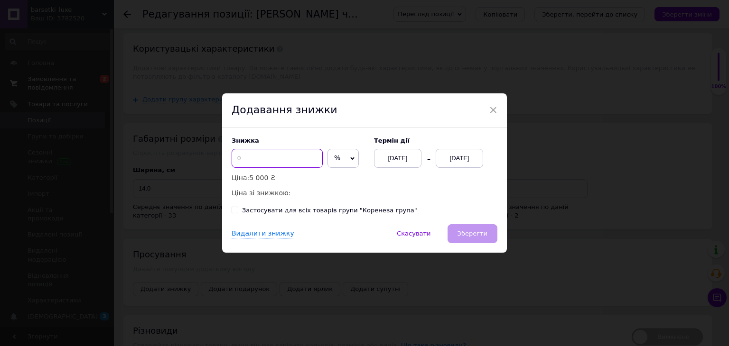
click at [259, 158] on input at bounding box center [276, 158] width 91 height 19
type input "40"
click at [463, 232] on span "Зберегти" at bounding box center [472, 233] width 30 height 7
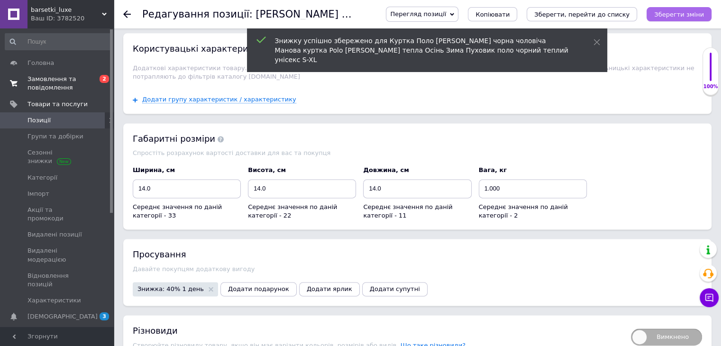
click at [679, 20] on button "Зберегти зміни" at bounding box center [679, 14] width 65 height 14
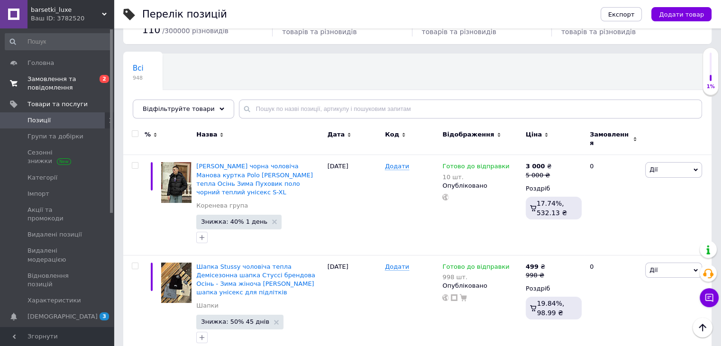
scroll to position [95, 0]
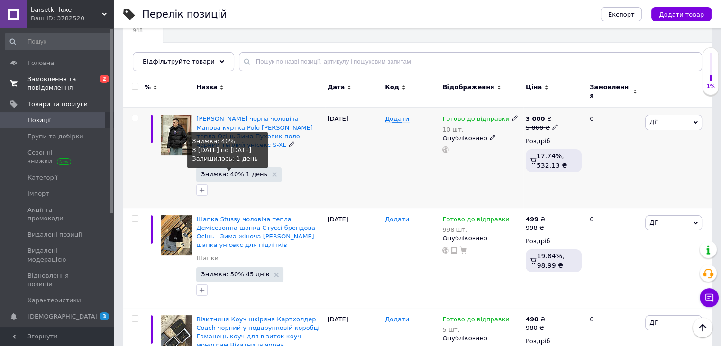
click at [231, 171] on span "Знижка: 40% 1 день" at bounding box center [234, 174] width 66 height 6
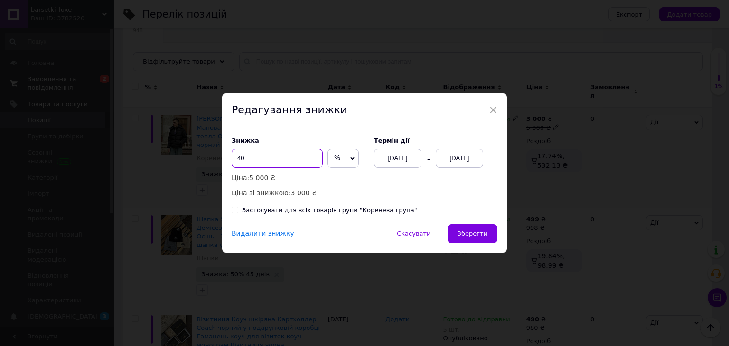
click at [252, 163] on input "40" at bounding box center [276, 158] width 91 height 19
type input "43"
click at [482, 227] on button "Зберегти" at bounding box center [472, 233] width 50 height 19
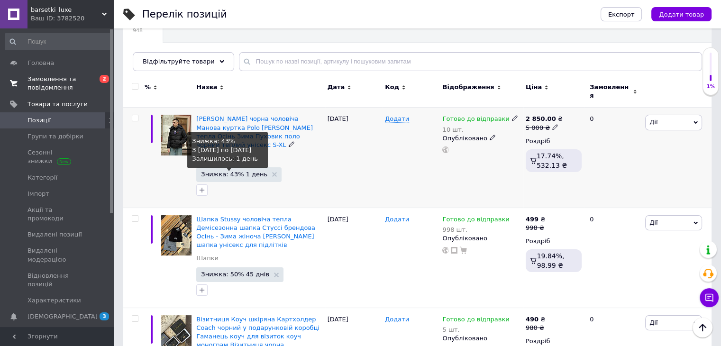
click at [239, 171] on span "Знижка: 43% 1 день" at bounding box center [234, 174] width 66 height 6
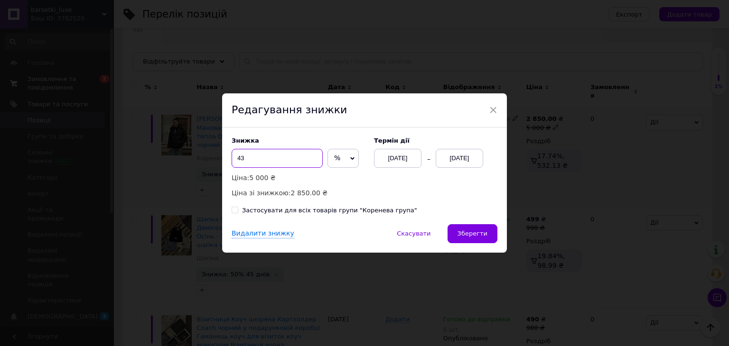
click at [247, 165] on input "43" at bounding box center [276, 158] width 91 height 19
type input "45"
click at [470, 230] on span "Зберегти" at bounding box center [472, 233] width 30 height 7
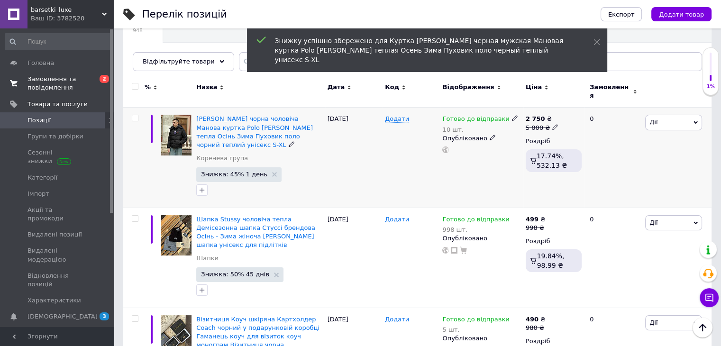
click at [237, 173] on span "Знижка: 45% 1 день" at bounding box center [238, 174] width 85 height 14
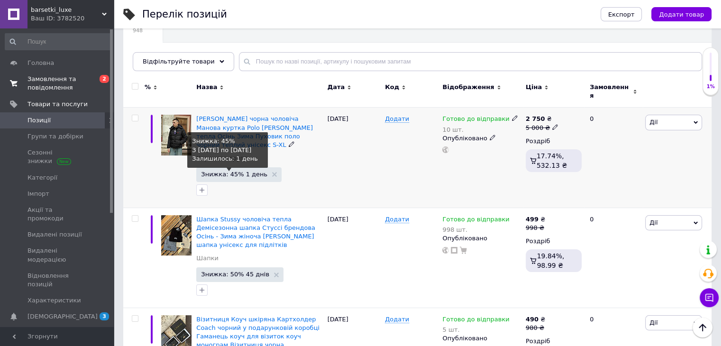
click at [222, 171] on span "Знижка: 45% 1 день" at bounding box center [234, 174] width 66 height 6
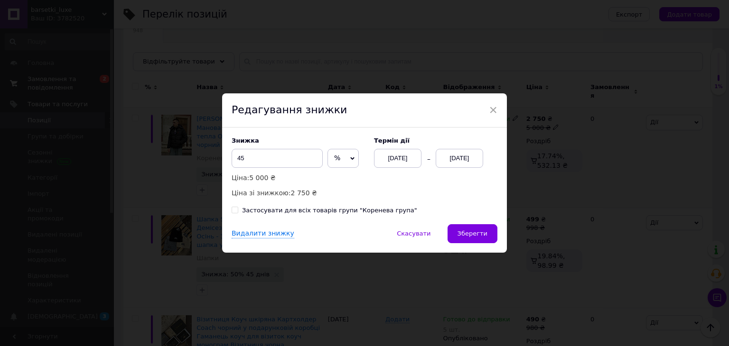
click at [458, 159] on div "[DATE]" at bounding box center [458, 158] width 47 height 19
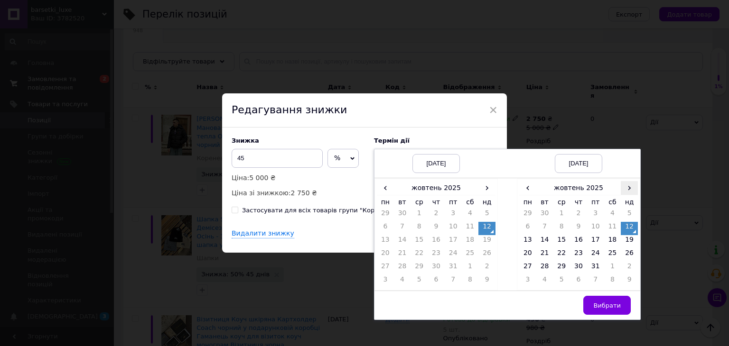
click at [632, 185] on span "›" at bounding box center [628, 188] width 17 height 14
click at [544, 268] on td "25" at bounding box center [544, 268] width 17 height 13
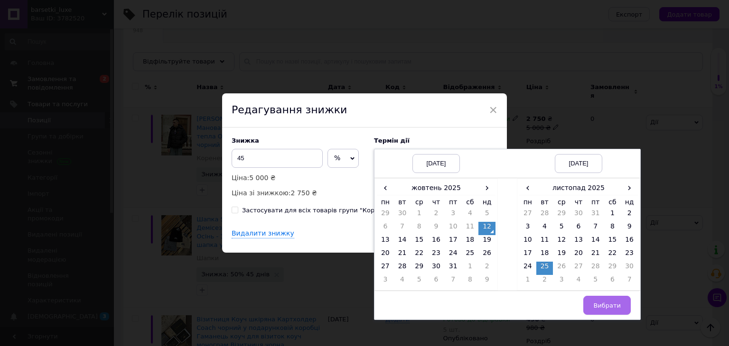
click at [600, 307] on span "Вибрати" at bounding box center [607, 305] width 28 height 7
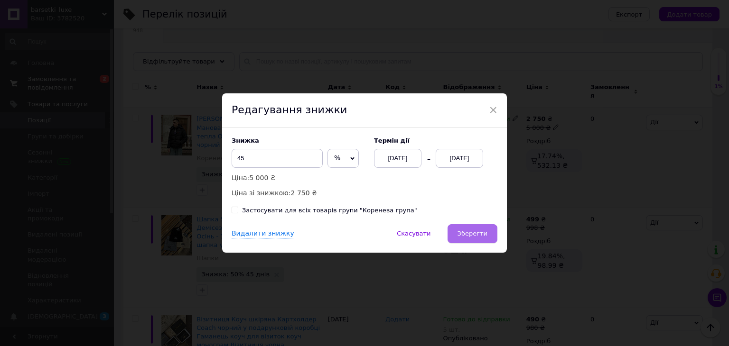
click at [480, 237] on span "Зберегти" at bounding box center [472, 233] width 30 height 7
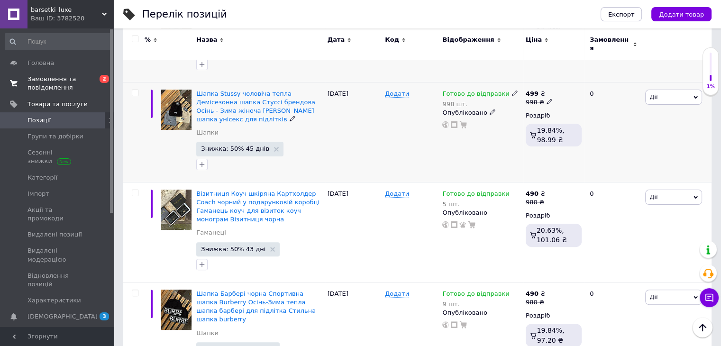
scroll to position [237, 0]
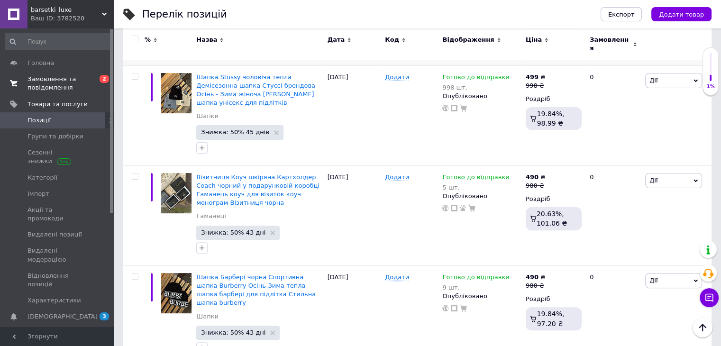
click at [98, 89] on span "0 2" at bounding box center [101, 83] width 26 height 17
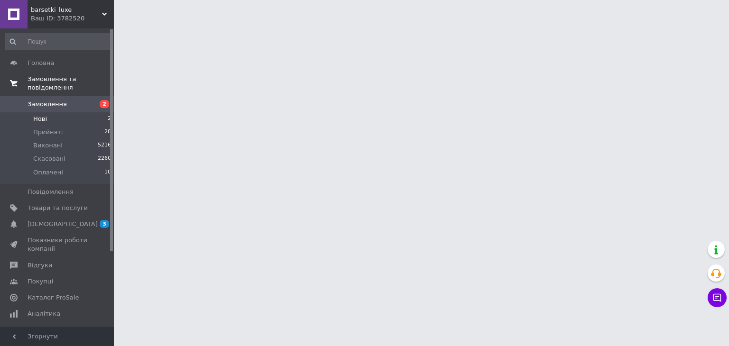
click at [90, 112] on li "Нові 2" at bounding box center [58, 118] width 117 height 13
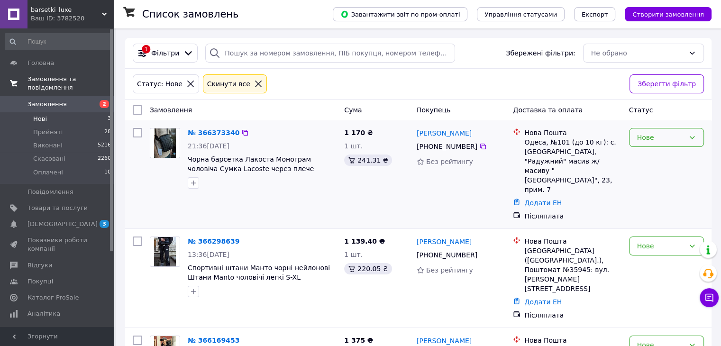
click at [650, 145] on div "Нове" at bounding box center [666, 137] width 75 height 19
click at [651, 164] on li "Прийнято" at bounding box center [666, 157] width 74 height 17
